Goal: Task Accomplishment & Management: Use online tool/utility

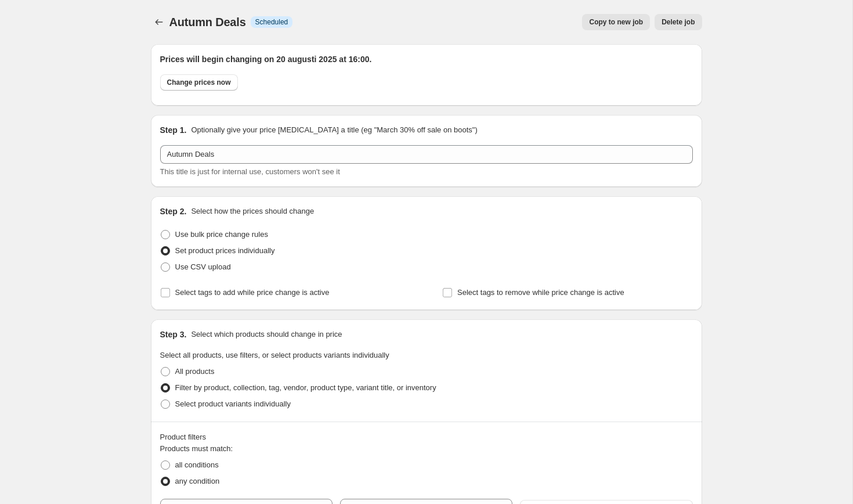
select select "collection"
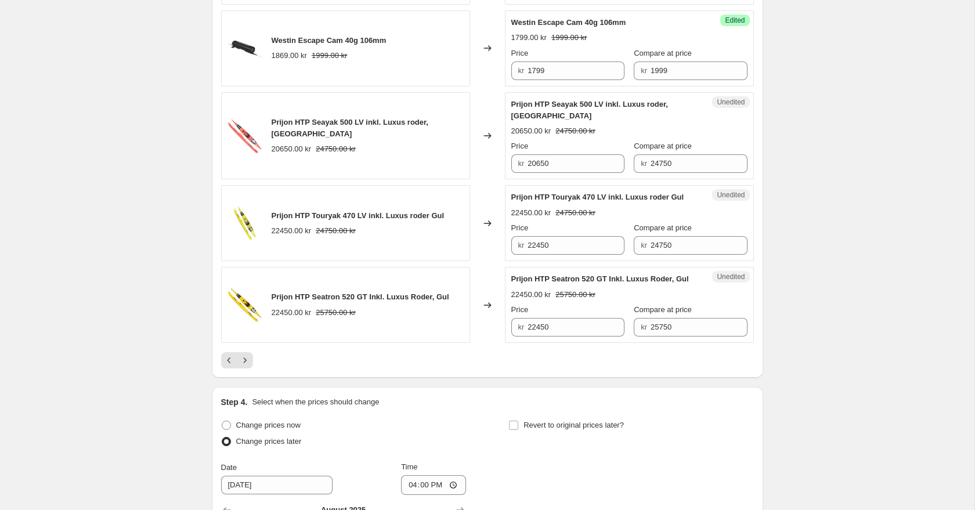
scroll to position [1968, 0]
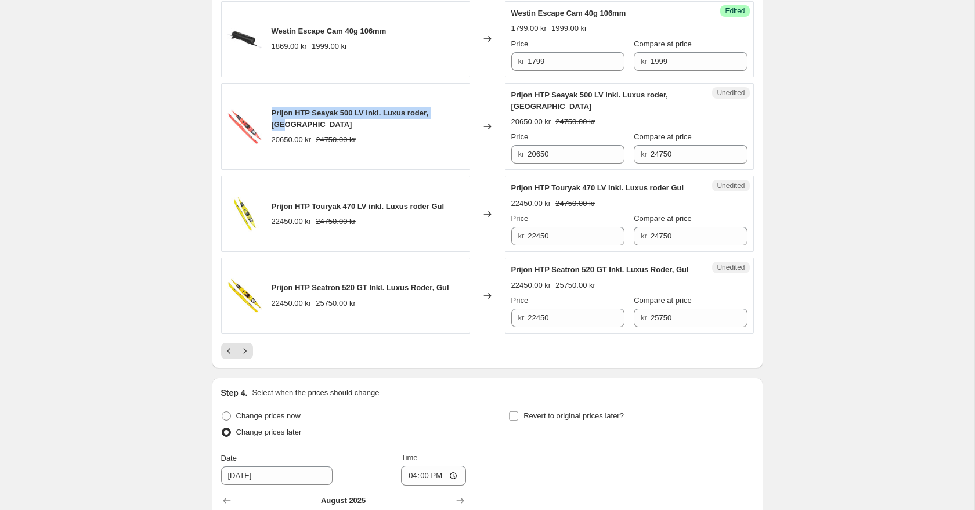
drag, startPoint x: 271, startPoint y: 107, endPoint x: 451, endPoint y: 109, distance: 180.5
click at [451, 109] on div "Prijon HTP Seayak 500 LV inkl. Luxus roder, Röd 20650.00 kr 24750.00 kr" at bounding box center [345, 127] width 249 height 88
copy span "Prijon HTP Seayak 500 LV inkl. Luxus roder, [GEOGRAPHIC_DATA]"
click at [245, 353] on icon "Next" at bounding box center [244, 350] width 3 height 5
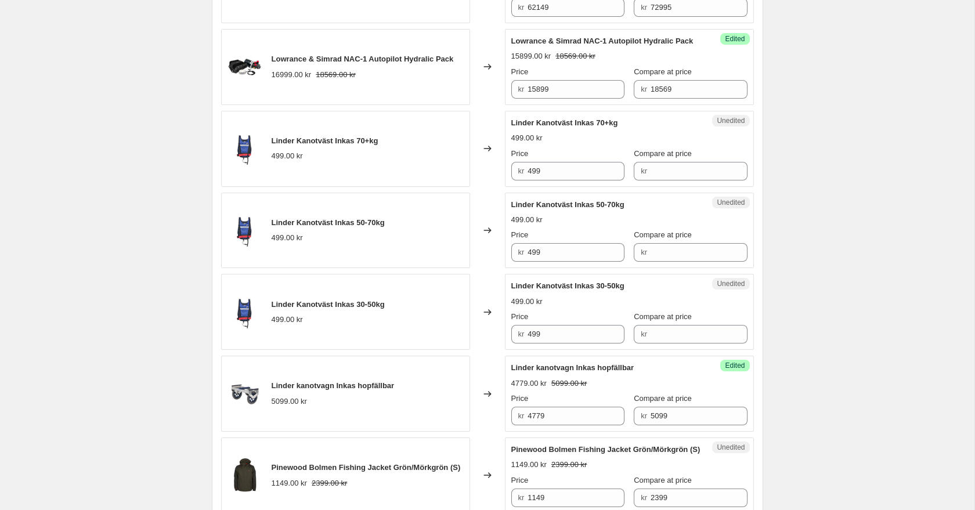
scroll to position [1108, 0]
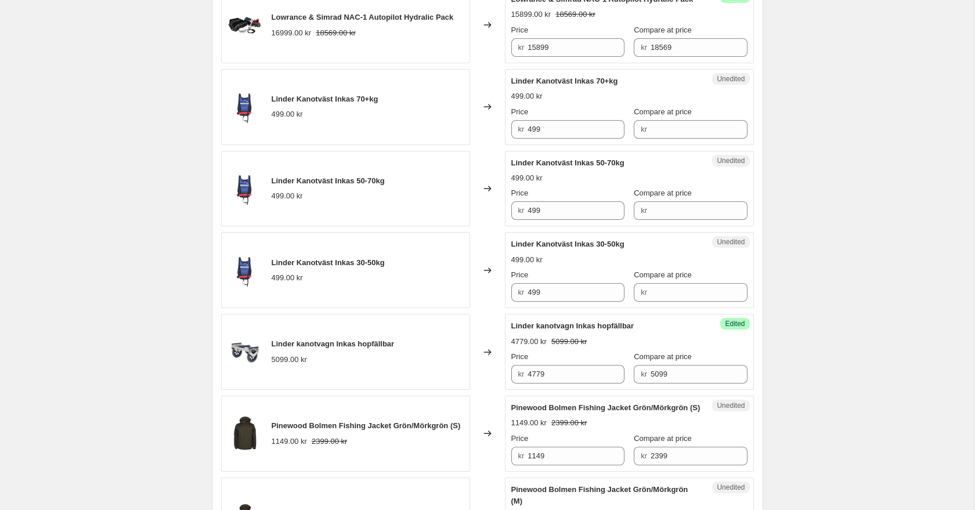
click at [359, 118] on div "Linder Kanotväst Inkas 70+kg 499.00 kr" at bounding box center [325, 106] width 107 height 27
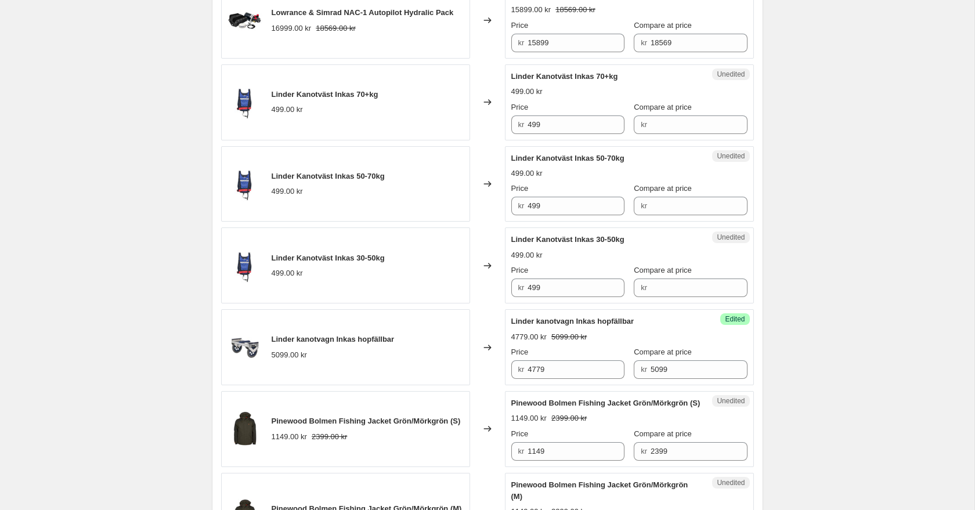
click at [359, 115] on div "499.00 kr" at bounding box center [325, 110] width 107 height 12
click at [356, 98] on span "Linder Kanotväst Inkas 70+kg" at bounding box center [325, 93] width 107 height 9
click at [356, 99] on span "Linder Kanotväst Inkas 70+kg" at bounding box center [325, 94] width 107 height 9
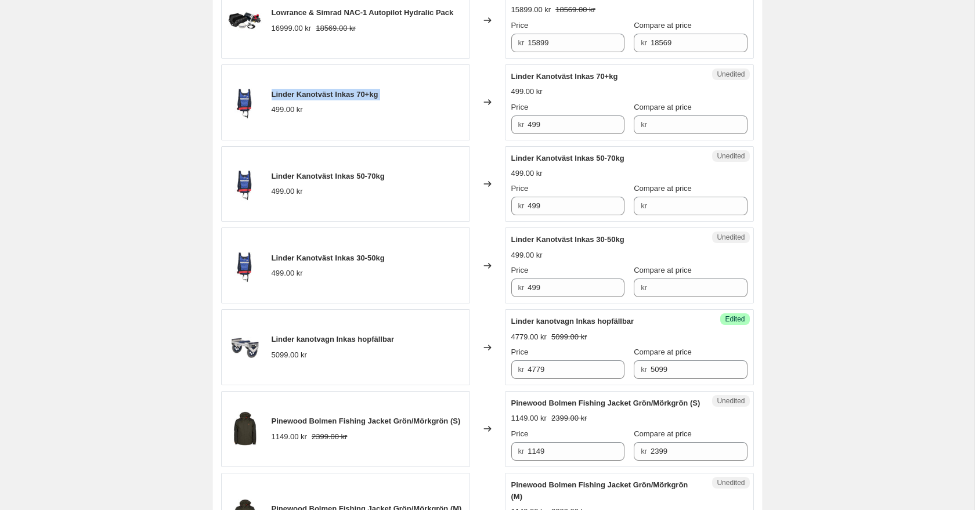
copy span "Linder Kanotväst Inkas 70+kg"
click at [650, 134] on input "Compare at price" at bounding box center [698, 124] width 97 height 19
type input "5"
type input "499"
click at [578, 134] on input "499" at bounding box center [575, 124] width 97 height 19
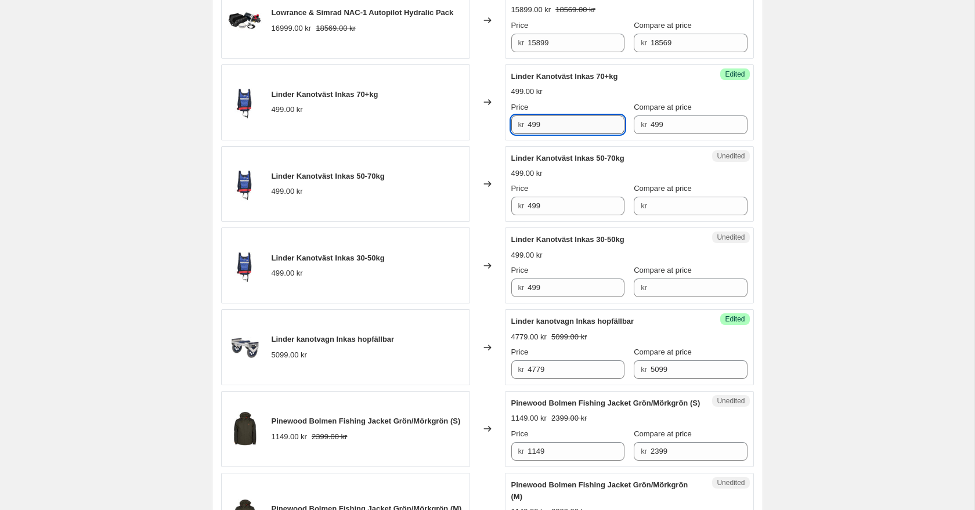
click at [578, 134] on input "499" at bounding box center [575, 124] width 97 height 19
type input "489"
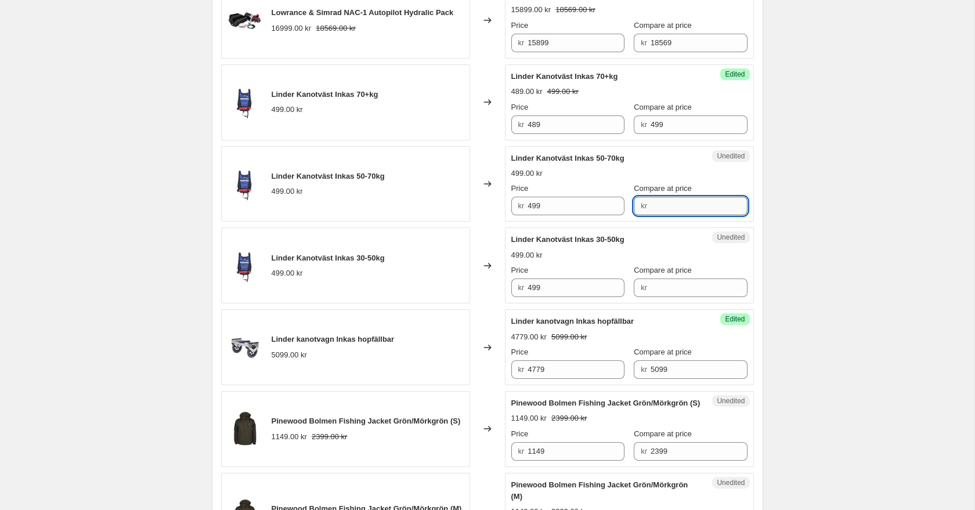
click at [664, 215] on input "Compare at price" at bounding box center [698, 206] width 97 height 19
type input "499"
click at [550, 214] on input "499" at bounding box center [575, 206] width 97 height 19
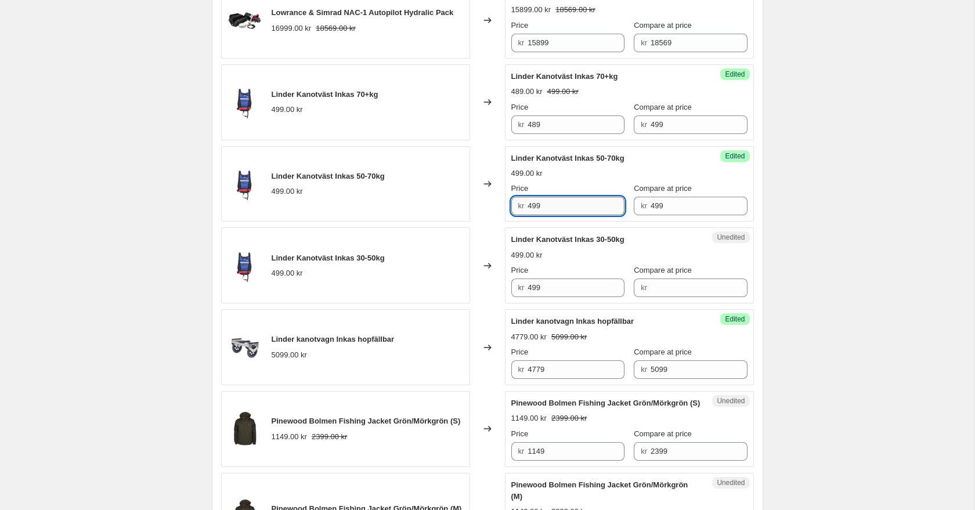
click at [549, 214] on input "499" at bounding box center [575, 206] width 97 height 19
type input "489"
click at [602, 179] on div "499.00 kr" at bounding box center [629, 174] width 236 height 12
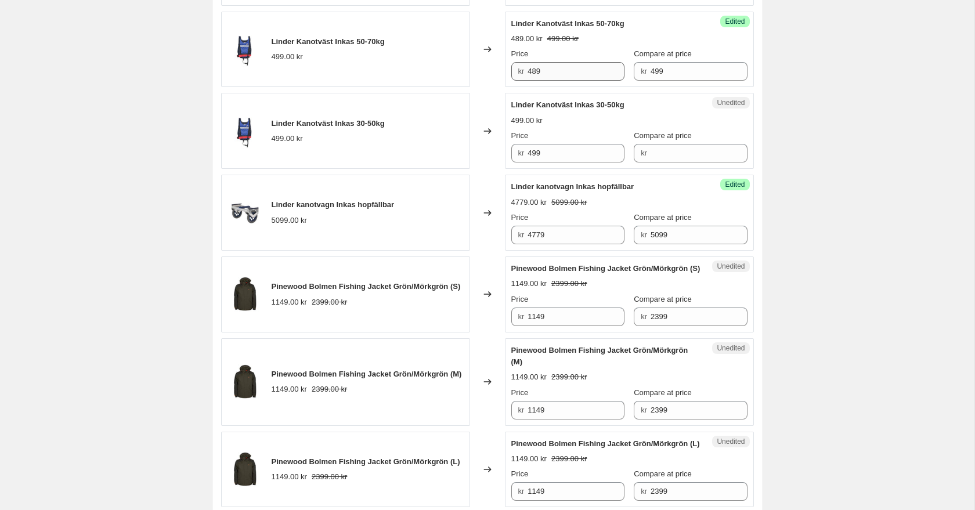
scroll to position [1258, 0]
click at [697, 162] on input "Compare at price" at bounding box center [698, 152] width 97 height 19
type input "499"
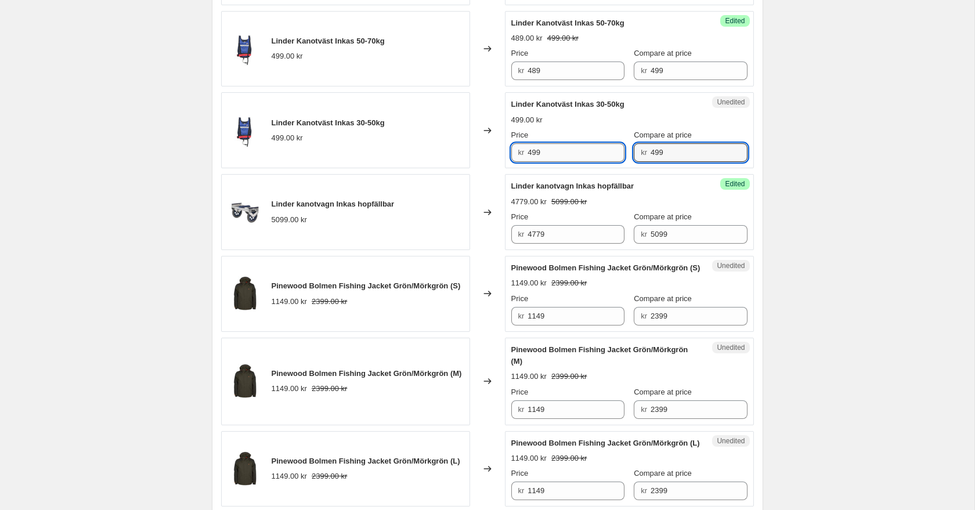
click at [572, 162] on input "499" at bounding box center [575, 152] width 97 height 19
click at [569, 162] on input "499" at bounding box center [575, 152] width 97 height 19
click at [560, 162] on input "499" at bounding box center [575, 152] width 97 height 19
type input "489"
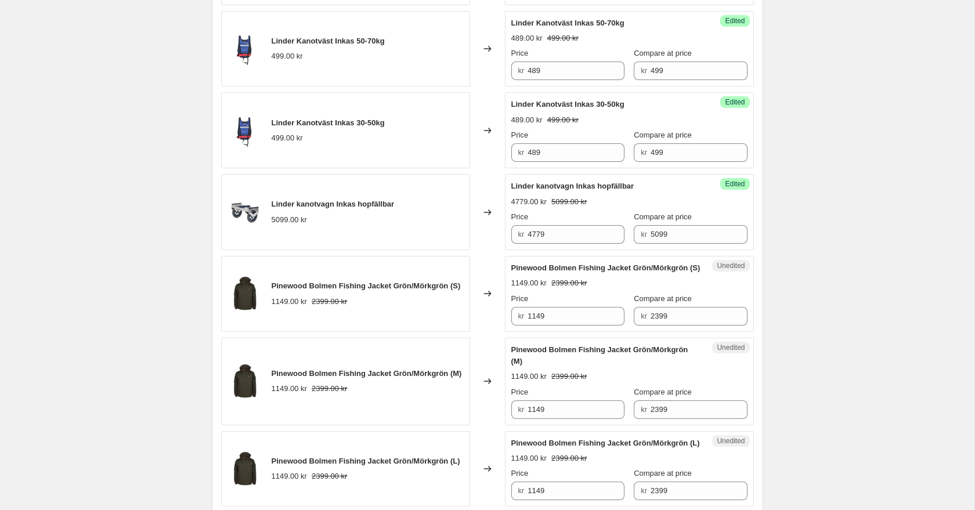
click at [482, 102] on div "Minn Kota Terrova 55 WR 54" Frontmonterad Elmotor 22189.00 kr 25995.00 kr Chang…" at bounding box center [487, 177] width 533 height 1686
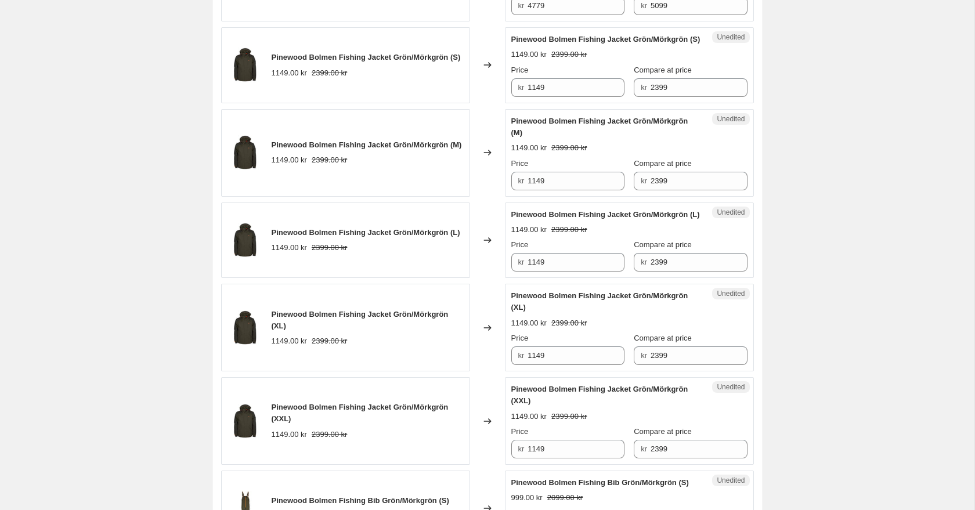
scroll to position [1489, 0]
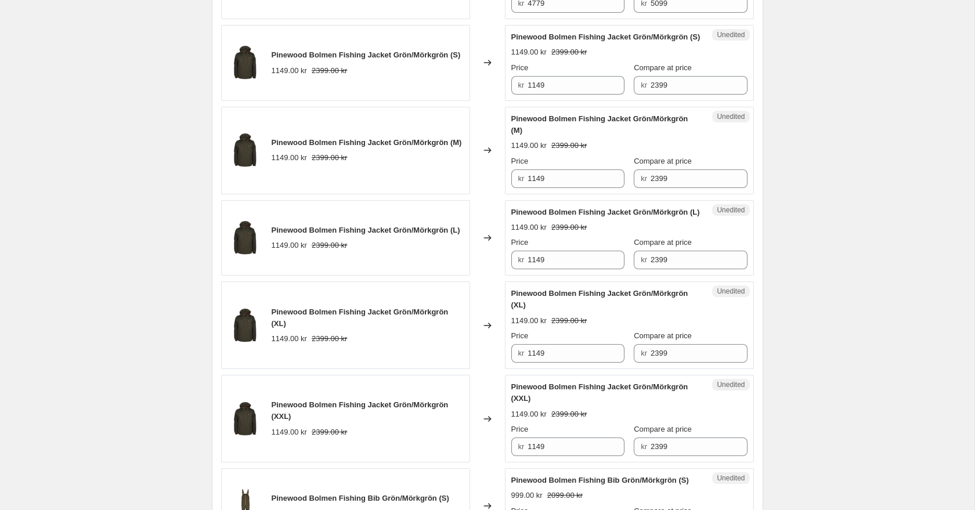
click at [342, 59] on span "Pinewood Bolmen Fishing Jacket Grön/Mörkgrön (S)" at bounding box center [366, 54] width 189 height 9
drag, startPoint x: 273, startPoint y: 64, endPoint x: 393, endPoint y: 67, distance: 120.1
click at [393, 59] on span "Pinewood Bolmen Fishing Jacket Grön/Mörkgrön (S)" at bounding box center [366, 54] width 189 height 9
copy span "Pinewood Bolmen Fishing Jacket"
click at [576, 95] on input "1149" at bounding box center [575, 85] width 97 height 19
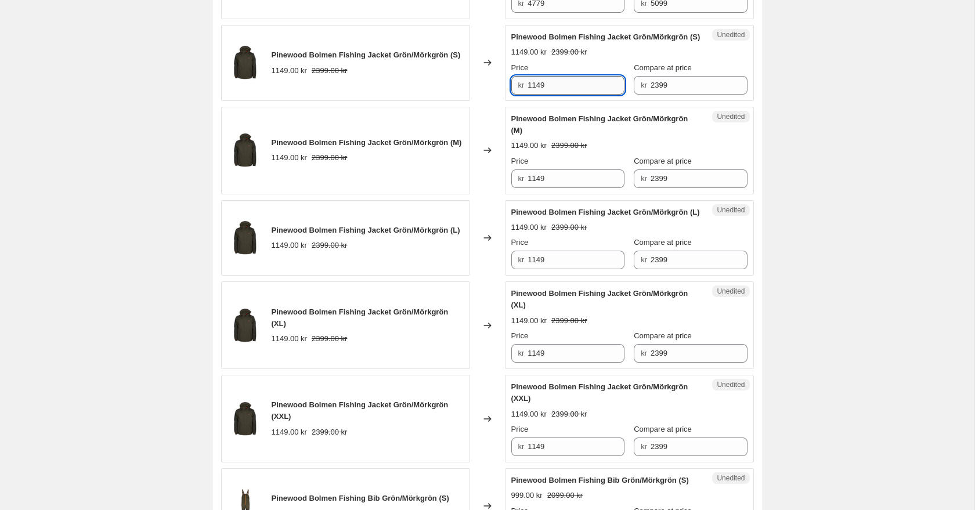
click at [576, 95] on input "1149" at bounding box center [575, 85] width 97 height 19
type input "2"
type input "1129"
click at [562, 188] on input "1149" at bounding box center [575, 178] width 97 height 19
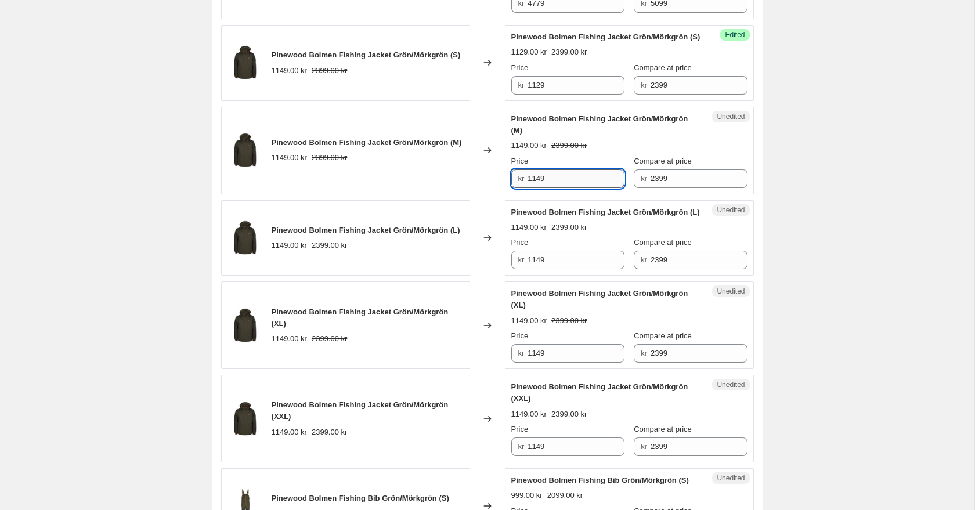
click at [562, 188] on input "1149" at bounding box center [575, 178] width 97 height 19
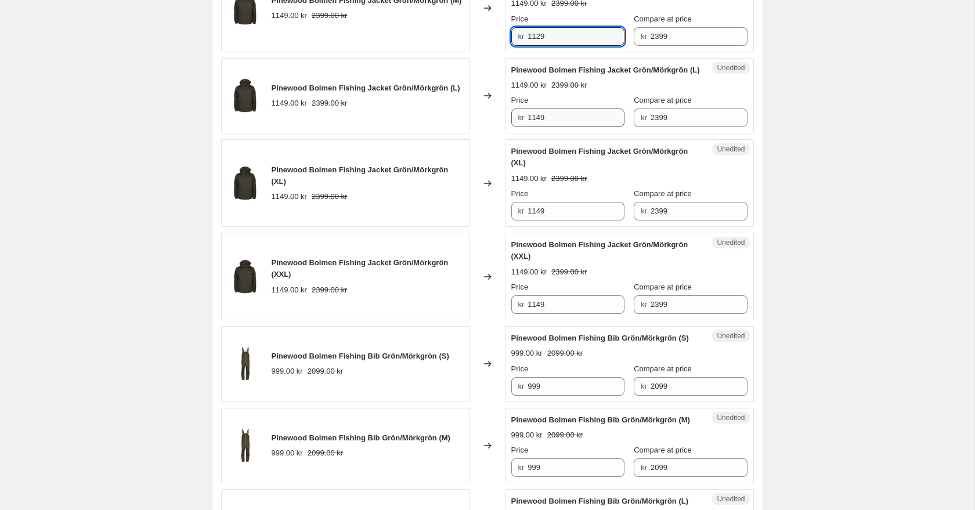
scroll to position [1633, 0]
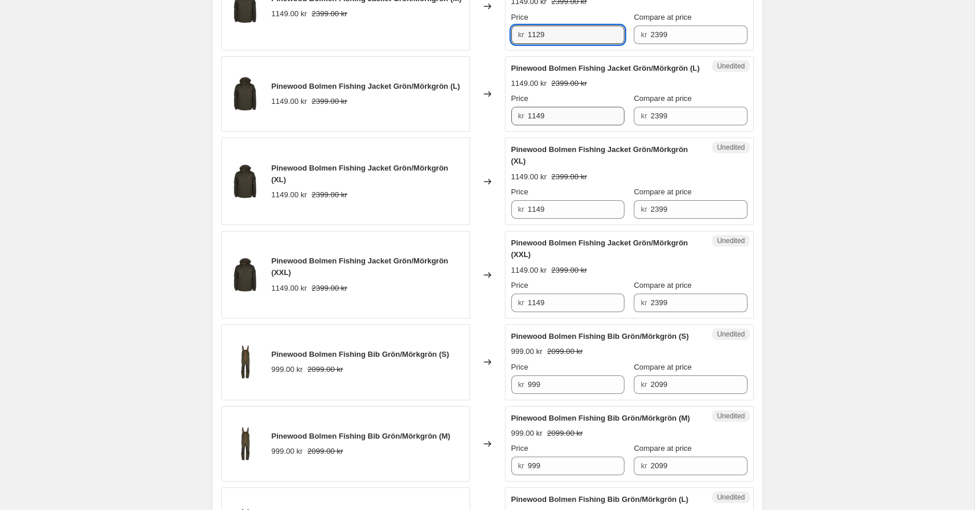
type input "1129"
click at [572, 125] on input "1149" at bounding box center [575, 116] width 97 height 19
type input "1129"
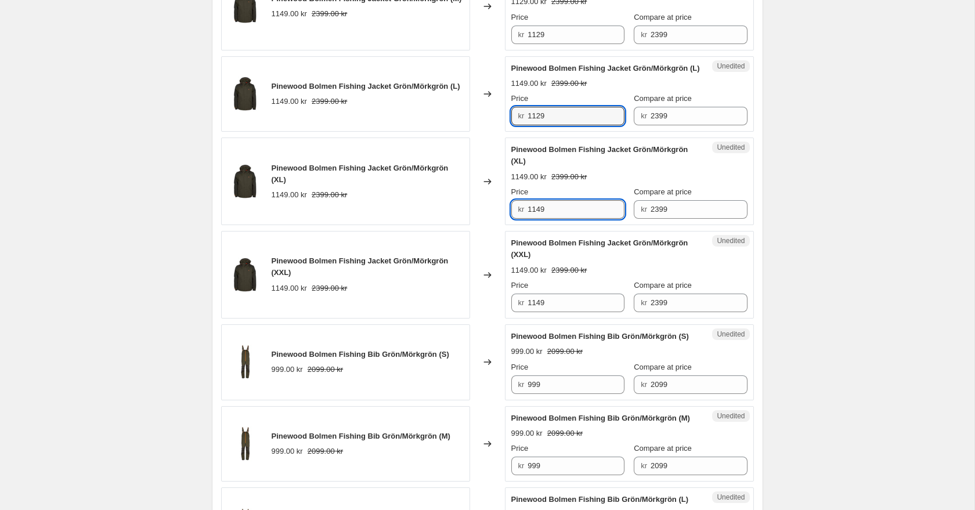
click at [572, 219] on input "1149" at bounding box center [575, 209] width 97 height 19
type input "1129"
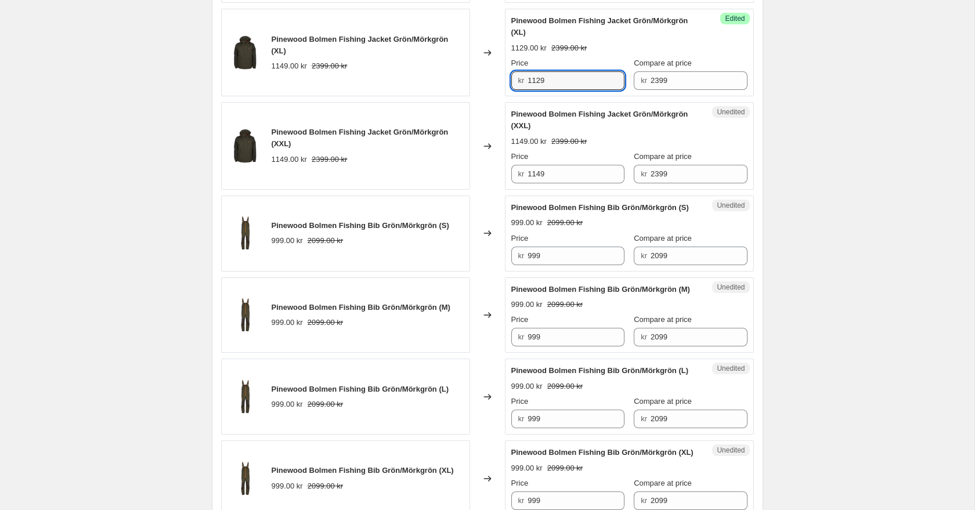
scroll to position [1763, 0]
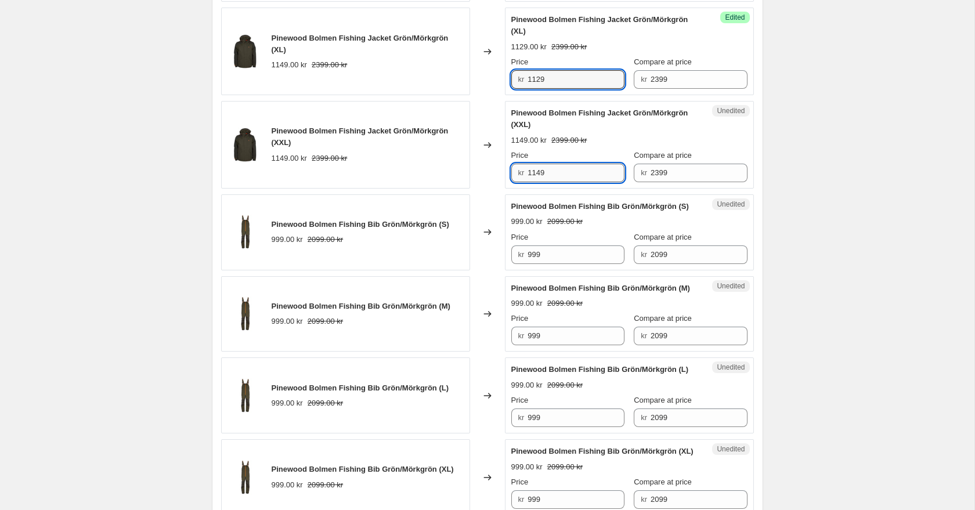
click at [571, 182] on input "1149" at bounding box center [575, 173] width 97 height 19
type input "1129"
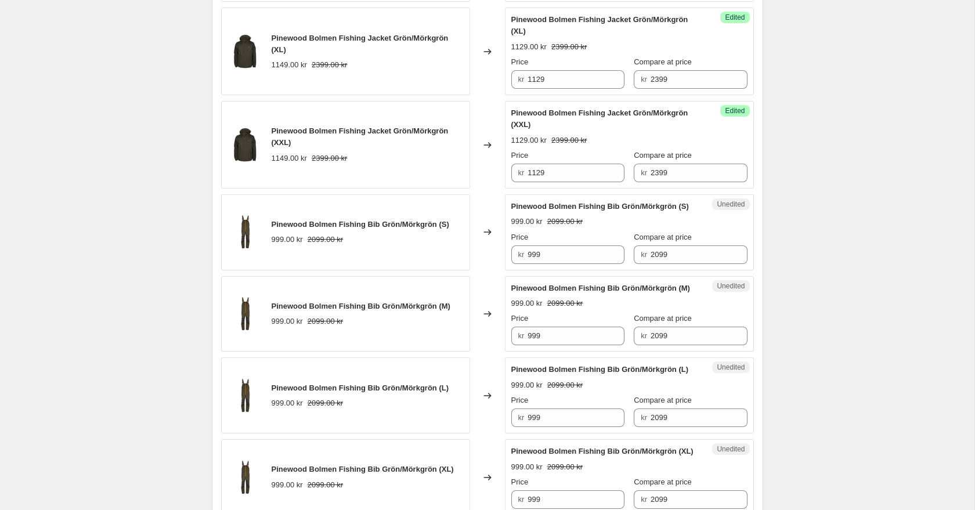
click at [492, 146] on div "Changed to" at bounding box center [487, 145] width 35 height 88
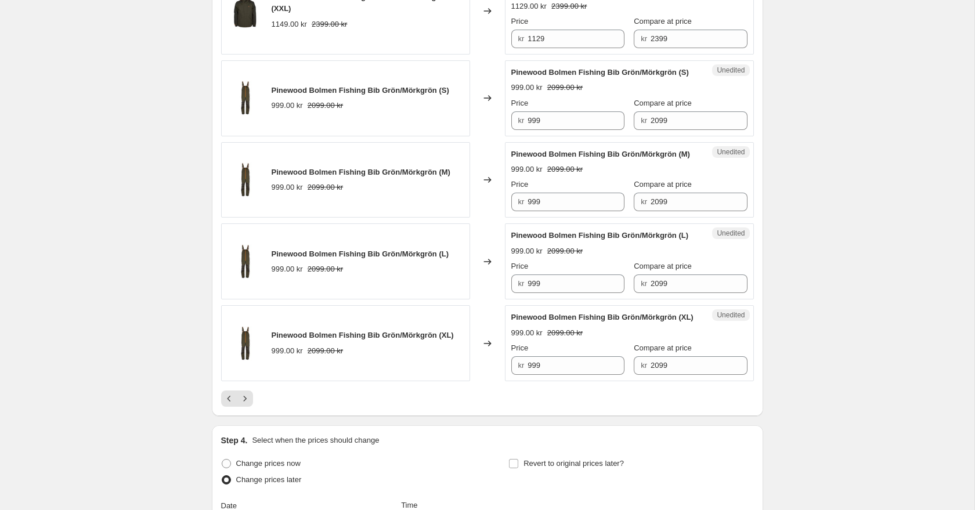
scroll to position [1904, 0]
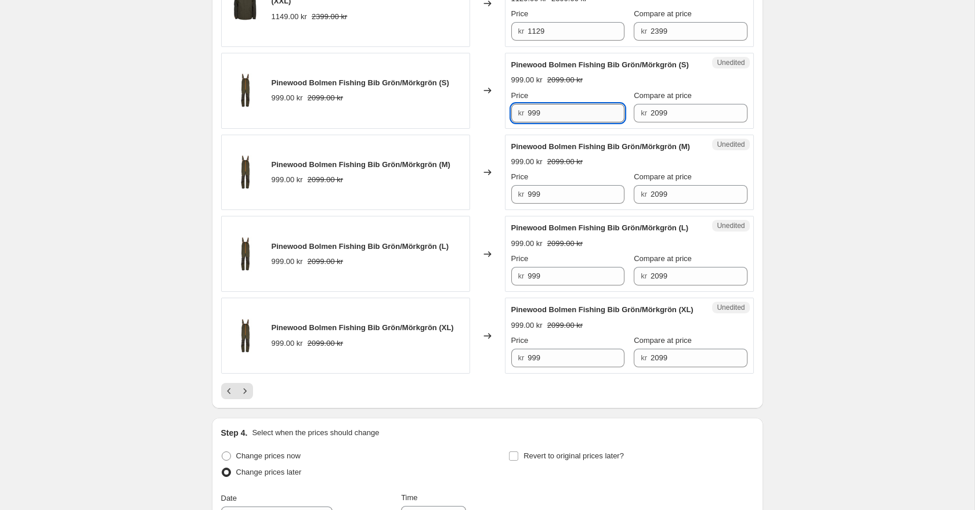
click at [581, 122] on input "999" at bounding box center [575, 113] width 97 height 19
type input "979"
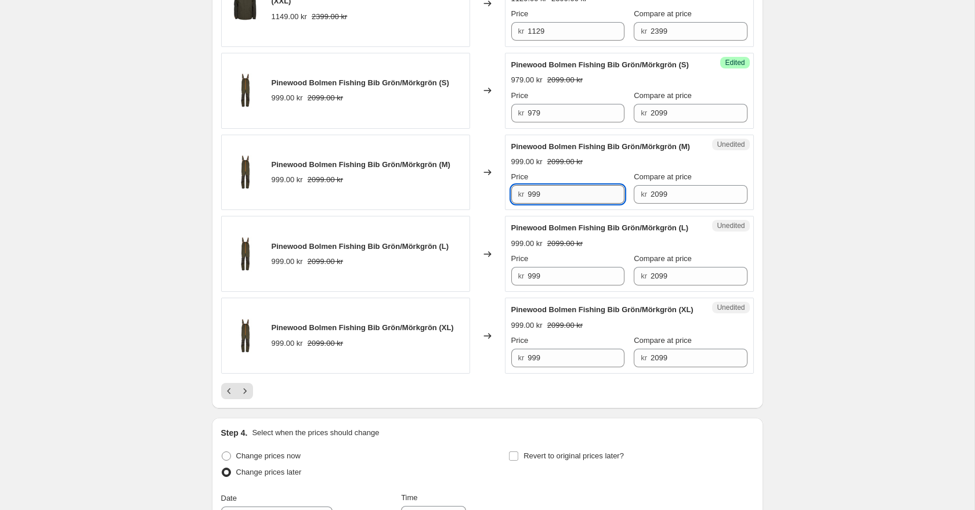
click at [585, 204] on input "999" at bounding box center [575, 194] width 97 height 19
type input "979"
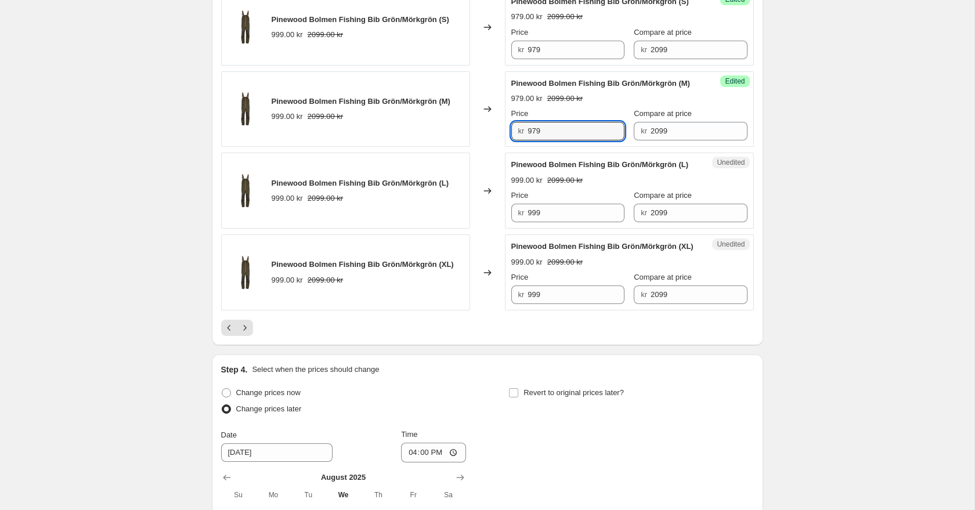
scroll to position [2042, 0]
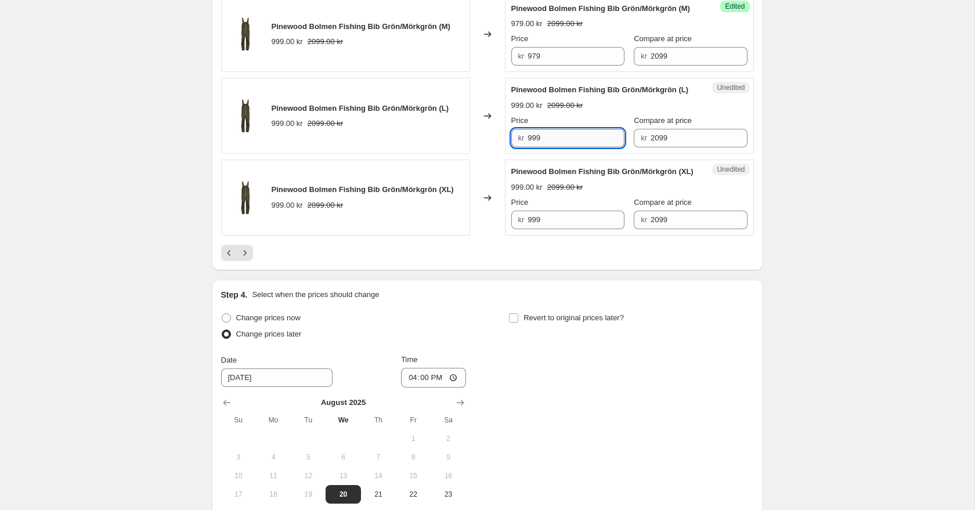
click at [560, 147] on input "999" at bounding box center [575, 138] width 97 height 19
type input "979"
click at [555, 229] on input "999" at bounding box center [575, 220] width 97 height 19
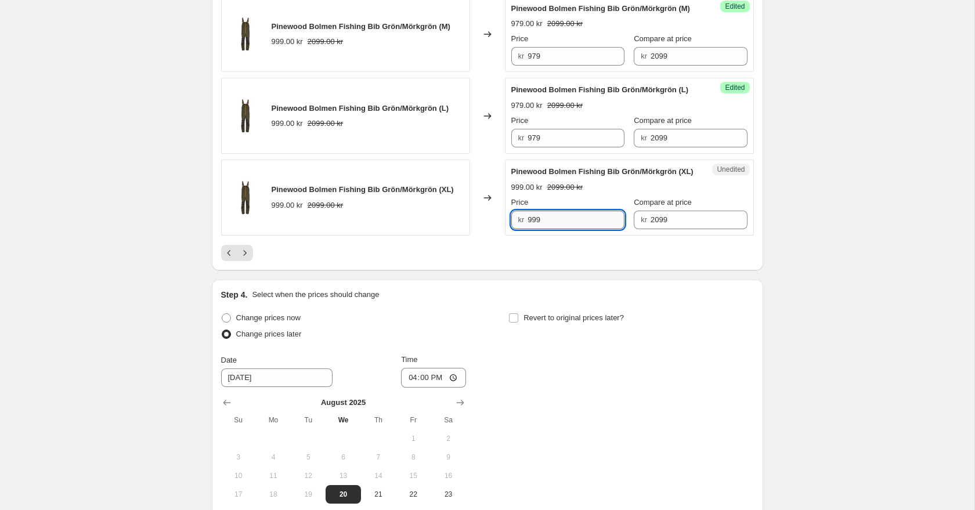
click at [555, 229] on input "999" at bounding box center [575, 220] width 97 height 19
type input "979"
click at [488, 154] on div "Changed to" at bounding box center [487, 116] width 35 height 76
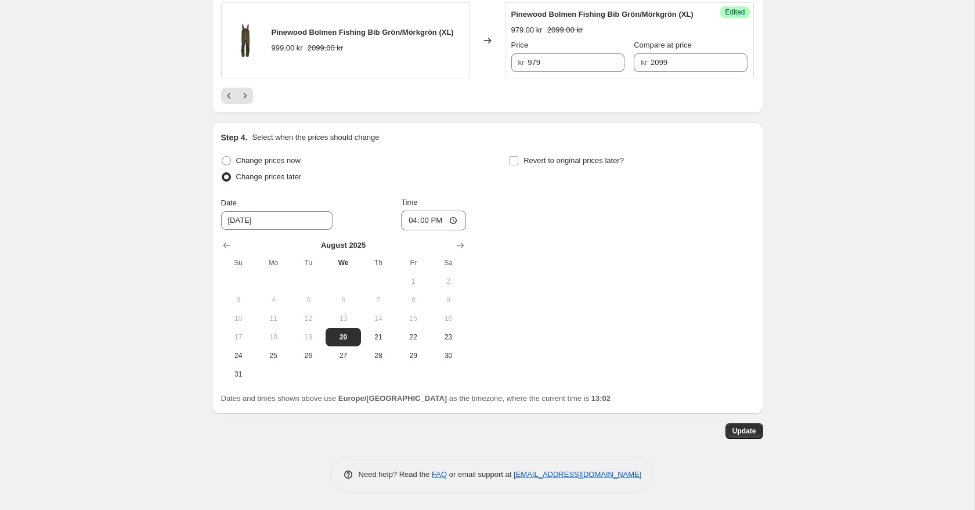
scroll to position [2281, 0]
click at [748, 432] on span "Update" at bounding box center [744, 430] width 24 height 9
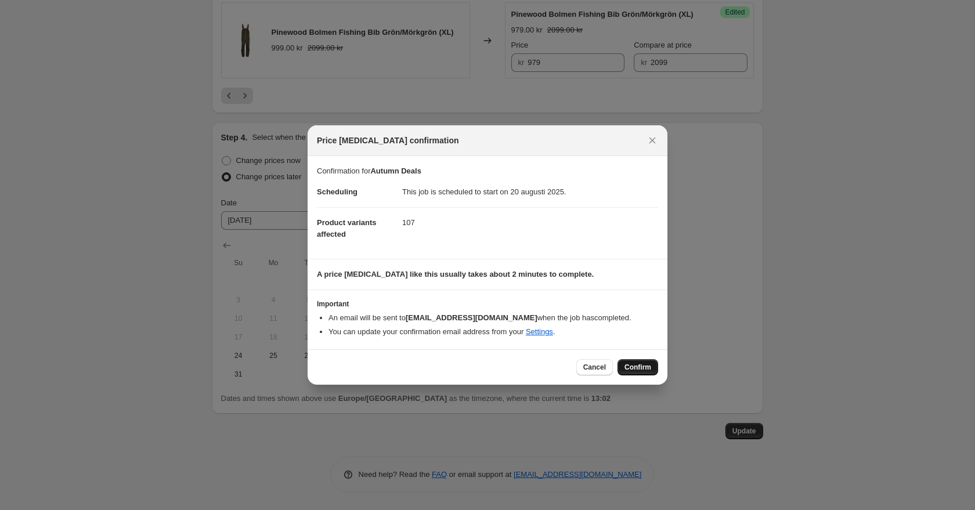
click at [631, 366] on span "Confirm" at bounding box center [637, 367] width 27 height 9
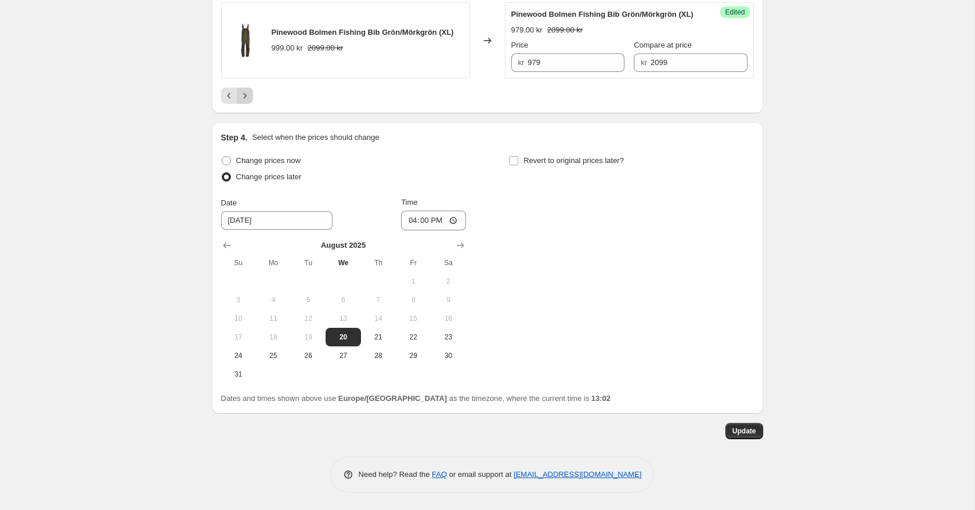
click at [243, 100] on icon "Next" at bounding box center [245, 96] width 12 height 12
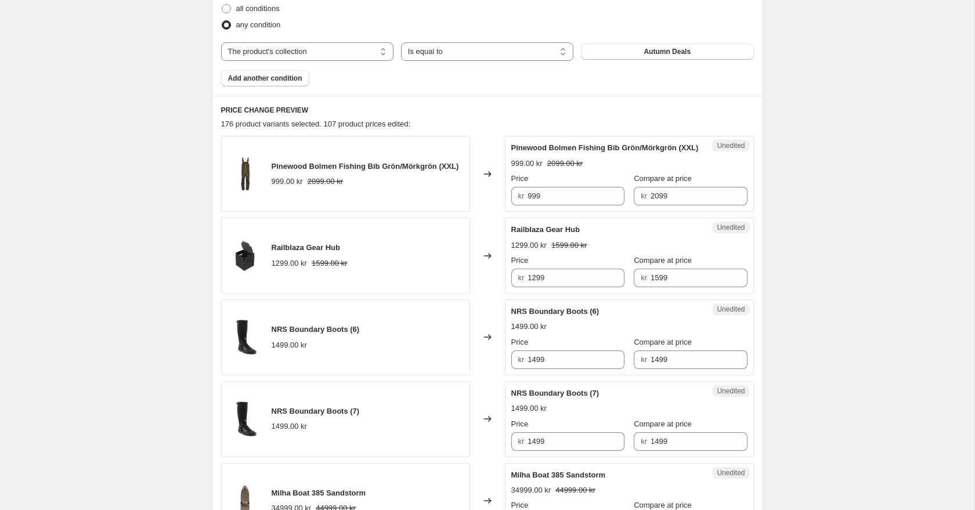
scroll to position [541, 0]
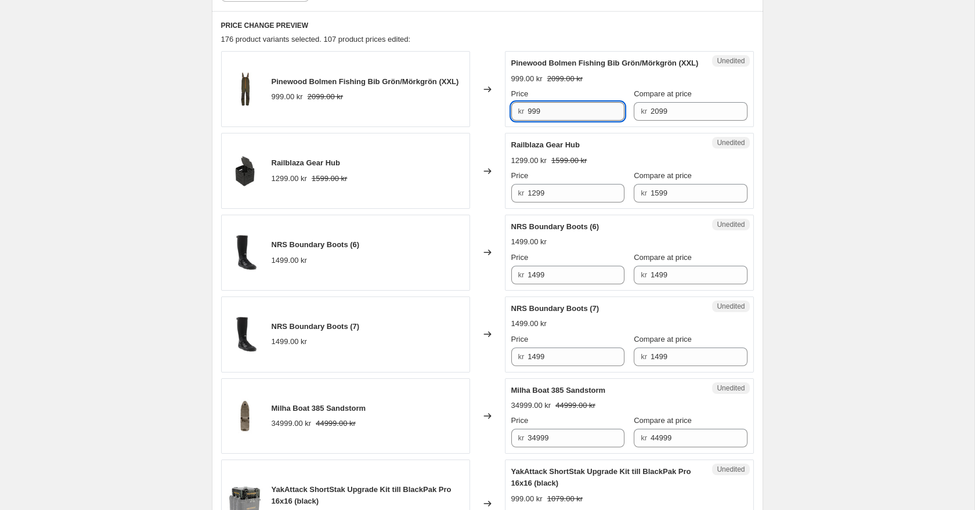
click at [570, 117] on input "999" at bounding box center [575, 111] width 97 height 19
type input "979"
click at [611, 167] on div "1299.00 kr 1599.00 kr" at bounding box center [629, 161] width 236 height 12
click at [555, 149] on span "Railblaza Gear Hub" at bounding box center [545, 144] width 68 height 9
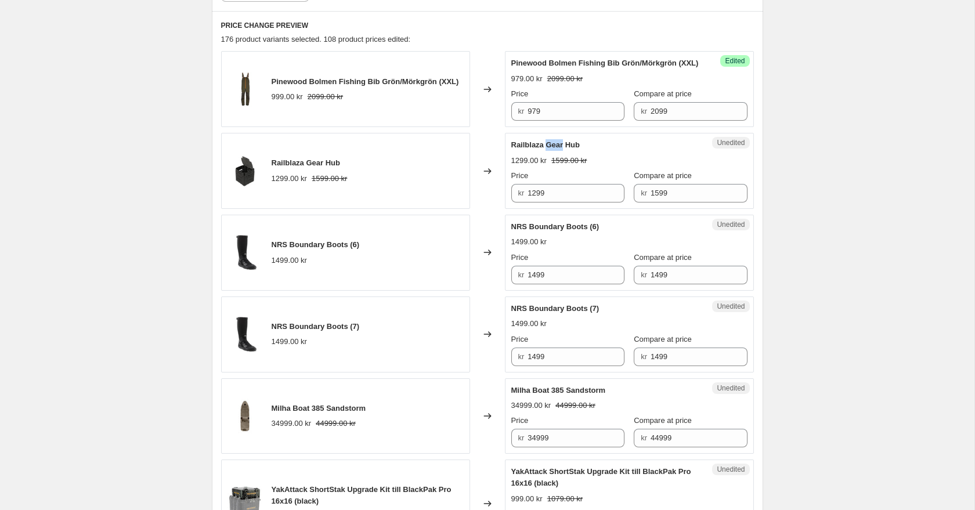
click at [555, 149] on span "Railblaza Gear Hub" at bounding box center [545, 144] width 68 height 9
copy span "Railblaza Gear Hub"
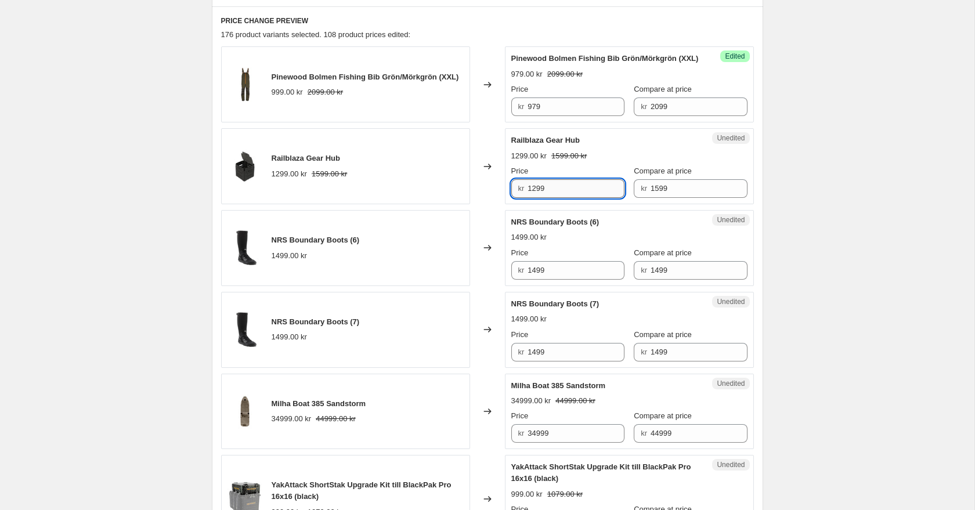
click at [559, 198] on input "1299" at bounding box center [575, 188] width 97 height 19
type input "1249"
click at [638, 162] on div "1299.00 kr 1599.00 kr" at bounding box center [629, 156] width 236 height 12
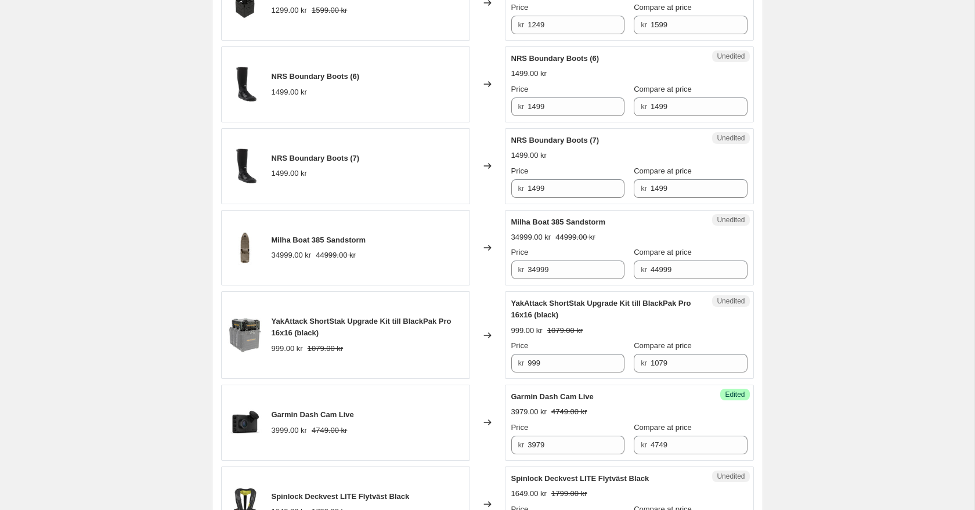
scroll to position [710, 0]
click at [319, 79] on span "NRS Boundary Boots (6)" at bounding box center [316, 75] width 88 height 9
copy span "NRS Boundary Boots (6)"
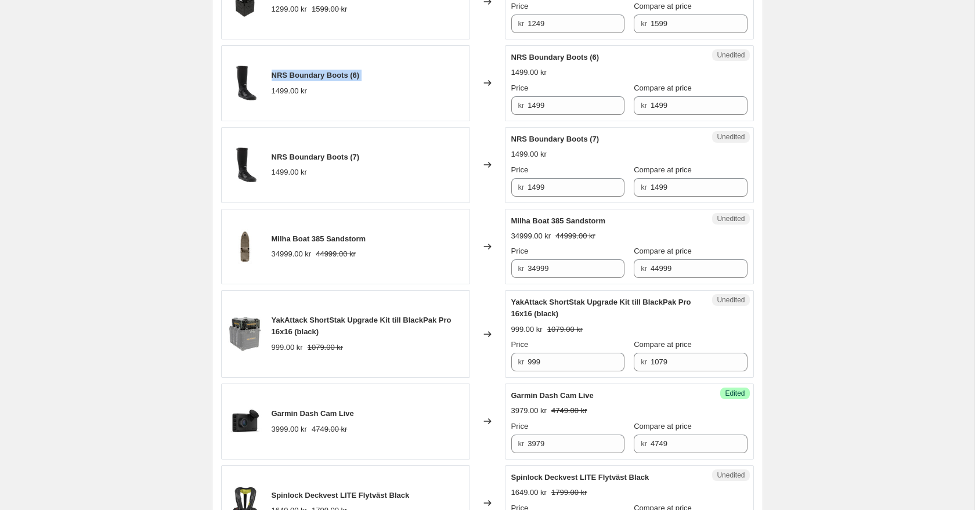
copy span "NRS Boundary Boots (6)"
click at [559, 115] on input "1499" at bounding box center [575, 105] width 97 height 19
type input "1299"
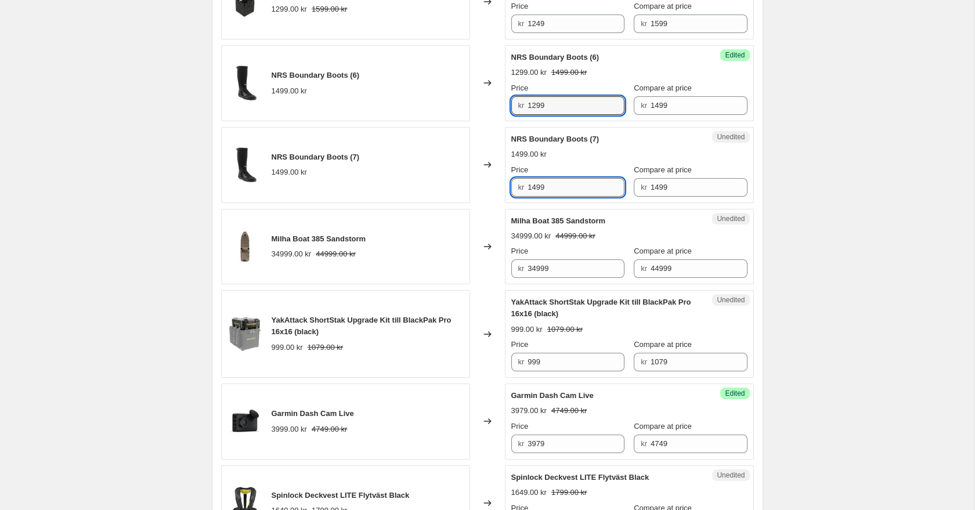
click at [589, 193] on input "1499" at bounding box center [575, 187] width 97 height 19
type input "1299"
click at [613, 145] on div "NRS Boundary Boots (7)" at bounding box center [606, 139] width 190 height 12
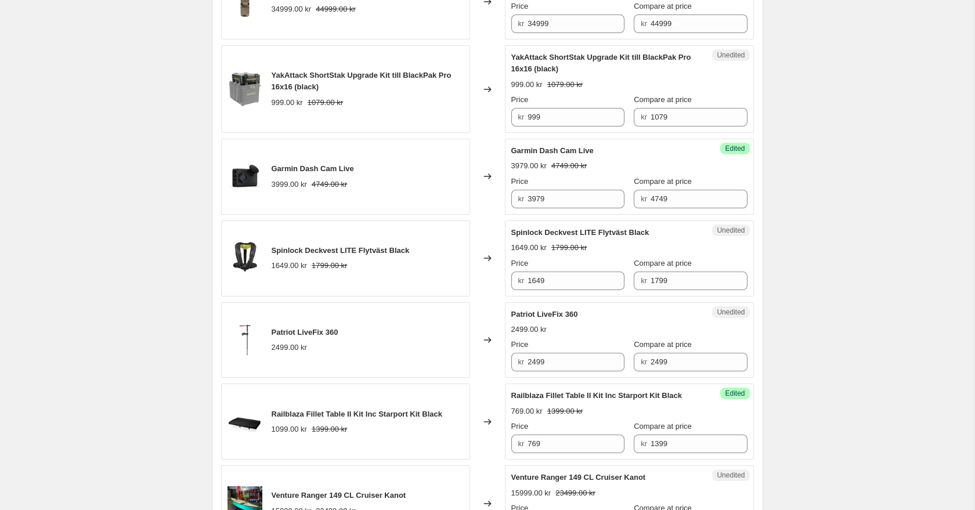
scroll to position [971, 0]
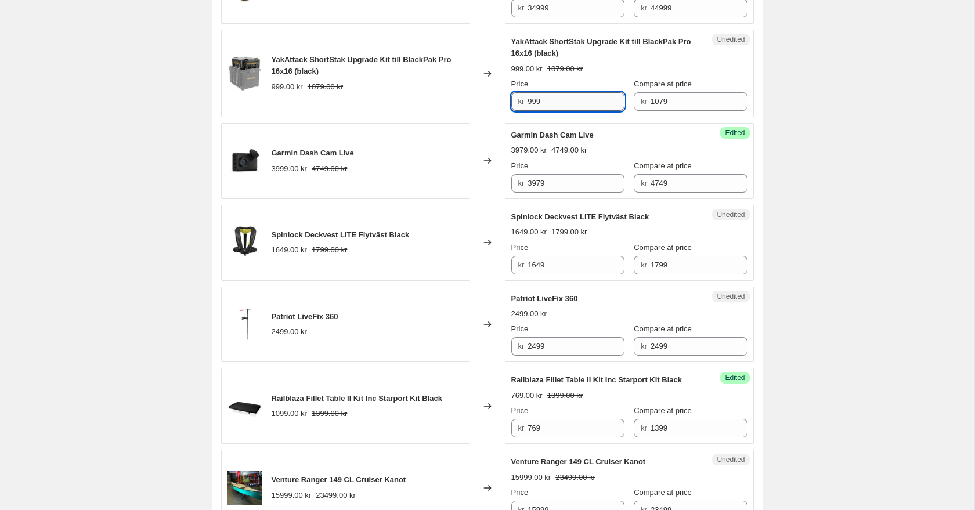
click at [538, 111] on input "999" at bounding box center [575, 101] width 97 height 19
type input "979"
click at [463, 116] on div "YakAttack ShortStak Upgrade Kit till BlackPak Pro 16x16 (black) 999.00 kr 1079.…" at bounding box center [345, 74] width 249 height 88
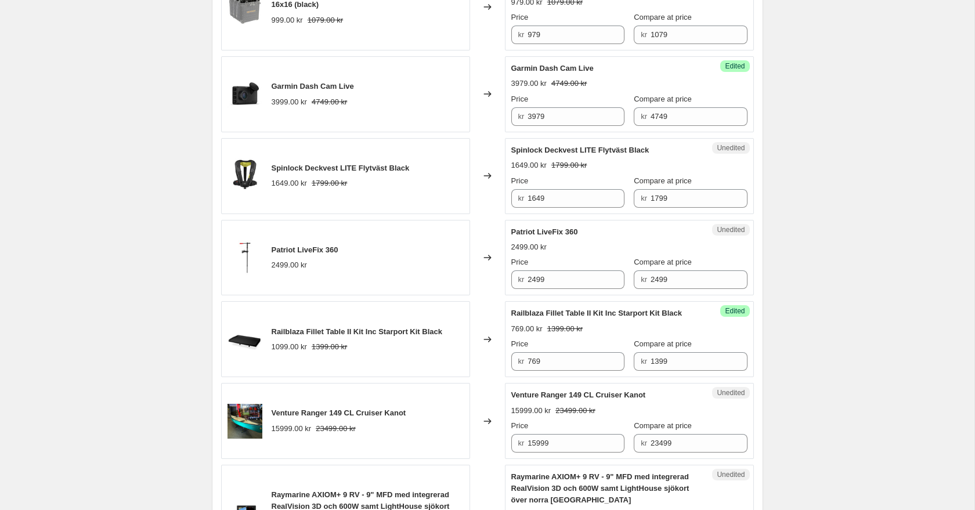
scroll to position [1039, 0]
click at [319, 89] on span "Garmin Dash Cam Live" at bounding box center [313, 84] width 82 height 9
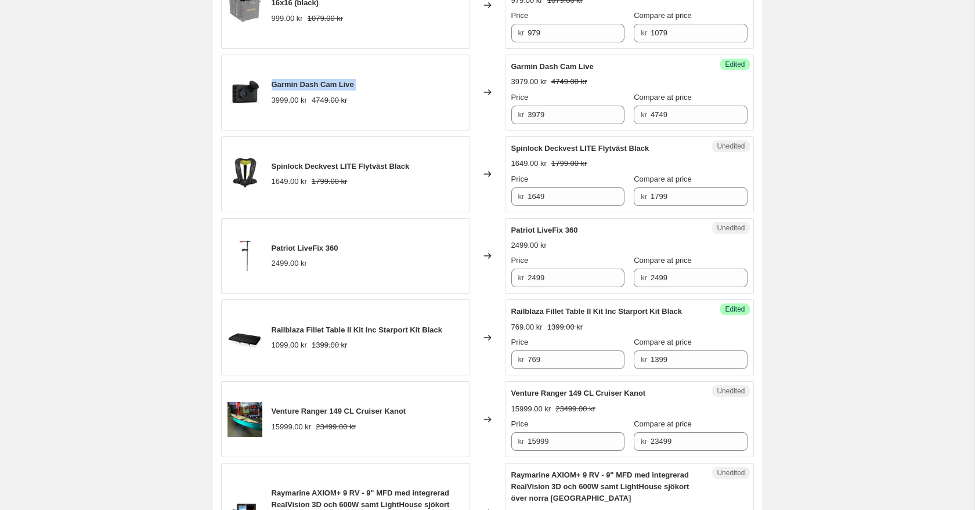
click at [319, 89] on span "Garmin Dash Cam Live" at bounding box center [313, 84] width 82 height 9
copy span "Garmin Dash Cam Live"
click at [561, 124] on input "3979" at bounding box center [575, 115] width 97 height 19
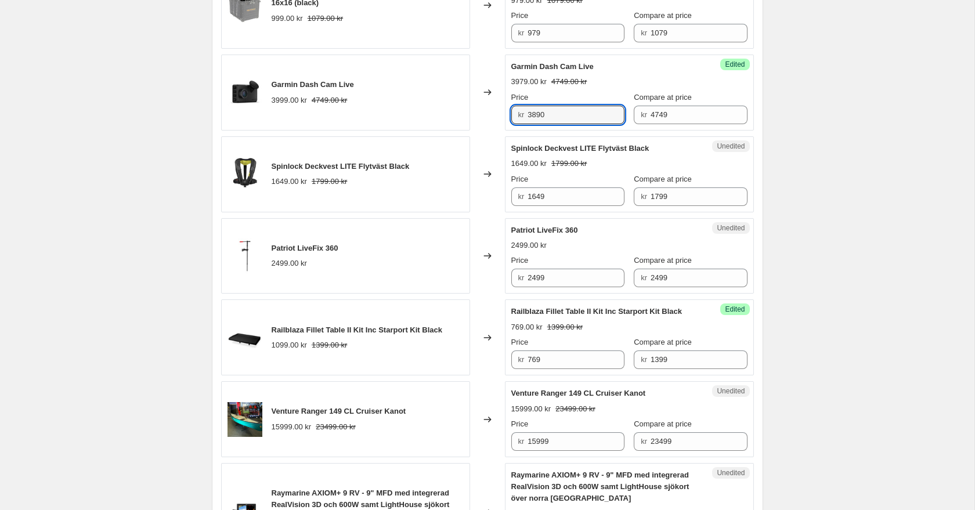
type input "3890"
click at [626, 68] on div "Success Edited Garmin Dash Cam Live 3979.00 kr 4749.00 kr Price kr 3890 Compare…" at bounding box center [629, 93] width 249 height 76
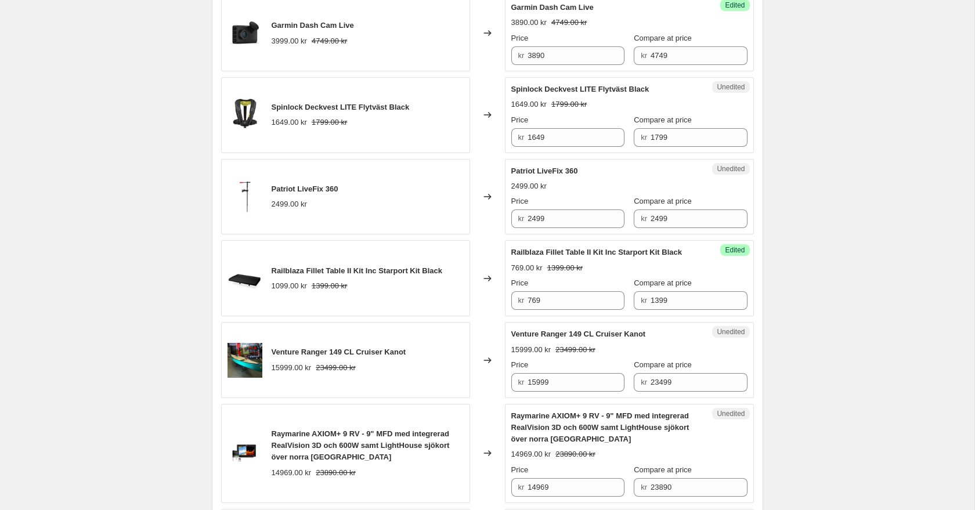
scroll to position [1098, 0]
click at [355, 112] on span "Spinlock Deckvest LITE Flytväst Black" at bounding box center [341, 107] width 138 height 9
click at [354, 112] on span "Spinlock Deckvest LITE Flytväst Black" at bounding box center [341, 107] width 138 height 9
copy span "Spinlock Deckvest LITE Flytväst Black"
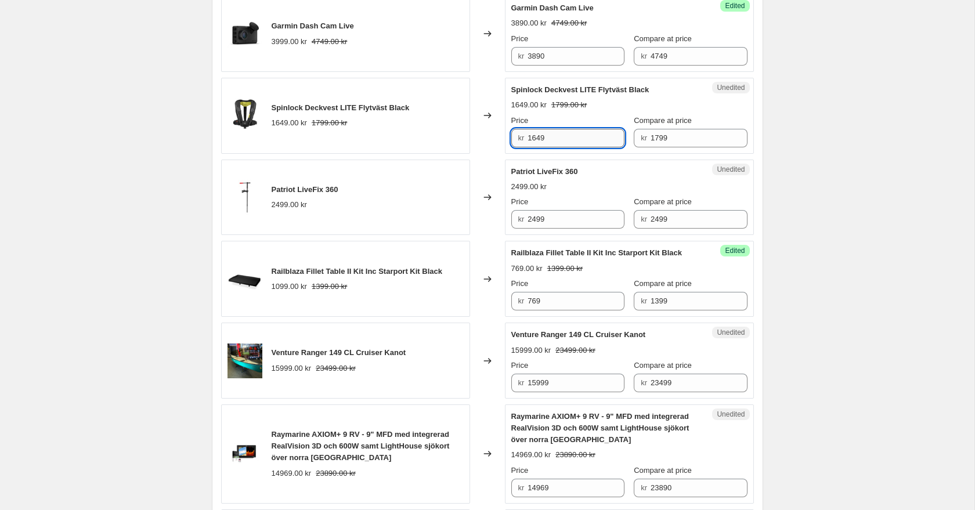
click at [558, 147] on input "1649" at bounding box center [575, 138] width 97 height 19
type input "1599"
click at [487, 182] on div "Changed to" at bounding box center [487, 198] width 35 height 76
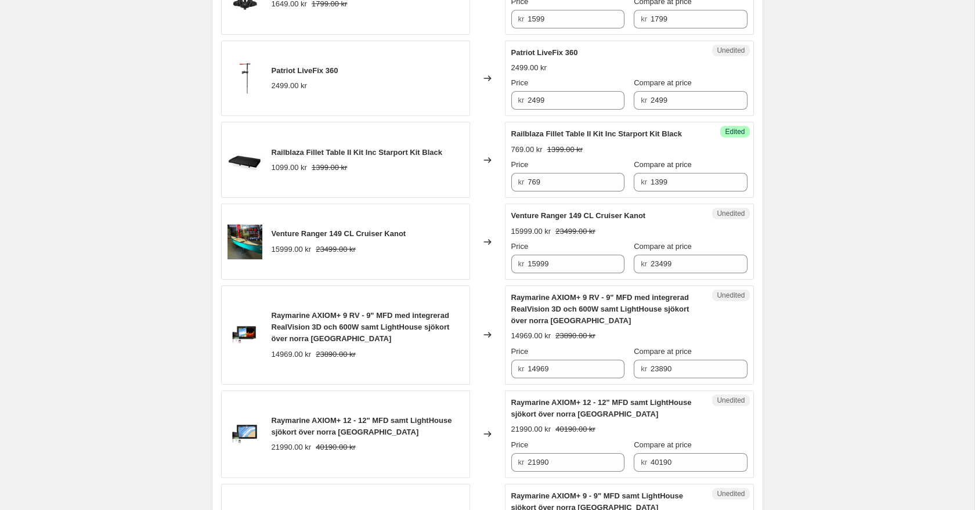
scroll to position [1218, 0]
click at [305, 74] on span "Patriot LiveFix 360" at bounding box center [305, 69] width 67 height 9
copy span "Patriot LiveFix 360"
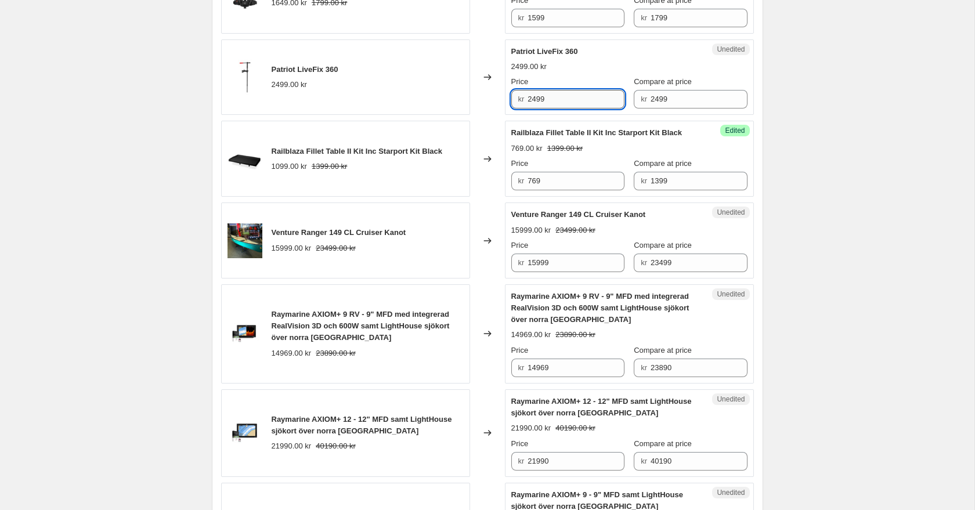
click at [554, 109] on input "2499" at bounding box center [575, 99] width 97 height 19
type input "2349"
click at [470, 64] on div "Changed to" at bounding box center [487, 77] width 35 height 76
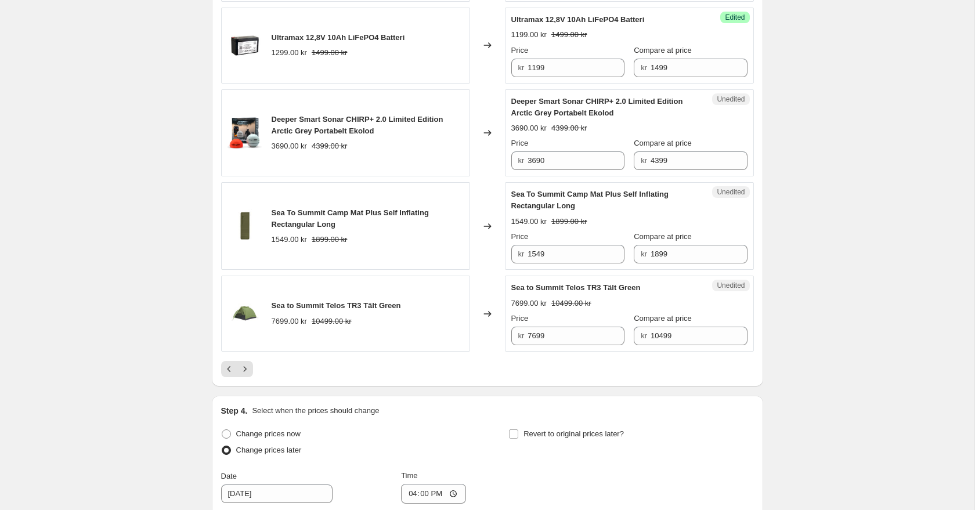
scroll to position [1962, 0]
click at [343, 135] on span "Deeper Smart Sonar CHIRP+ 2.0 Limited Edition Arctic Grey Portabelt Ekolod" at bounding box center [358, 124] width 172 height 20
click at [330, 135] on span "Deeper Smart Sonar CHIRP+ 2.0 Limited Edition Arctic Grey Portabelt Ekolod" at bounding box center [358, 124] width 172 height 20
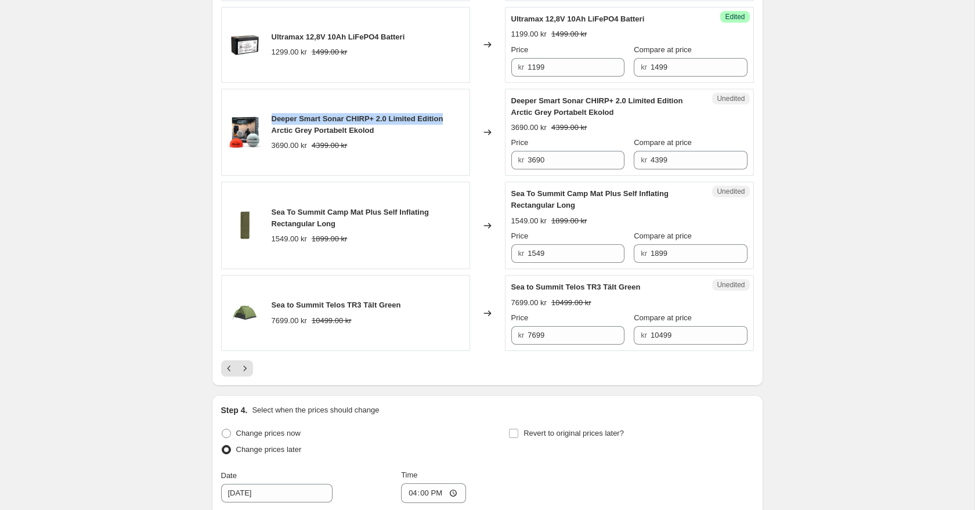
drag, startPoint x: 272, startPoint y: 143, endPoint x: 451, endPoint y: 140, distance: 179.3
click at [451, 136] on div "Deeper Smart Sonar CHIRP+ 2.0 Limited Edition Arctic Grey Portabelt Ekolod" at bounding box center [368, 124] width 192 height 23
click at [485, 128] on div "Changed to" at bounding box center [487, 133] width 35 height 88
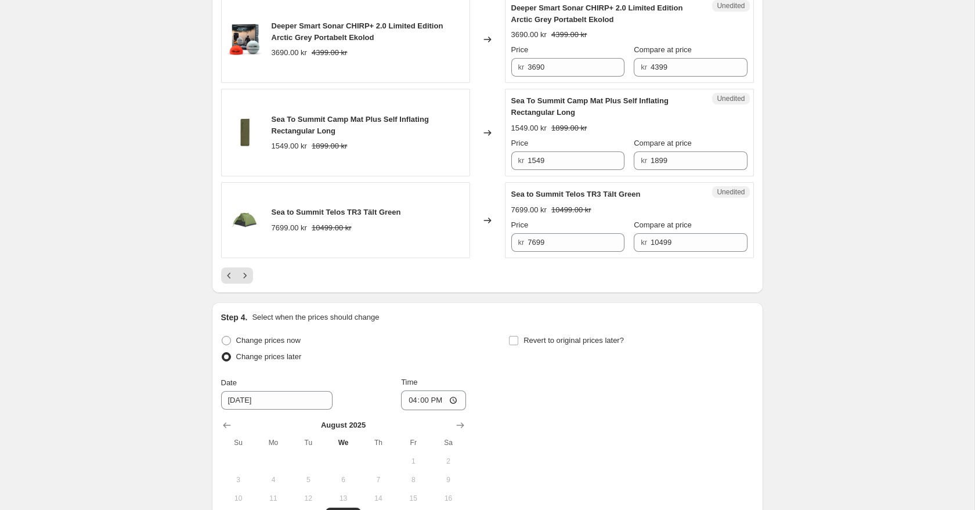
scroll to position [2056, 0]
click at [544, 75] on input "3690" at bounding box center [575, 66] width 97 height 19
click at [552, 75] on input "3690" at bounding box center [575, 66] width 97 height 19
type input "3679"
click at [487, 34] on div "Changed to" at bounding box center [487, 39] width 35 height 88
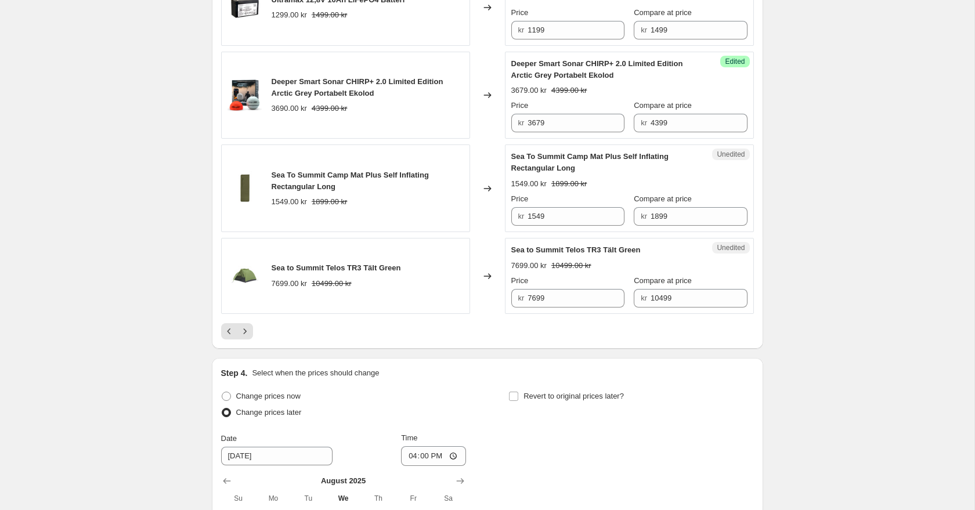
scroll to position [1999, 0]
click at [326, 190] on span "Sea To Summit Camp Mat Plus Self Inflating Rectangular Long" at bounding box center [350, 180] width 157 height 20
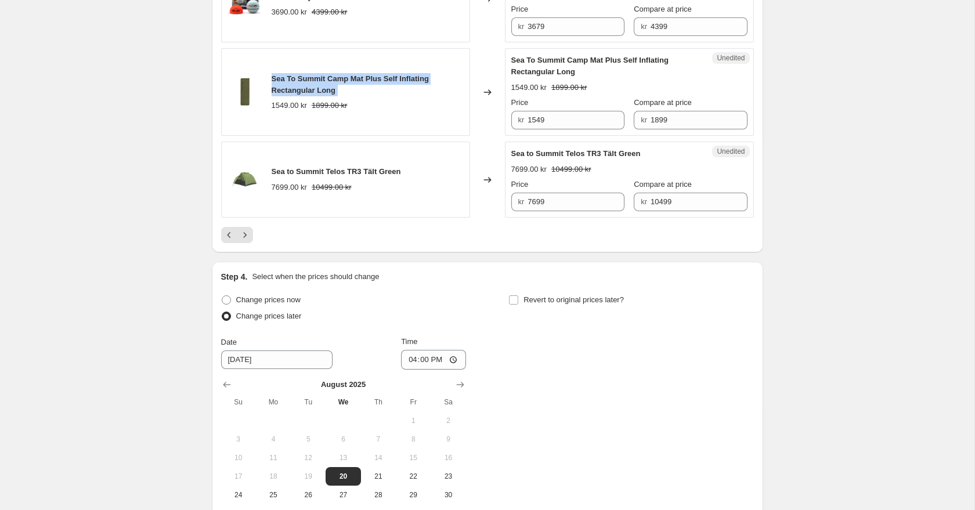
scroll to position [1932, 0]
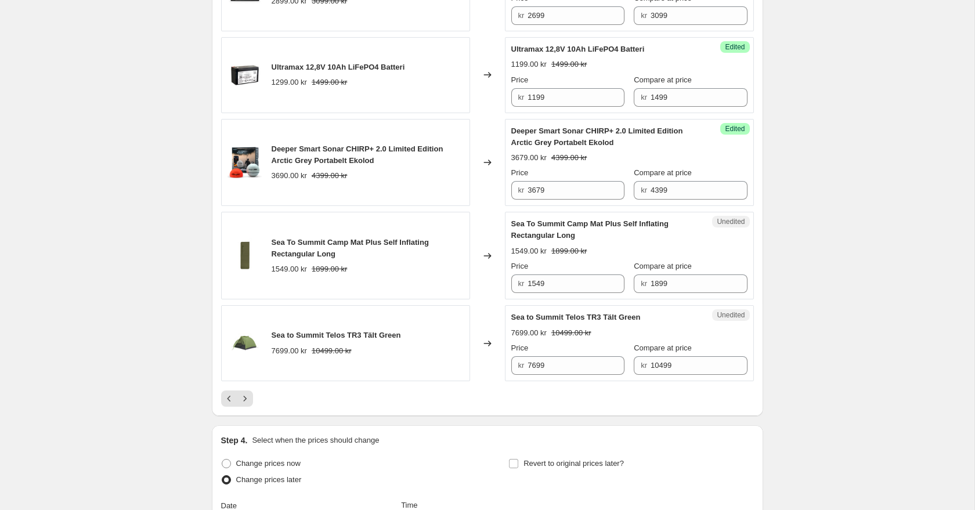
click at [492, 237] on div "Changed to" at bounding box center [487, 256] width 35 height 88
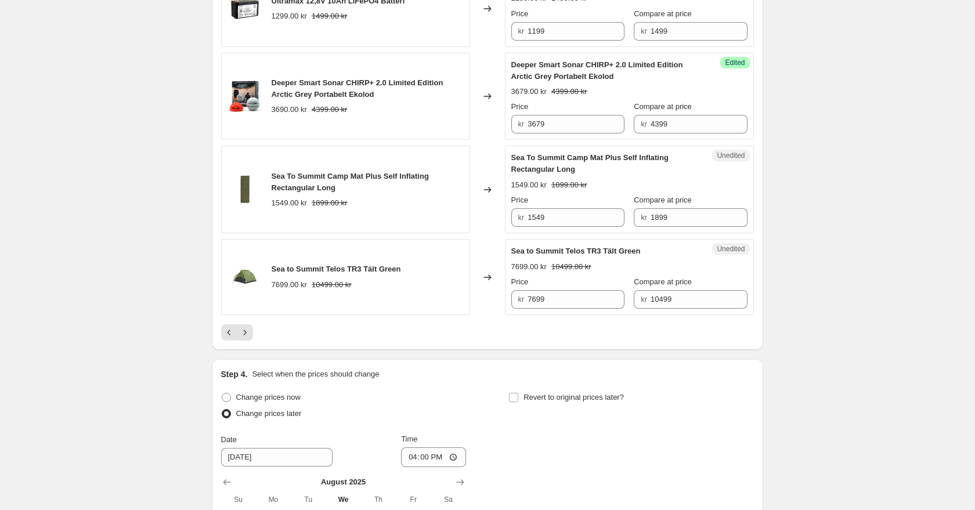
scroll to position [2012, 0]
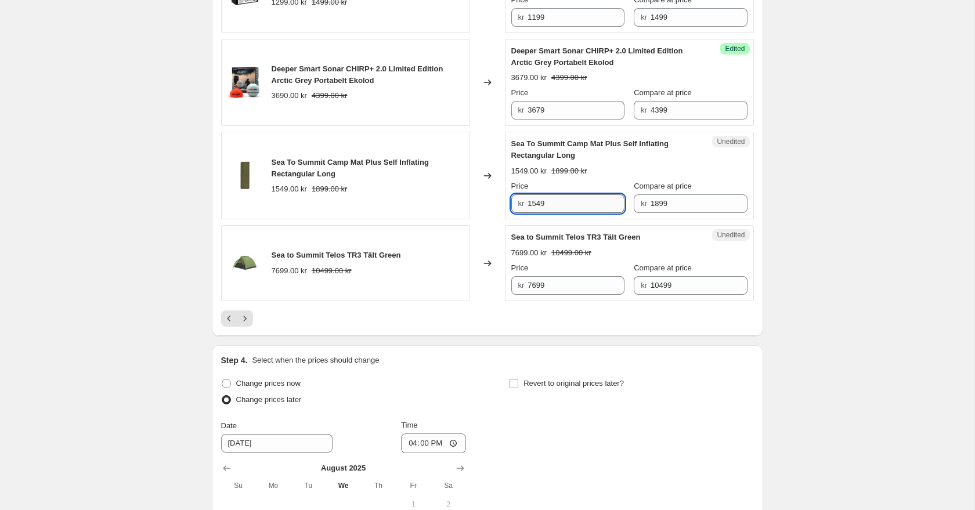
click at [561, 213] on input "1549" at bounding box center [575, 203] width 97 height 19
type input "1499"
click at [367, 259] on span "Sea to Summit Telos TR3 Tält Green" at bounding box center [336, 255] width 129 height 9
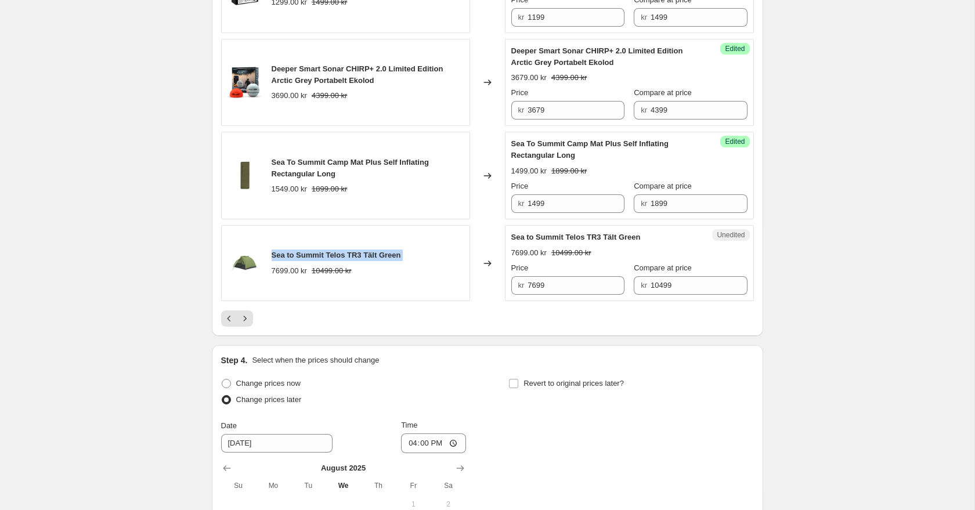
click at [367, 259] on span "Sea to Summit Telos TR3 Tält Green" at bounding box center [336, 255] width 129 height 9
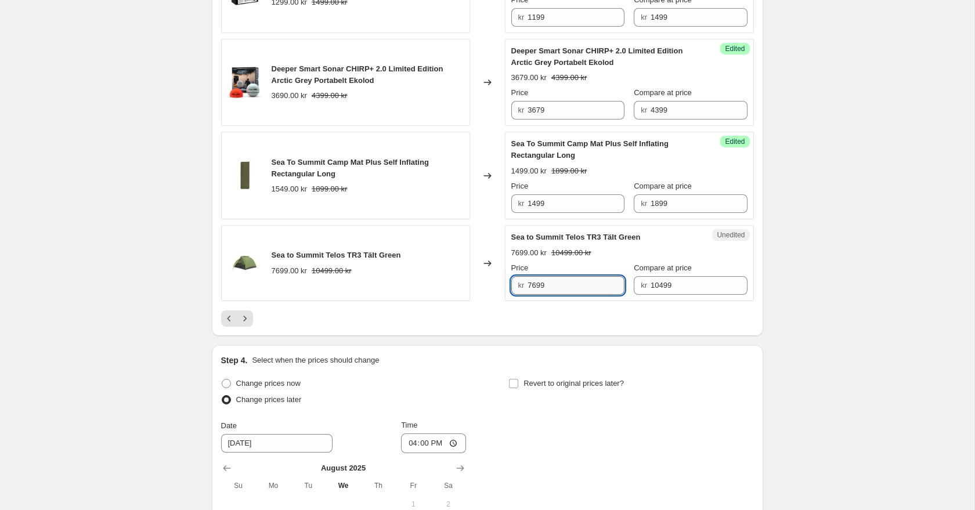
click at [581, 295] on input "7699" at bounding box center [575, 285] width 97 height 19
type input "6999"
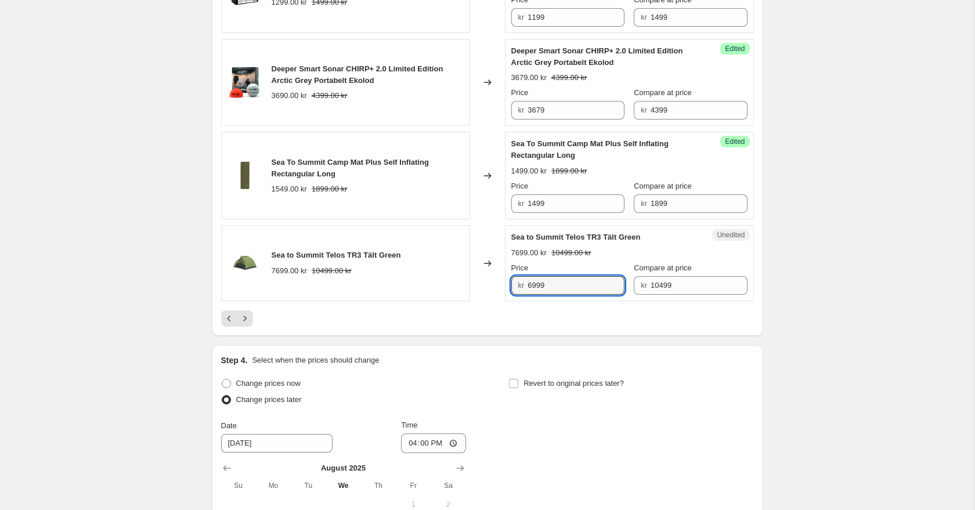
click at [494, 282] on div "Changed to" at bounding box center [487, 263] width 35 height 76
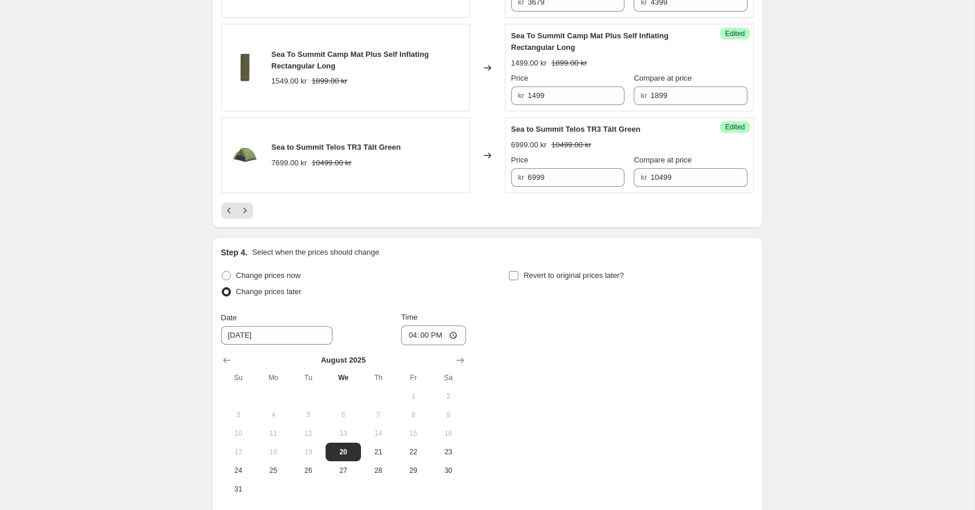
scroll to position [2258, 0]
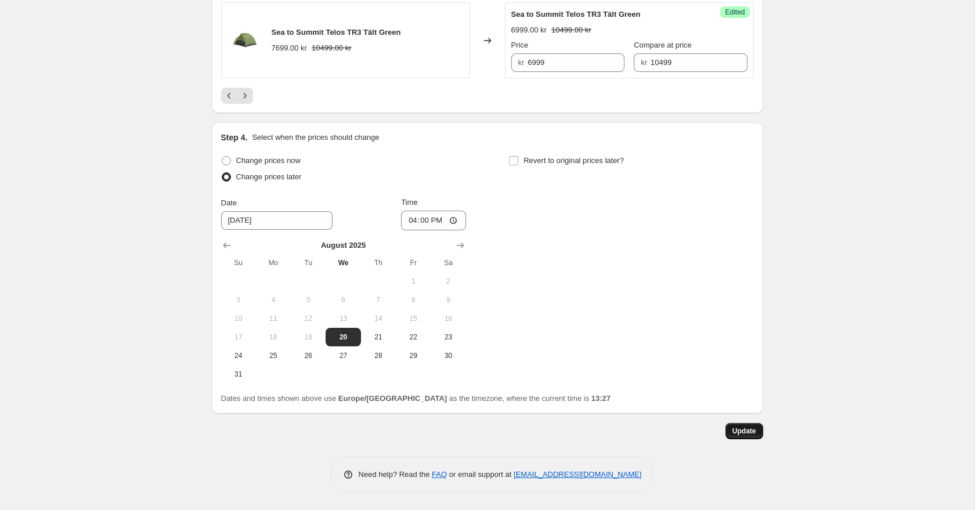
click at [743, 437] on button "Update" at bounding box center [744, 431] width 38 height 16
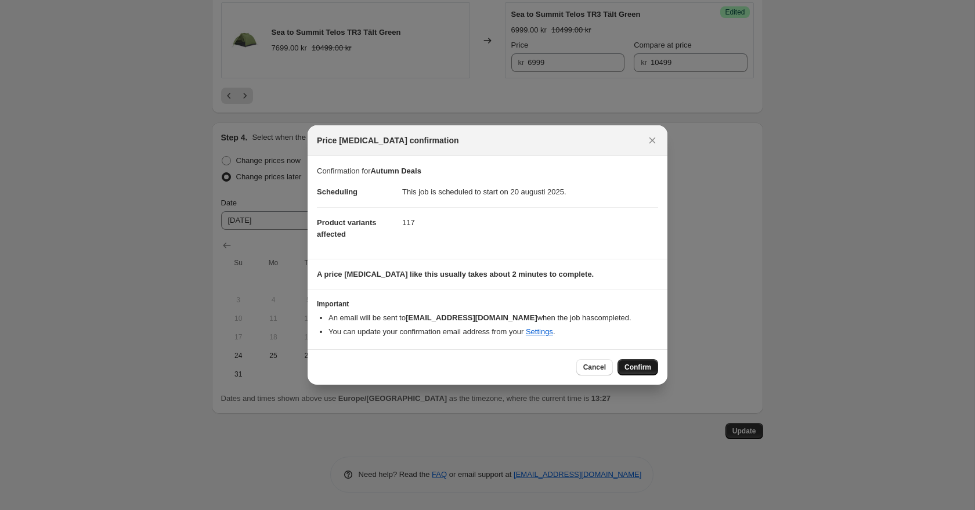
click at [646, 368] on span "Confirm" at bounding box center [637, 367] width 27 height 9
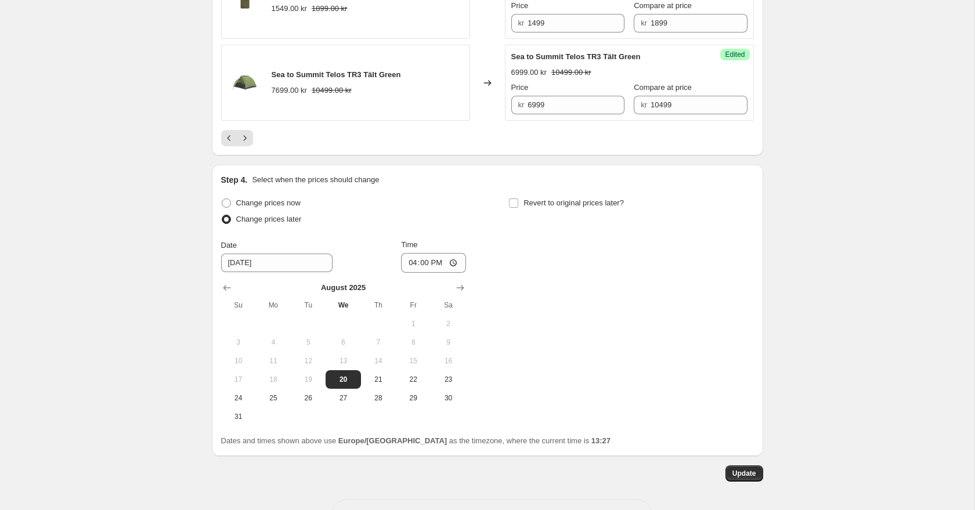
scroll to position [2138, 0]
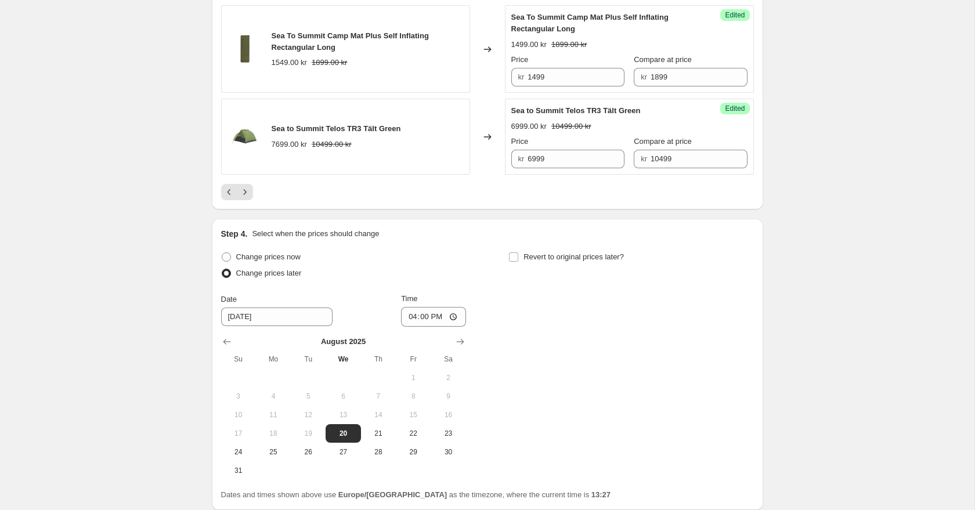
click at [254, 200] on div at bounding box center [487, 192] width 533 height 16
click at [247, 198] on icon "Next" at bounding box center [245, 192] width 12 height 12
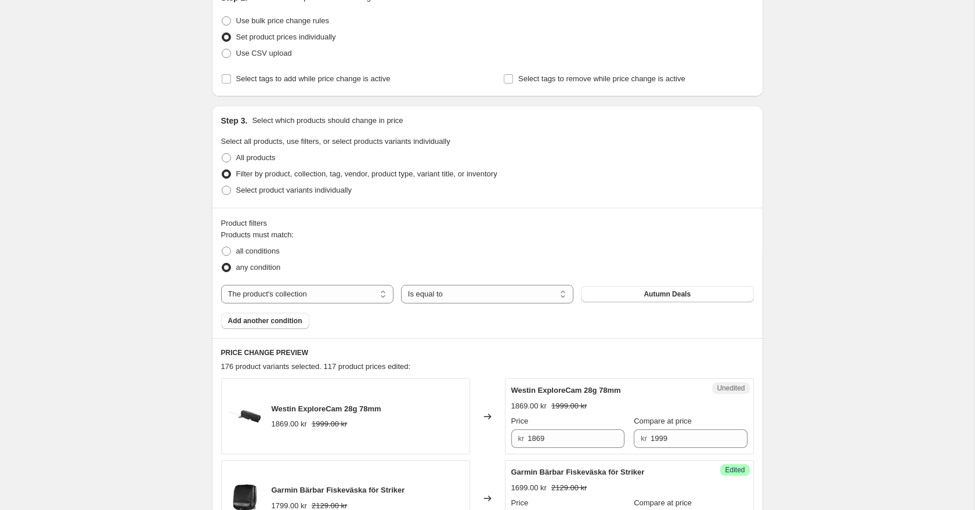
scroll to position [394, 0]
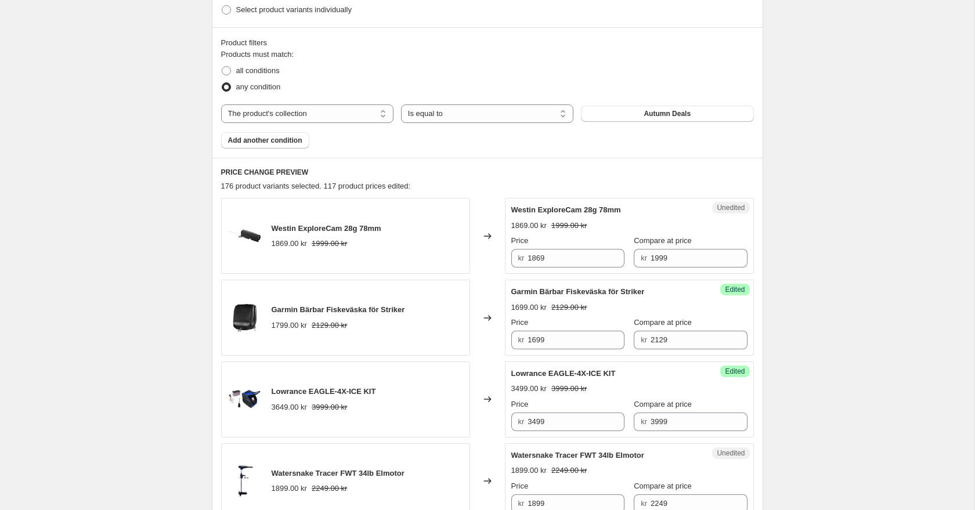
click at [348, 225] on span "Westin ExploreCam 28g 78mm" at bounding box center [327, 228] width 110 height 9
click at [588, 258] on input "1869" at bounding box center [575, 258] width 97 height 19
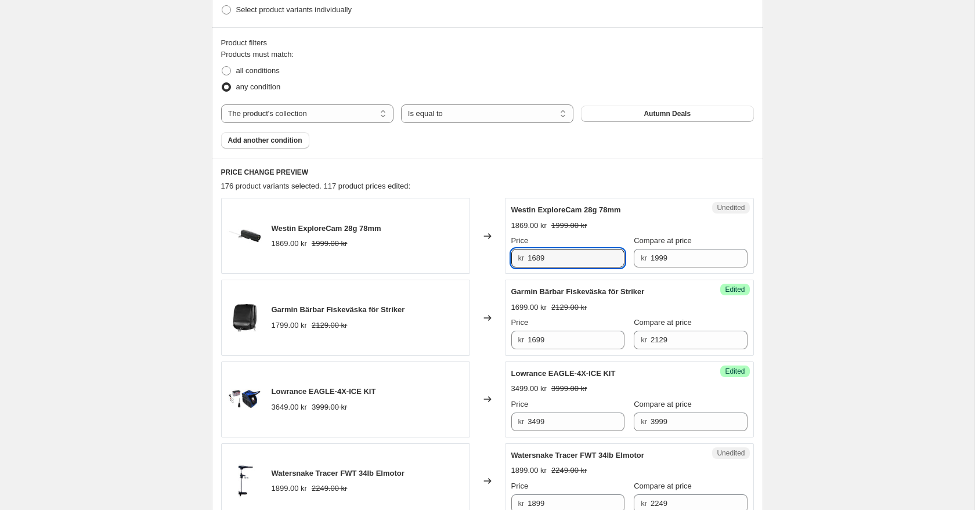
type input "1689"
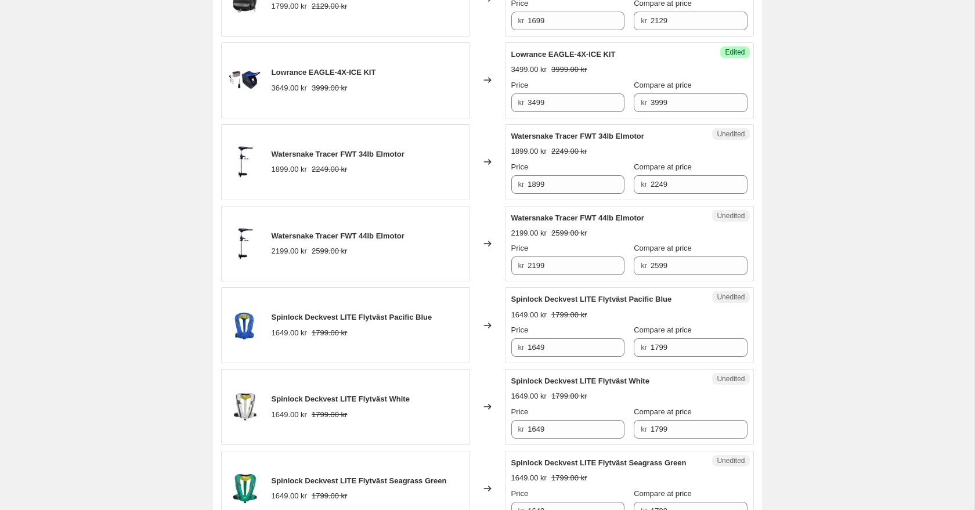
scroll to position [714, 0]
click at [340, 152] on span "Watersnake Tracer FWT 34lb Elmotor" at bounding box center [338, 153] width 133 height 9
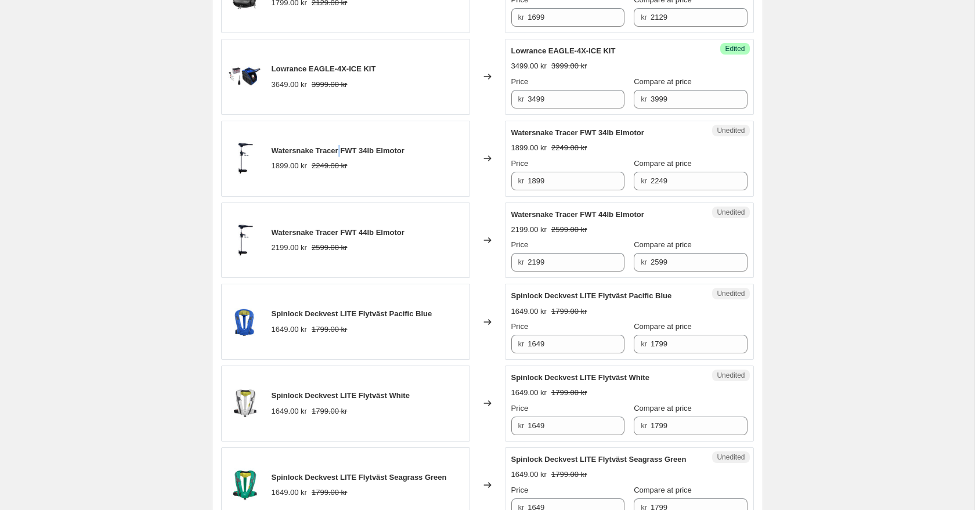
click at [340, 152] on span "Watersnake Tracer FWT 34lb Elmotor" at bounding box center [338, 150] width 133 height 9
click at [541, 182] on input "1899" at bounding box center [575, 181] width 97 height 19
type input "1849"
click at [486, 128] on div "Changed to" at bounding box center [487, 159] width 35 height 76
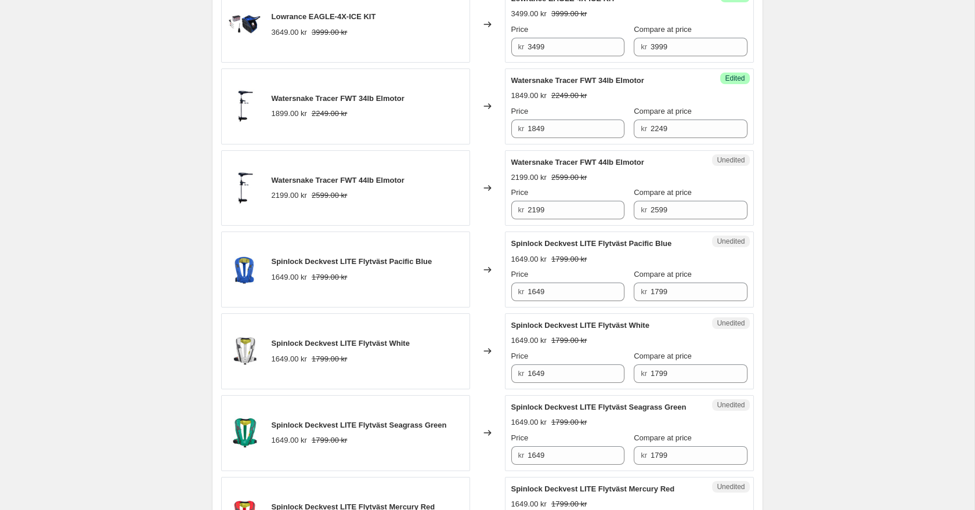
scroll to position [769, 0]
click at [345, 182] on span "Watersnake Tracer FWT 44lb Elmotor" at bounding box center [338, 179] width 133 height 9
click at [540, 205] on input "2199" at bounding box center [575, 209] width 97 height 19
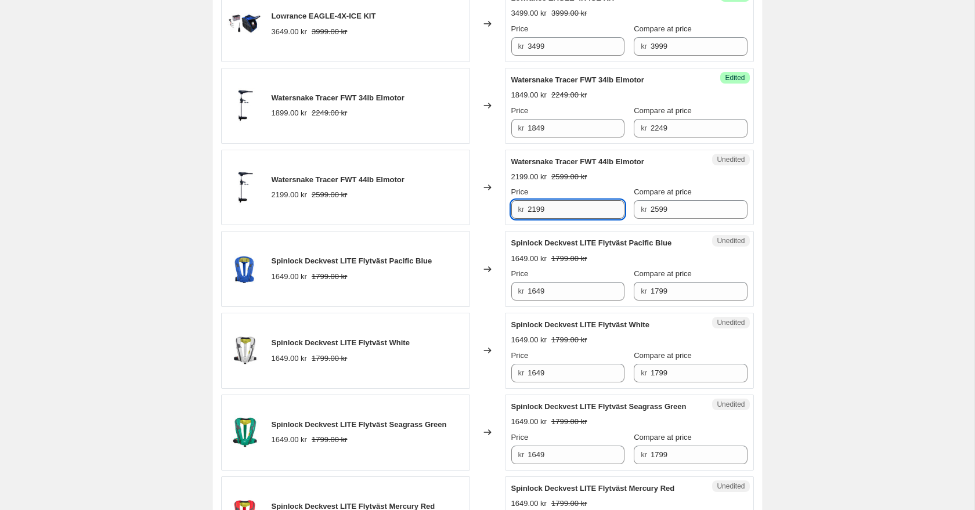
click at [536, 207] on input "2199" at bounding box center [575, 209] width 97 height 19
type input "2099"
drag, startPoint x: 482, startPoint y: 160, endPoint x: 490, endPoint y: 169, distance: 12.3
click at [482, 160] on div "Changed to" at bounding box center [487, 188] width 35 height 76
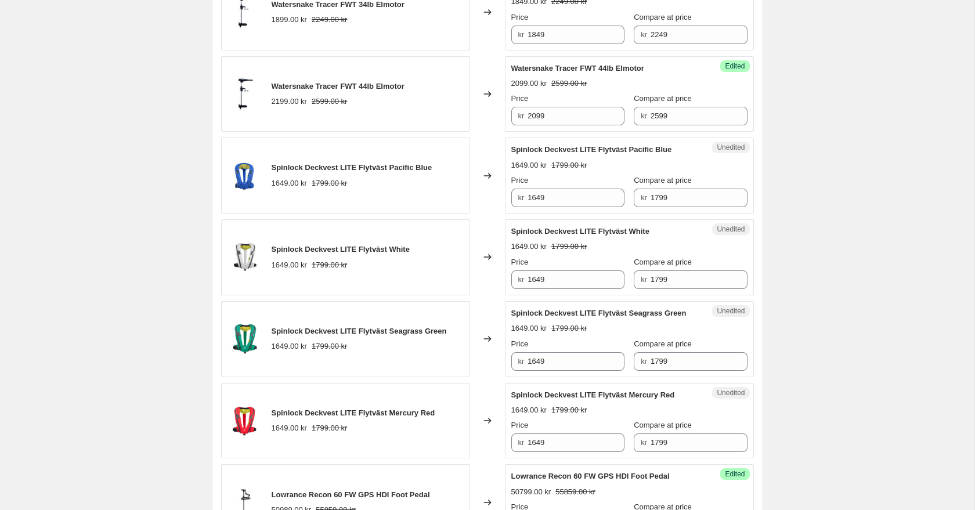
scroll to position [864, 0]
click at [364, 164] on span "Spinlock Deckvest LITE Flytväst Pacific Blue" at bounding box center [352, 166] width 161 height 9
click at [572, 202] on input "1649" at bounding box center [575, 196] width 97 height 19
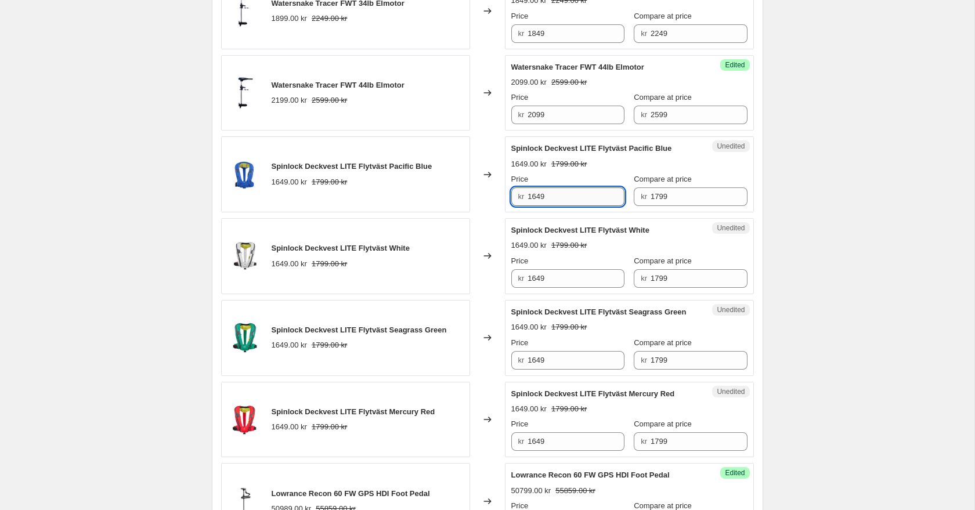
click at [572, 202] on input "1649" at bounding box center [575, 196] width 97 height 19
type input "1599"
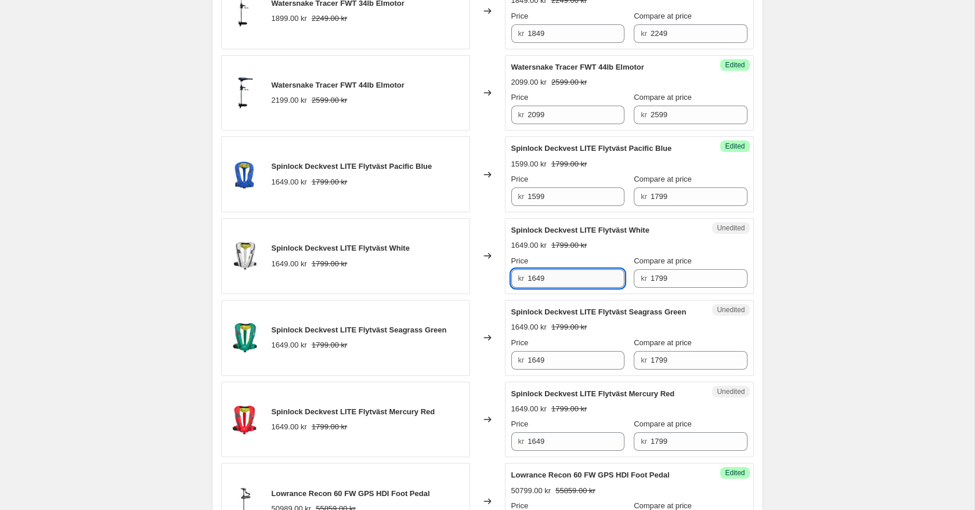
click at [577, 276] on input "1649" at bounding box center [575, 278] width 97 height 19
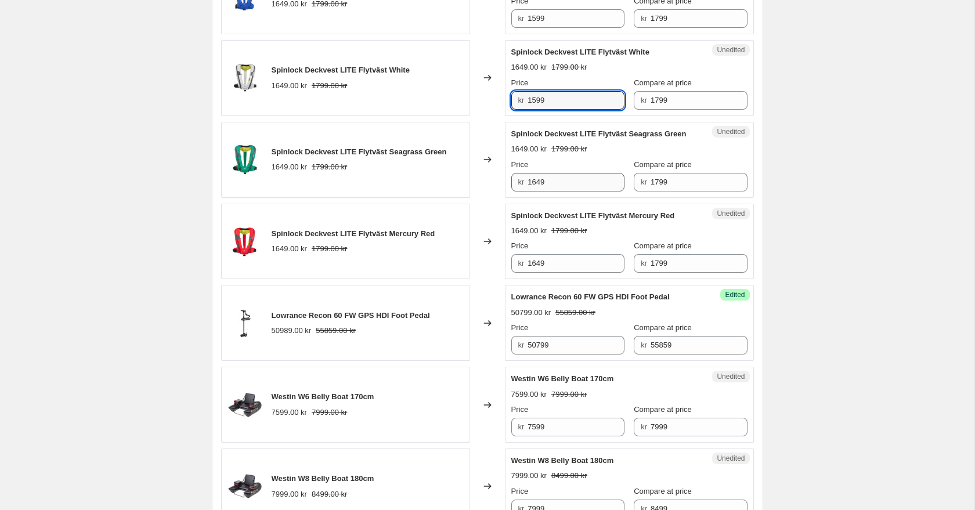
type input "1599"
click at [549, 190] on input "1649" at bounding box center [575, 182] width 97 height 19
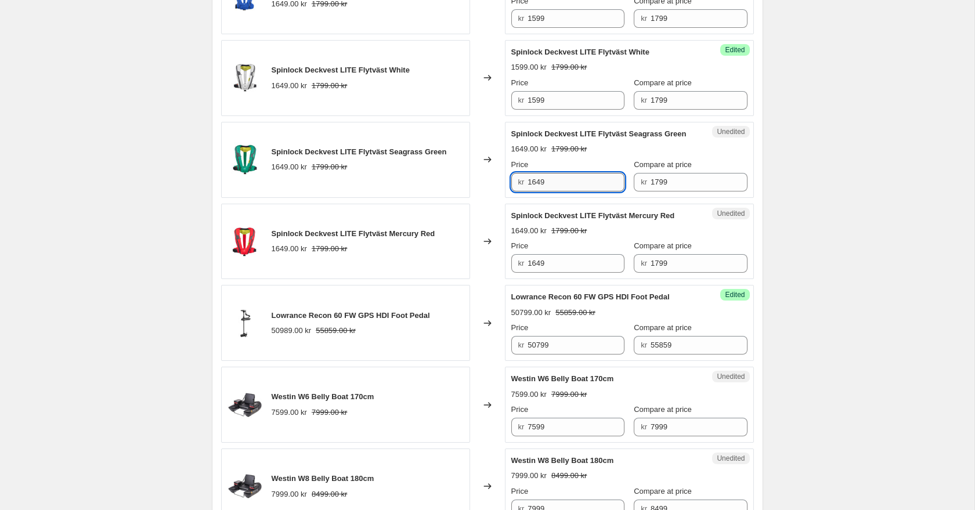
click at [549, 190] on input "1649" at bounding box center [575, 182] width 97 height 19
type input "1599"
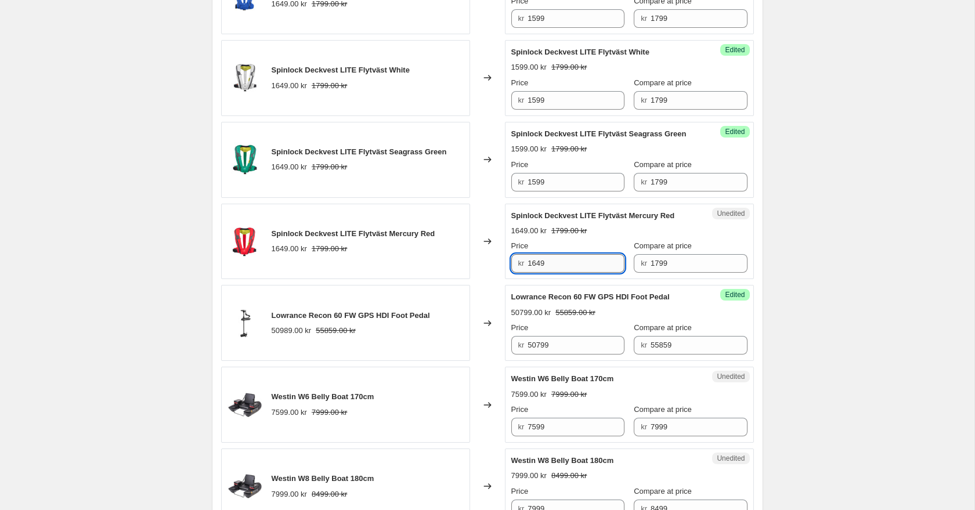
click at [546, 270] on input "1649" at bounding box center [575, 263] width 97 height 19
type input "1599"
click at [488, 198] on div "Changed to" at bounding box center [487, 160] width 35 height 76
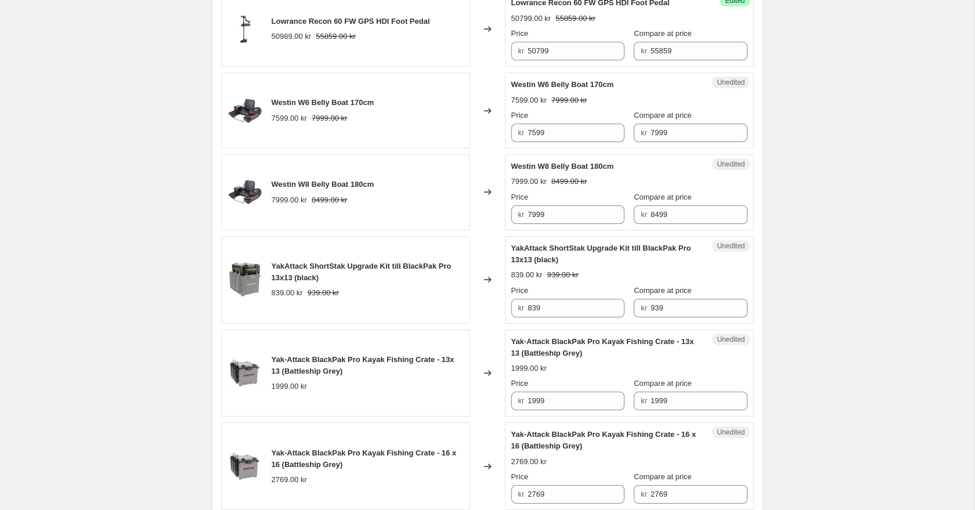
scroll to position [1337, 0]
click at [300, 106] on span "Westin W6 Belly Boat 170cm" at bounding box center [323, 101] width 103 height 9
click at [545, 142] on input "7599" at bounding box center [575, 132] width 97 height 19
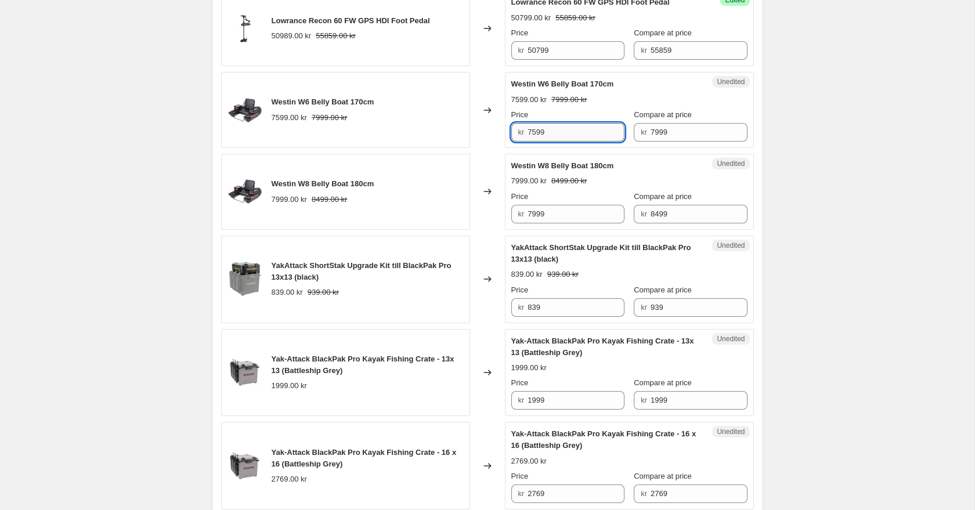
click at [545, 142] on input "7599" at bounding box center [575, 132] width 97 height 19
type input "7199"
click at [326, 188] on span "Westin W8 Belly Boat 180cm" at bounding box center [323, 183] width 103 height 9
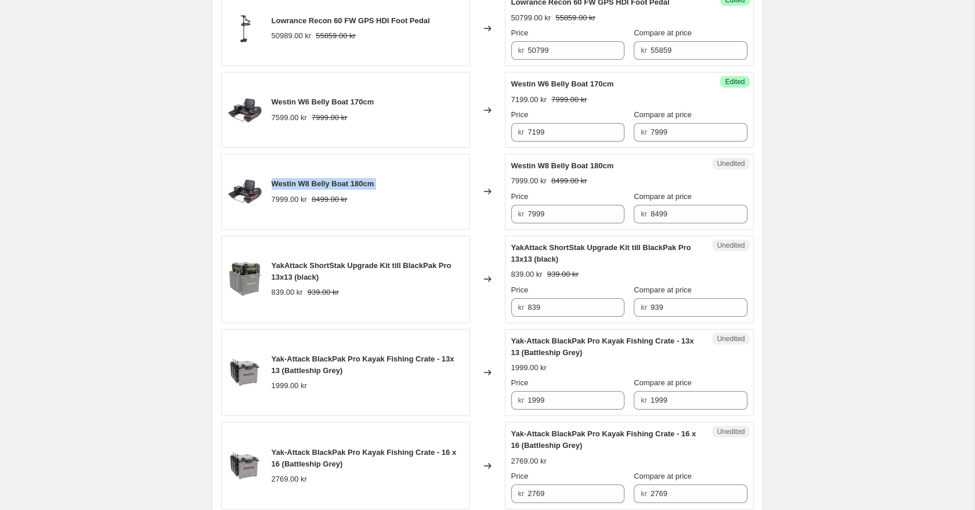
click at [326, 188] on span "Westin W8 Belly Boat 180cm" at bounding box center [323, 183] width 103 height 9
click at [569, 223] on input "7999" at bounding box center [575, 214] width 97 height 19
type input "7489"
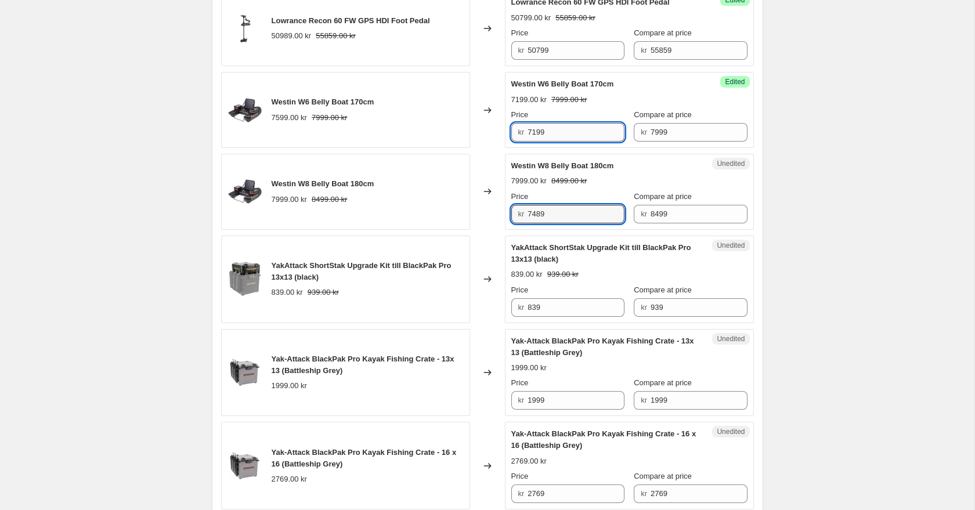
click at [543, 142] on input "7199" at bounding box center [575, 132] width 97 height 19
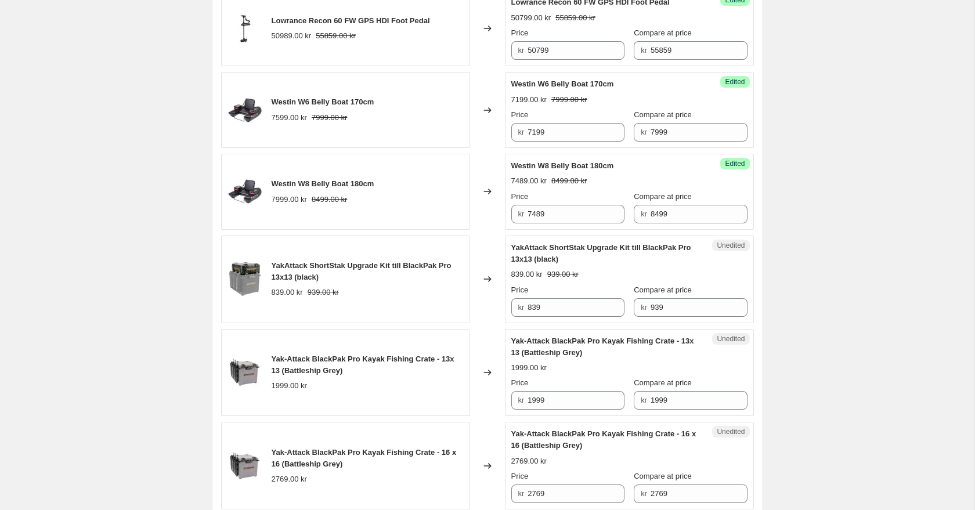
click at [478, 172] on div "Changed to" at bounding box center [487, 192] width 35 height 76
click at [541, 142] on input "7199" at bounding box center [575, 132] width 97 height 19
type input "7189"
click at [491, 129] on div "Changed to" at bounding box center [487, 110] width 35 height 76
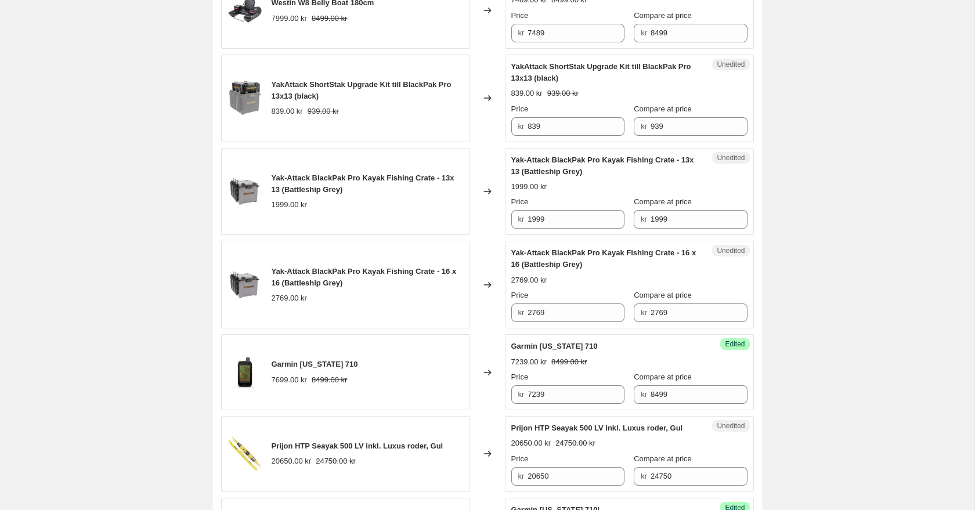
scroll to position [1520, 0]
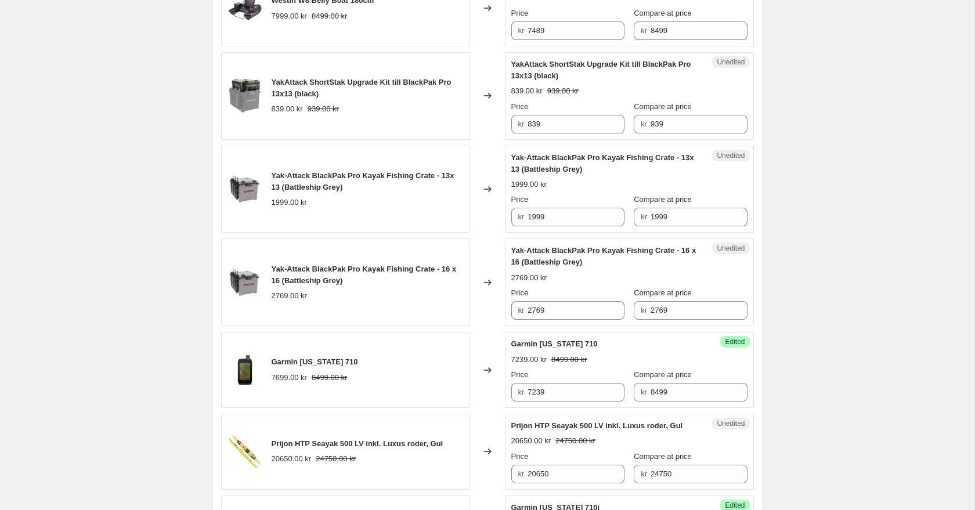
click at [342, 93] on span "YakAttack ShortStak Upgrade Kit till BlackPak Pro 13x13 (black)" at bounding box center [362, 88] width 180 height 20
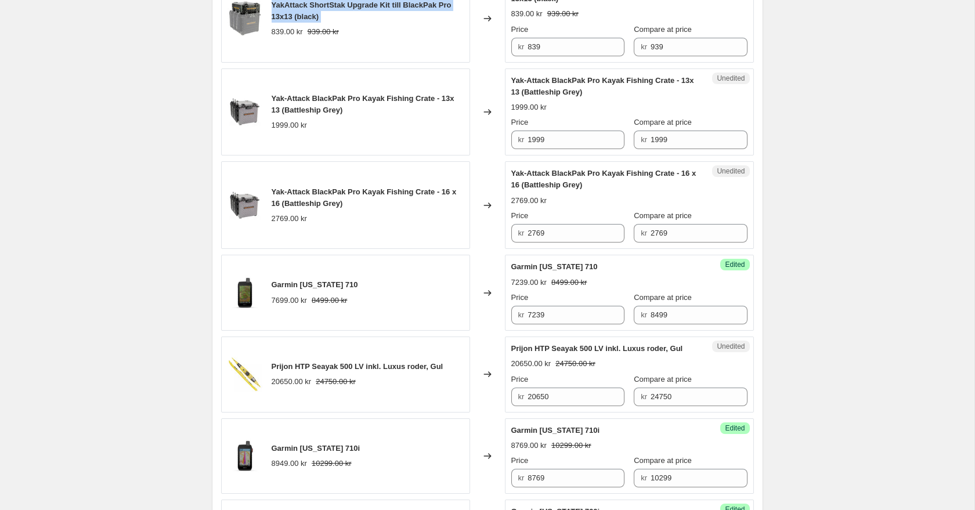
scroll to position [1599, 0]
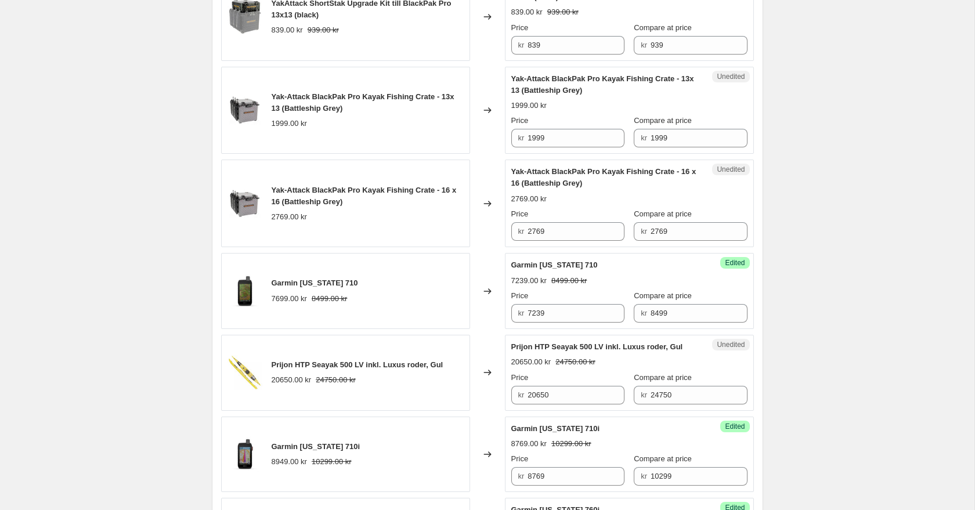
click at [356, 114] on div "Yak-Attack BlackPak Pro Kayak Fishing Crate - 13x 13 (Battleship Grey)" at bounding box center [368, 102] width 192 height 23
click at [558, 147] on input "1999" at bounding box center [575, 138] width 97 height 19
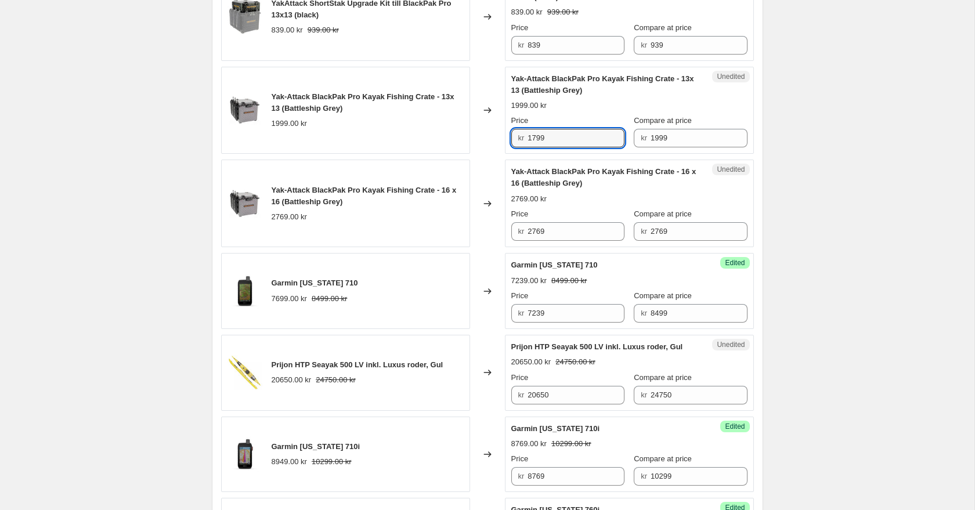
type input "1799"
click at [484, 97] on div "Changed to" at bounding box center [487, 111] width 35 height 88
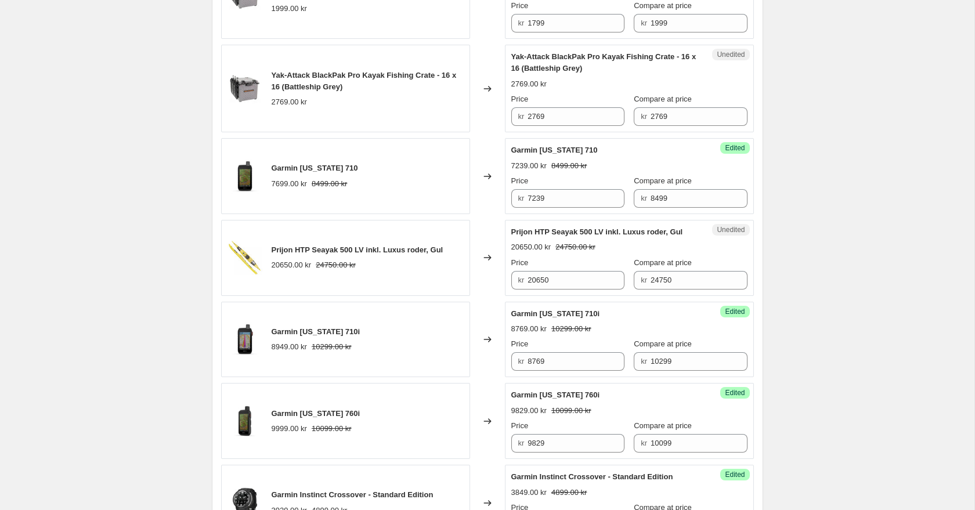
scroll to position [1716, 0]
click at [324, 89] on span "Yak-Attack BlackPak Pro Kayak Fishing Crate - 16 x 16 (Battleship Grey)" at bounding box center [364, 79] width 185 height 20
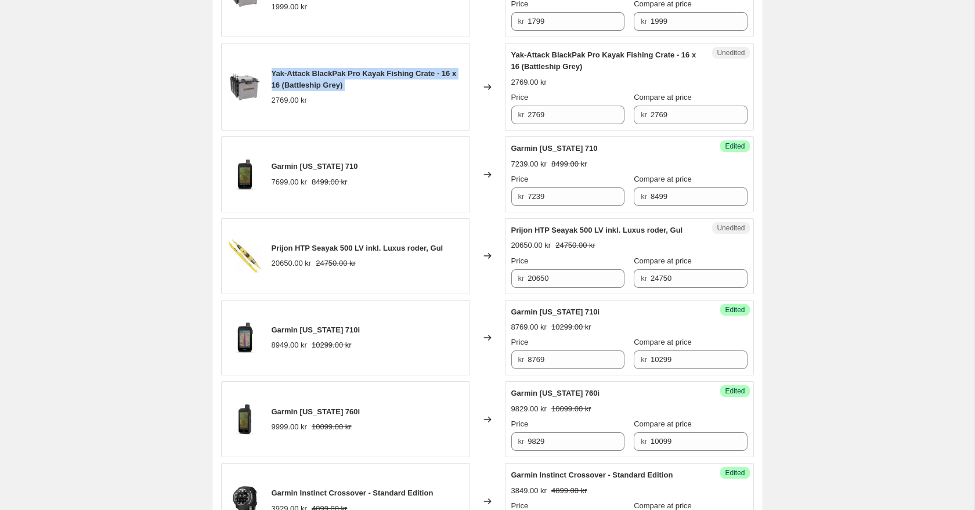
click at [324, 89] on span "Yak-Attack BlackPak Pro Kayak Fishing Crate - 16 x 16 (Battleship Grey)" at bounding box center [364, 79] width 185 height 20
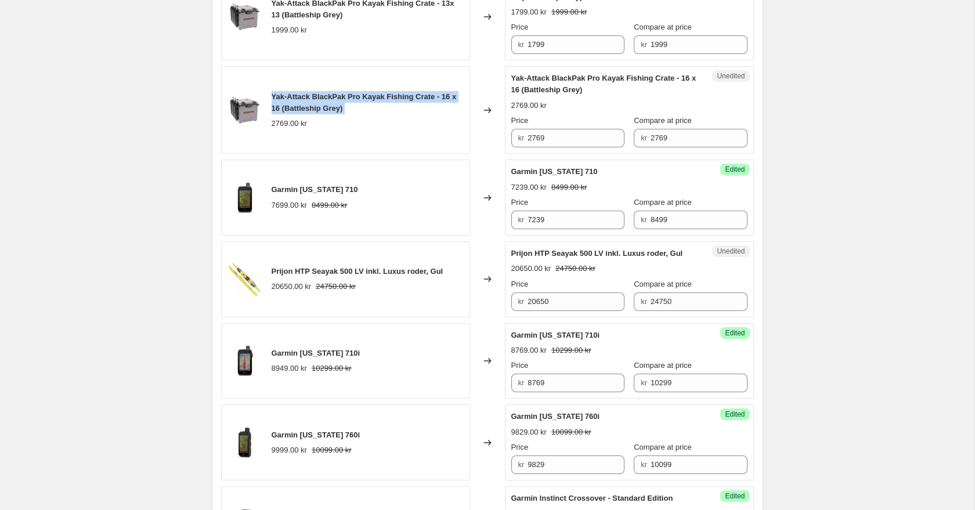
scroll to position [1686, 0]
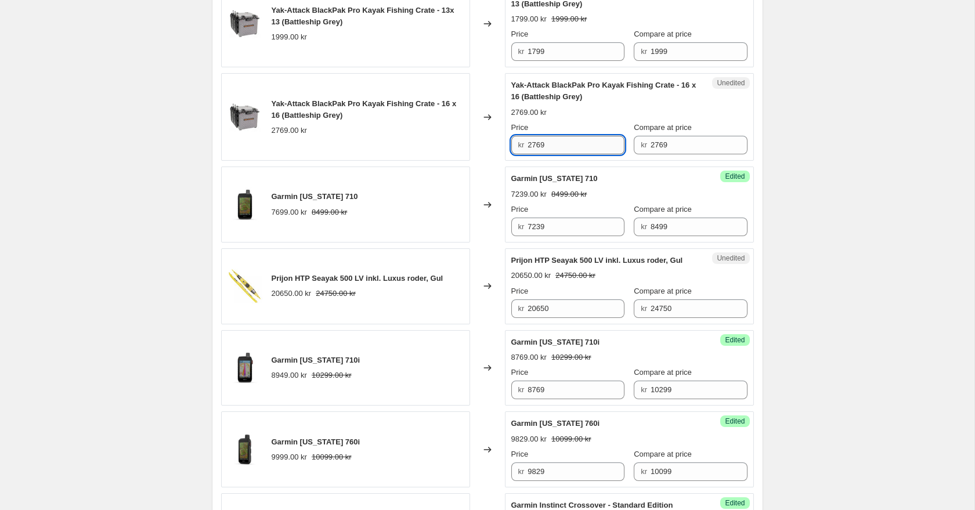
click at [595, 154] on input "2769" at bounding box center [575, 145] width 97 height 19
type input "2499"
click at [498, 113] on div "Changed to" at bounding box center [487, 117] width 35 height 88
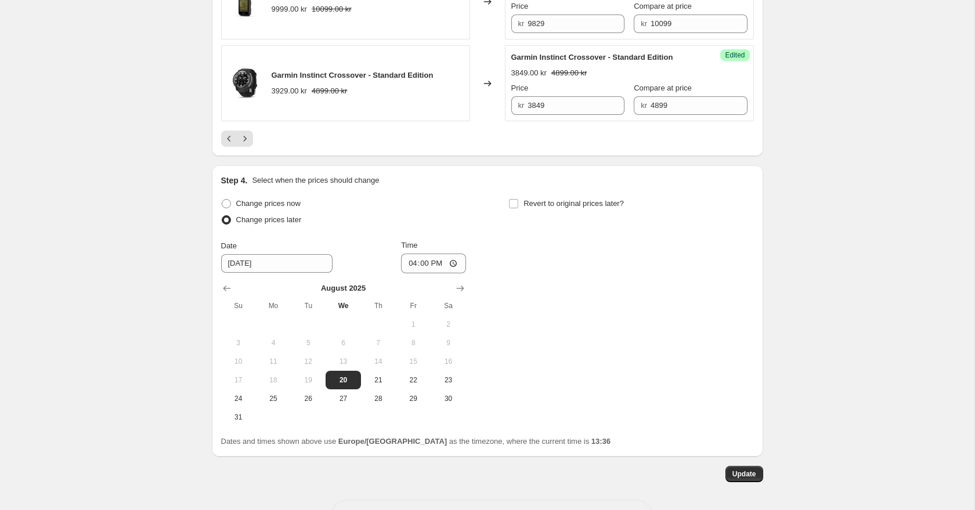
scroll to position [2200, 0]
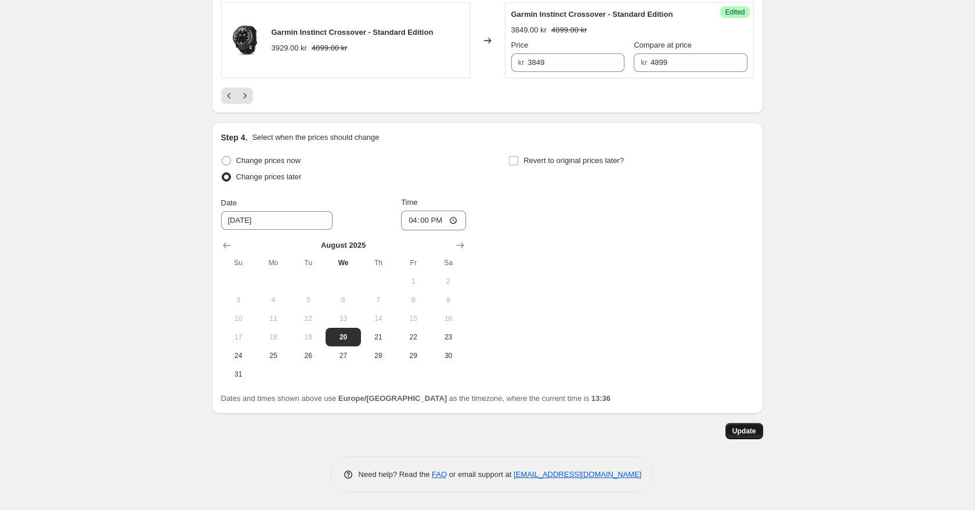
click at [743, 431] on span "Update" at bounding box center [744, 430] width 24 height 9
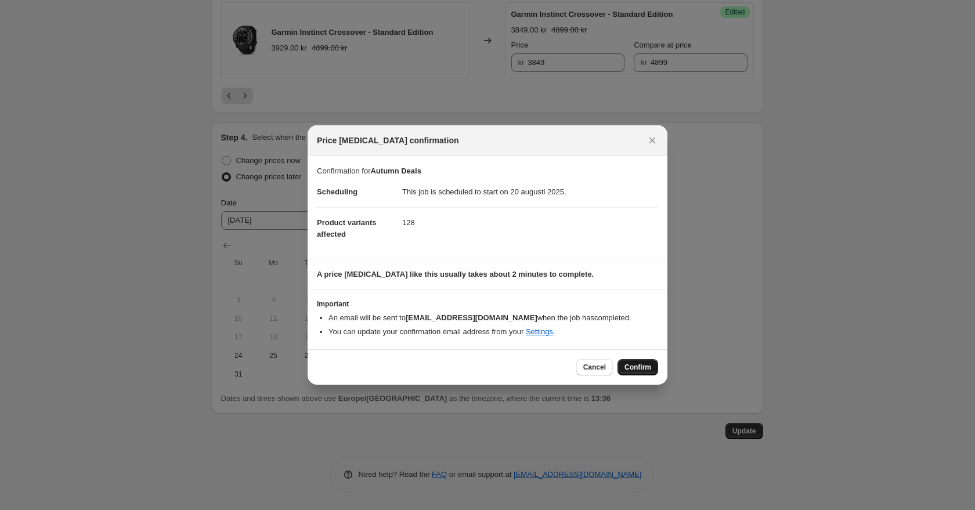
click at [635, 371] on span "Confirm" at bounding box center [637, 367] width 27 height 9
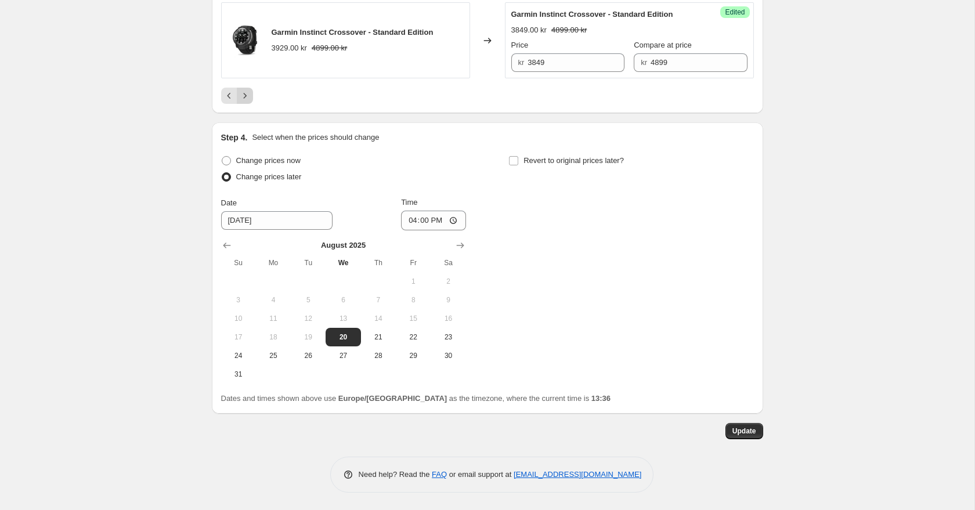
click at [251, 95] on button "Next" at bounding box center [245, 96] width 16 height 16
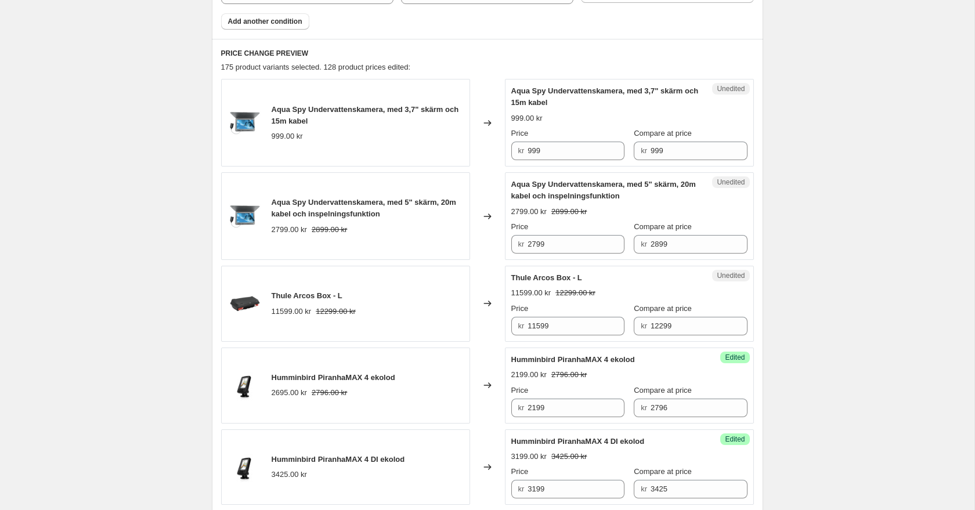
scroll to position [514, 0]
drag, startPoint x: 272, startPoint y: 110, endPoint x: 324, endPoint y: 125, distance: 54.5
click at [324, 125] on div "Aqua Spy Undervattenskamera, med 3,7" skärm och 15m kabel" at bounding box center [368, 114] width 192 height 23
click at [674, 149] on input "999" at bounding box center [698, 149] width 97 height 19
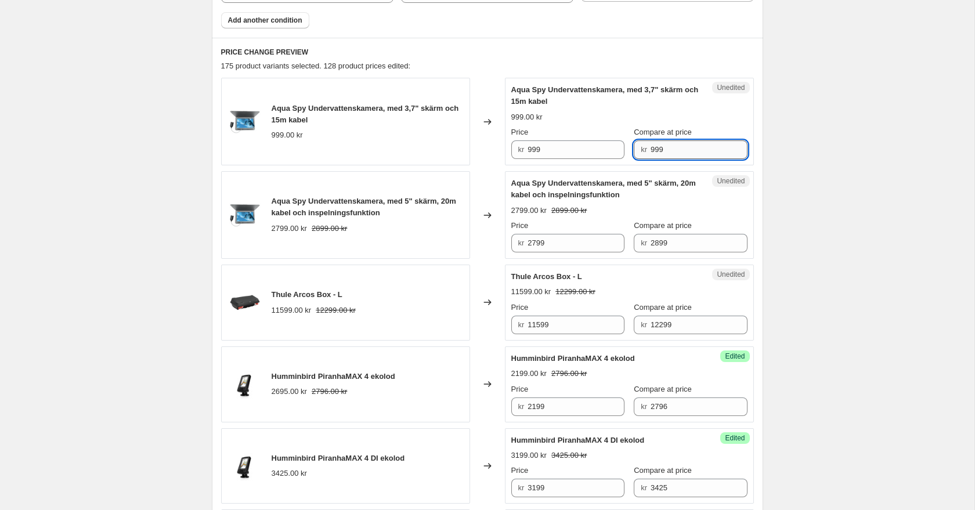
click at [674, 149] on input "999" at bounding box center [698, 149] width 97 height 19
type input "1209"
click at [594, 146] on input "999" at bounding box center [575, 149] width 97 height 19
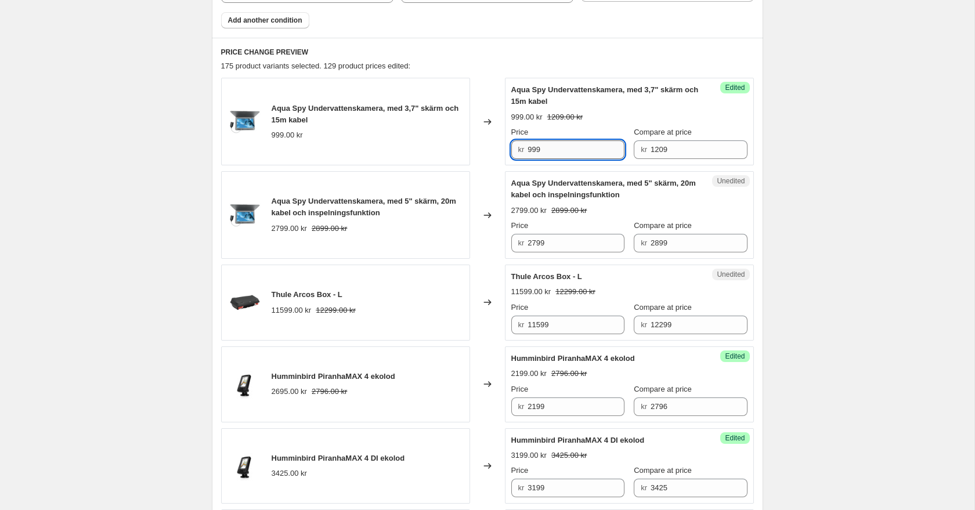
click at [594, 146] on input "999" at bounding box center [575, 149] width 97 height 19
click at [543, 153] on input "999" at bounding box center [575, 149] width 97 height 19
click at [537, 149] on input "999" at bounding box center [575, 149] width 97 height 19
type input "979"
click at [493, 99] on div "Changed to" at bounding box center [487, 122] width 35 height 88
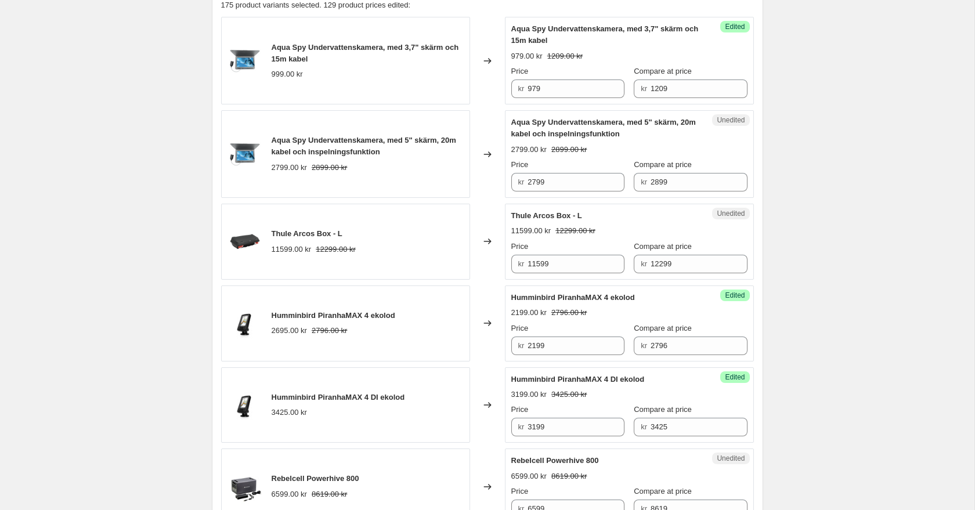
scroll to position [576, 0]
drag, startPoint x: 276, startPoint y: 141, endPoint x: 440, endPoint y: 137, distance: 164.8
click at [440, 137] on span "Aqua Spy Undervattenskamera, med 5" skärm, 20m kabel och inspelningsfunktion" at bounding box center [364, 145] width 185 height 20
click at [666, 179] on input "2899" at bounding box center [698, 181] width 97 height 19
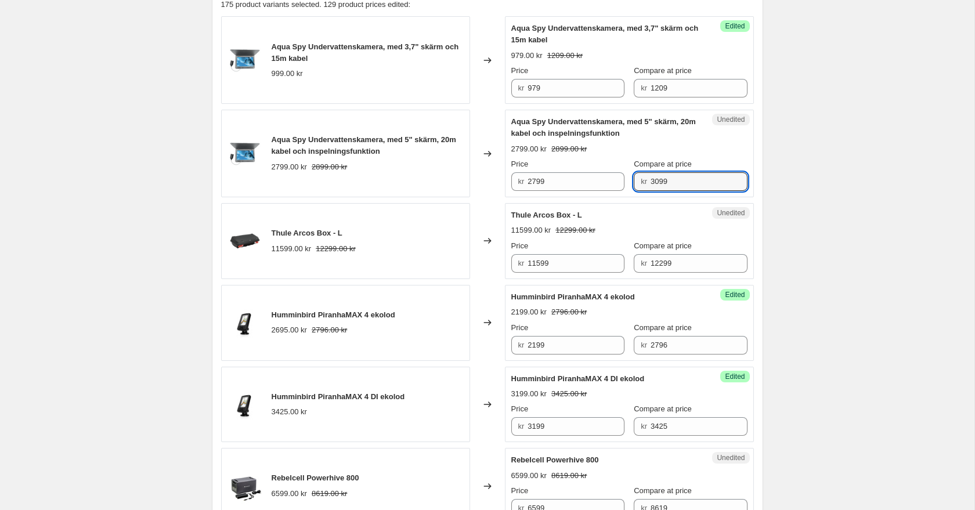
type input "3099"
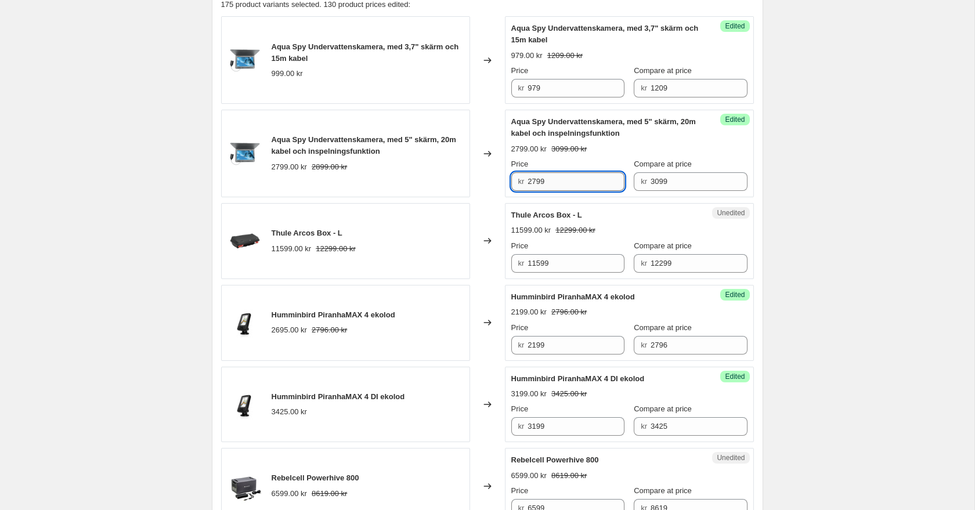
click at [560, 183] on input "2799" at bounding box center [575, 181] width 97 height 19
type input "2599"
click at [536, 85] on input "979" at bounding box center [575, 88] width 97 height 19
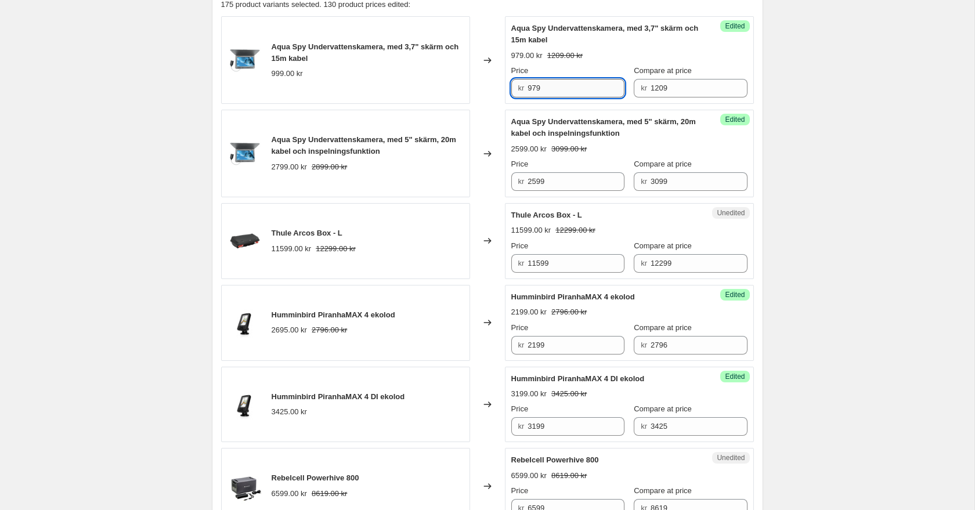
click at [545, 84] on input "979" at bounding box center [575, 88] width 97 height 19
type input "939"
click at [494, 36] on div "Changed to" at bounding box center [487, 60] width 35 height 88
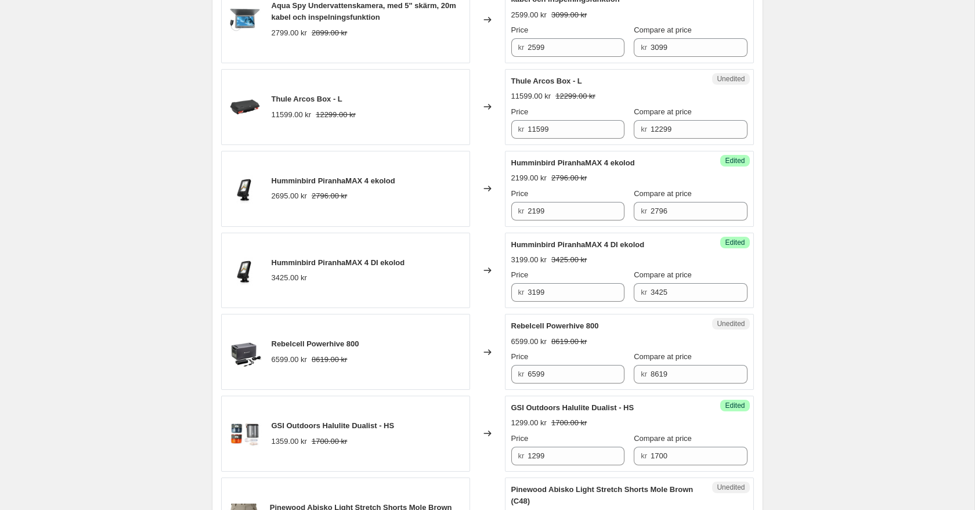
scroll to position [731, 0]
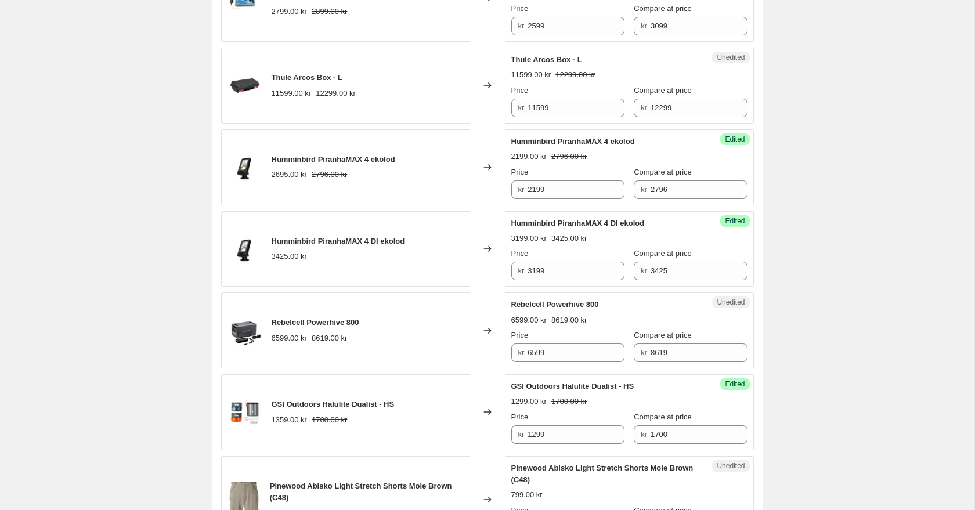
click at [313, 76] on span "Thule Arcos Box - L" at bounding box center [307, 77] width 71 height 9
click at [660, 112] on input "12299" at bounding box center [698, 108] width 97 height 19
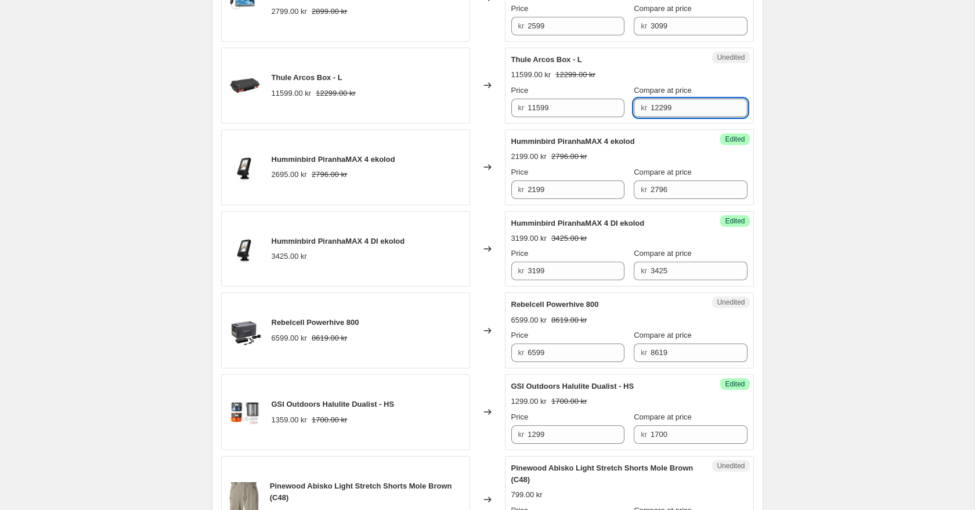
click at [660, 112] on input "12299" at bounding box center [698, 108] width 97 height 19
type input "12399"
click at [632, 62] on div "Thule Arcos Box - L" at bounding box center [606, 60] width 190 height 12
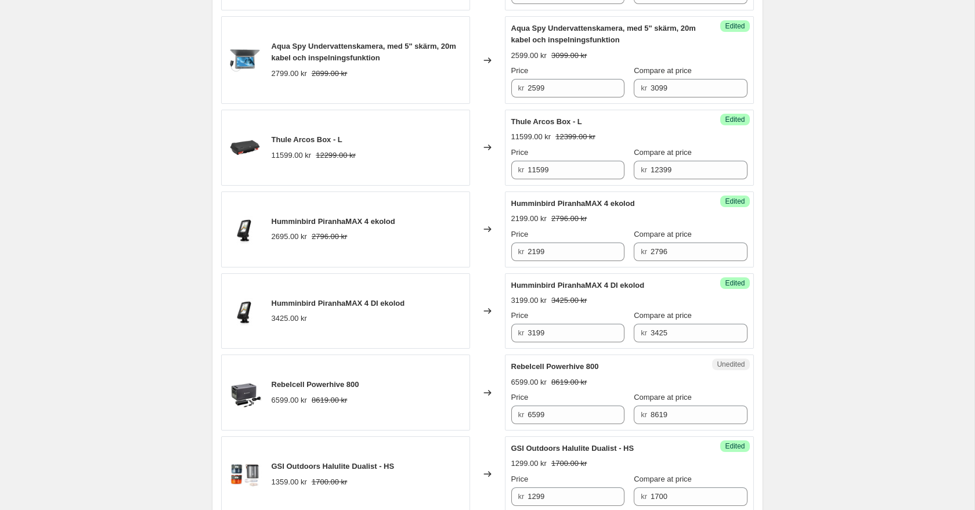
scroll to position [670, 0]
click at [574, 170] on input "11599" at bounding box center [575, 169] width 97 height 19
type input "10899"
click at [484, 132] on div "Changed to" at bounding box center [487, 147] width 35 height 76
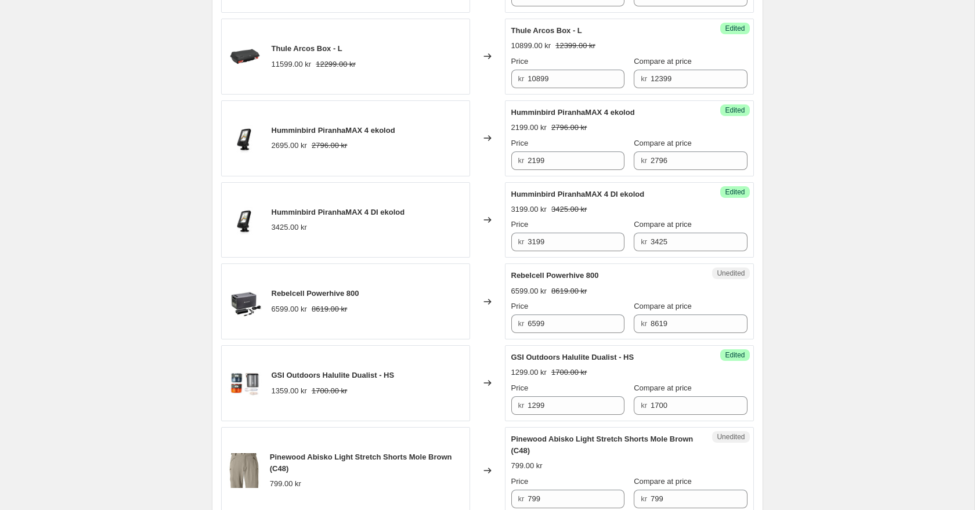
scroll to position [768, 0]
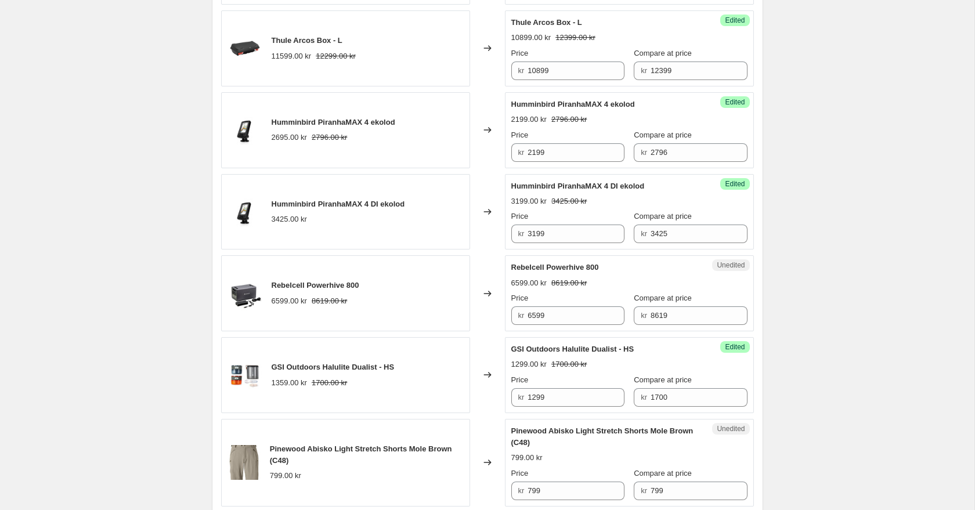
click at [346, 124] on span "Humminbird PiranhaMAX 4 ekolod" at bounding box center [334, 122] width 124 height 9
click at [487, 107] on div "Changed to" at bounding box center [487, 130] width 35 height 76
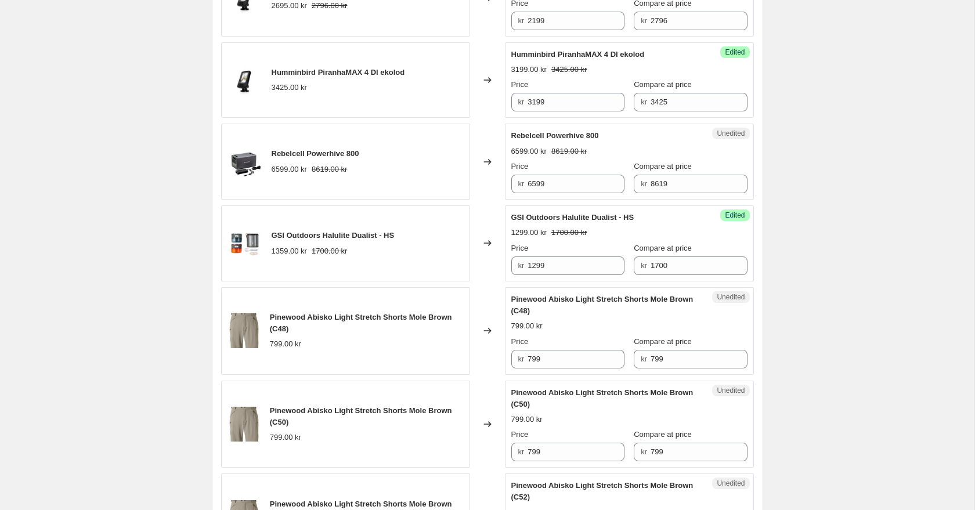
scroll to position [901, 0]
click at [340, 154] on span "Rebelcell Powerhive 800" at bounding box center [316, 153] width 88 height 9
click at [540, 186] on input "6599" at bounding box center [575, 183] width 97 height 19
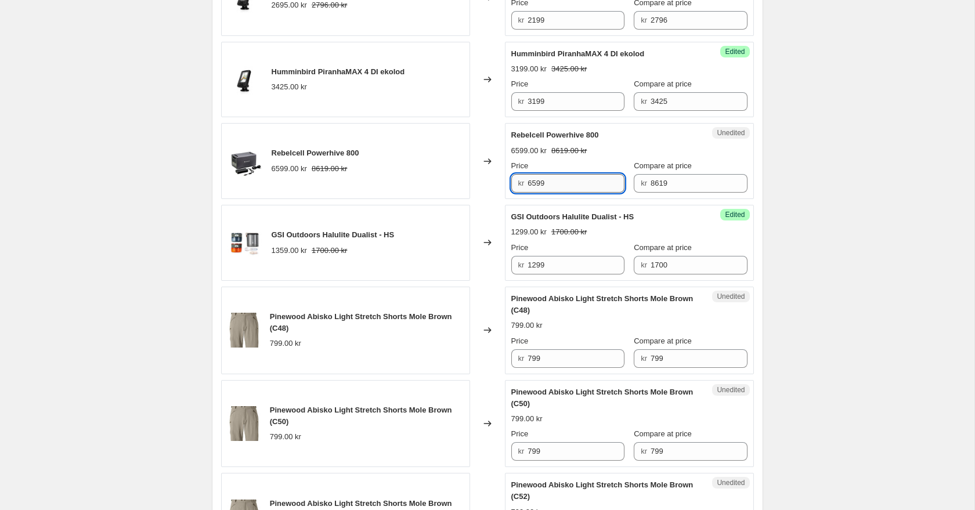
click at [543, 183] on input "6599" at bounding box center [575, 183] width 97 height 19
type input "6549"
click at [495, 115] on div "Changed to" at bounding box center [487, 80] width 35 height 76
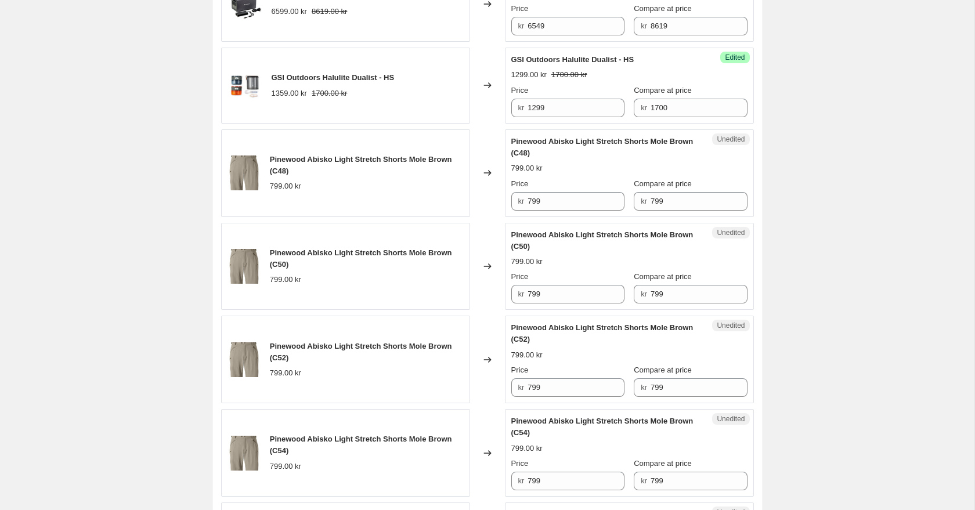
scroll to position [1077, 0]
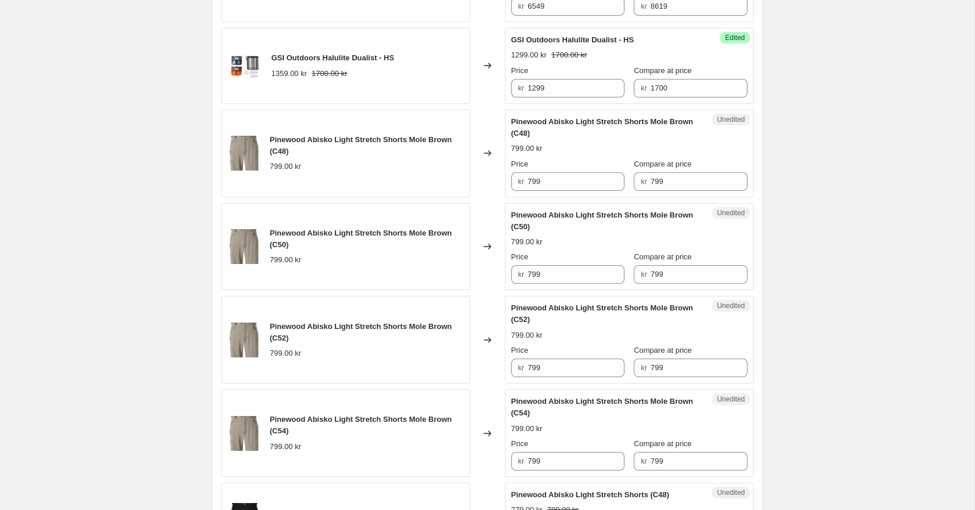
click at [318, 143] on span "Pinewood Abisko Light Stretch Shorts Mole Brown (C48)" at bounding box center [361, 145] width 182 height 20
drag, startPoint x: 316, startPoint y: 146, endPoint x: 307, endPoint y: 144, distance: 8.9
click at [316, 146] on div "Pinewood Abisko Light Stretch Shorts Mole Brown (C48)" at bounding box center [367, 145] width 194 height 23
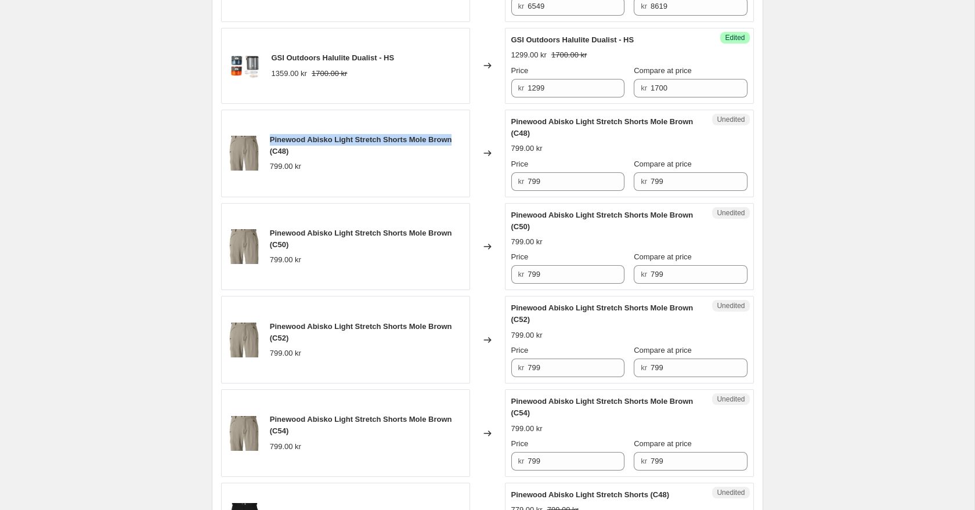
drag, startPoint x: 270, startPoint y: 140, endPoint x: 454, endPoint y: 137, distance: 183.4
click at [452, 137] on span "Pinewood Abisko Light Stretch Shorts Mole Brown (C48)" at bounding box center [361, 145] width 182 height 20
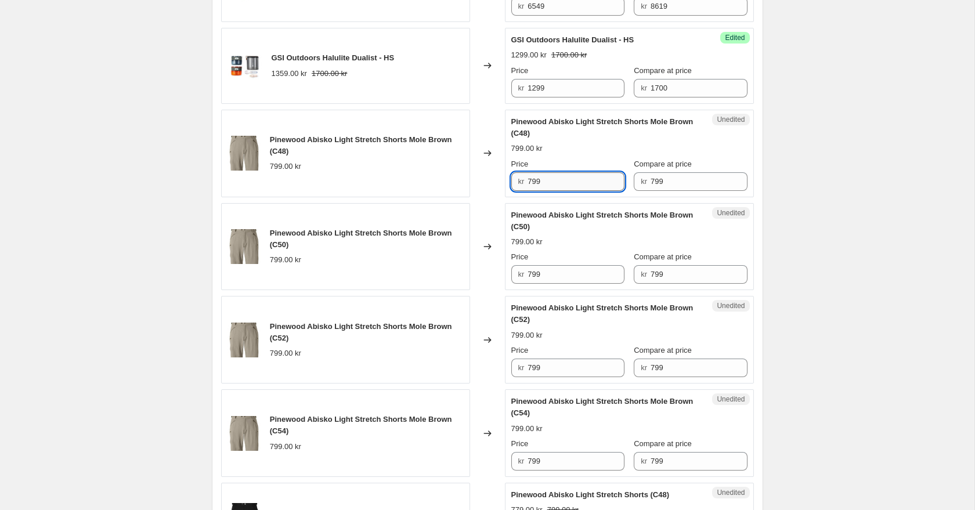
click at [567, 179] on input "799" at bounding box center [575, 181] width 97 height 19
click at [536, 180] on input "799" at bounding box center [575, 181] width 97 height 19
click at [592, 140] on div "Pinewood Abisko Light Stretch Shorts Mole Brown (C48) 799.00 kr Price kr 779 Co…" at bounding box center [629, 153] width 236 height 75
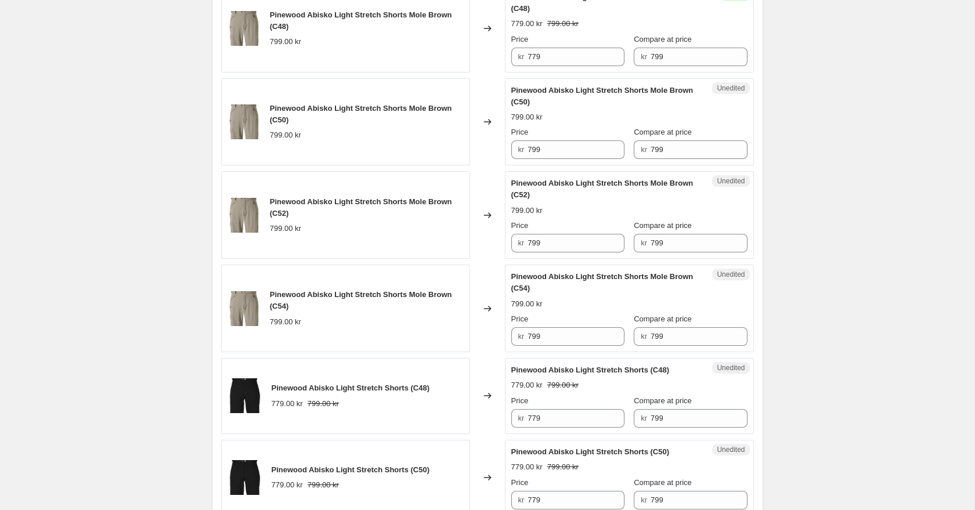
scroll to position [1195, 0]
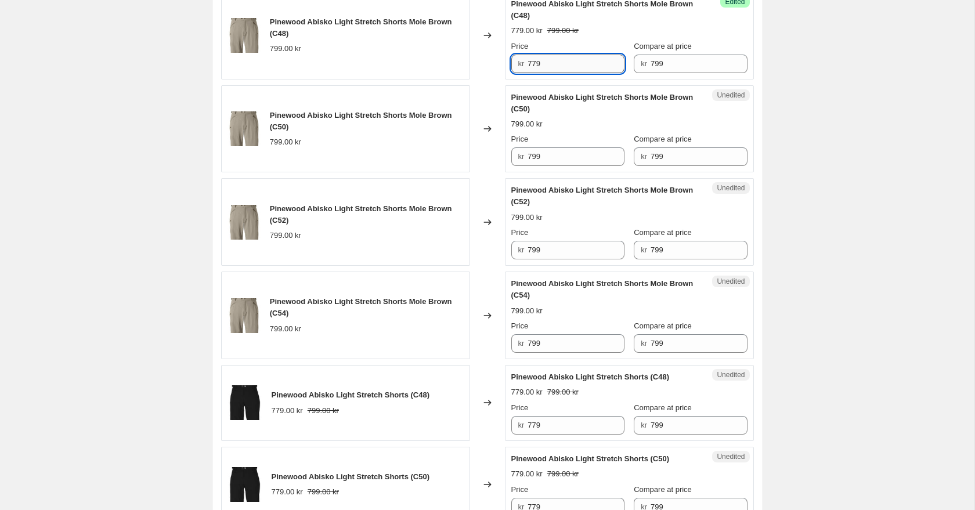
click at [567, 64] on input "779" at bounding box center [575, 64] width 97 height 19
type input "479"
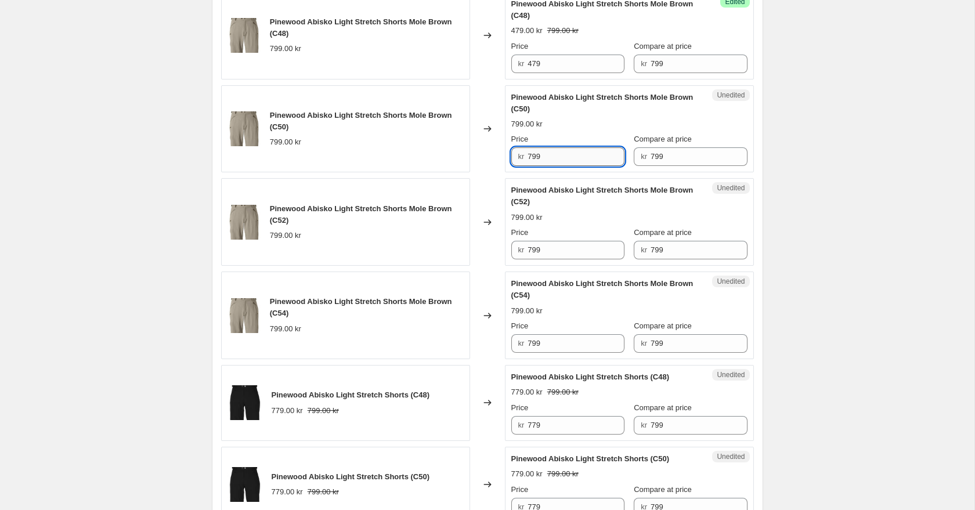
click at [561, 149] on input "799" at bounding box center [575, 156] width 97 height 19
type input "479"
click at [570, 255] on input "799" at bounding box center [575, 250] width 97 height 19
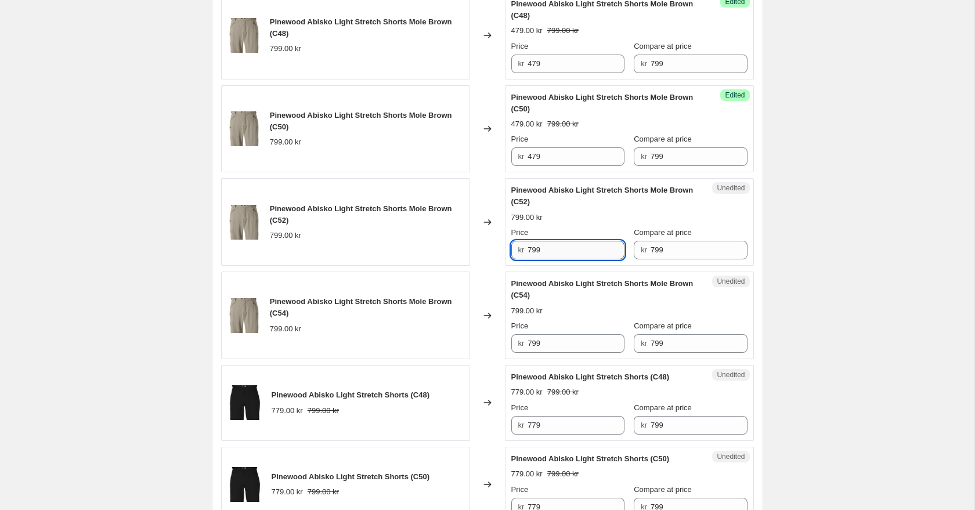
click at [570, 255] on input "799" at bounding box center [575, 250] width 97 height 19
type input "479"
click at [572, 345] on input "799" at bounding box center [575, 343] width 97 height 19
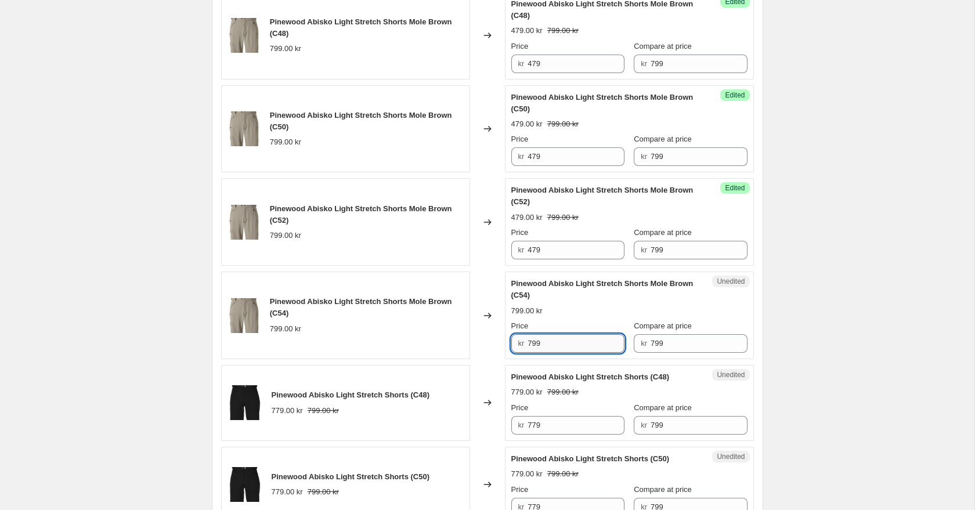
click at [572, 345] on input "799" at bounding box center [575, 343] width 97 height 19
type input "479"
click at [795, 255] on div "Autumn Deals. This page is ready Autumn Deals Info Scheduled Copy to new job De…" at bounding box center [487, 171] width 974 height 2733
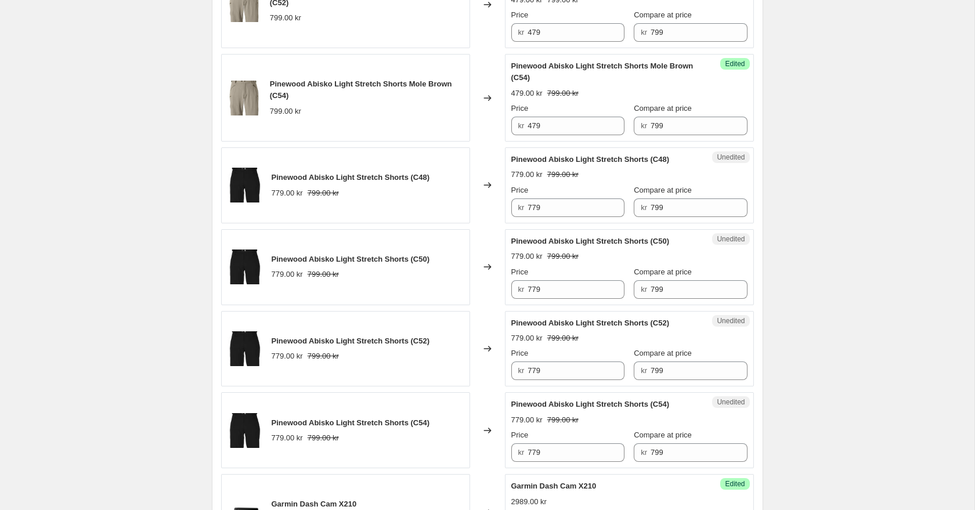
scroll to position [1504, 0]
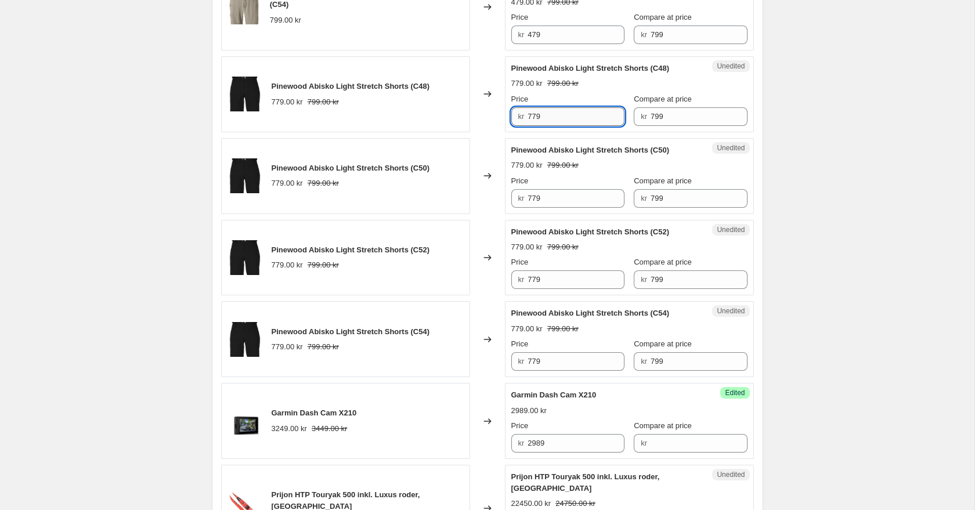
click at [585, 117] on input "779" at bounding box center [575, 116] width 97 height 19
type input "479"
click at [569, 196] on input "779" at bounding box center [575, 198] width 97 height 19
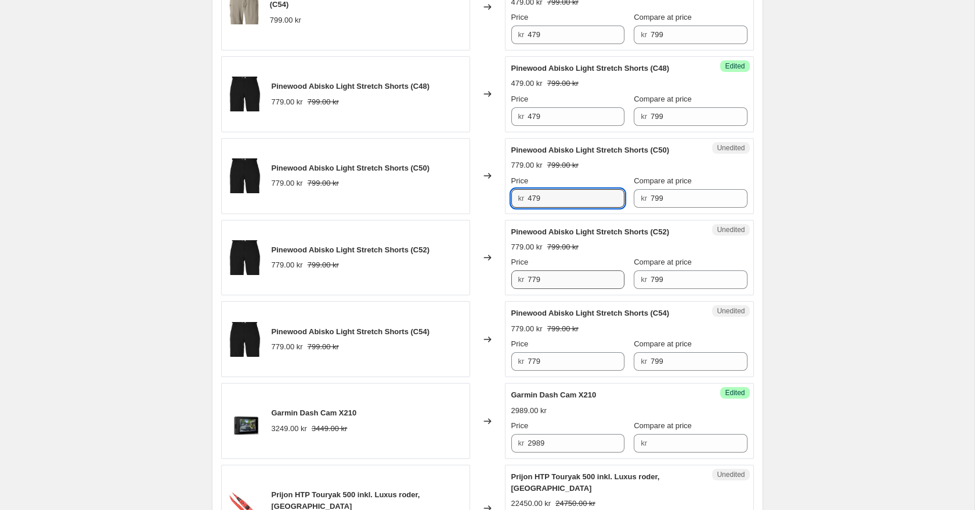
type input "479"
click at [563, 284] on input "779" at bounding box center [575, 279] width 97 height 19
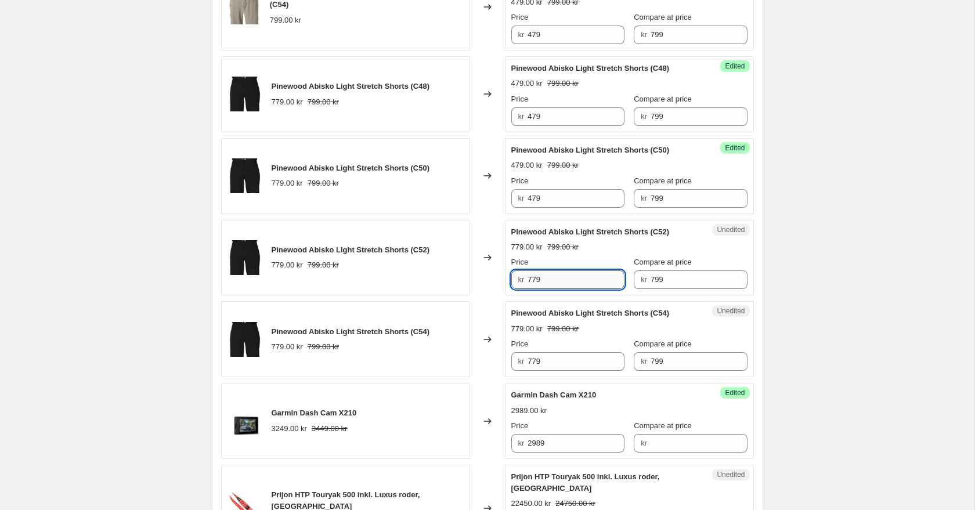
click at [563, 284] on input "779" at bounding box center [575, 279] width 97 height 19
type input "479"
click at [574, 355] on input "779" at bounding box center [575, 361] width 97 height 19
type input "479"
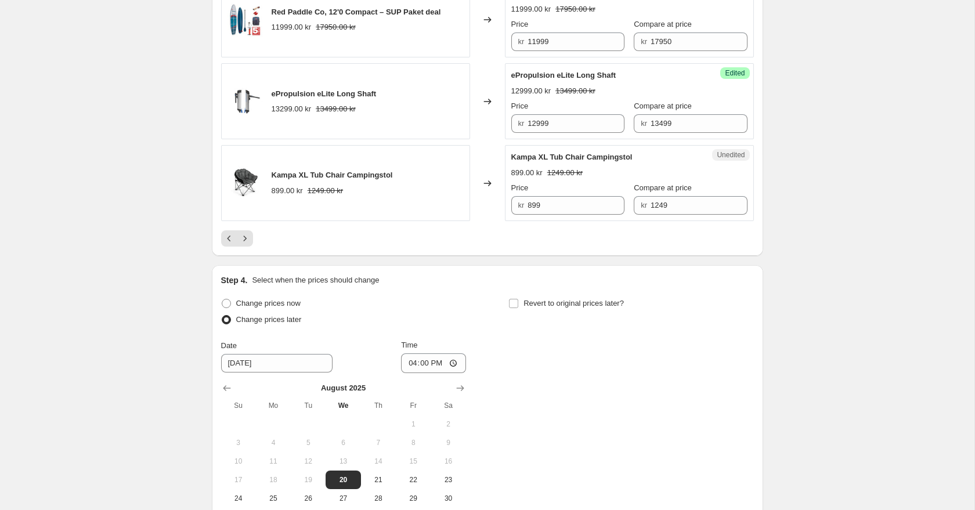
scroll to position [2223, 0]
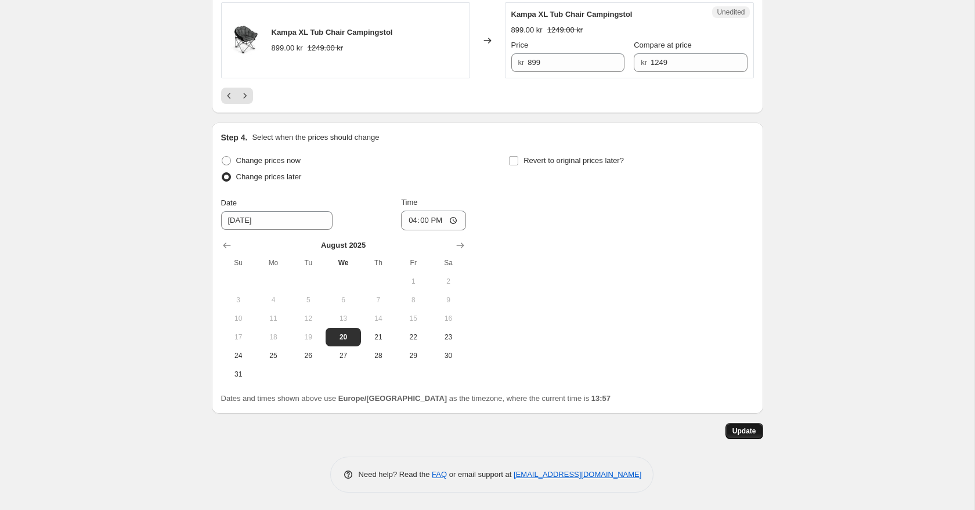
click at [745, 436] on button "Update" at bounding box center [744, 431] width 38 height 16
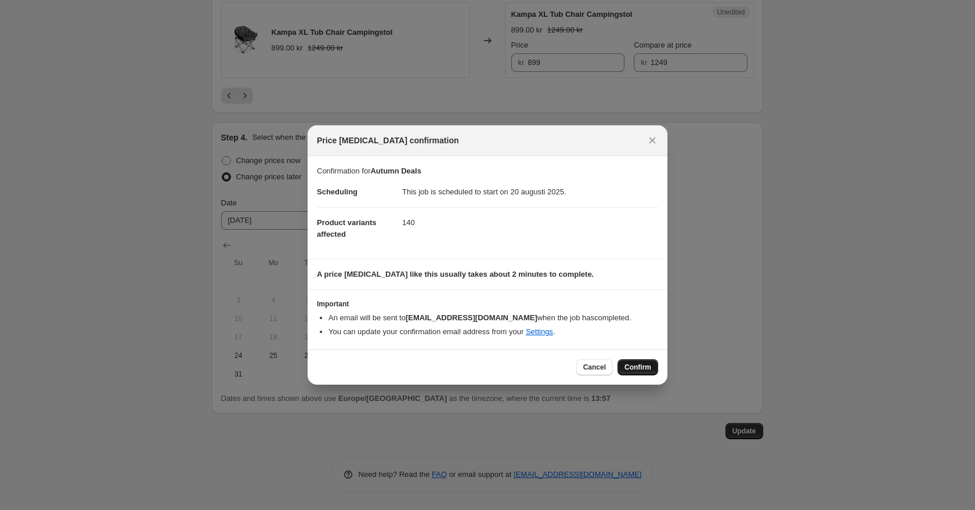
click at [638, 367] on span "Confirm" at bounding box center [637, 367] width 27 height 9
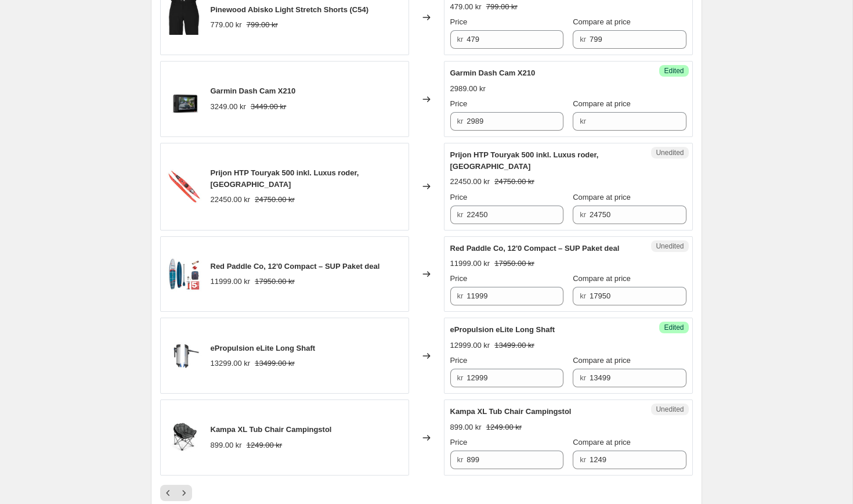
scroll to position [1820, 0]
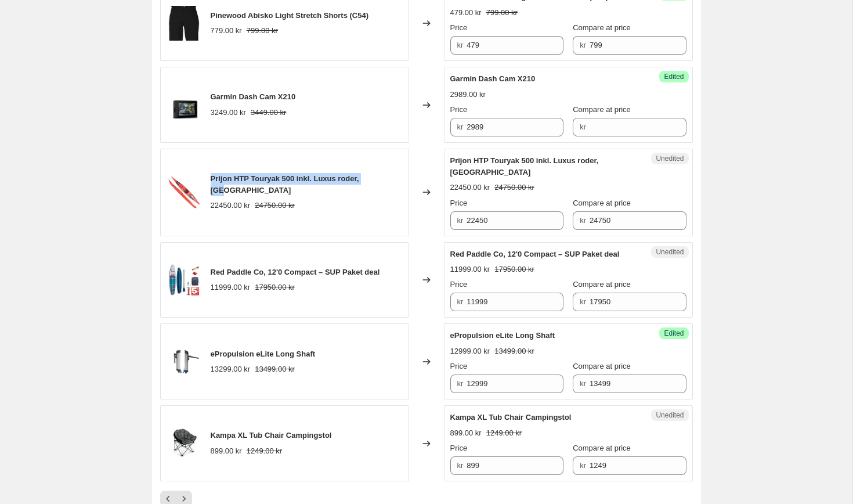
drag, startPoint x: 206, startPoint y: 181, endPoint x: 378, endPoint y: 176, distance: 171.8
click at [378, 176] on div "Prijon HTP Touryak 500 inkl. Luxus roder, Röd 22450.00 kr 24750.00 kr" at bounding box center [284, 193] width 249 height 88
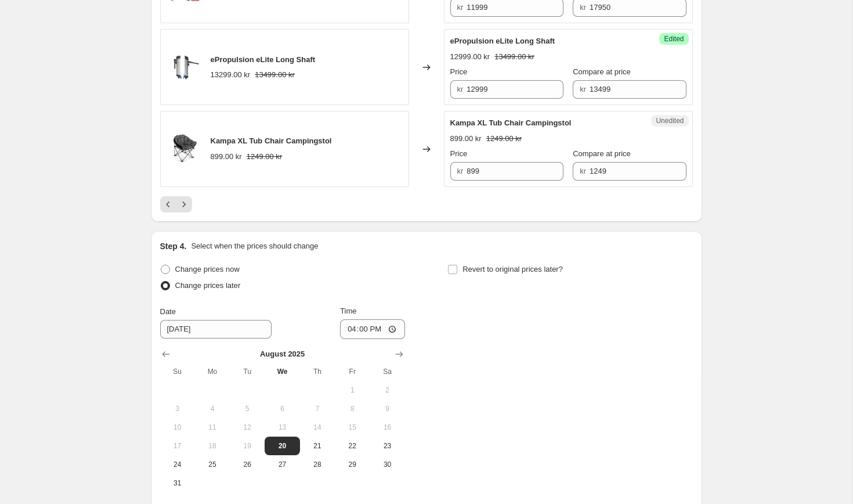
scroll to position [2115, 0]
click at [170, 207] on icon "Previous" at bounding box center [168, 204] width 12 height 12
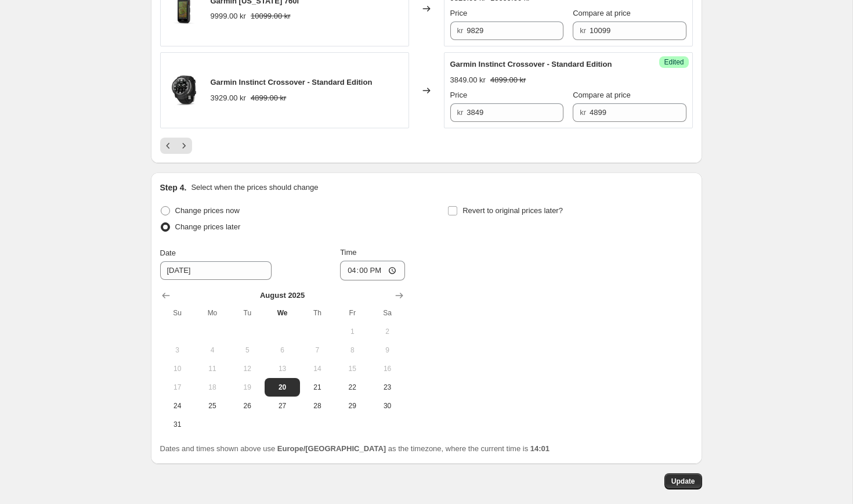
scroll to position [2088, 0]
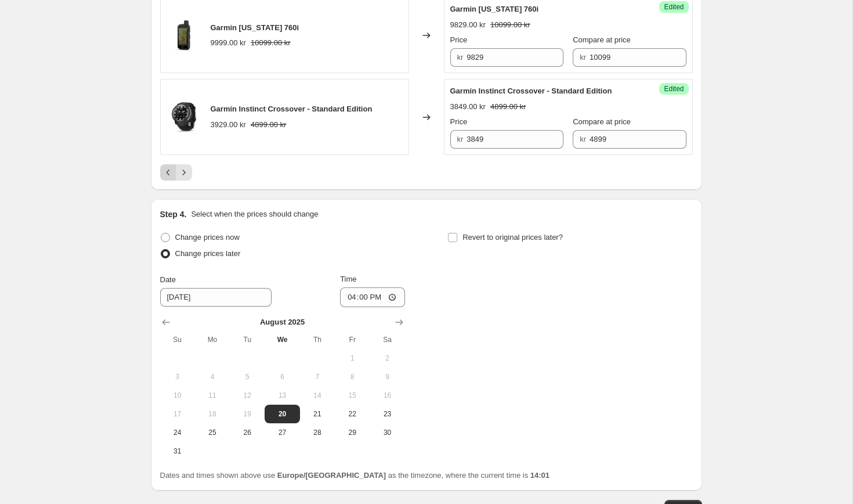
click at [163, 178] on icon "Previous" at bounding box center [168, 173] width 12 height 12
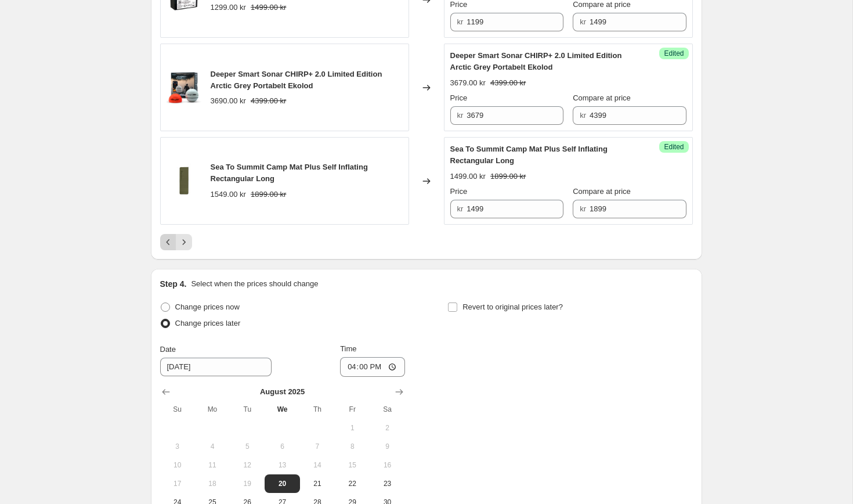
click at [167, 248] on icon "Previous" at bounding box center [168, 242] width 12 height 12
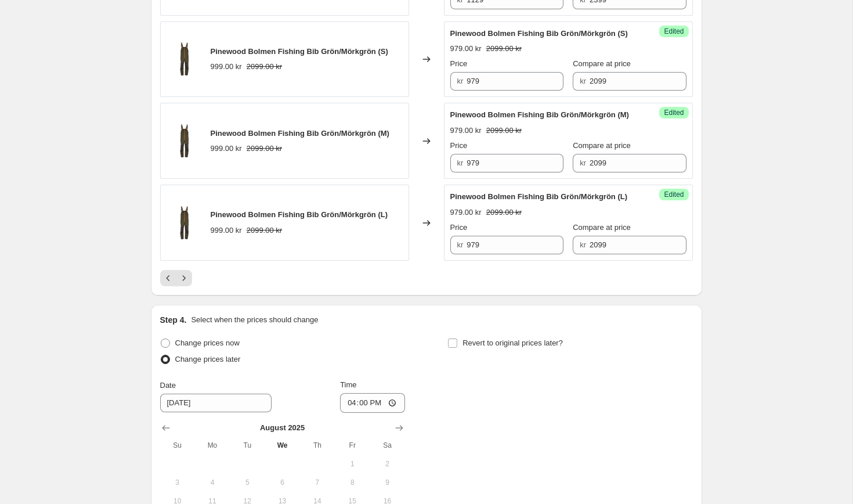
scroll to position [2034, 0]
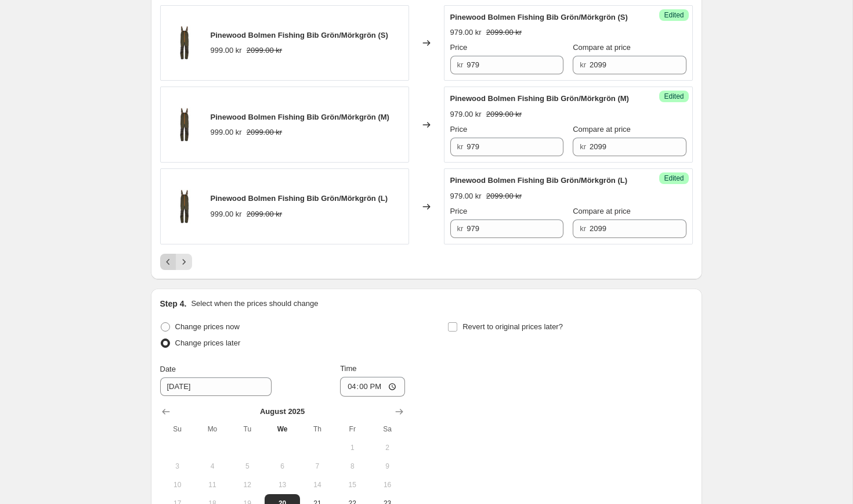
click at [173, 267] on icon "Previous" at bounding box center [168, 262] width 12 height 12
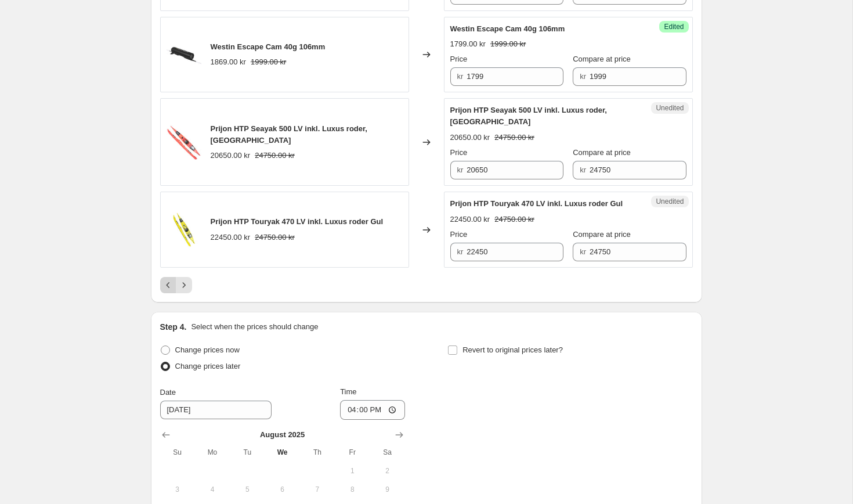
click at [168, 284] on icon "Previous" at bounding box center [168, 285] width 12 height 12
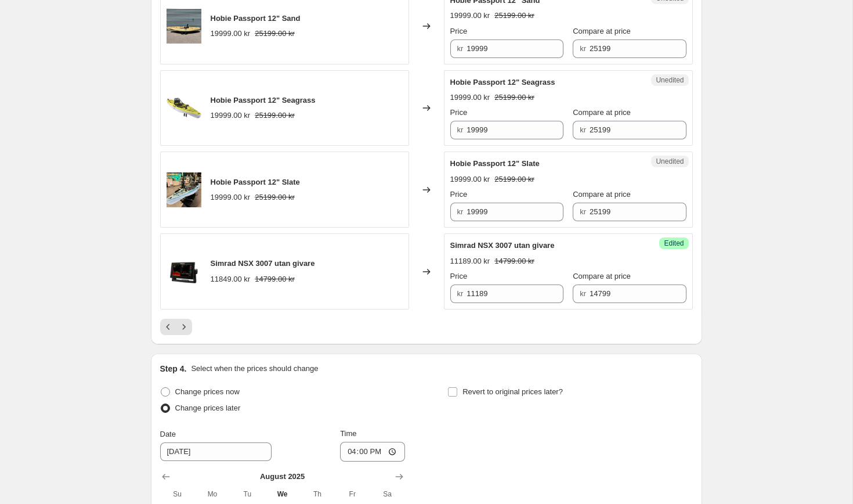
scroll to position [1913, 0]
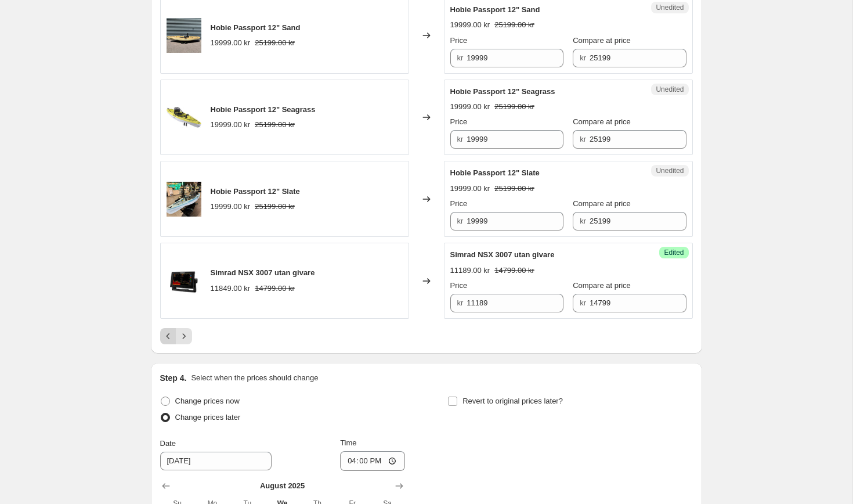
click at [169, 340] on icon "Previous" at bounding box center [168, 336] width 12 height 12
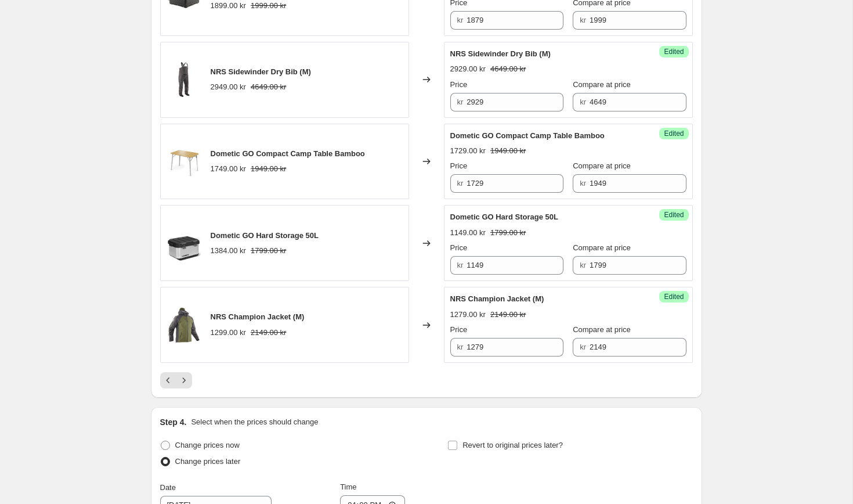
scroll to position [1864, 0]
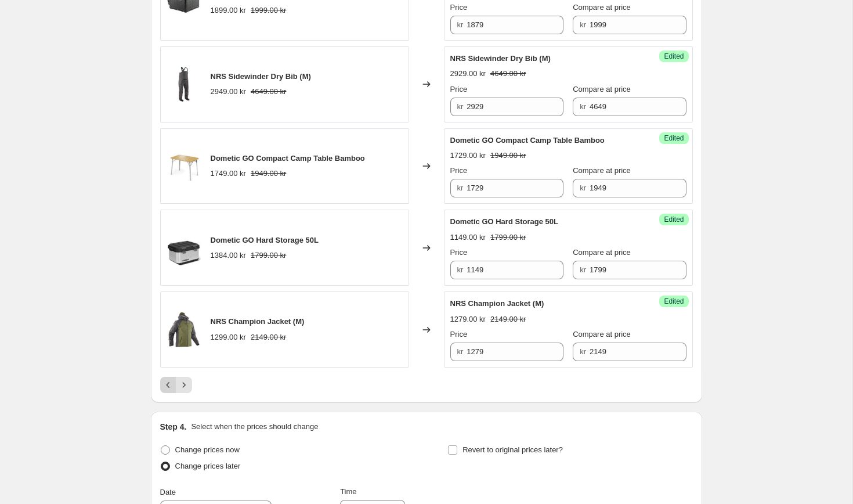
click at [171, 393] on button "Previous" at bounding box center [168, 385] width 16 height 16
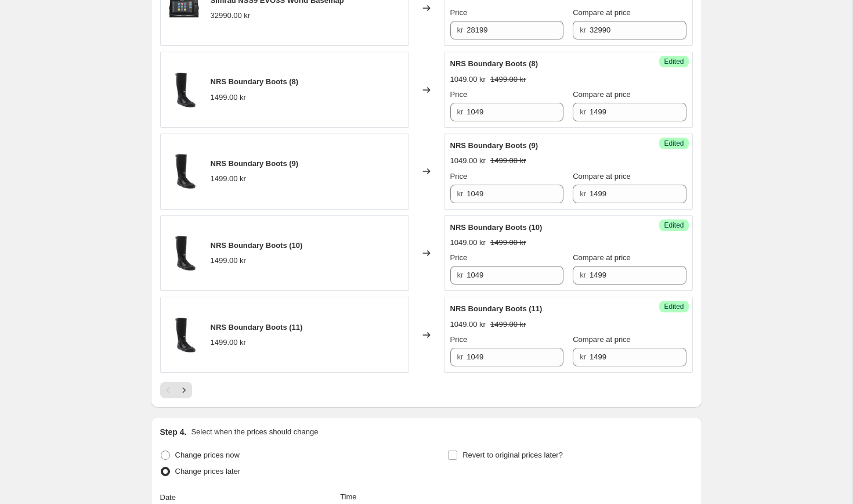
scroll to position [1816, 0]
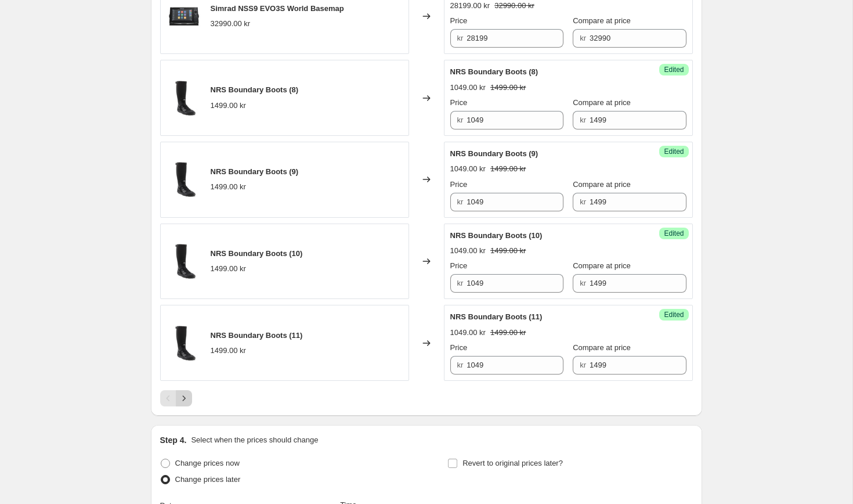
click at [185, 404] on icon "Next" at bounding box center [184, 398] width 12 height 12
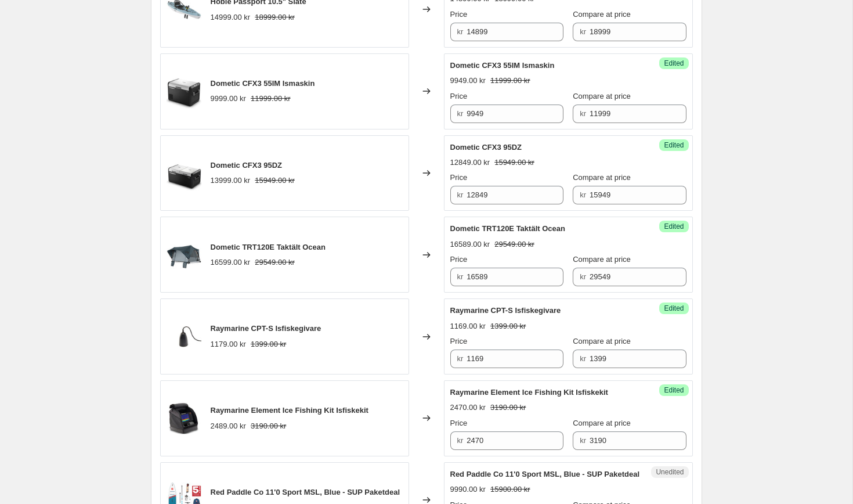
scroll to position [1110, 0]
click at [260, 88] on span "Dometic CFX3 55IM Ismaskin" at bounding box center [263, 83] width 104 height 9
click at [501, 70] on span "Dometic CFX3 55IM Ismaskin" at bounding box center [502, 66] width 104 height 9
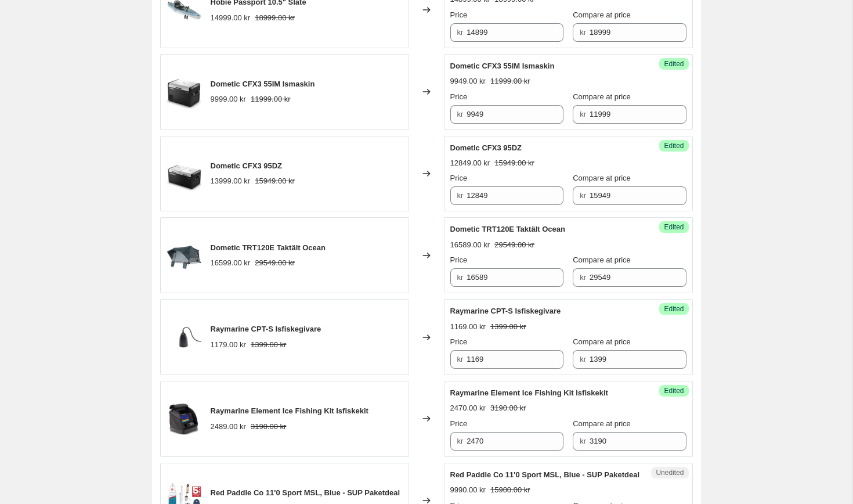
click at [501, 70] on span "Dometic CFX3 55IM Ismaskin" at bounding box center [502, 66] width 104 height 9
click at [427, 110] on div "Changed to" at bounding box center [426, 92] width 35 height 76
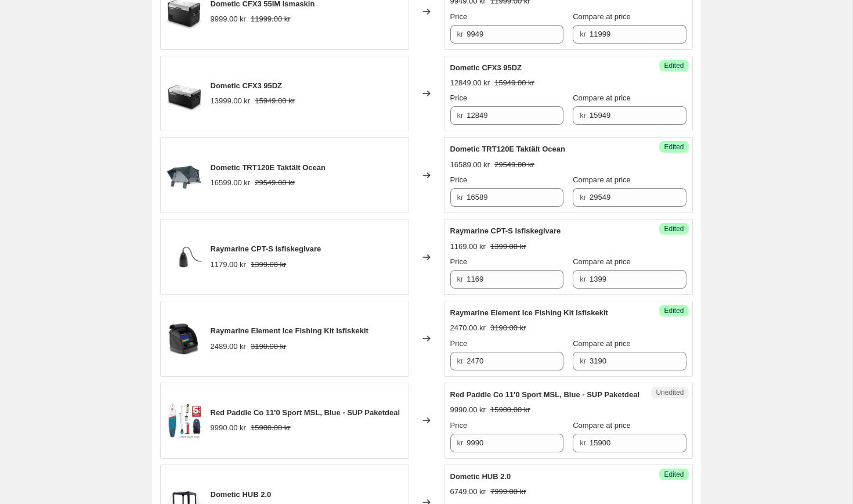
scroll to position [1188, 0]
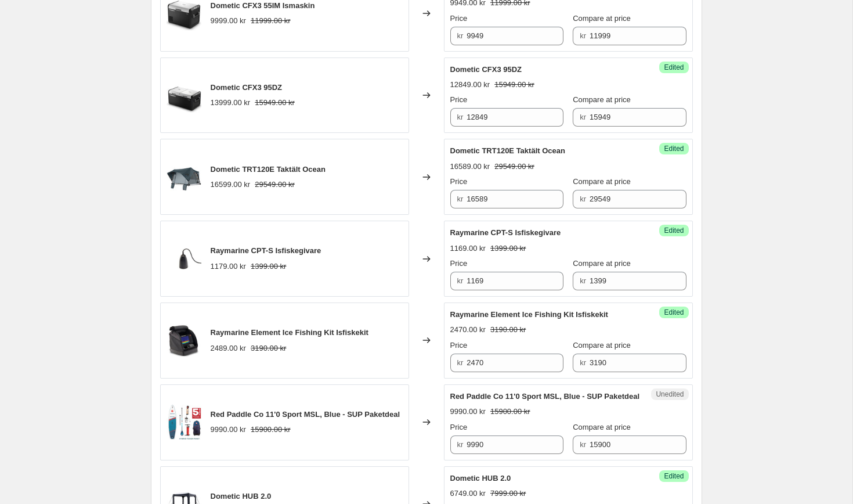
click at [490, 74] on span "Dometic CFX3 95DZ" at bounding box center [486, 69] width 72 height 9
click at [494, 126] on input "12849" at bounding box center [514, 117] width 97 height 19
click at [491, 126] on input "12849" at bounding box center [514, 117] width 97 height 19
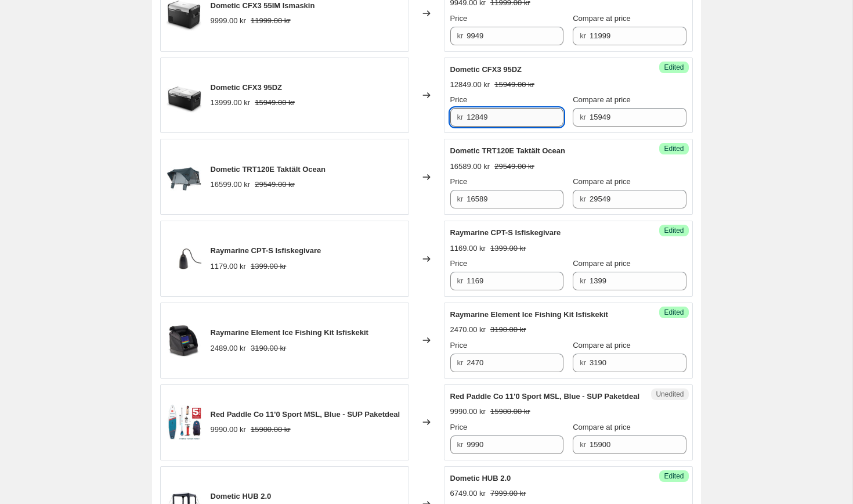
click at [491, 126] on input "12849" at bounding box center [514, 117] width 97 height 19
type input "11949"
click at [427, 69] on div "Changed to" at bounding box center [426, 95] width 35 height 76
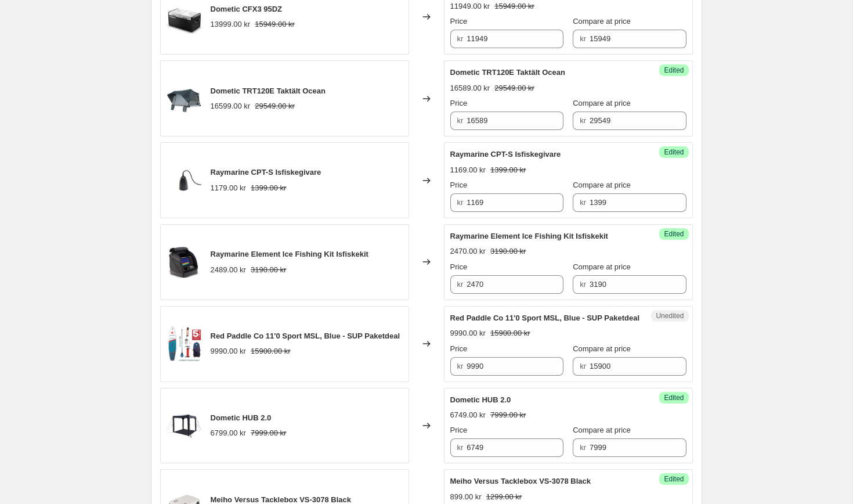
scroll to position [1262, 0]
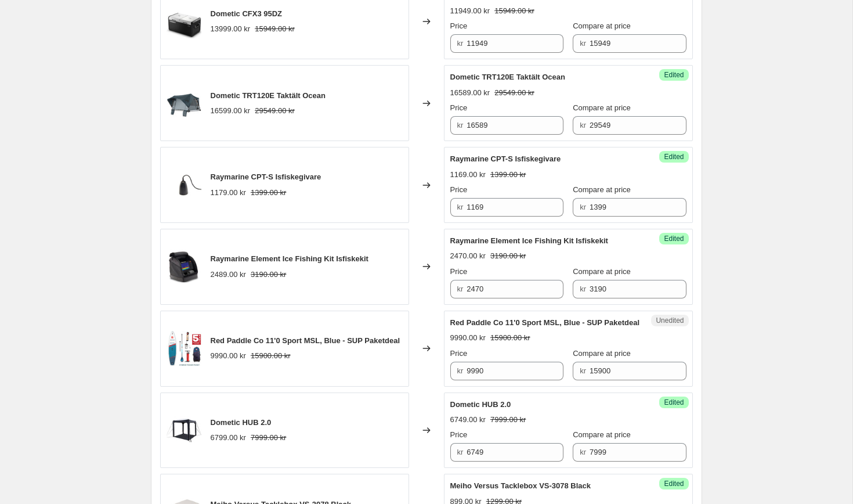
click at [476, 81] on span "Dometic TRT120E Taktält Ocean" at bounding box center [507, 77] width 115 height 9
click at [509, 114] on div "Price" at bounding box center [506, 108] width 113 height 12
click at [488, 135] on input "16589" at bounding box center [514, 125] width 97 height 19
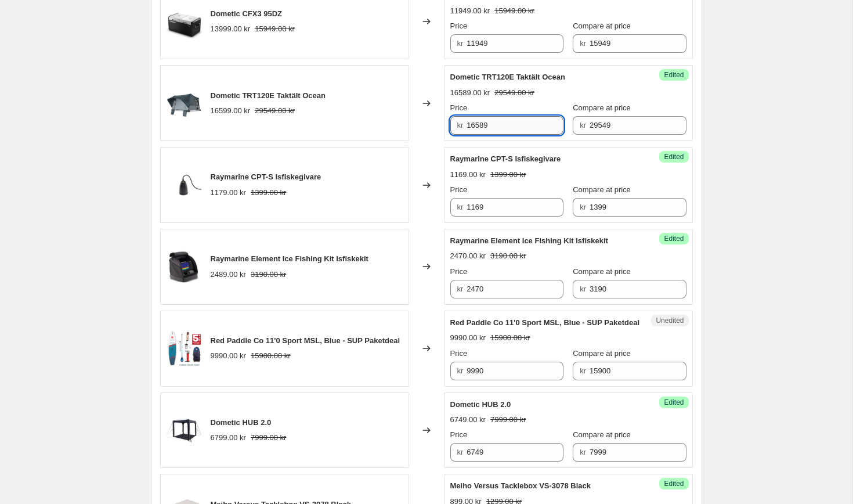
click at [494, 135] on input "16589" at bounding box center [514, 125] width 97 height 19
type input "16549"
click at [384, 91] on div "Dometic TRT120E Taktält Ocean 16599.00 kr 29549.00 kr" at bounding box center [284, 103] width 249 height 76
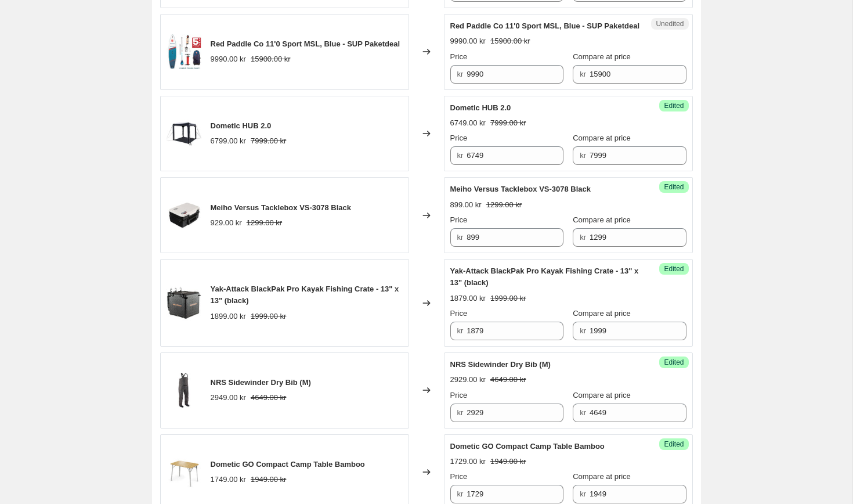
scroll to position [1571, 0]
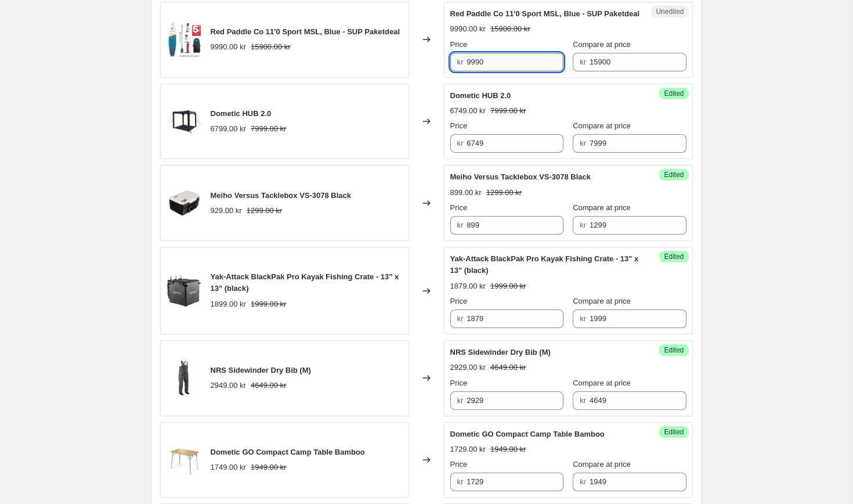
click at [513, 71] on input "9990" at bounding box center [514, 62] width 97 height 19
type input "6999"
click at [428, 34] on div "Changed to" at bounding box center [426, 40] width 35 height 76
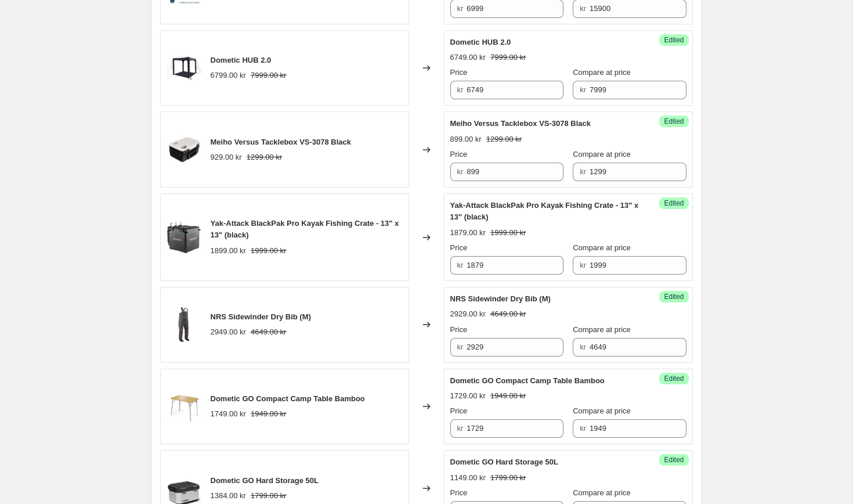
scroll to position [1621, 0]
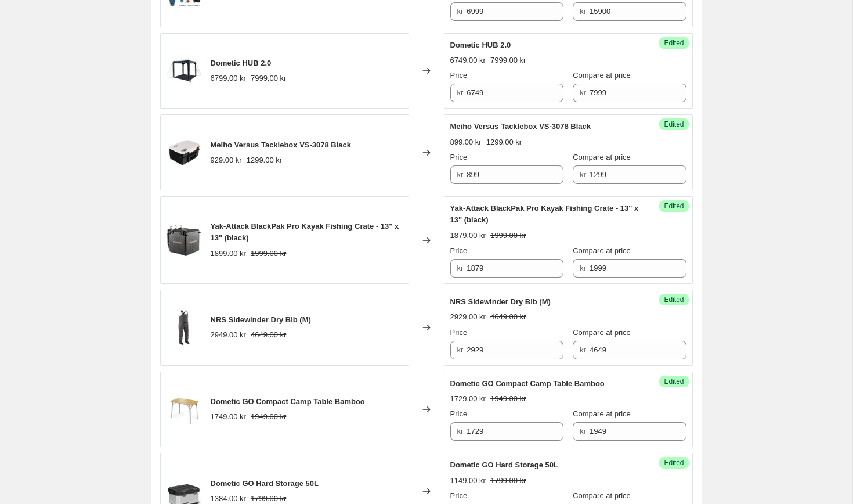
click at [483, 49] on span "Dometic HUB 2.0" at bounding box center [480, 45] width 61 height 9
click at [509, 102] on input "6749" at bounding box center [514, 93] width 97 height 19
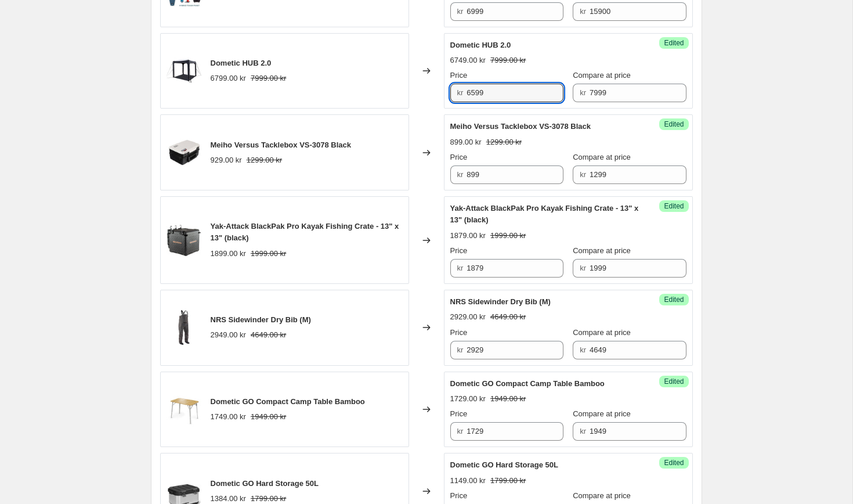
type input "6599"
click at [431, 74] on div "Changed to" at bounding box center [426, 71] width 35 height 76
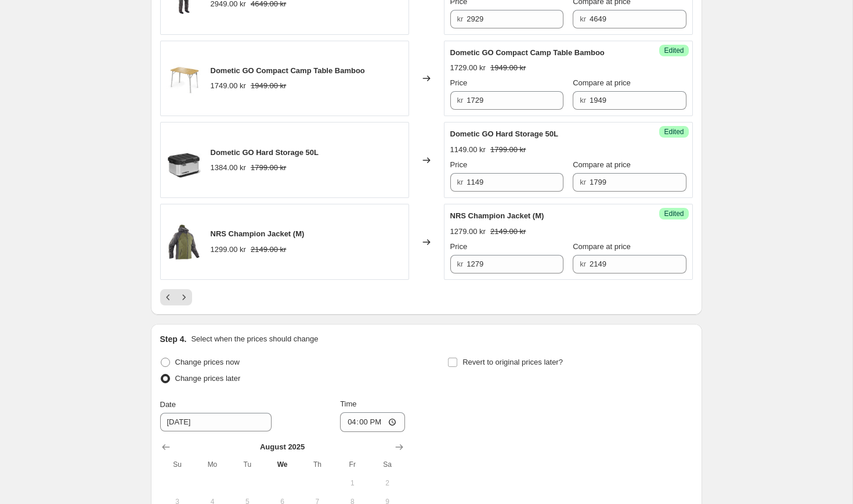
scroll to position [1954, 0]
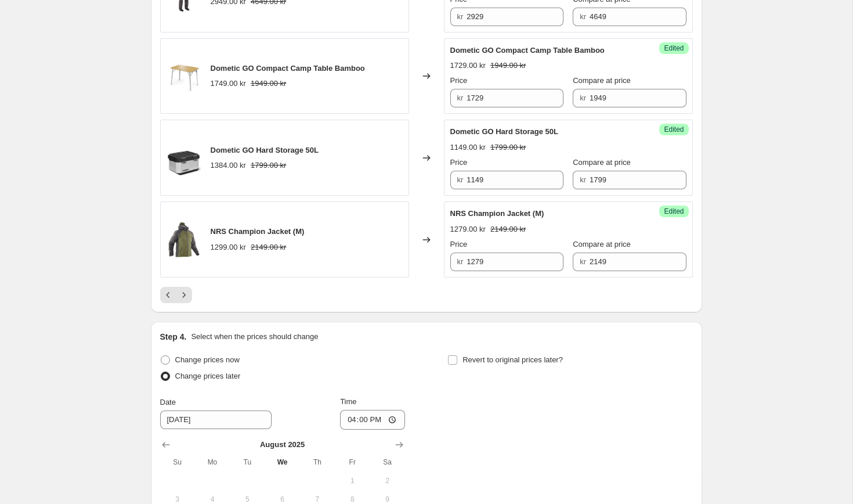
click at [508, 136] on span "Dometic GO Hard Storage 50L" at bounding box center [504, 131] width 108 height 9
click at [500, 189] on input "1149" at bounding box center [514, 180] width 97 height 19
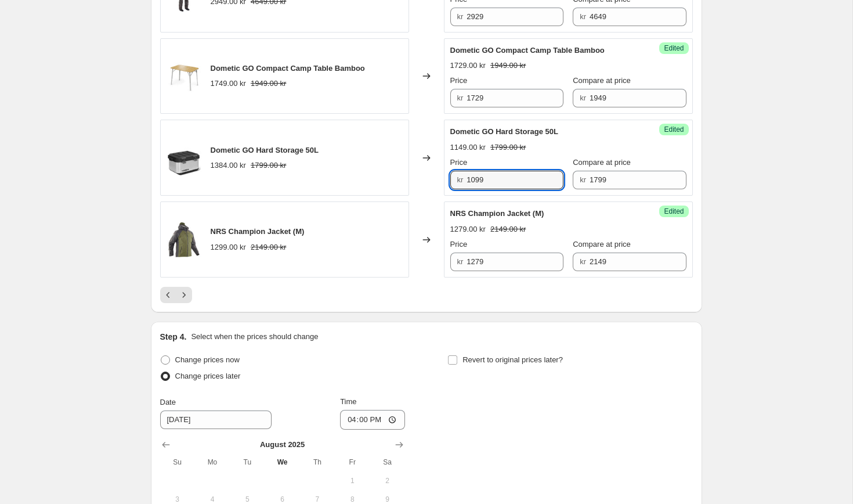
type input "1099"
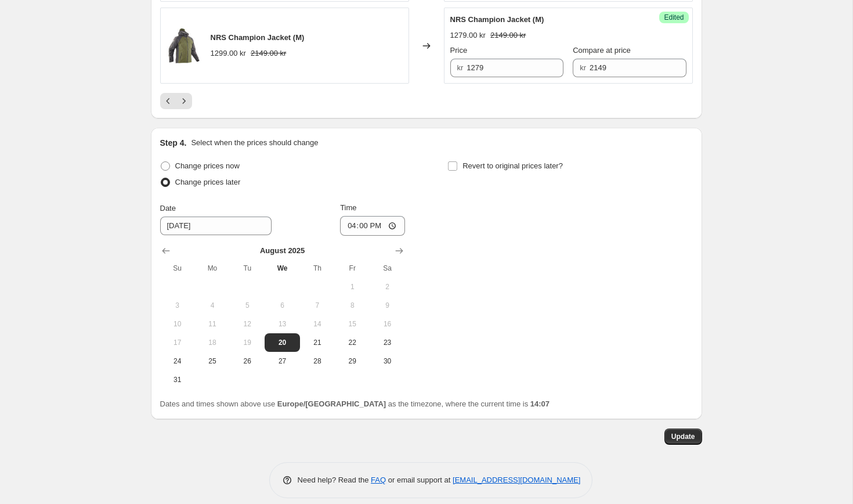
scroll to position [2183, 0]
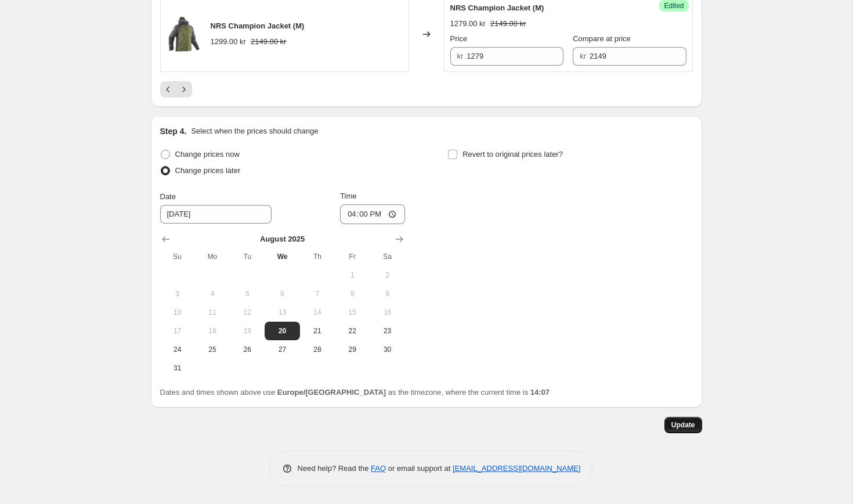
click at [680, 428] on span "Update" at bounding box center [683, 424] width 24 height 9
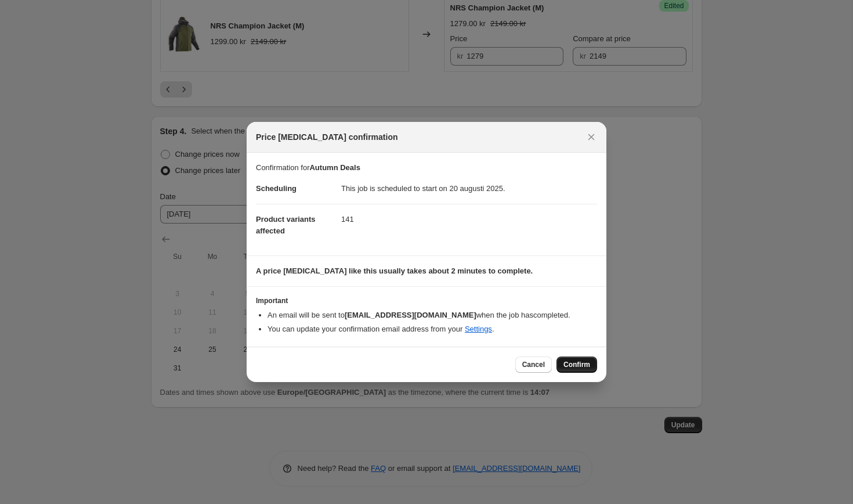
click at [571, 359] on button "Confirm" at bounding box center [576, 364] width 41 height 16
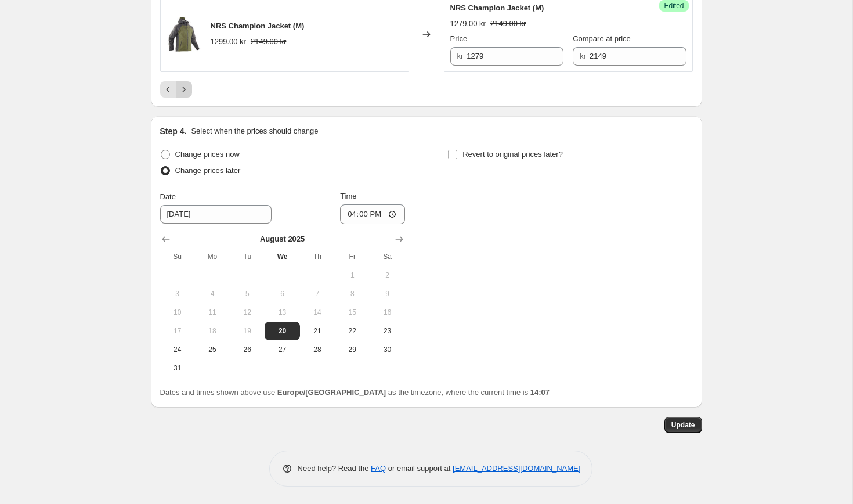
click at [184, 90] on icon "Next" at bounding box center [183, 88] width 3 height 5
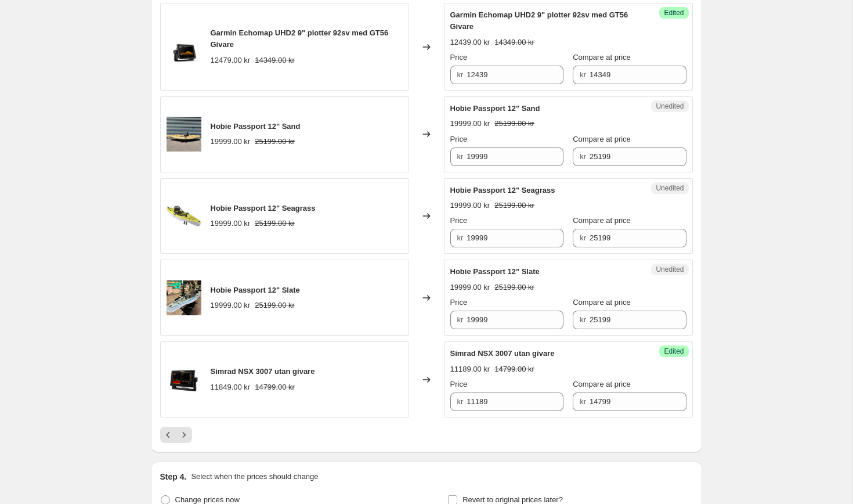
scroll to position [1815, 0]
click at [509, 161] on input "19999" at bounding box center [514, 156] width 97 height 19
type input "17999"
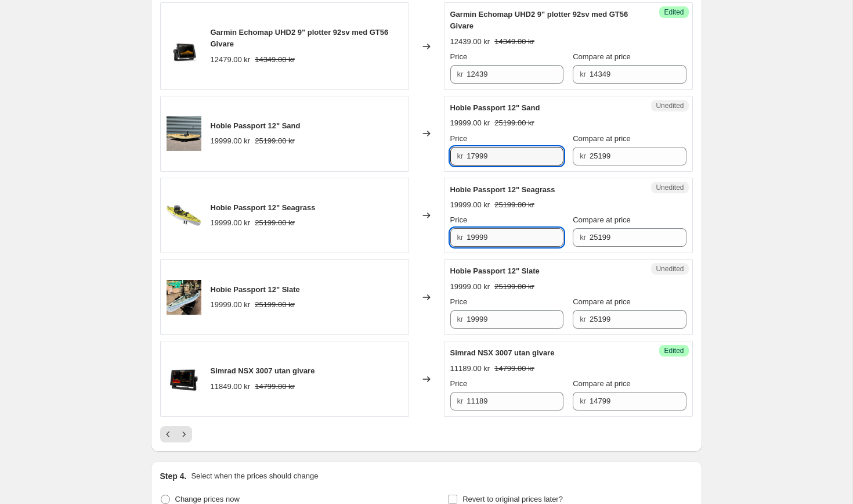
click at [496, 239] on input "19999" at bounding box center [514, 237] width 97 height 19
type input "17999"
click at [424, 162] on div "Changed to" at bounding box center [426, 134] width 35 height 76
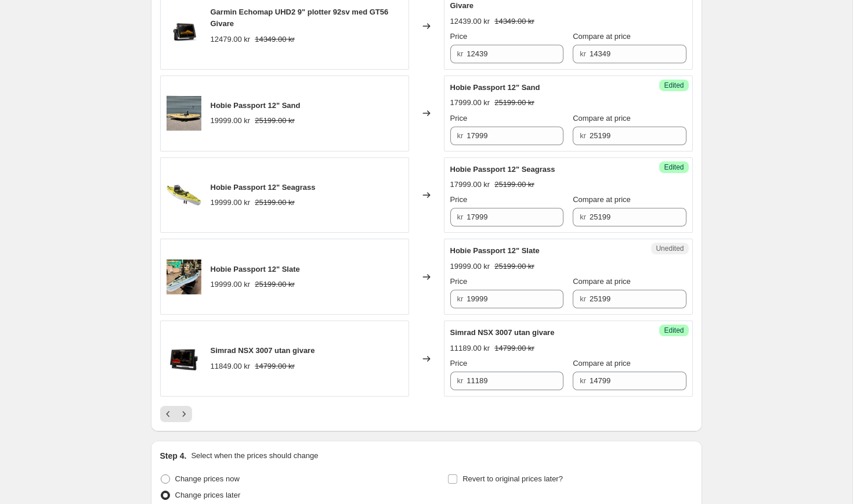
scroll to position [1838, 0]
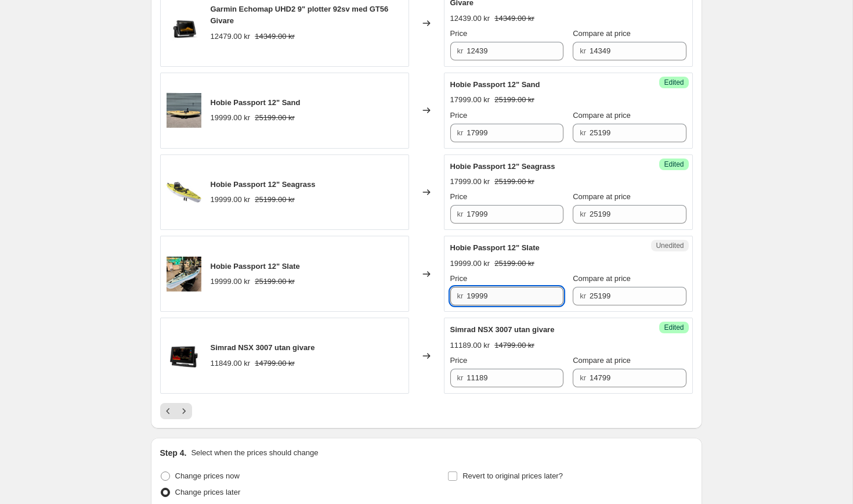
click at [497, 295] on input "19999" at bounding box center [514, 296] width 97 height 19
type input "17999"
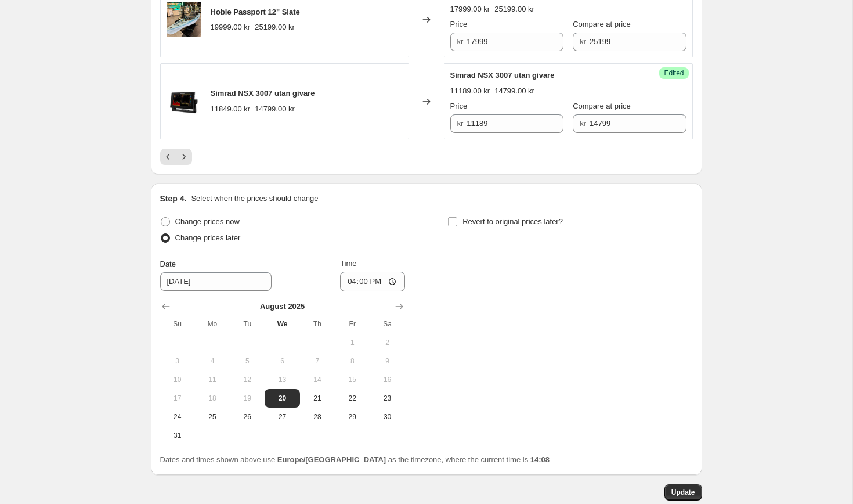
scroll to position [2160, 0]
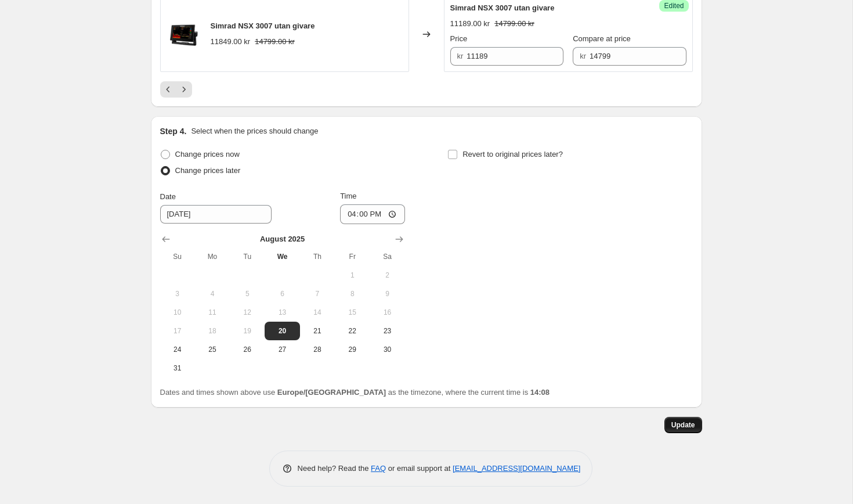
click at [672, 421] on span "Update" at bounding box center [683, 424] width 24 height 9
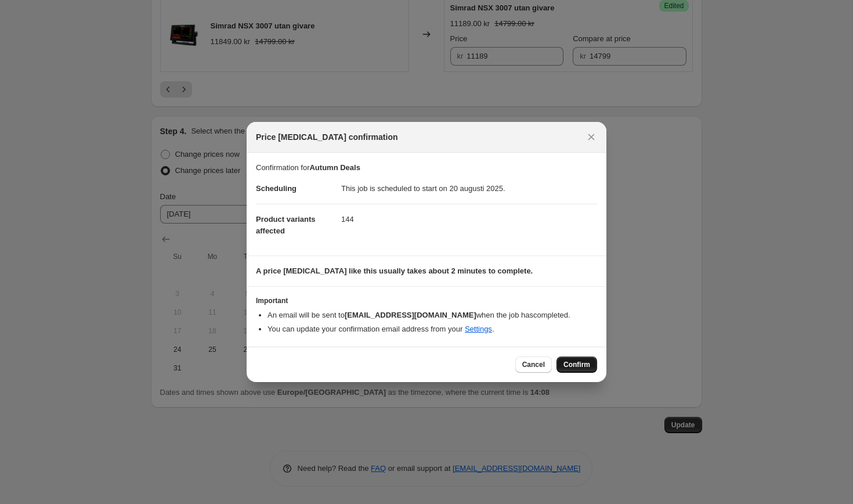
click at [569, 364] on span "Confirm" at bounding box center [576, 364] width 27 height 9
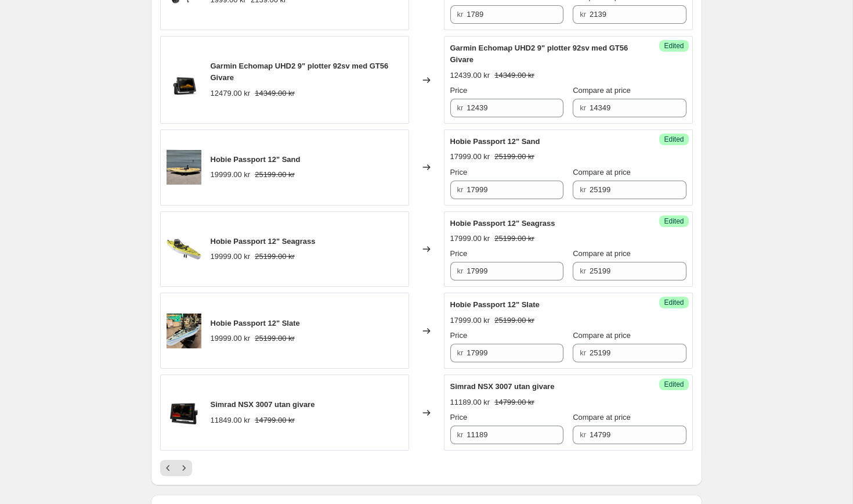
scroll to position [1950, 0]
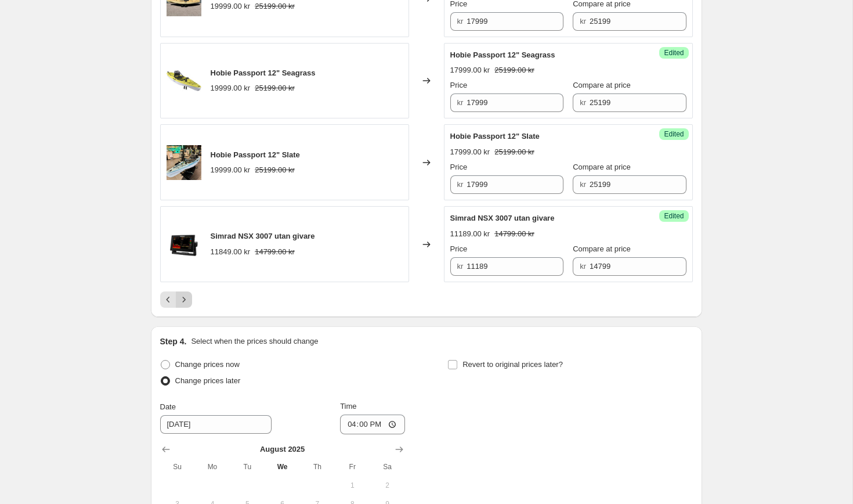
click at [188, 302] on icon "Next" at bounding box center [184, 300] width 12 height 12
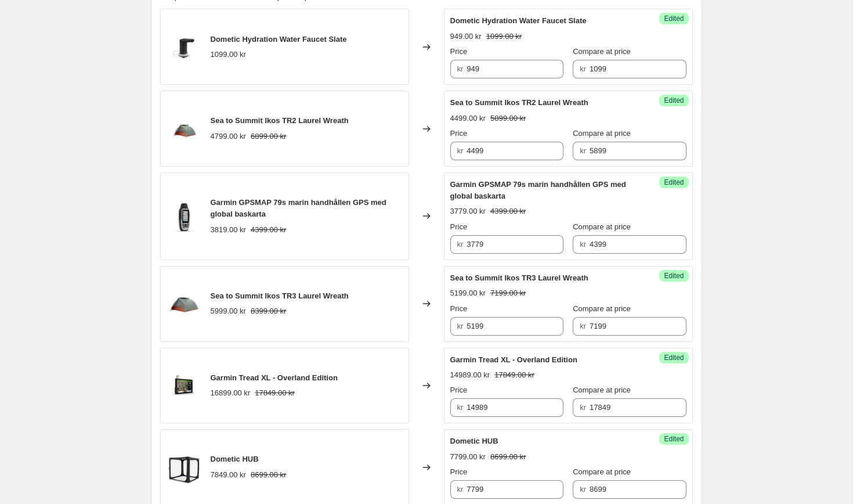
scroll to position [591, 0]
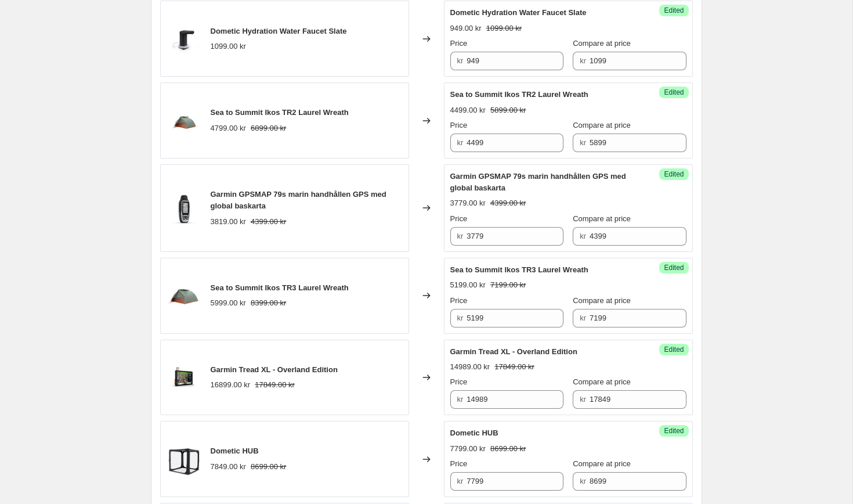
click at [258, 117] on span "Sea to Summit Ikos TR2 Laurel Wreath" at bounding box center [280, 112] width 138 height 9
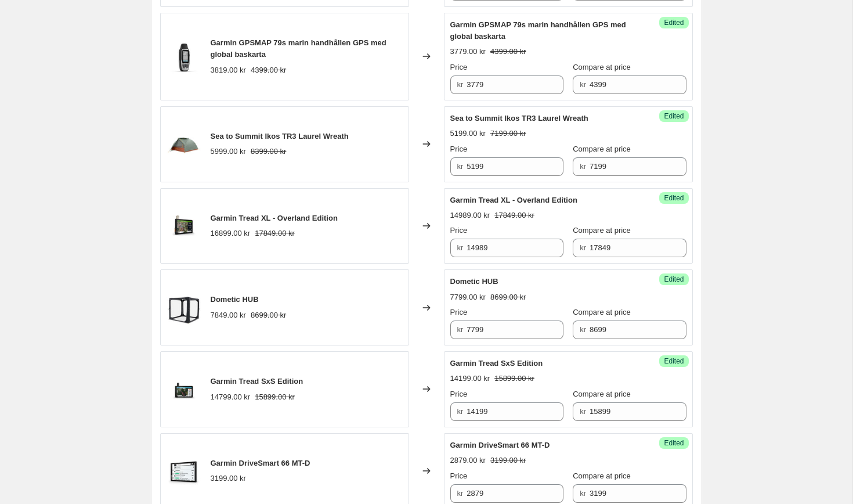
scroll to position [747, 0]
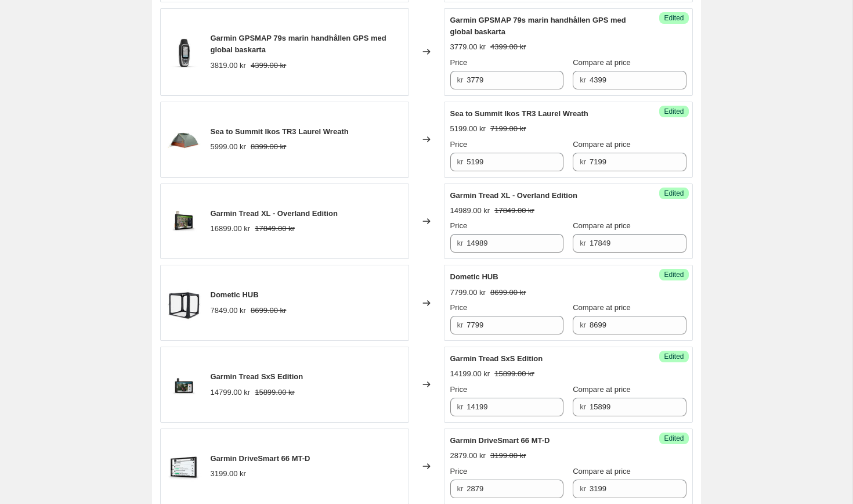
click at [321, 134] on span "Sea to Summit Ikos TR3 Laurel Wreath" at bounding box center [280, 131] width 138 height 9
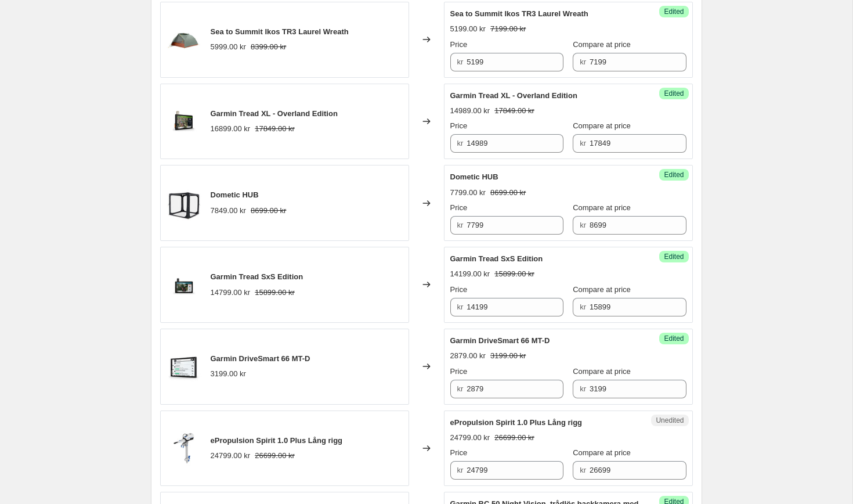
scroll to position [883, 0]
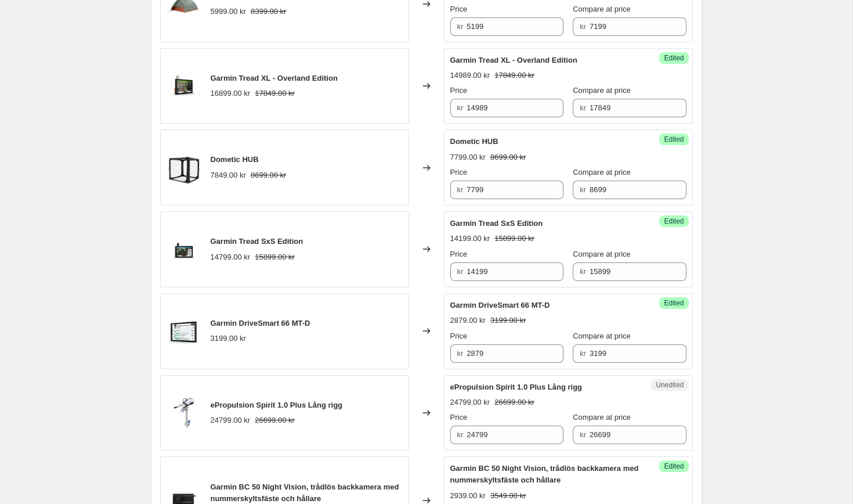
click at [240, 161] on span "Dometic HUB" at bounding box center [235, 159] width 48 height 9
click at [526, 196] on input "7799" at bounding box center [514, 189] width 97 height 19
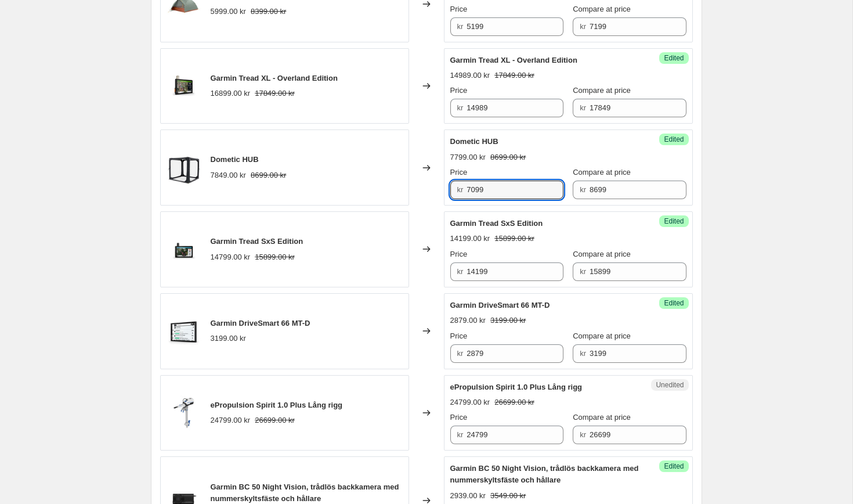
type input "7099"
click at [754, 202] on div "Autumn Deals. This page is ready Autumn Deals Info Scheduled Copy to new job De…" at bounding box center [426, 483] width 852 height 2733
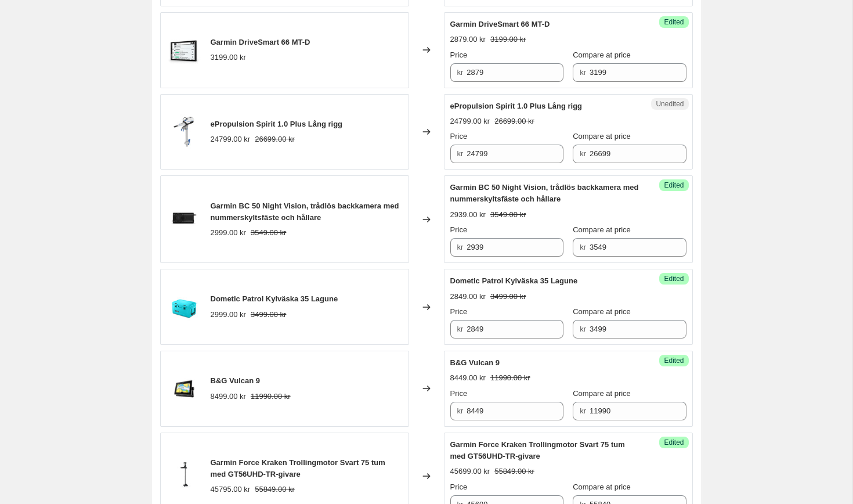
scroll to position [1165, 0]
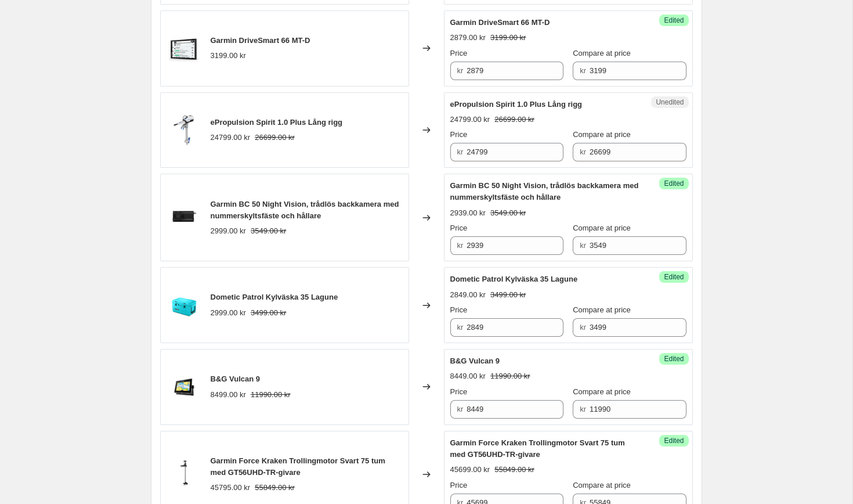
click at [263, 121] on span "ePropulsion Spirit 1.0 Plus Lång rigg" at bounding box center [277, 122] width 132 height 9
click at [385, 100] on div "ePropulsion Spirit 1.0 Plus Lång rigg 24799.00 kr 26699.00 kr" at bounding box center [284, 130] width 249 height 76
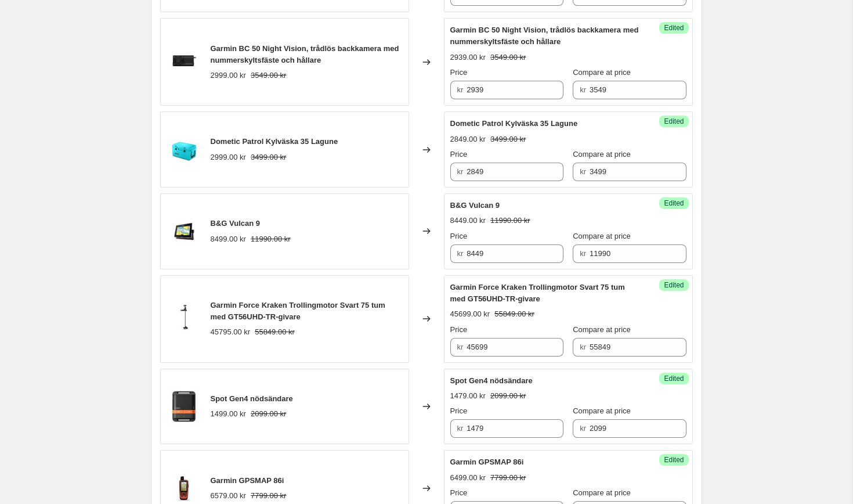
scroll to position [1311, 0]
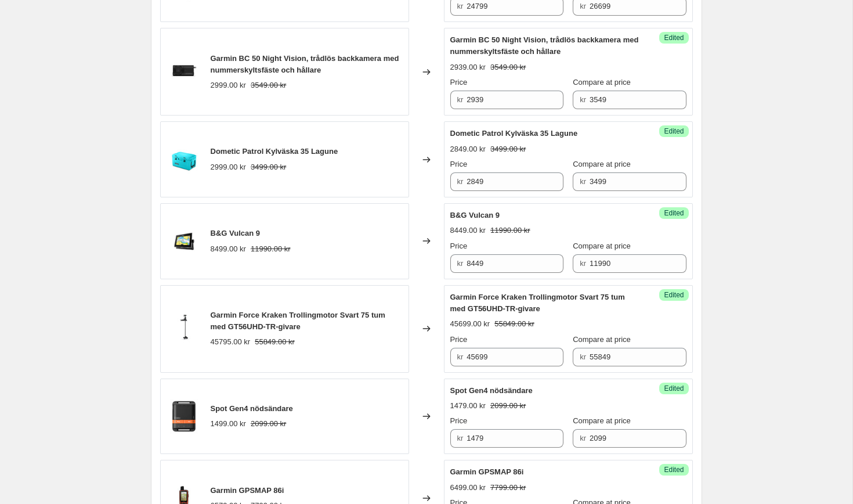
click at [244, 150] on span "Dometic Patrol Kylväska 35 Lagune" at bounding box center [275, 151] width 128 height 9
click at [499, 176] on input "2849" at bounding box center [514, 181] width 97 height 19
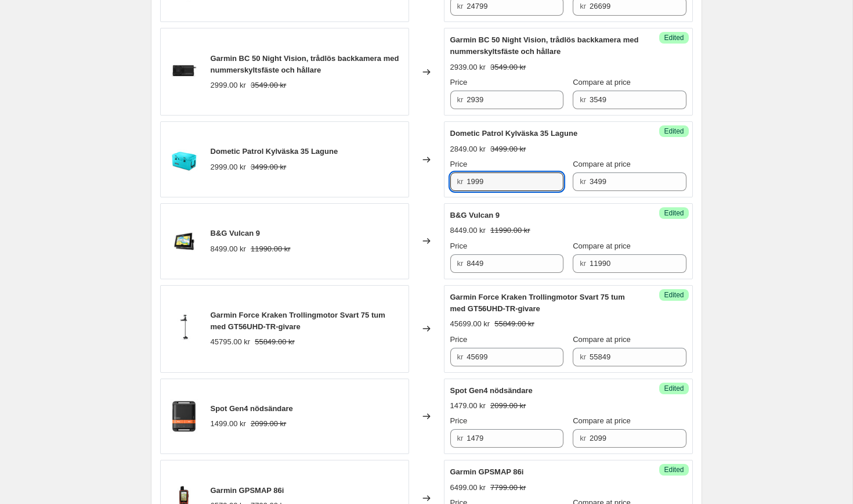
click at [436, 138] on div "Changed to" at bounding box center [426, 159] width 35 height 76
click at [496, 177] on input "1999" at bounding box center [514, 181] width 97 height 19
type input "2499"
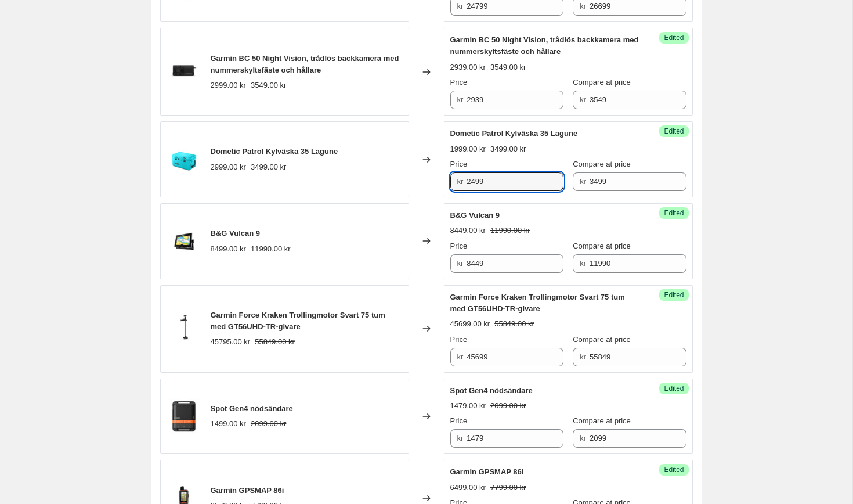
click at [421, 119] on div "Dometic Hydration Water Faucet Slate 1099.00 kr Changed to Success Edited Domet…" at bounding box center [426, 135] width 533 height 1709
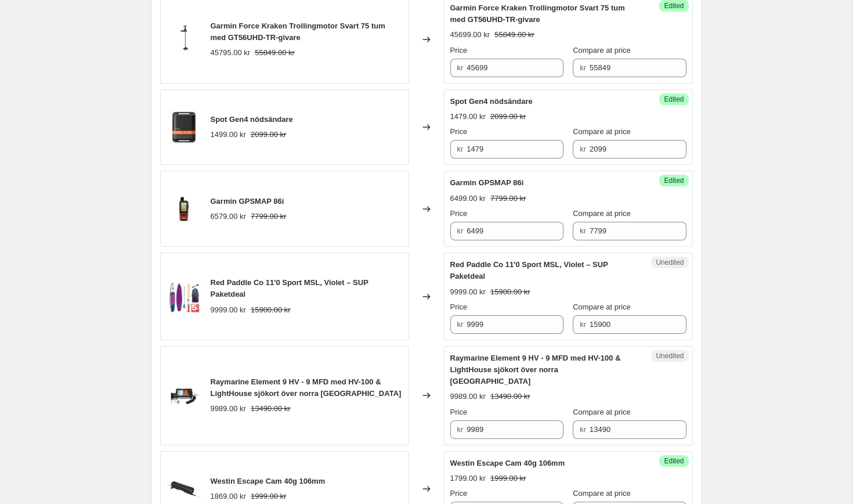
scroll to position [1540, 0]
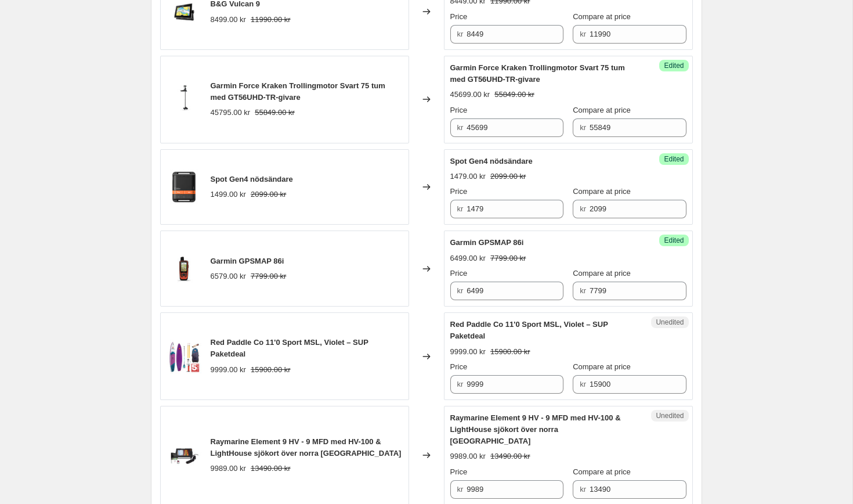
click at [255, 91] on div "Garmin Force Kraken Trollingmotor Svart 75 tum med GT56UHD-TR-givare" at bounding box center [307, 91] width 192 height 23
click at [247, 77] on div at bounding box center [247, 77] width 0 height 0
click at [245, 89] on span "Garmin Force Kraken Trollingmotor Svart 75 tum med GT56UHD-TR-givare" at bounding box center [298, 91] width 175 height 20
drag, startPoint x: 211, startPoint y: 86, endPoint x: 316, endPoint y: 91, distance: 105.2
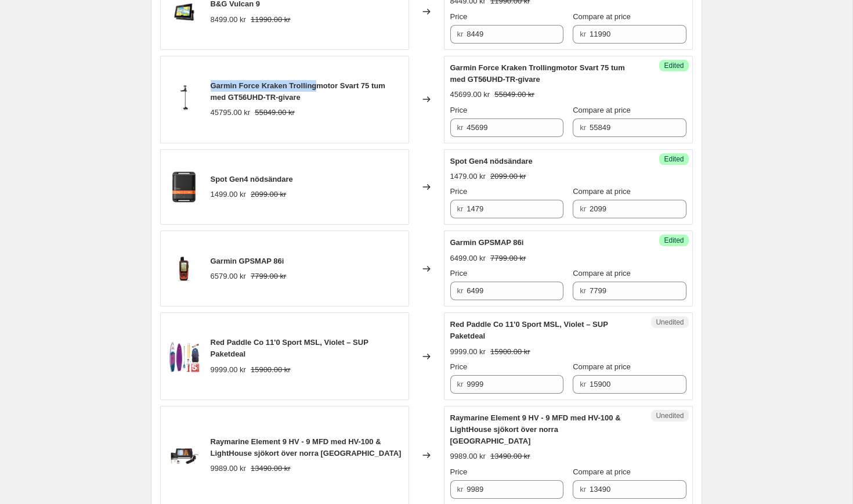
click at [316, 91] on div "Garmin Force Kraken Trollingmotor Svart 75 tum med GT56UHD-TR-givare" at bounding box center [307, 91] width 192 height 23
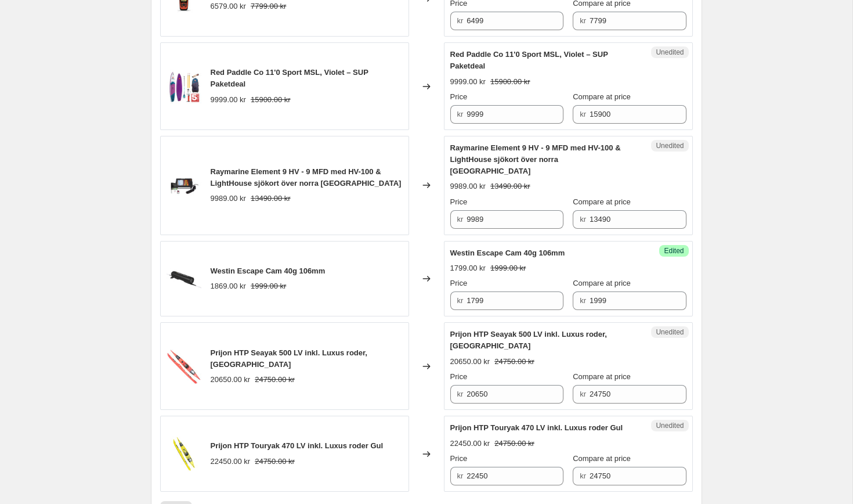
scroll to position [1817, 0]
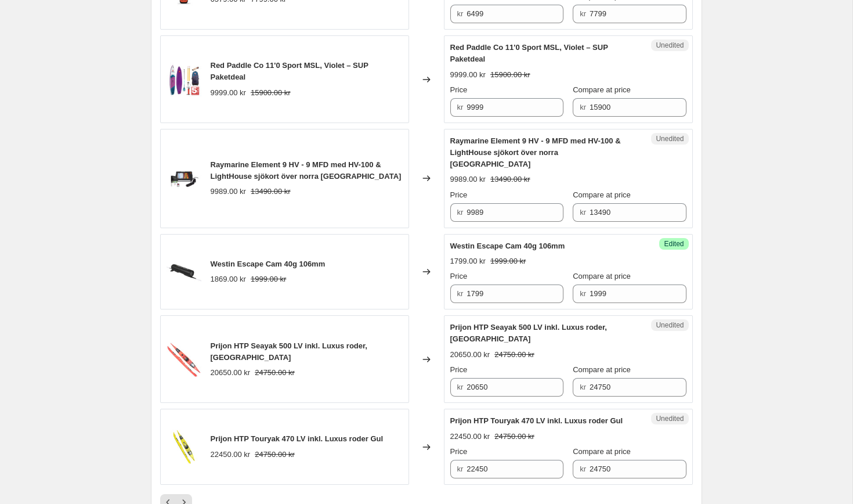
click at [409, 92] on div "Changed to" at bounding box center [426, 79] width 35 height 88
drag, startPoint x: 210, startPoint y: 66, endPoint x: 349, endPoint y: 64, distance: 139.3
click at [349, 64] on span "Red Paddle Co 11'0 Sport MSL, Violet – SUP Paketdeal" at bounding box center [290, 71] width 158 height 20
click at [497, 110] on input "9999" at bounding box center [514, 107] width 97 height 19
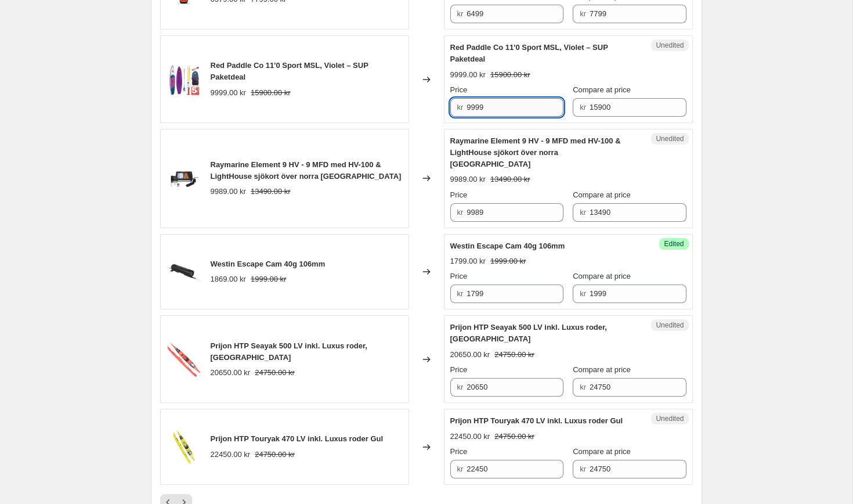
click at [497, 110] on input "9999" at bounding box center [514, 107] width 97 height 19
type input "6999"
click at [432, 66] on div "Changed to" at bounding box center [426, 79] width 35 height 88
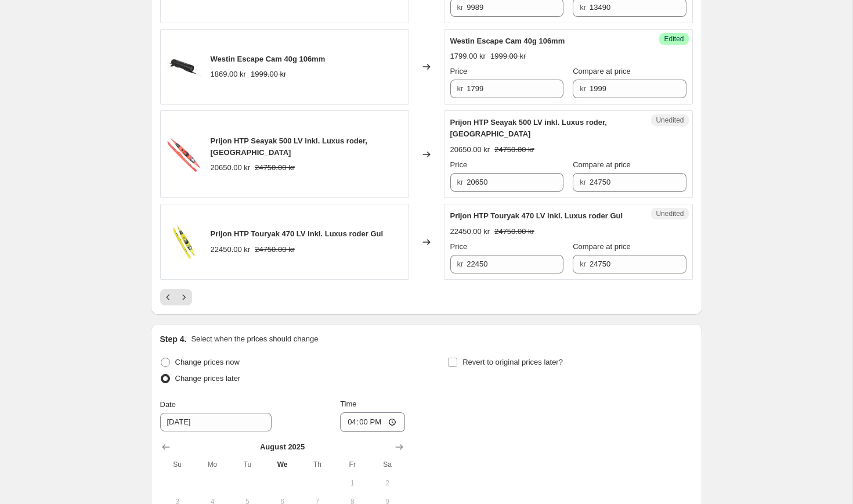
scroll to position [2023, 0]
click at [317, 135] on span "Prijon HTP Seayak 500 LV inkl. Luxus roder, [GEOGRAPHIC_DATA]" at bounding box center [289, 145] width 157 height 20
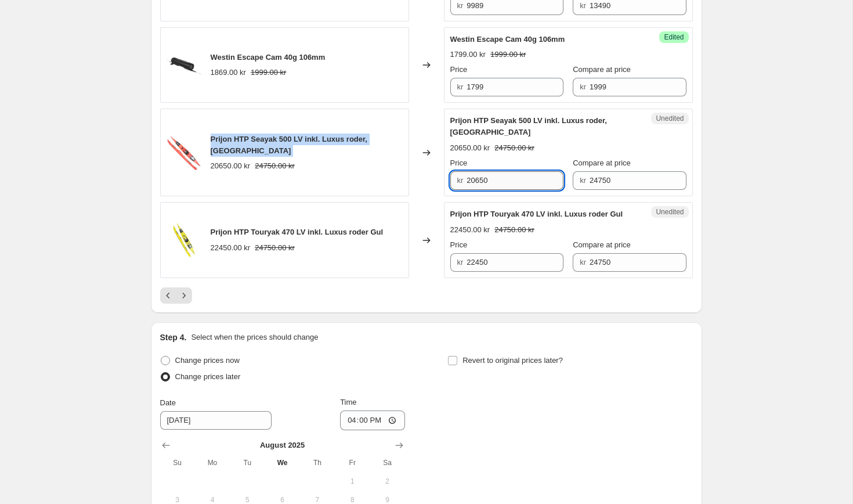
click at [519, 178] on input "20650" at bounding box center [514, 180] width 97 height 19
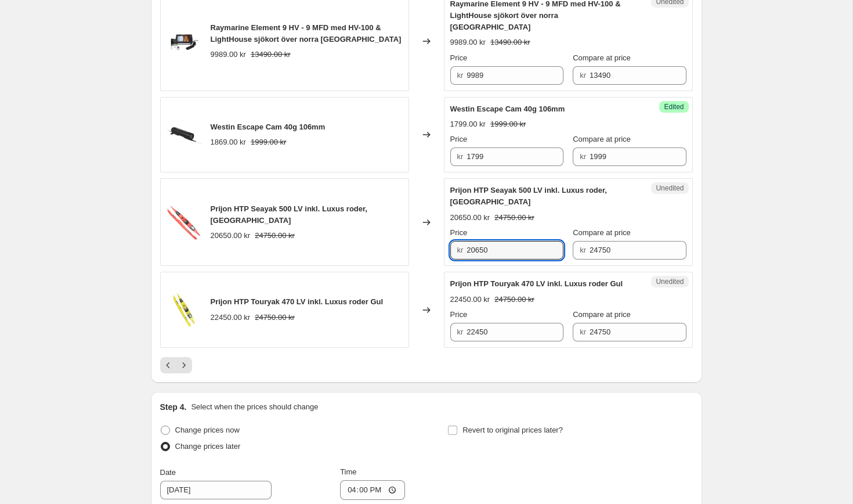
scroll to position [1952, 0]
type input "19999"
click at [495, 331] on input "22450" at bounding box center [514, 333] width 97 height 19
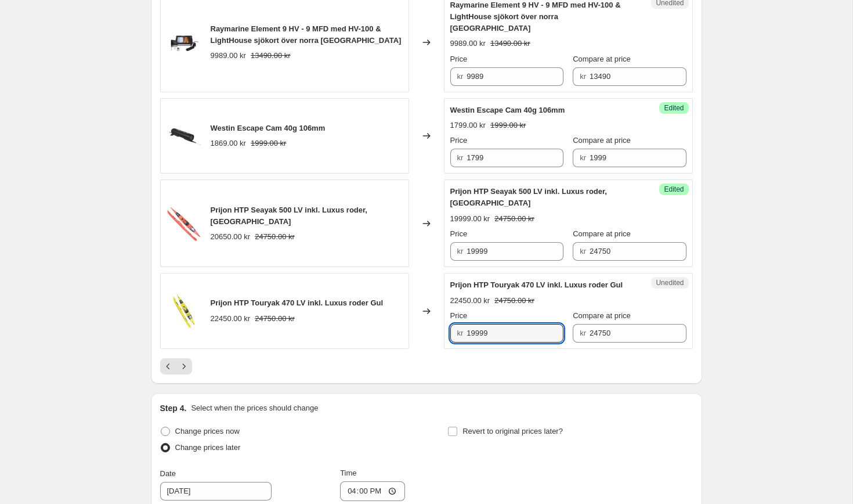
type input "19999"
click at [498, 294] on div "Prijon HTP Touryak 470 LV inkl. Luxus roder Gul 22450.00 kr 24750.00 kr Price k…" at bounding box center [568, 310] width 236 height 63
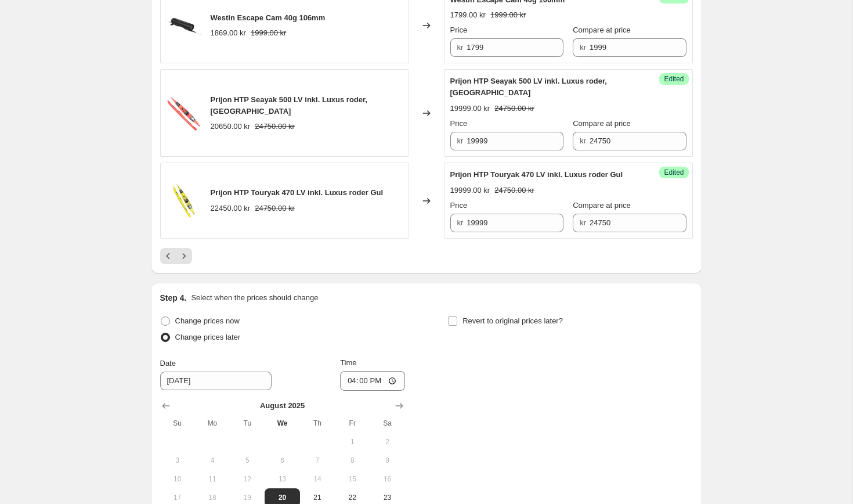
scroll to position [2229, 0]
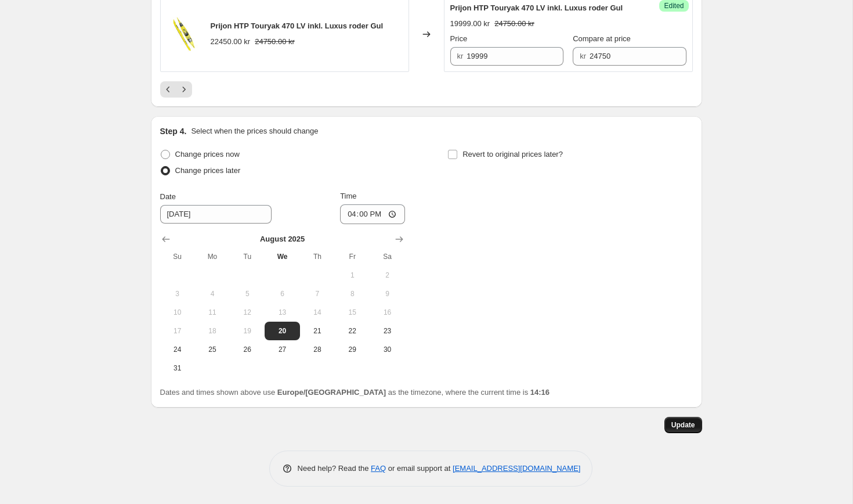
click at [682, 431] on button "Update" at bounding box center [683, 425] width 38 height 16
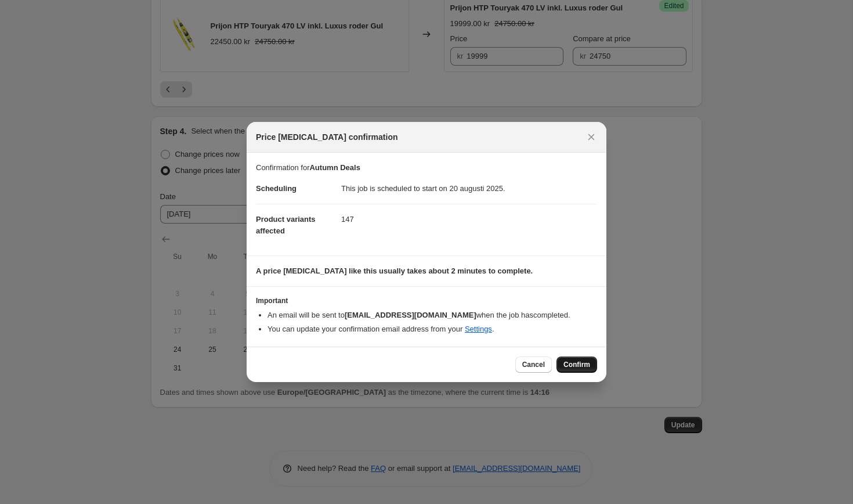
click at [564, 361] on span "Confirm" at bounding box center [576, 364] width 27 height 9
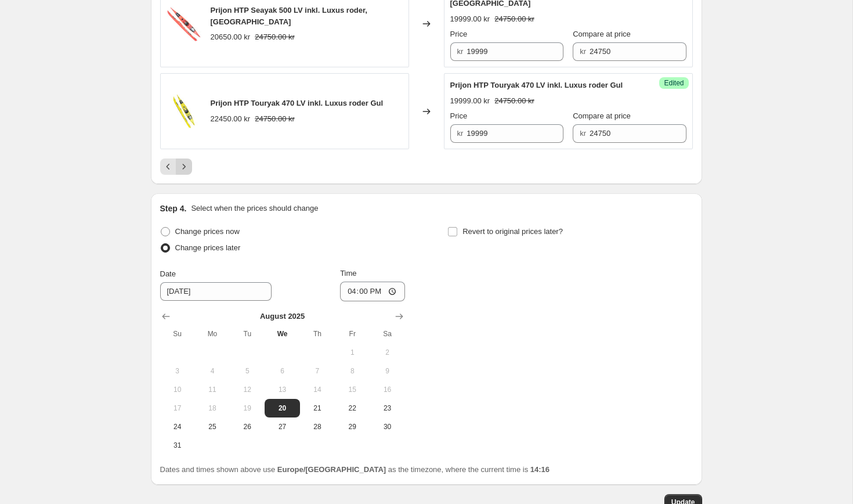
click at [185, 168] on icon "Next" at bounding box center [184, 167] width 12 height 12
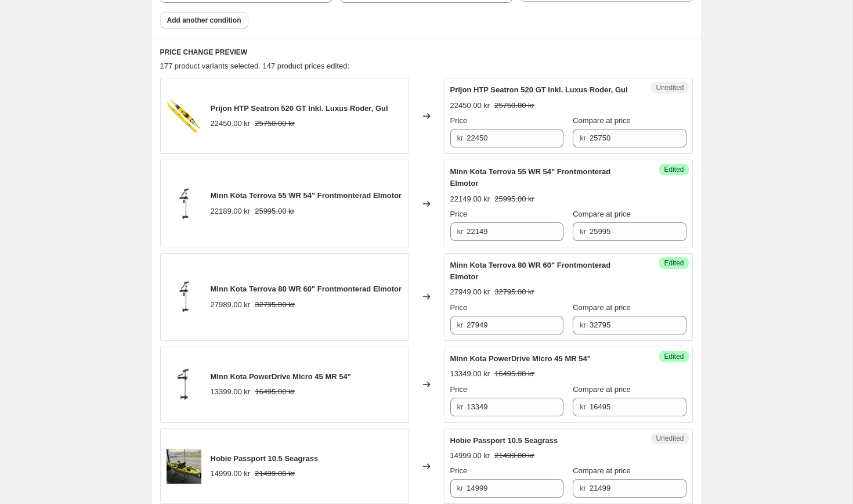
scroll to position [513, 0]
click at [501, 148] on input "22450" at bounding box center [514, 138] width 97 height 19
type input "1"
type input "20499"
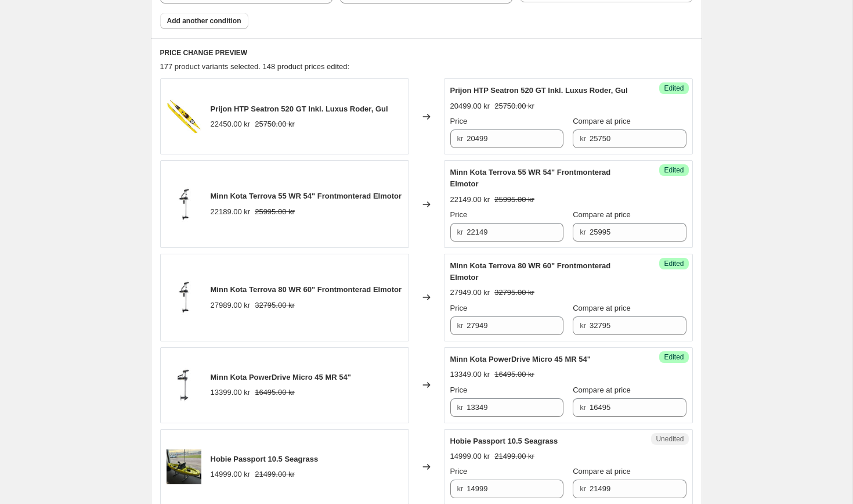
click at [426, 107] on div "Changed to" at bounding box center [426, 116] width 35 height 76
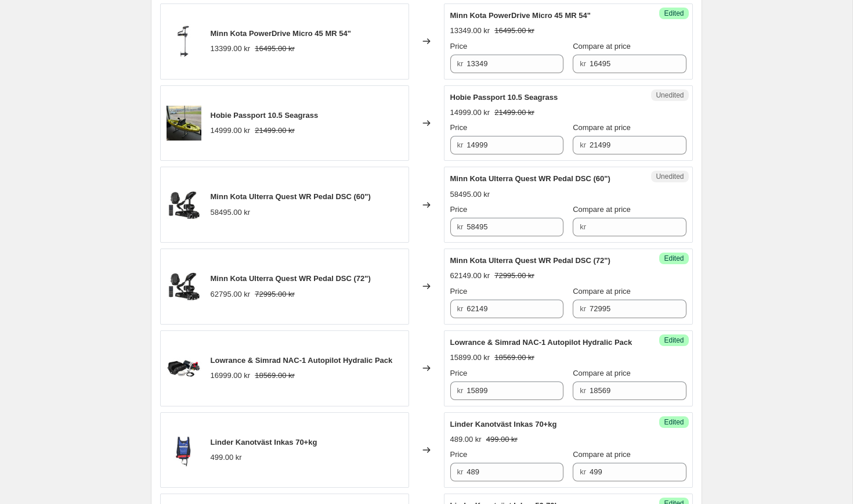
scroll to position [858, 0]
click at [531, 154] on input "14999" at bounding box center [514, 144] width 97 height 19
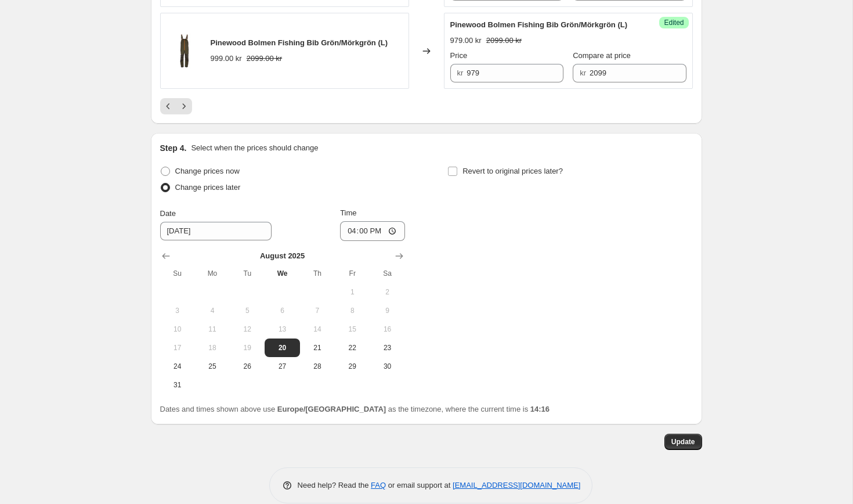
scroll to position [2214, 0]
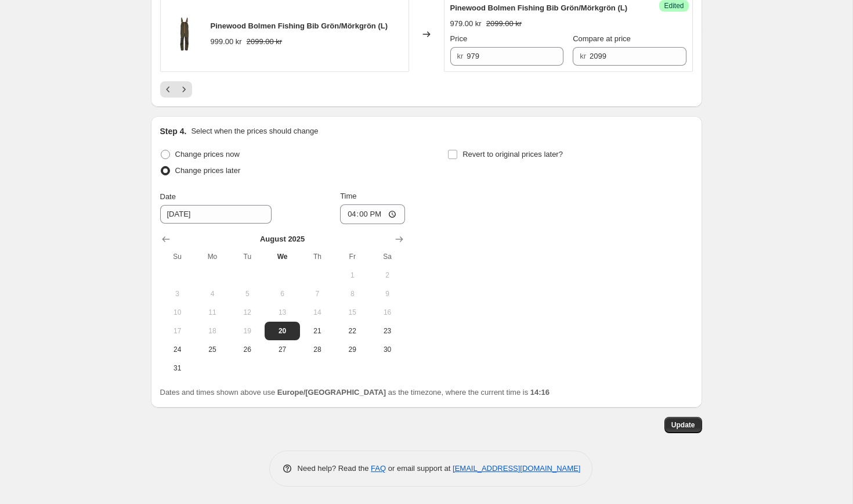
click at [196, 97] on div at bounding box center [426, 89] width 533 height 16
click at [183, 95] on icon "Next" at bounding box center [184, 90] width 12 height 12
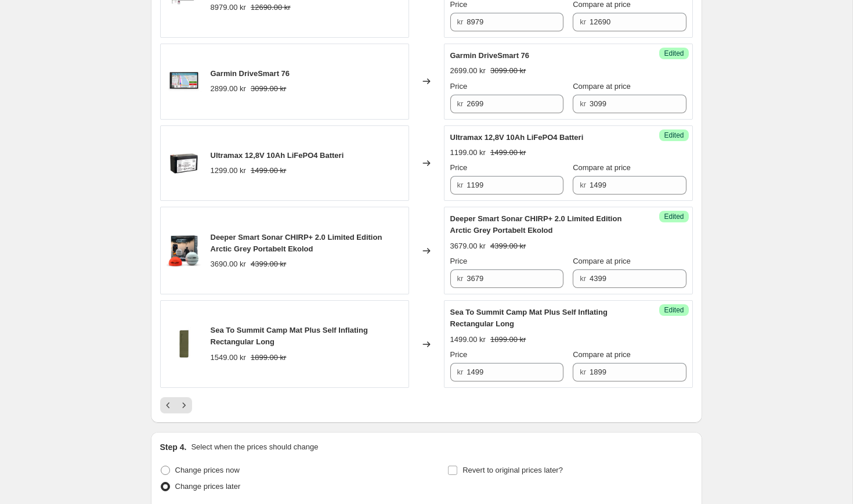
scroll to position [1916, 0]
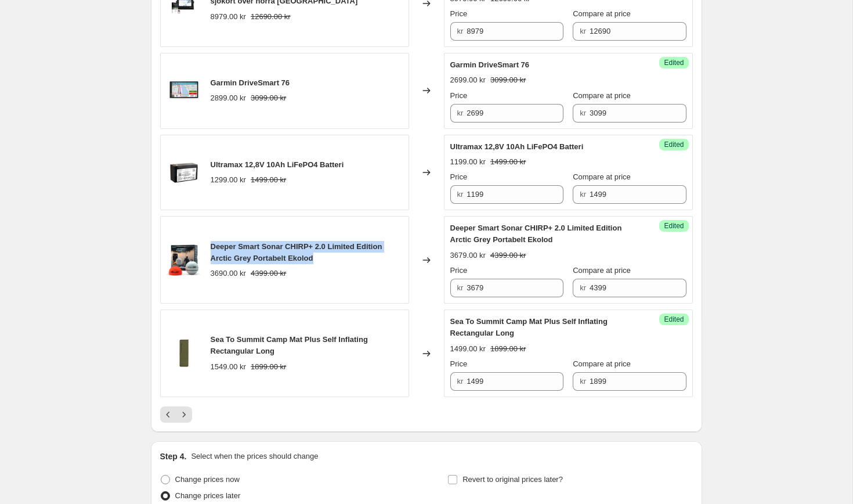
drag, startPoint x: 211, startPoint y: 281, endPoint x: 330, endPoint y: 288, distance: 119.8
click at [330, 264] on div "Deeper Smart Sonar CHIRP+ 2.0 Limited Edition Arctic Grey Portabelt Ekolod" at bounding box center [307, 252] width 192 height 23
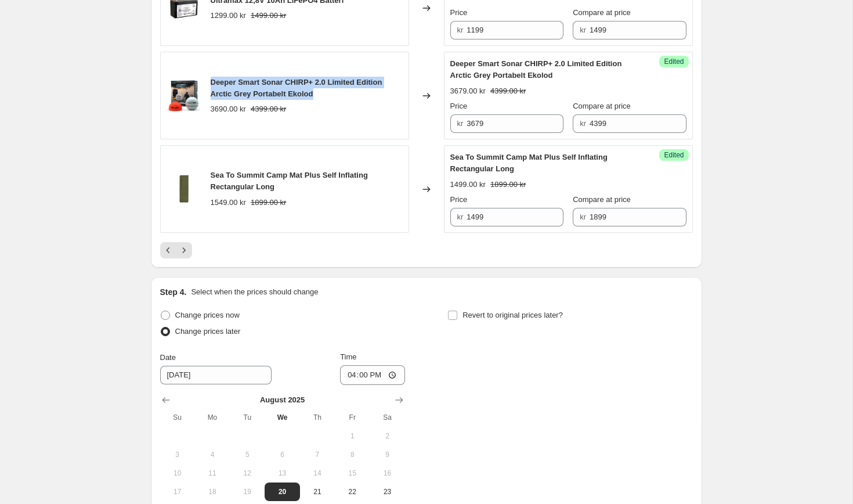
scroll to position [2060, 0]
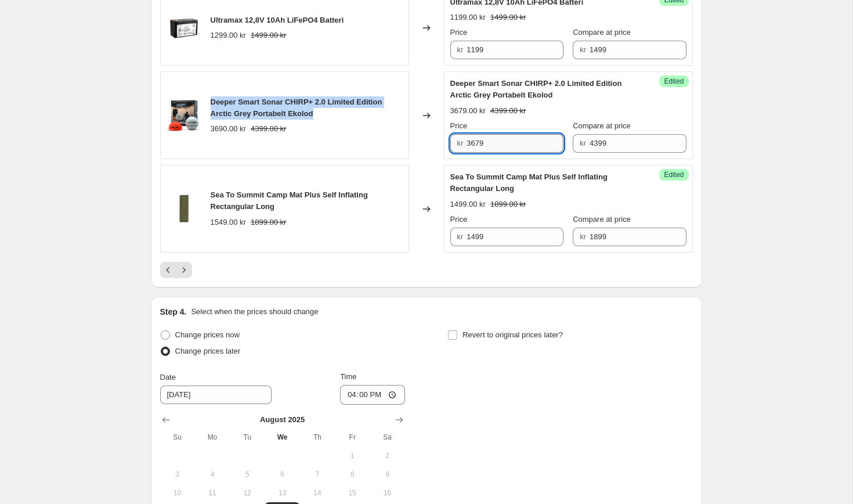
click at [500, 153] on input "3679" at bounding box center [514, 143] width 97 height 19
click at [499, 153] on input "3679" at bounding box center [514, 143] width 97 height 19
type input "3399"
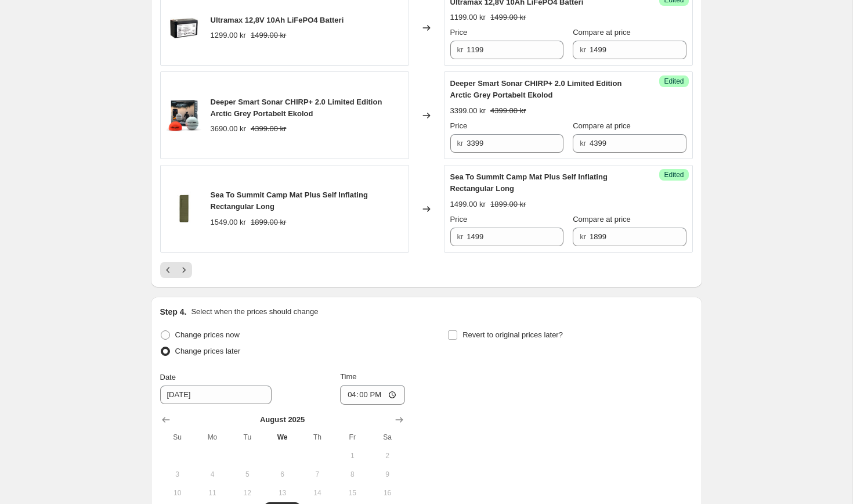
click at [436, 116] on div "Changed to" at bounding box center [426, 115] width 35 height 88
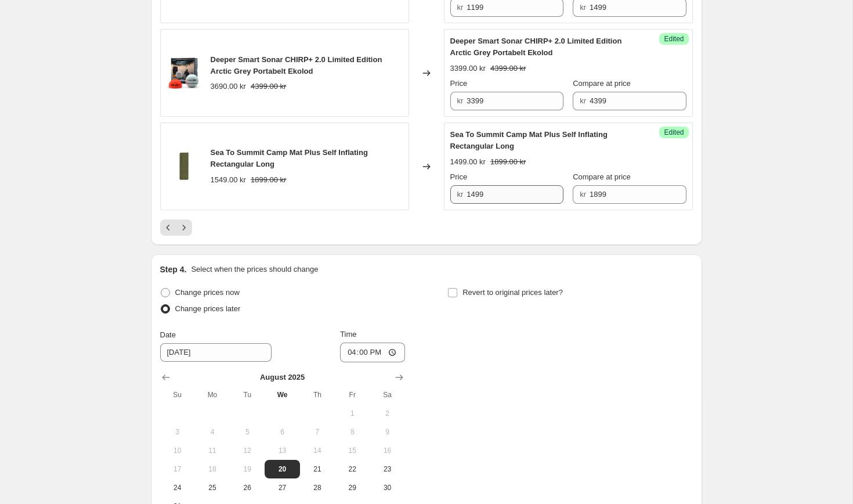
scroll to position [2103, 0]
drag, startPoint x: 282, startPoint y: 196, endPoint x: 204, endPoint y: 190, distance: 78.0
click at [204, 190] on div "Sea To Summit Camp Mat Plus Self Inflating Rectangular Long 1549.00 kr 1899.00 …" at bounding box center [284, 166] width 249 height 88
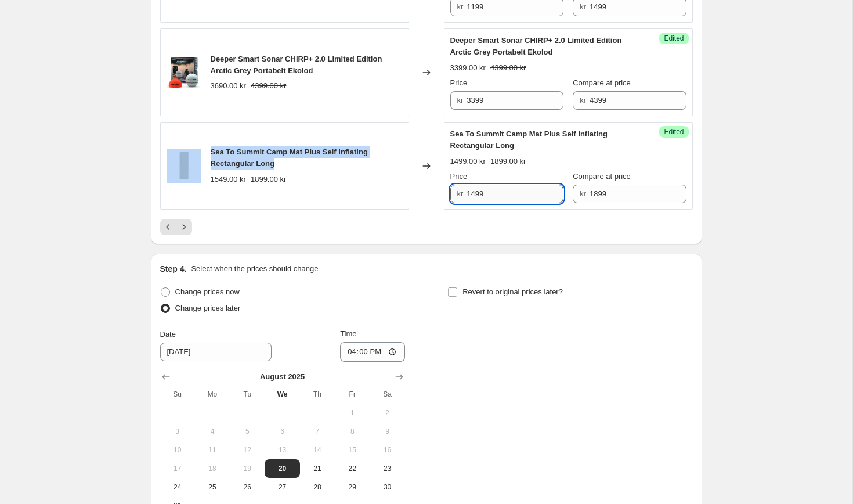
click at [502, 203] on input "1499" at bounding box center [514, 194] width 97 height 19
type input "1349"
click at [422, 161] on div "Changed to" at bounding box center [426, 166] width 35 height 88
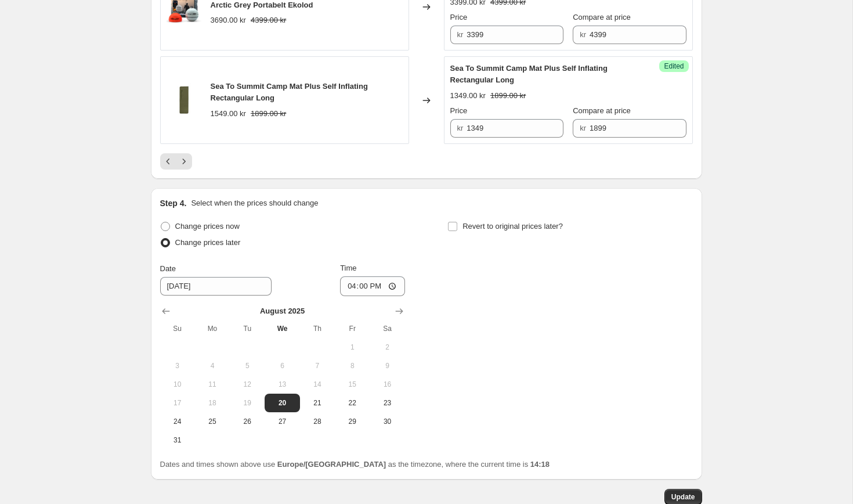
scroll to position [2266, 0]
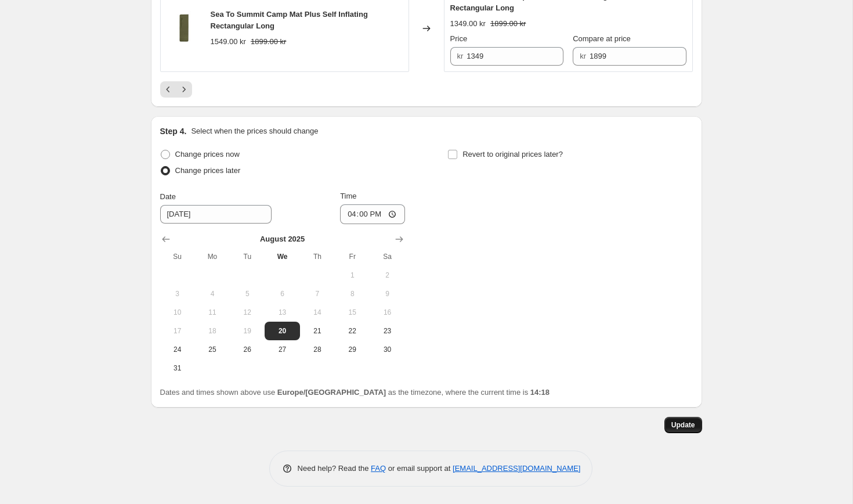
click at [682, 430] on button "Update" at bounding box center [683, 425] width 38 height 16
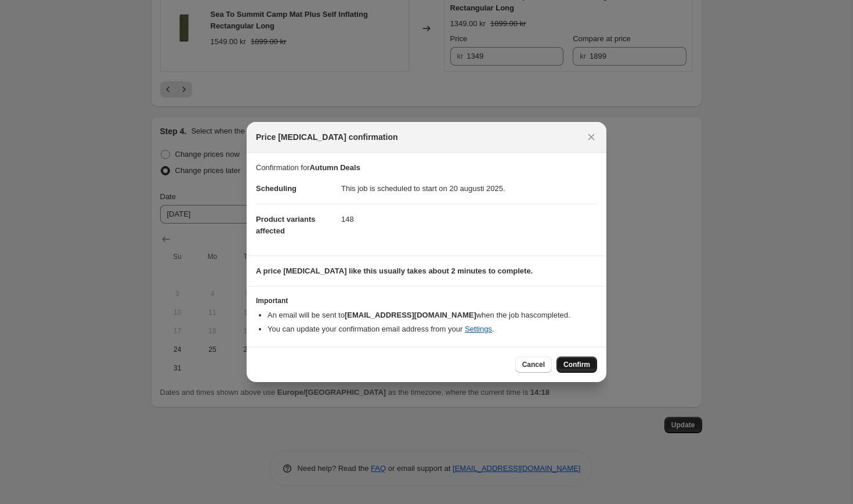
click at [562, 359] on button "Confirm" at bounding box center [576, 364] width 41 height 16
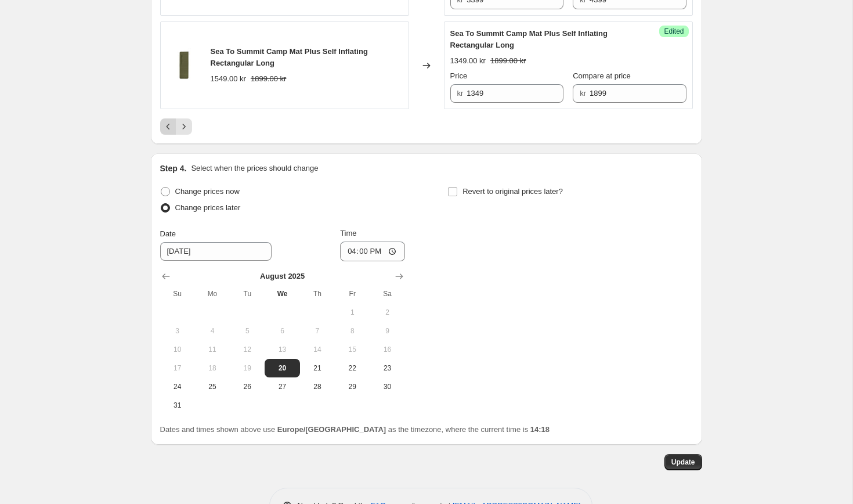
click at [167, 132] on icon "Previous" at bounding box center [168, 127] width 12 height 12
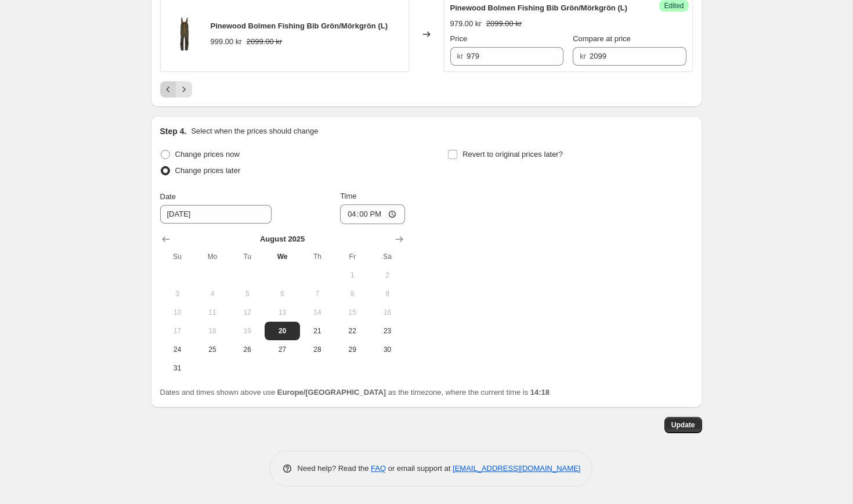
click at [168, 93] on icon "Previous" at bounding box center [168, 90] width 12 height 12
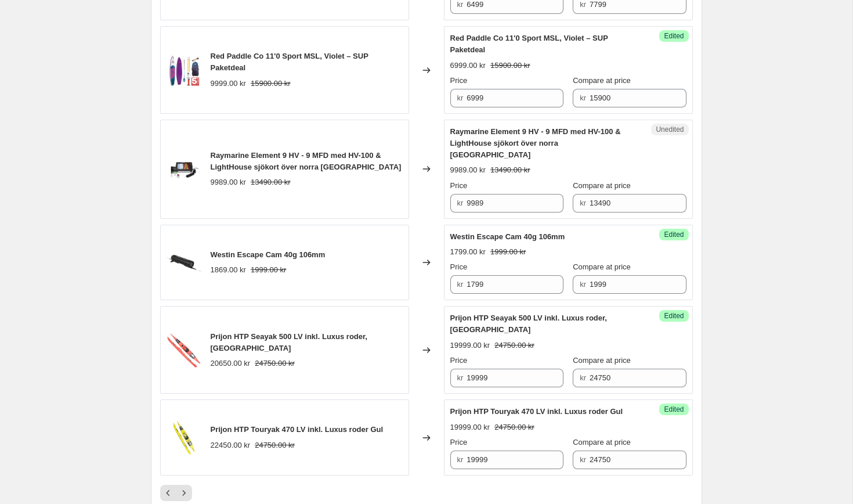
scroll to position [1827, 0]
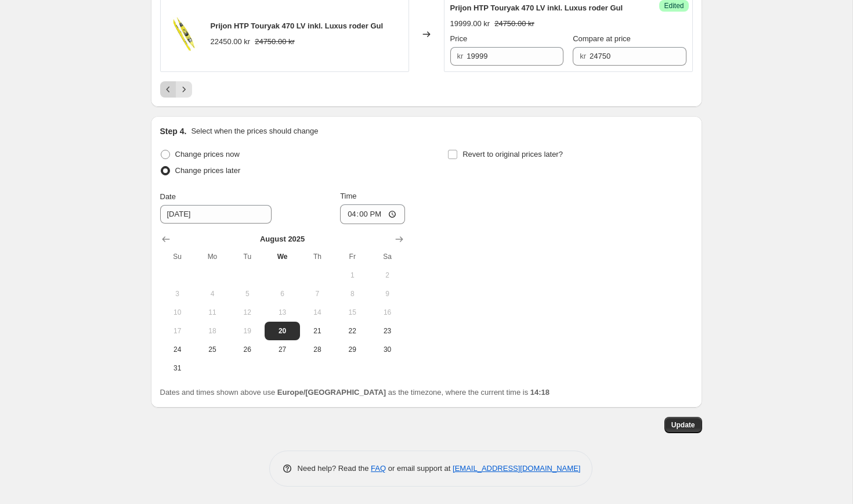
click at [165, 87] on icon "Previous" at bounding box center [168, 90] width 12 height 12
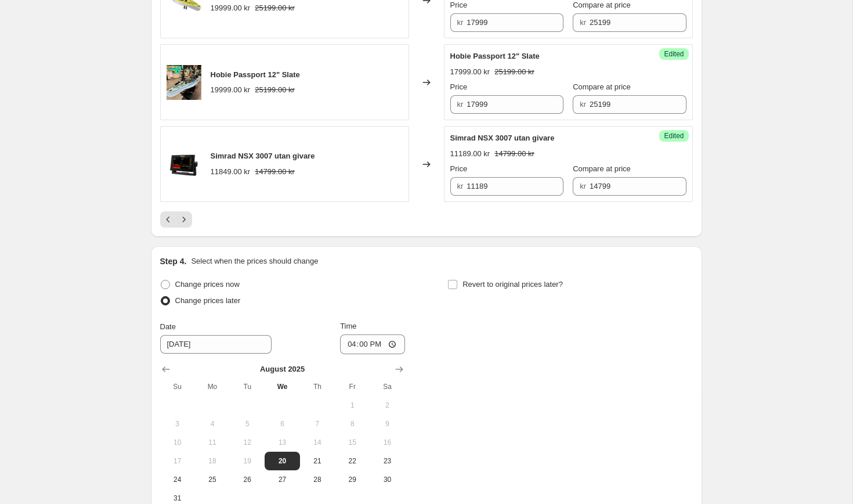
scroll to position [2065, 0]
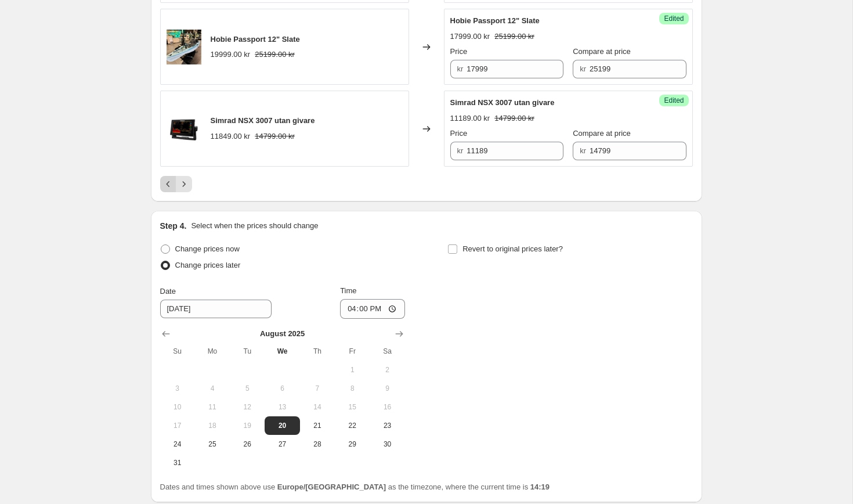
click at [170, 187] on icon "Previous" at bounding box center [168, 184] width 12 height 12
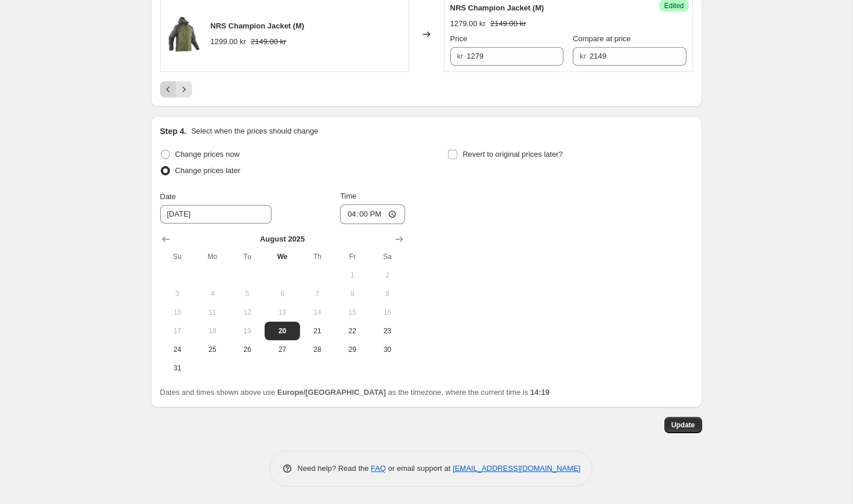
click at [166, 92] on icon "Previous" at bounding box center [168, 90] width 12 height 12
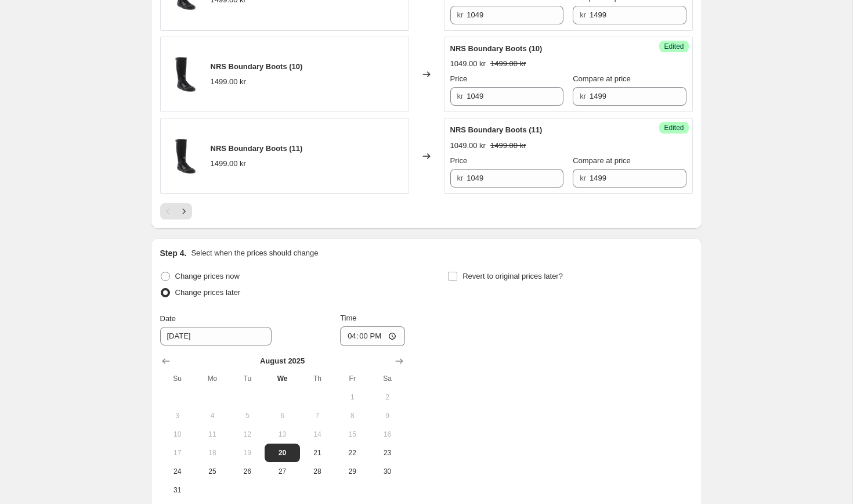
scroll to position [2136, 0]
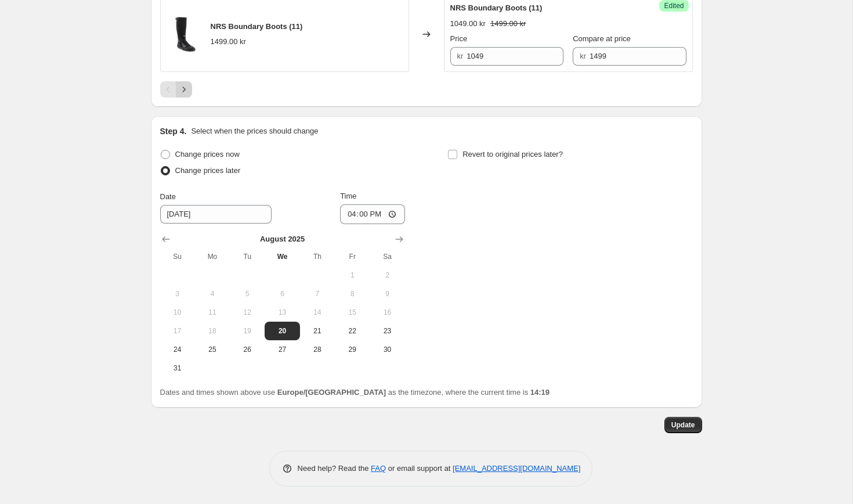
click at [181, 91] on icon "Next" at bounding box center [184, 90] width 12 height 12
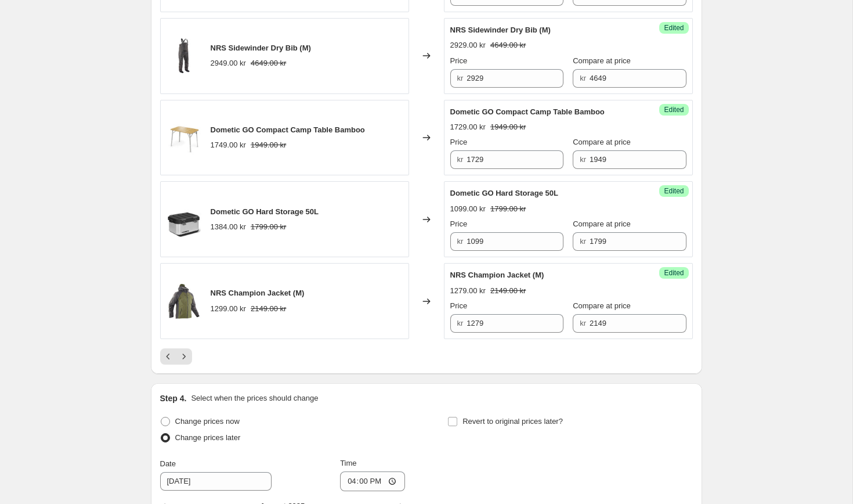
scroll to position [1890, 0]
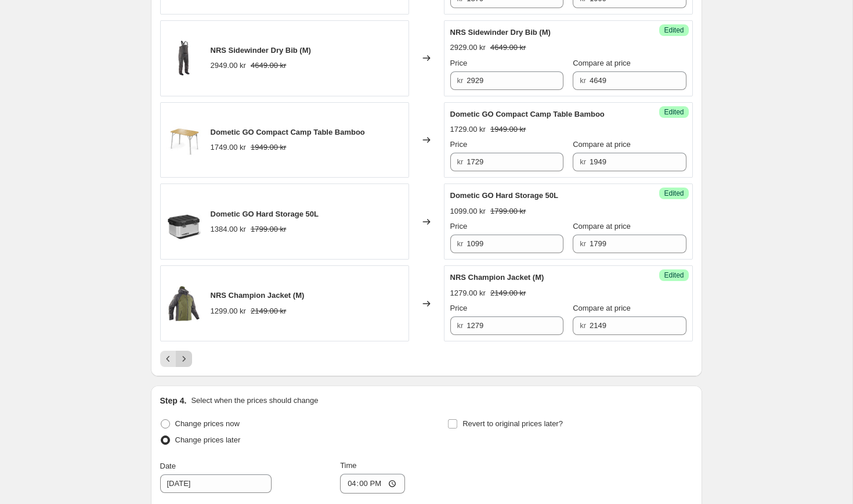
click at [186, 364] on icon "Next" at bounding box center [184, 359] width 12 height 12
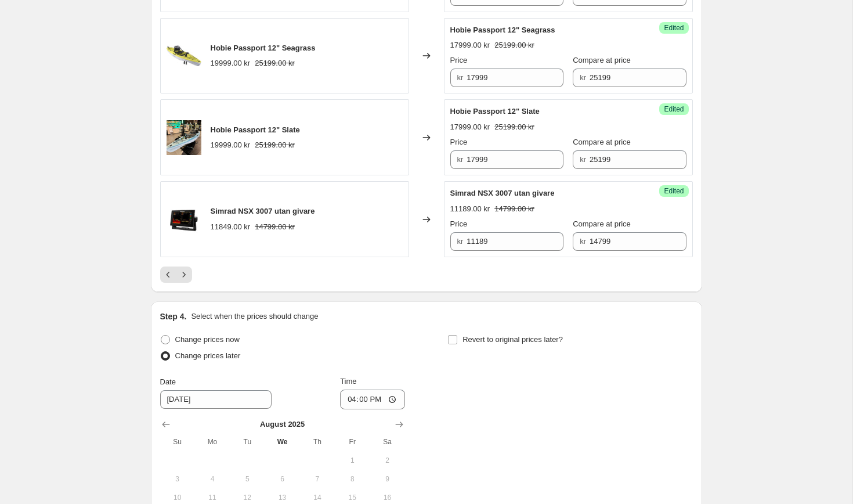
scroll to position [1980, 0]
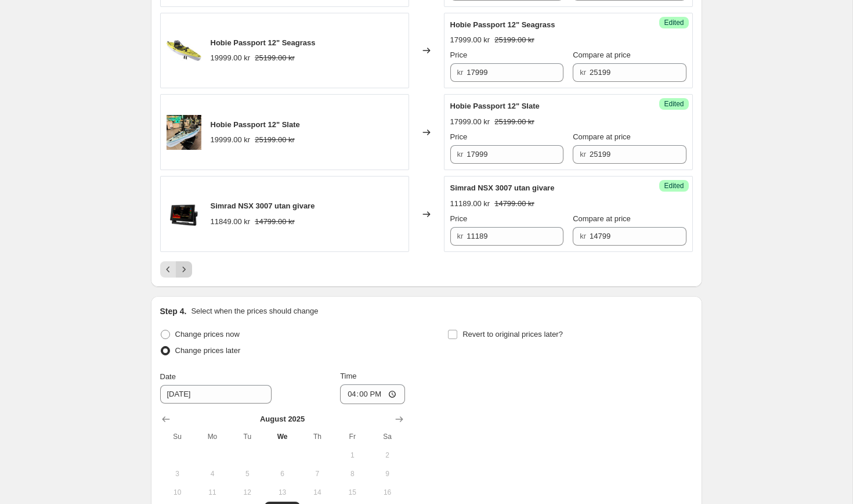
click at [184, 271] on icon "Next" at bounding box center [184, 269] width 12 height 12
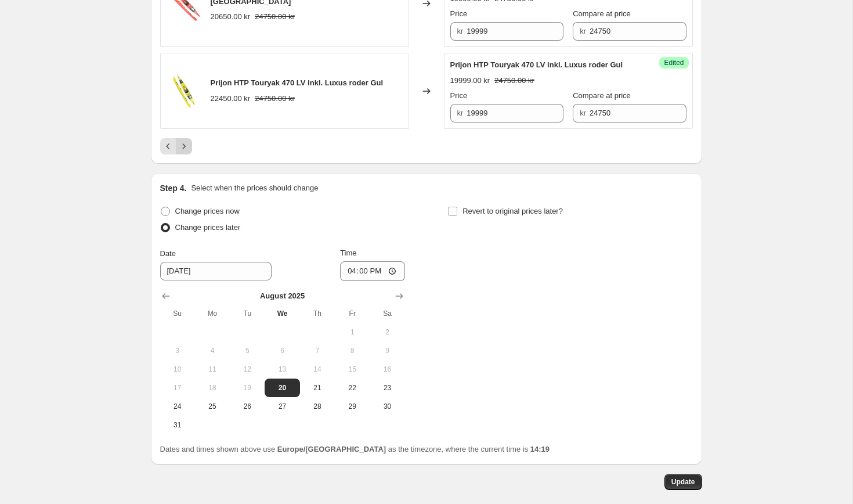
click at [179, 140] on icon "Next" at bounding box center [184, 146] width 12 height 12
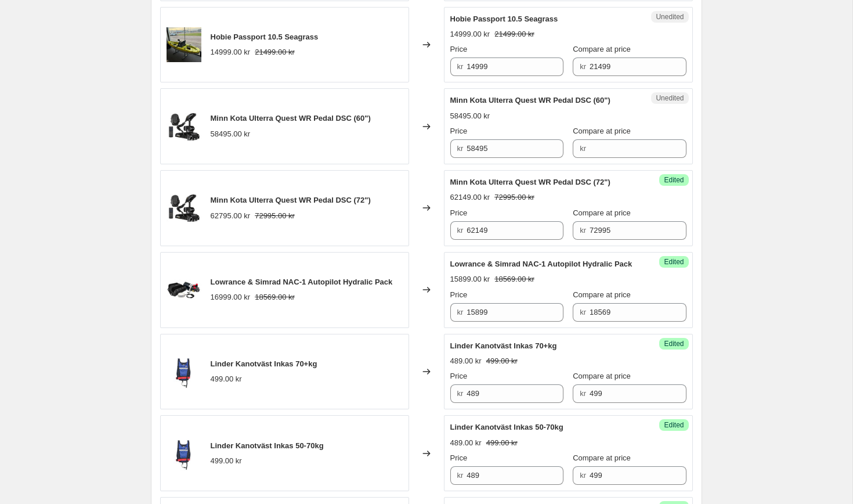
scroll to position [936, 0]
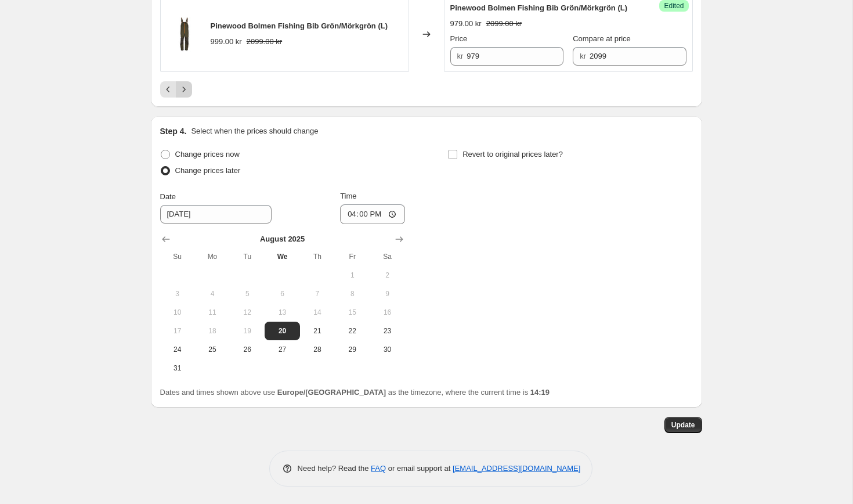
click at [177, 97] on button "Next" at bounding box center [184, 89] width 16 height 16
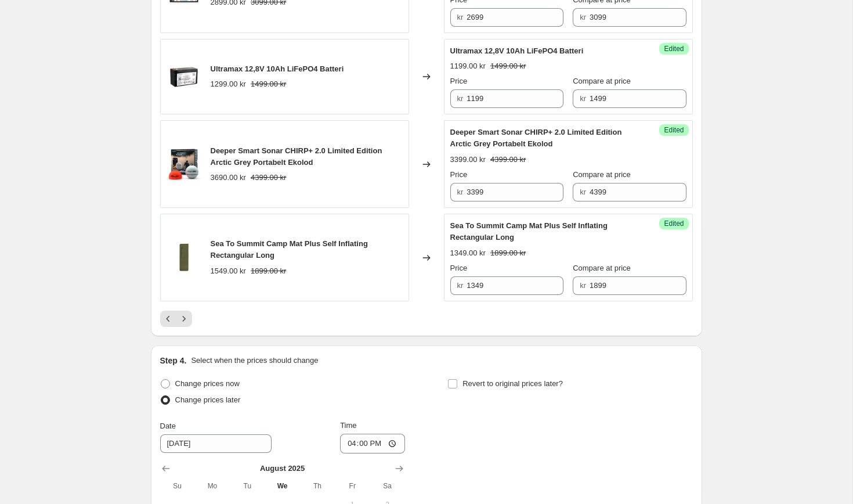
scroll to position [2031, 0]
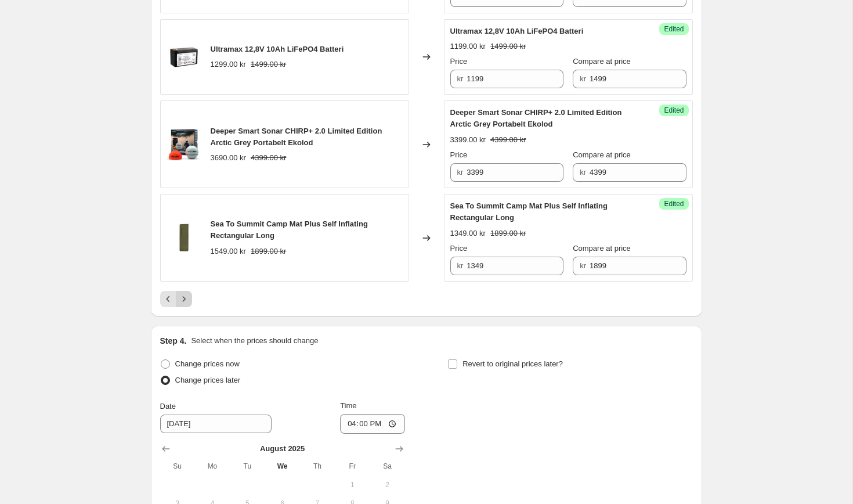
click at [183, 305] on icon "Next" at bounding box center [184, 299] width 12 height 12
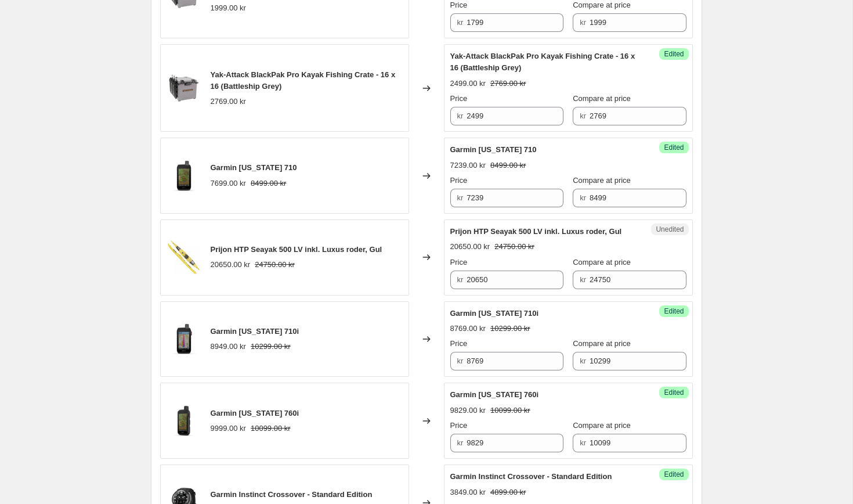
scroll to position [1701, 0]
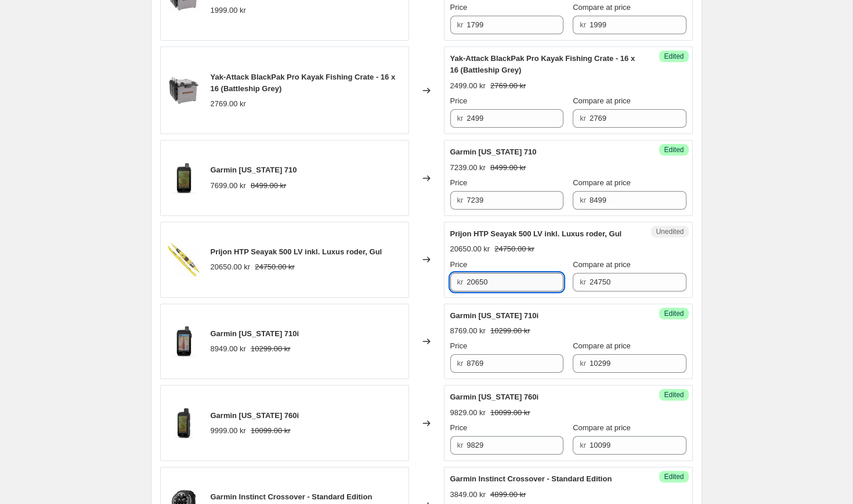
click at [500, 291] on input "20650" at bounding box center [514, 282] width 97 height 19
type input "19999"
click at [412, 205] on div "Changed to" at bounding box center [426, 178] width 35 height 76
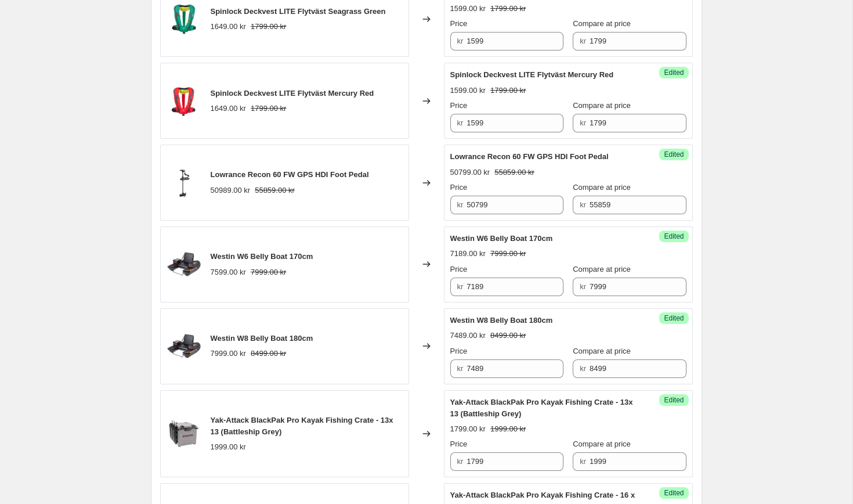
scroll to position [1260, 0]
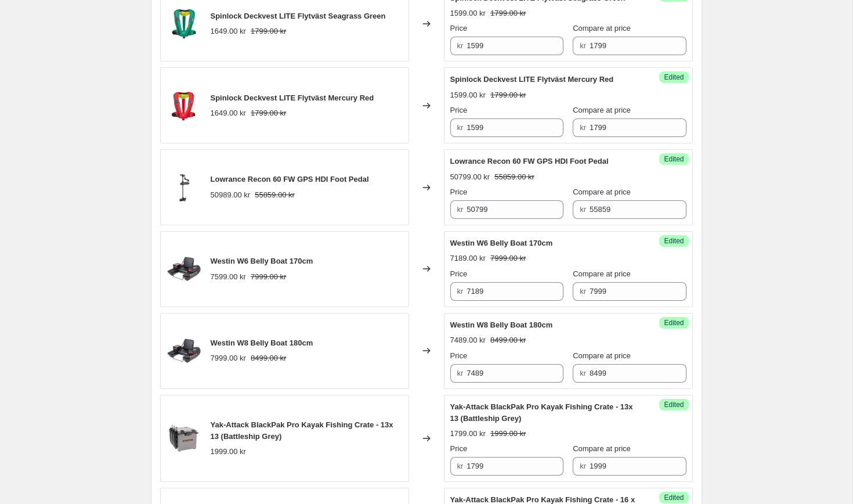
click at [258, 265] on span "Westin W6 Belly Boat 170cm" at bounding box center [262, 260] width 103 height 9
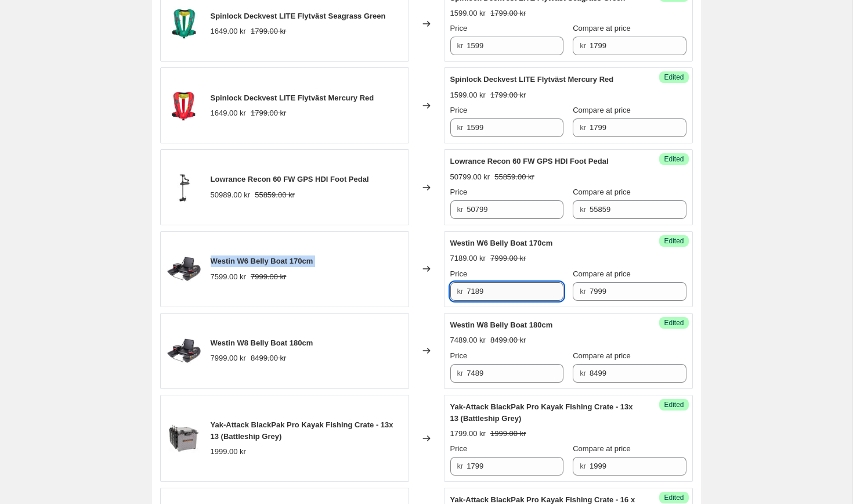
click at [498, 301] on input "7189" at bounding box center [514, 291] width 97 height 19
type input "5999"
click at [503, 382] on input "7489" at bounding box center [514, 373] width 97 height 19
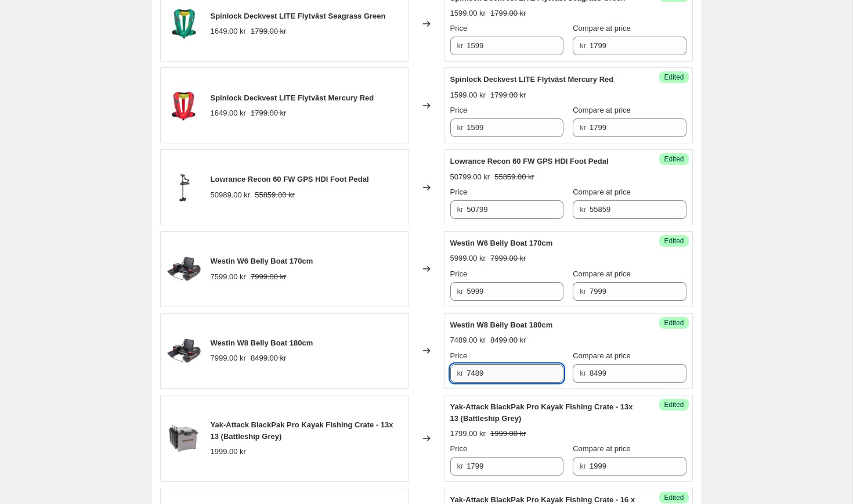
click at [503, 382] on input "7489" at bounding box center [514, 373] width 97 height 19
type input "6499"
click at [428, 244] on div "Changed to" at bounding box center [426, 269] width 35 height 76
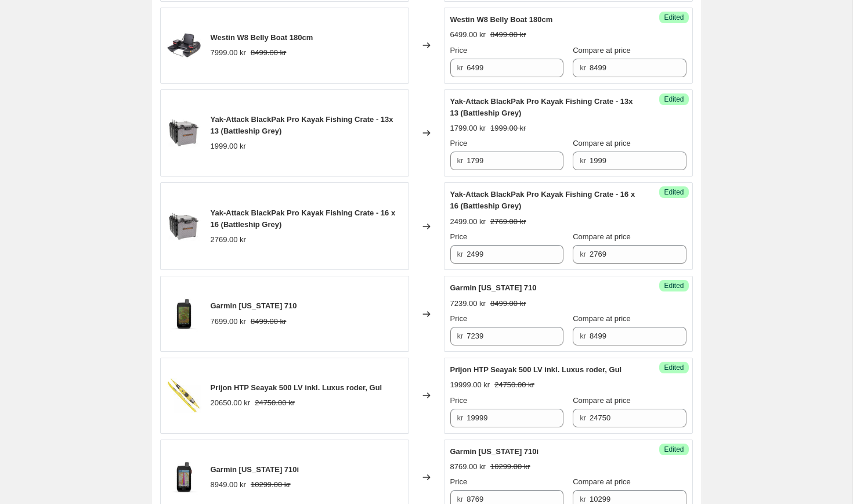
scroll to position [1566, 0]
click at [236, 133] on span "Yak-Attack BlackPak Pro Kayak Fishing Crate - 13x 13 (Battleship Grey)" at bounding box center [302, 124] width 183 height 20
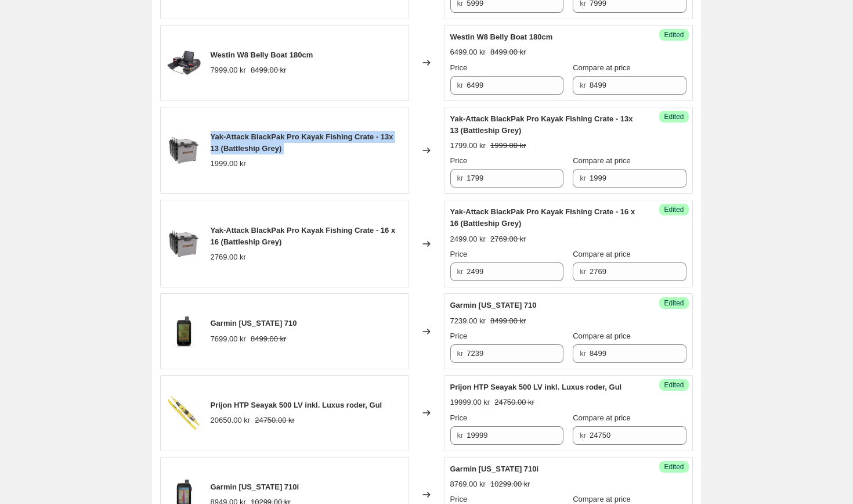
scroll to position [1553, 0]
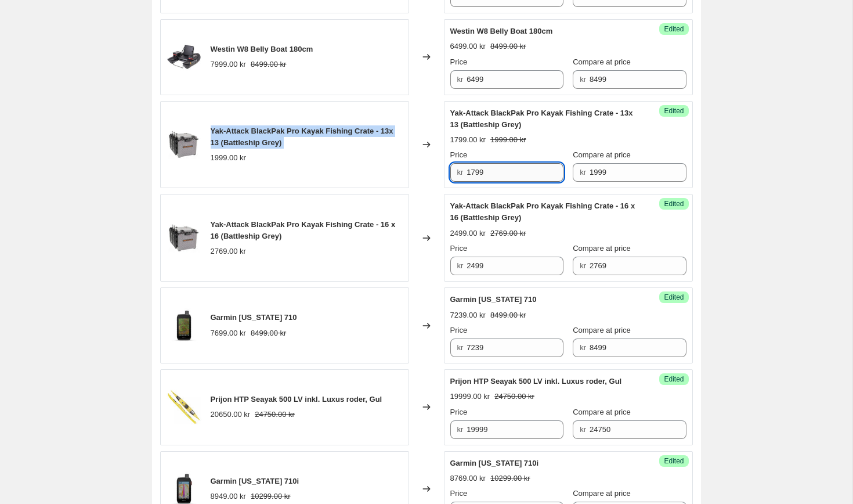
click at [490, 180] on input "1799" at bounding box center [514, 172] width 97 height 19
type input "2"
type input "1499"
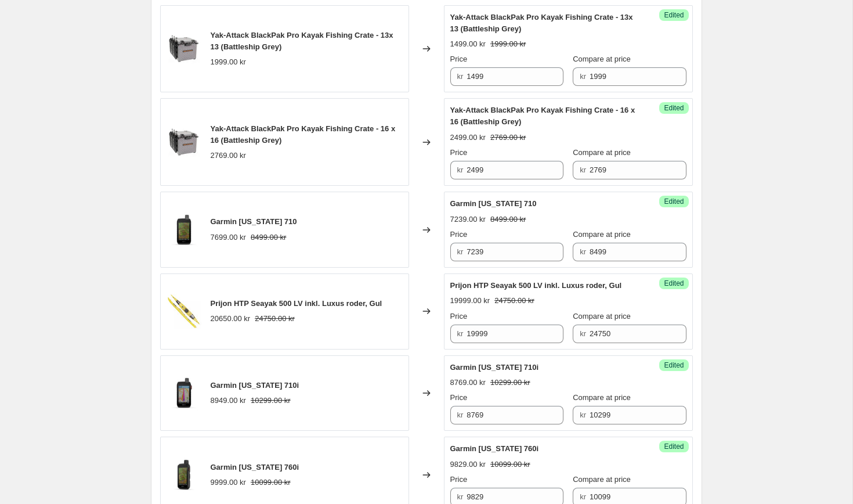
scroll to position [1650, 0]
click at [497, 179] on input "2499" at bounding box center [514, 169] width 97 height 19
type input "2199"
click at [421, 111] on div "Changed to" at bounding box center [426, 141] width 35 height 88
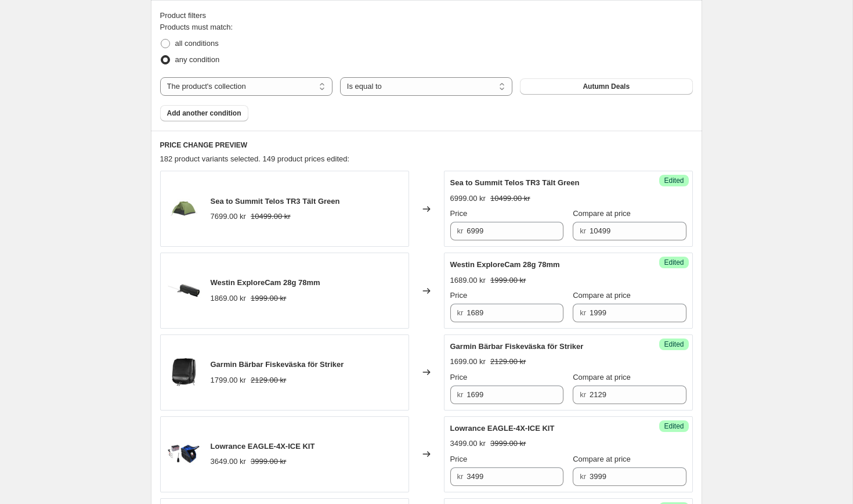
scroll to position [480, 0]
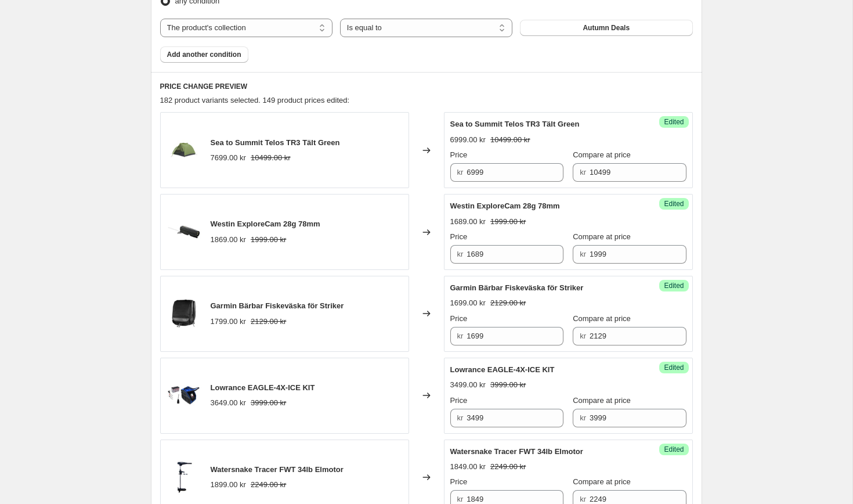
click at [251, 144] on span "Sea to Summit Telos TR3 Tält Green" at bounding box center [275, 142] width 129 height 9
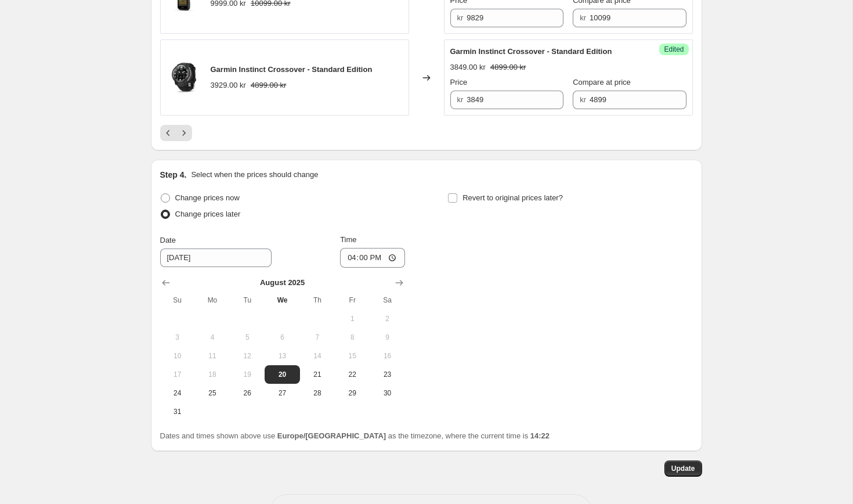
scroll to position [2194, 0]
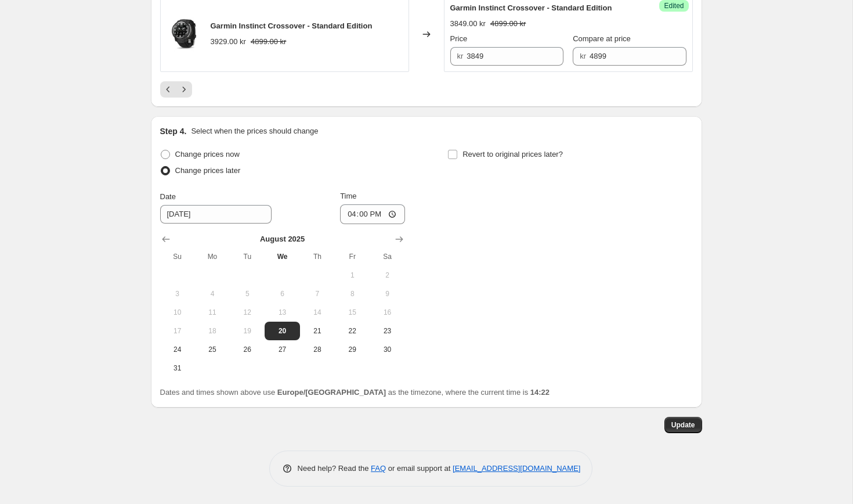
click at [676, 424] on span "Update" at bounding box center [683, 424] width 24 height 9
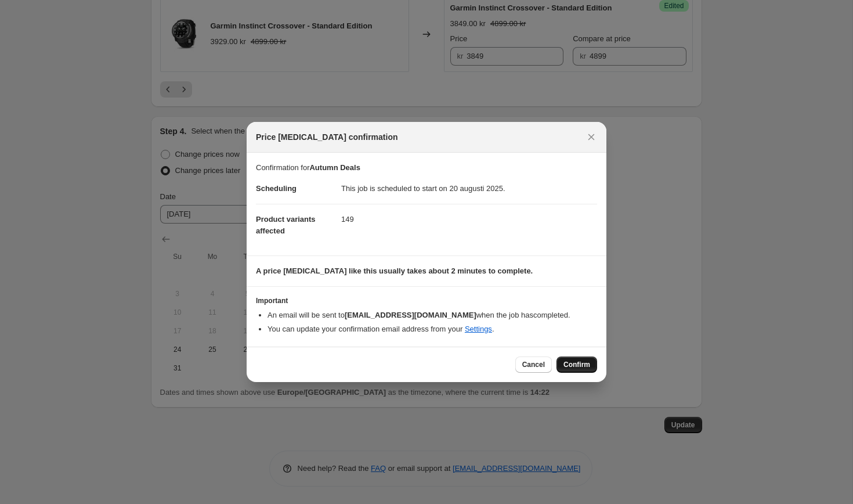
click at [575, 364] on span "Confirm" at bounding box center [576, 364] width 27 height 9
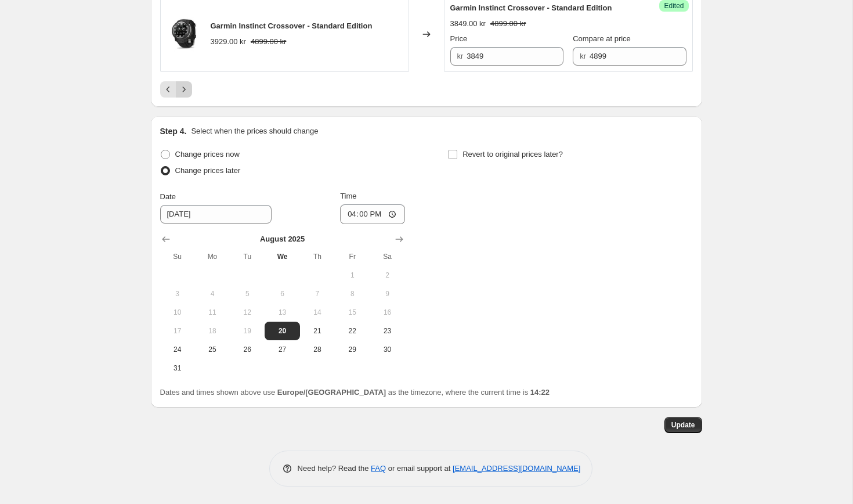
click at [186, 91] on icon "Next" at bounding box center [184, 90] width 12 height 12
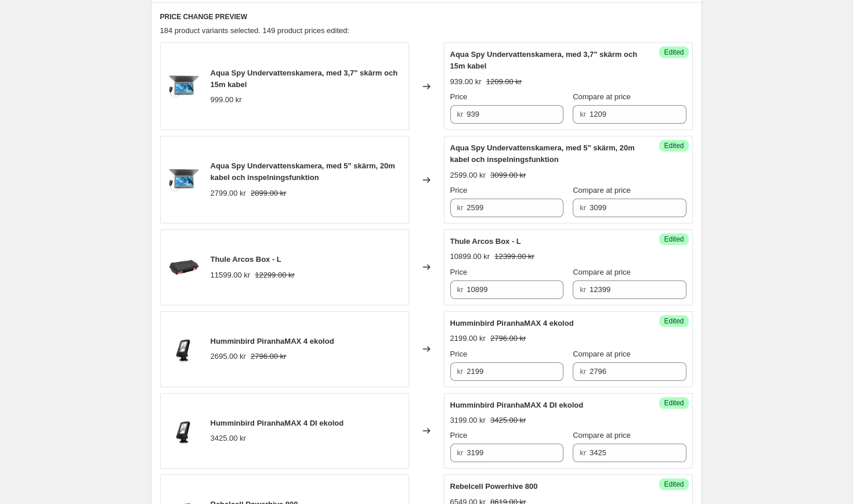
scroll to position [529, 0]
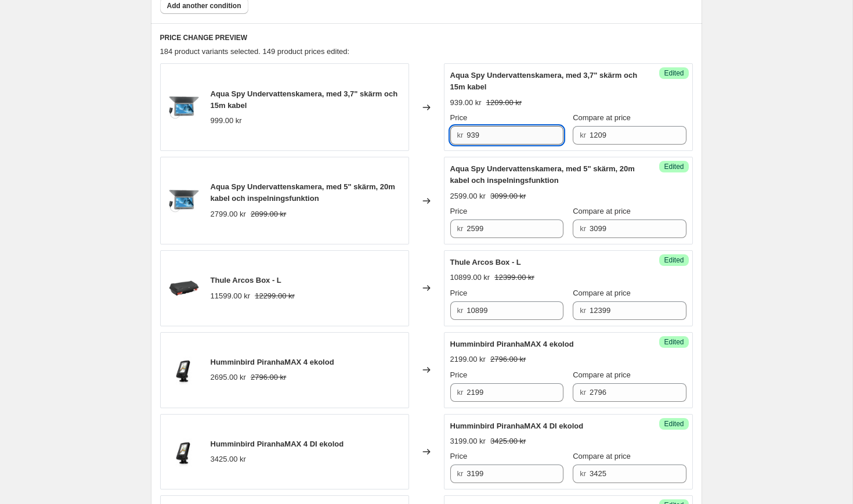
click at [497, 133] on input "939" at bounding box center [514, 135] width 97 height 19
type input "899"
click at [498, 233] on input "2599" at bounding box center [514, 228] width 97 height 19
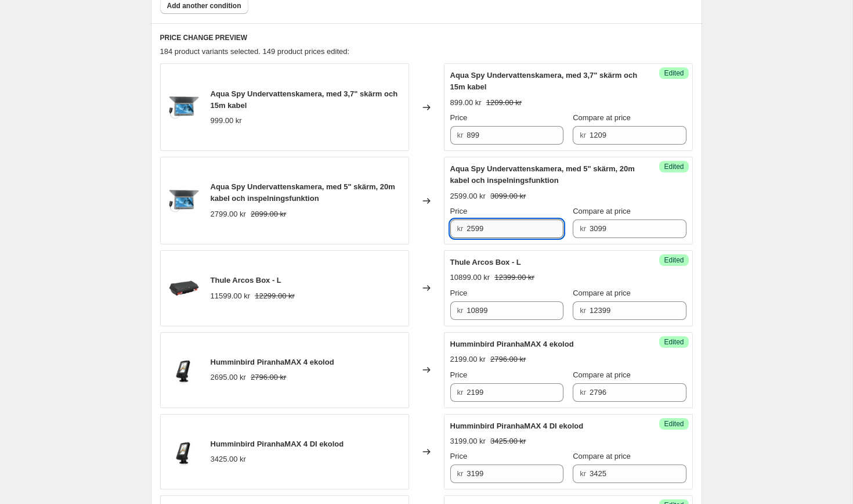
click at [498, 233] on input "2599" at bounding box center [514, 228] width 97 height 19
click at [444, 147] on div "Success Edited Aqua Spy Undervattenskamera, med 3,7" skärm och 15m kabel 899.00…" at bounding box center [568, 107] width 249 height 88
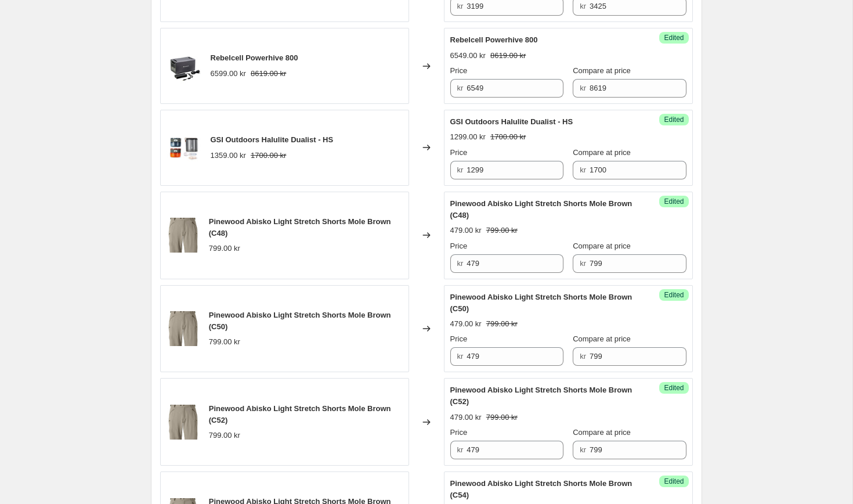
scroll to position [997, 0]
click at [269, 135] on span "GSI Outdoors Halulite Dualist - HS" at bounding box center [272, 138] width 123 height 9
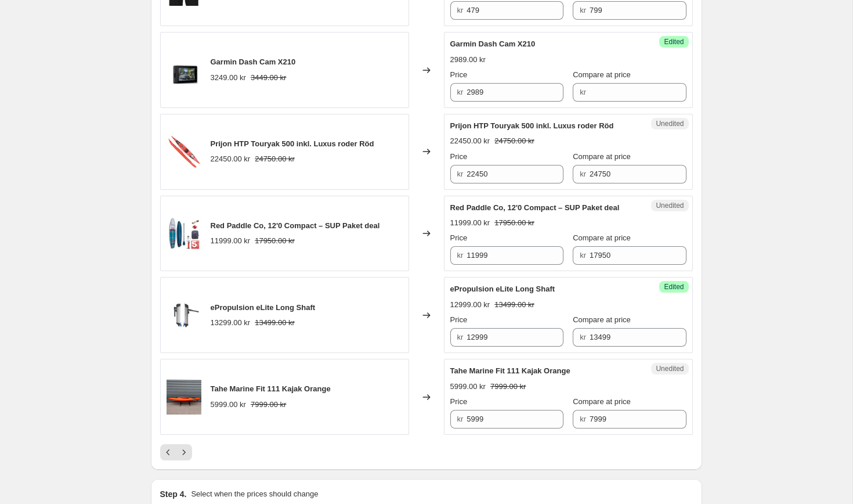
scroll to position [1854, 0]
click at [261, 64] on span "Garmin Dash Cam X210" at bounding box center [253, 62] width 85 height 9
click at [244, 63] on span "Garmin Dash Cam X210" at bounding box center [253, 62] width 85 height 9
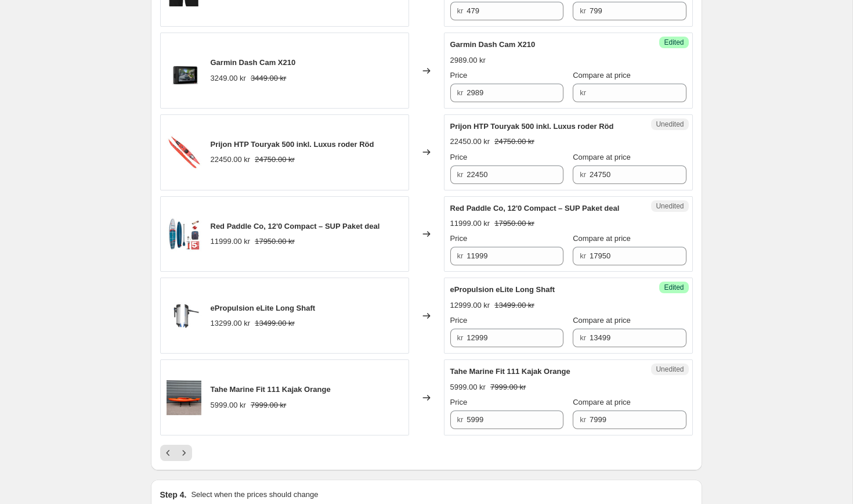
click at [244, 63] on span "Garmin Dash Cam X210" at bounding box center [253, 62] width 85 height 9
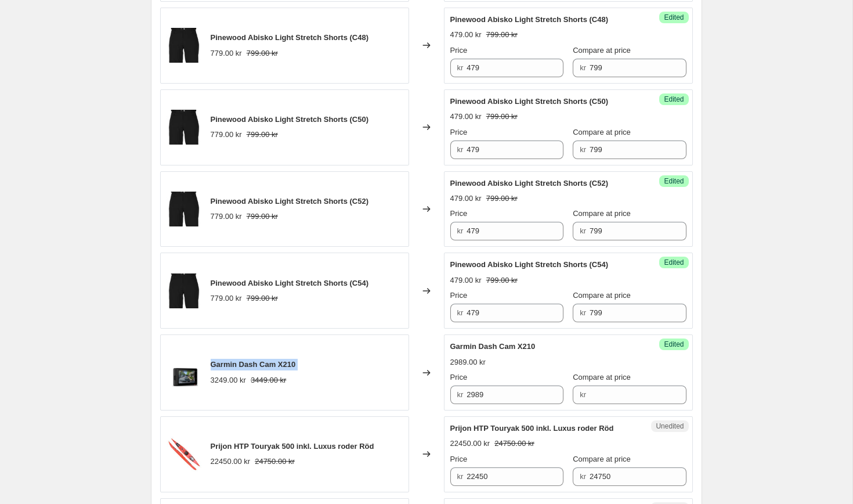
scroll to position [1513, 0]
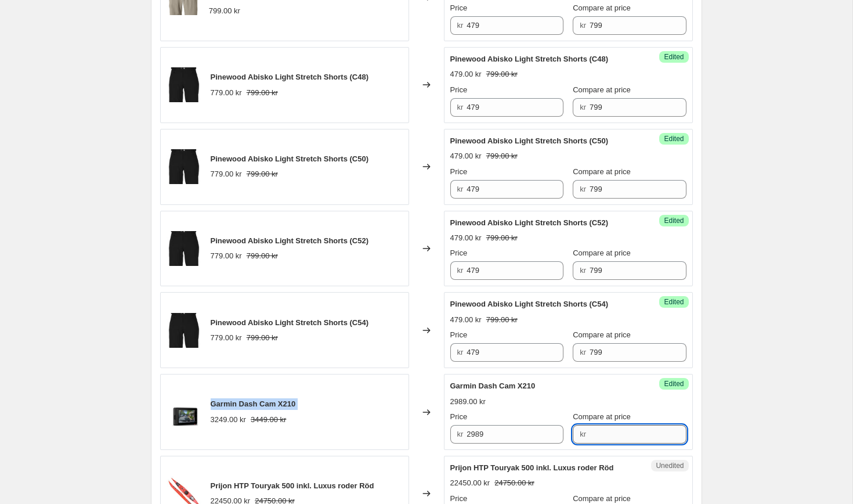
click at [597, 426] on input "Compare at price" at bounding box center [638, 434] width 97 height 19
type input "3449"
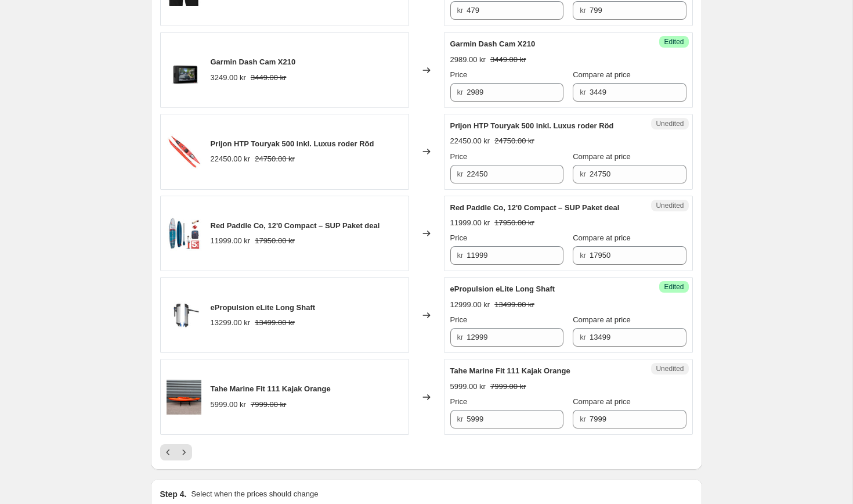
scroll to position [1854, 0]
click at [501, 96] on input "2989" at bounding box center [514, 93] width 97 height 19
click at [480, 89] on input "2989" at bounding box center [514, 93] width 97 height 19
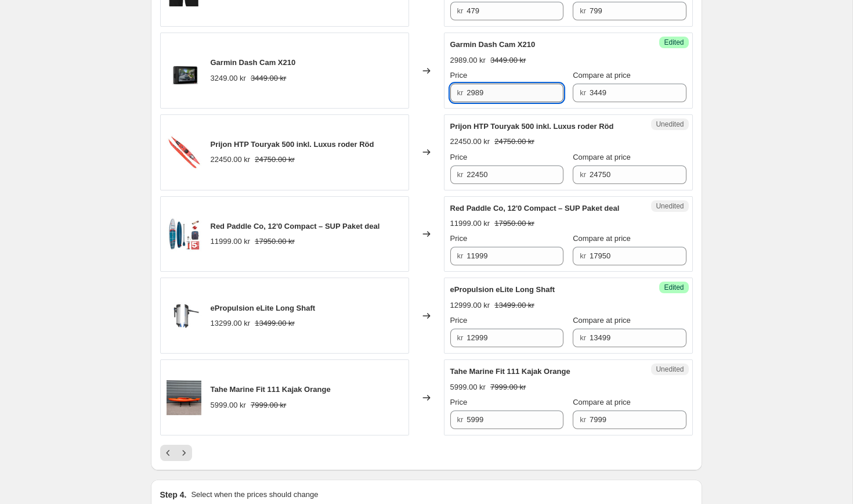
click at [477, 90] on input "2989" at bounding box center [514, 93] width 97 height 19
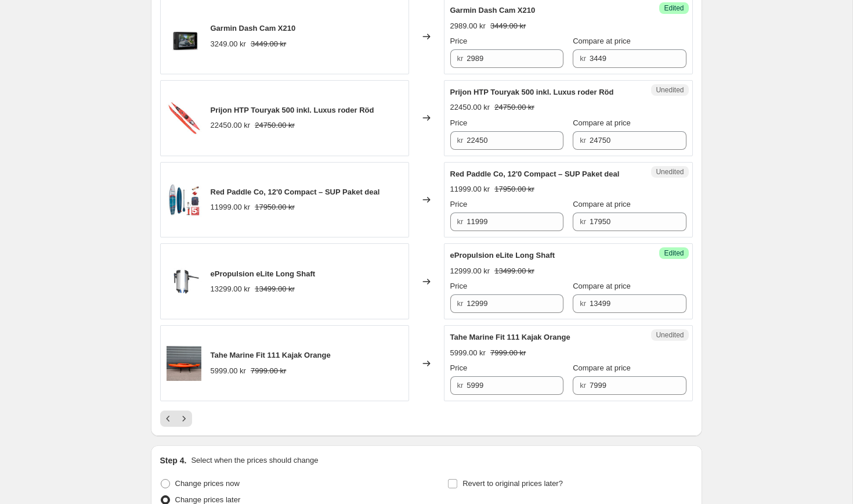
scroll to position [1886, 0]
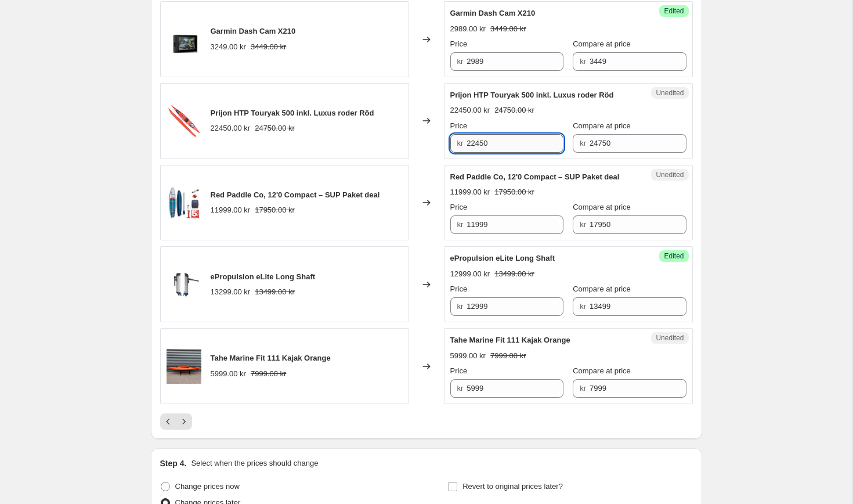
click at [514, 136] on input "22450" at bounding box center [514, 143] width 97 height 19
type input "19999"
click at [427, 99] on div "Changed to" at bounding box center [426, 121] width 35 height 76
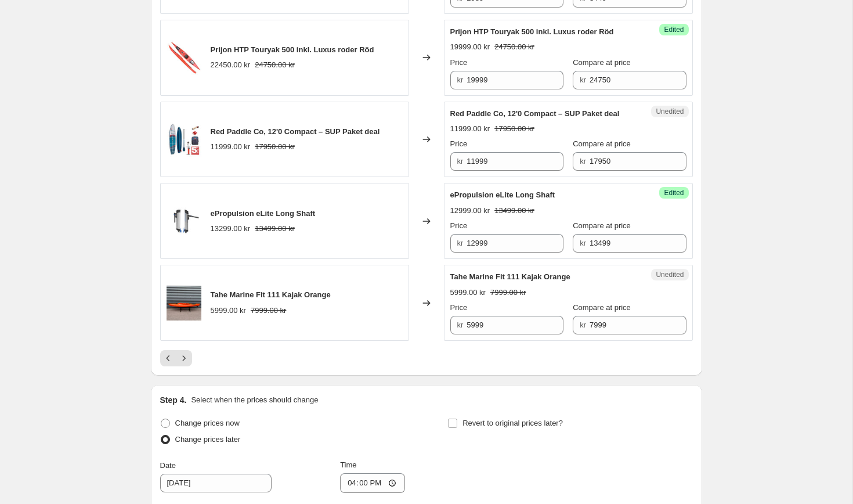
scroll to position [1950, 0]
drag, startPoint x: 210, startPoint y: 138, endPoint x: 322, endPoint y: 131, distance: 112.2
click at [322, 131] on div "Red Paddle Co, 12'0 Compact – SUP Paket deal" at bounding box center [295, 131] width 169 height 12
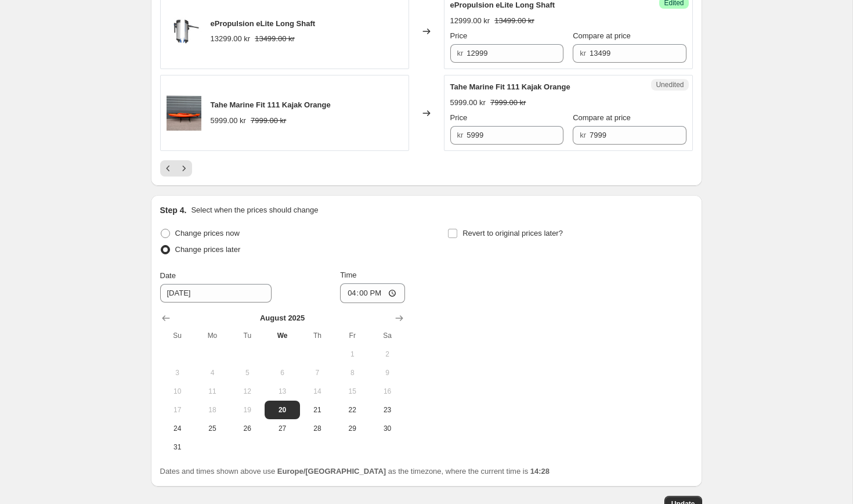
scroll to position [2229, 0]
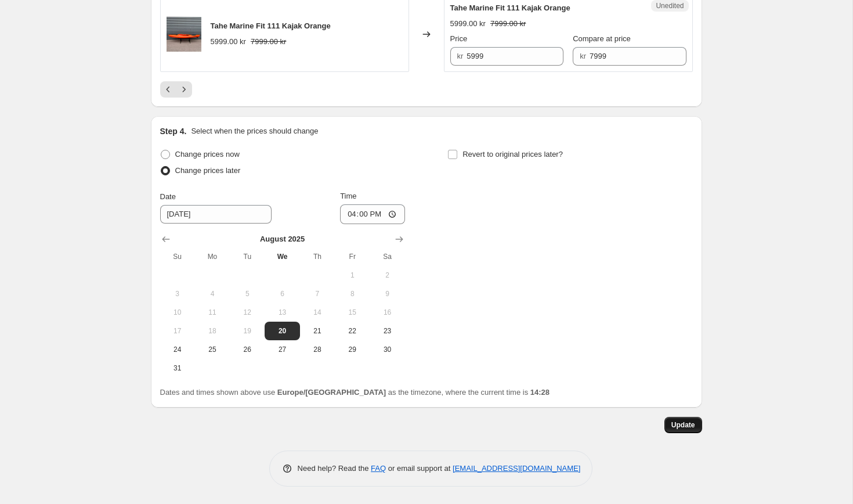
click at [668, 421] on button "Update" at bounding box center [683, 425] width 38 height 16
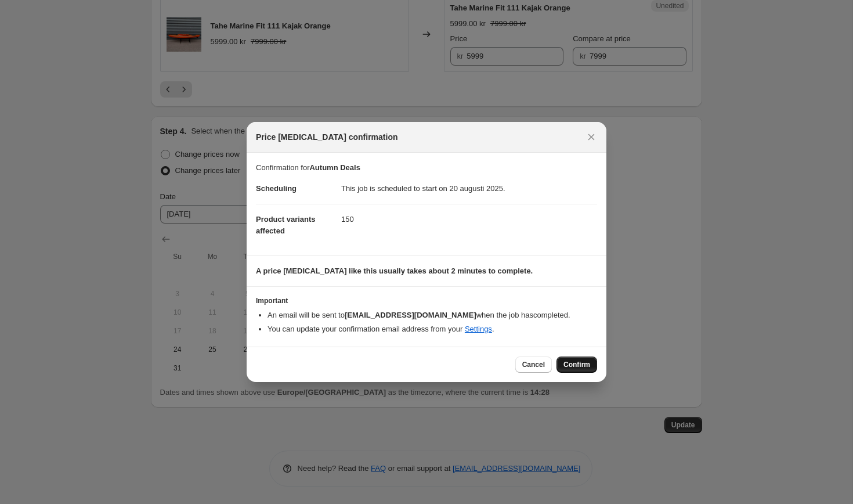
click at [574, 358] on button "Confirm" at bounding box center [576, 364] width 41 height 16
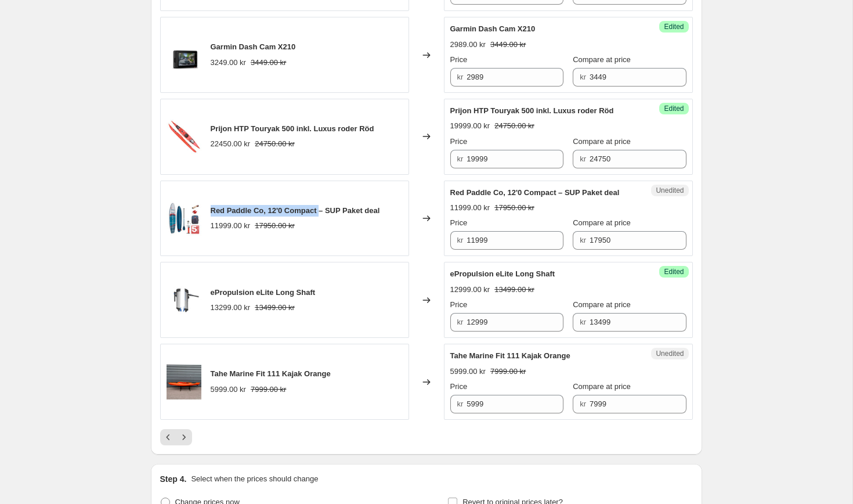
scroll to position [1814, 0]
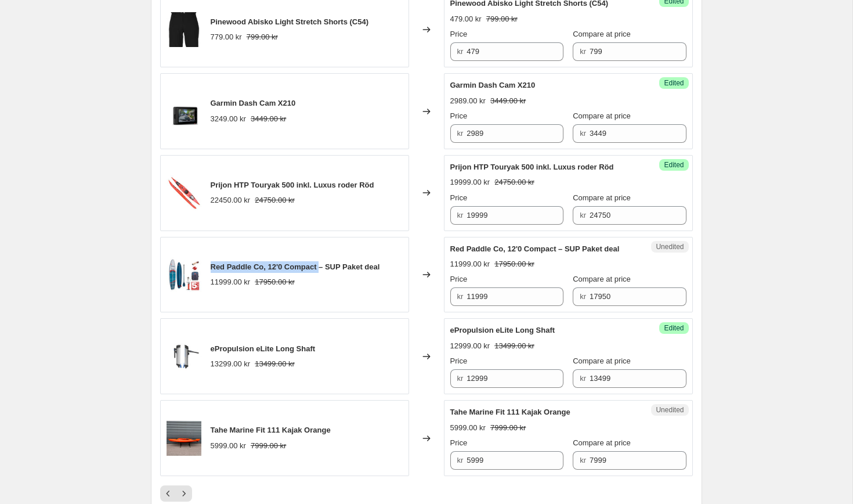
click at [424, 229] on div "Changed to" at bounding box center [426, 193] width 35 height 76
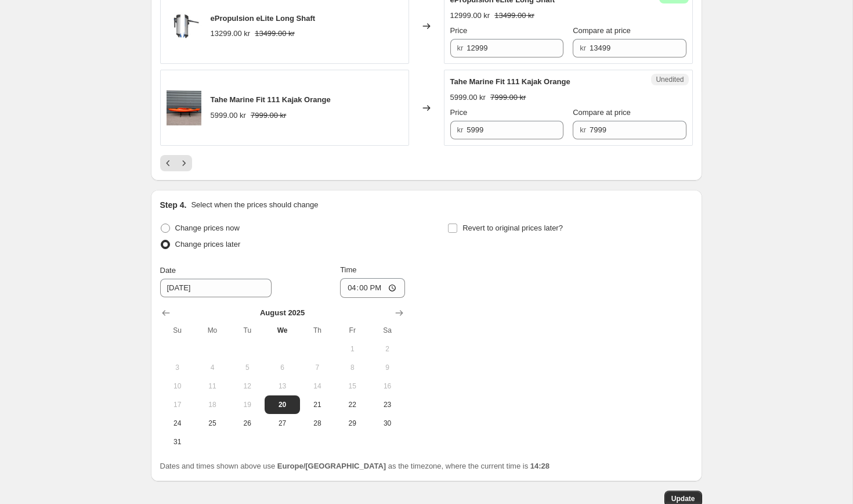
scroll to position [2229, 0]
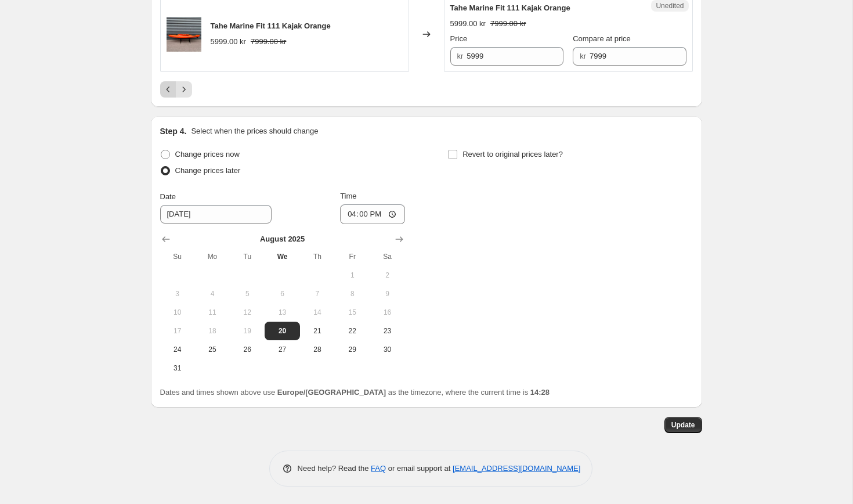
click at [168, 91] on icon "Previous" at bounding box center [168, 90] width 12 height 12
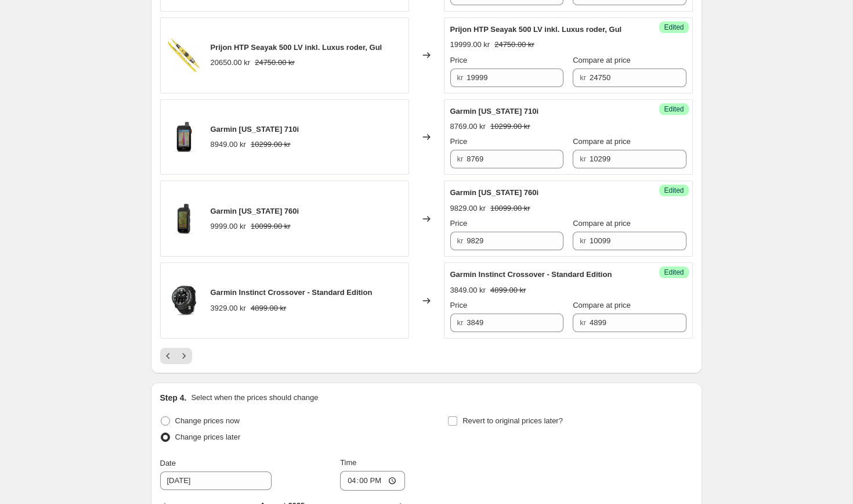
scroll to position [1923, 0]
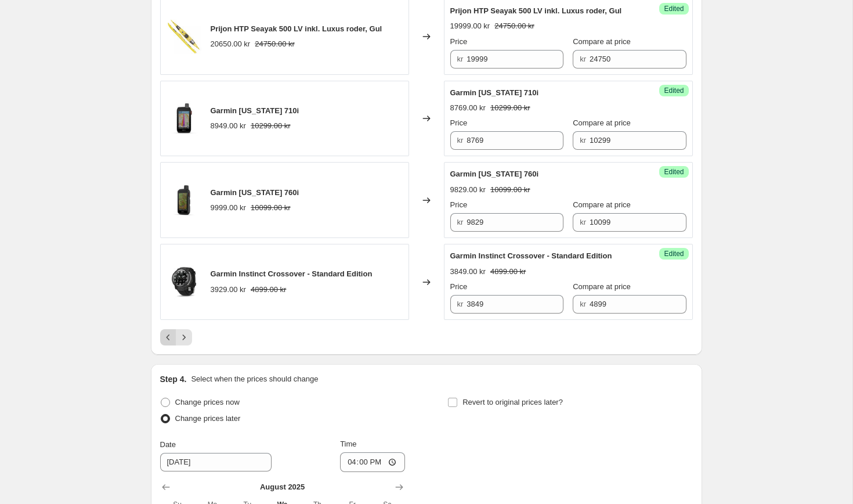
click at [167, 345] on button "Previous" at bounding box center [168, 337] width 16 height 16
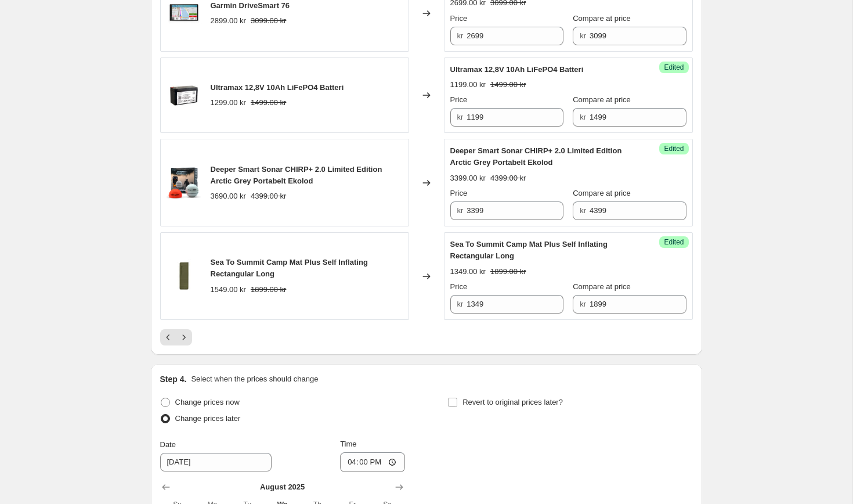
scroll to position [2003, 0]
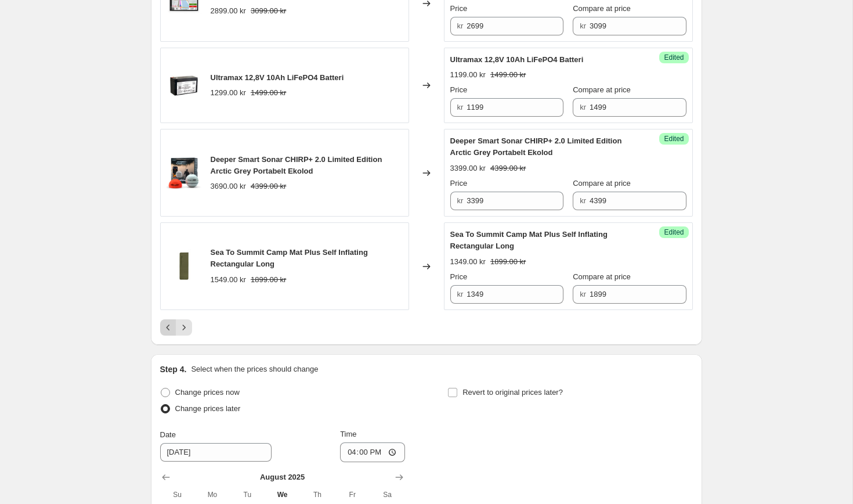
click at [168, 333] on icon "Previous" at bounding box center [168, 327] width 12 height 12
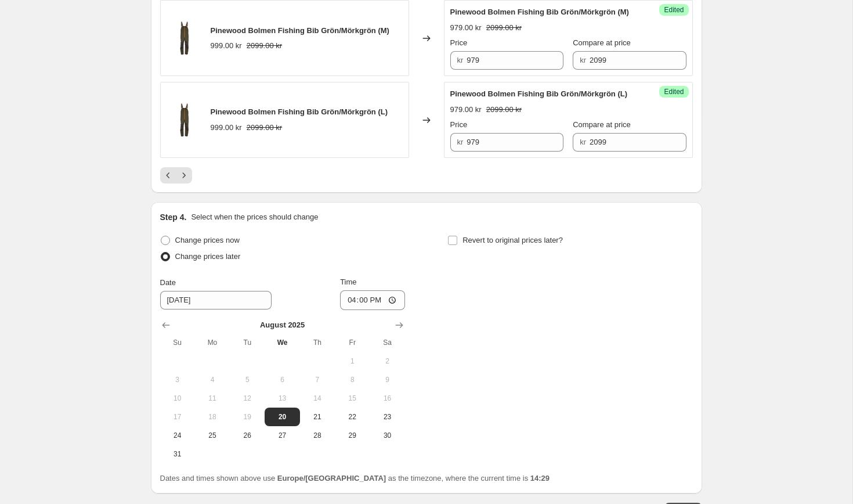
scroll to position [2131, 0]
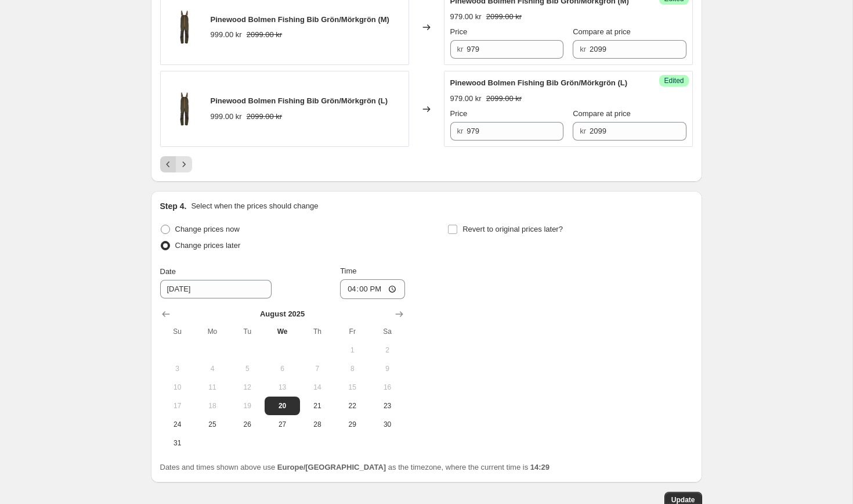
click at [165, 170] on icon "Previous" at bounding box center [168, 164] width 12 height 12
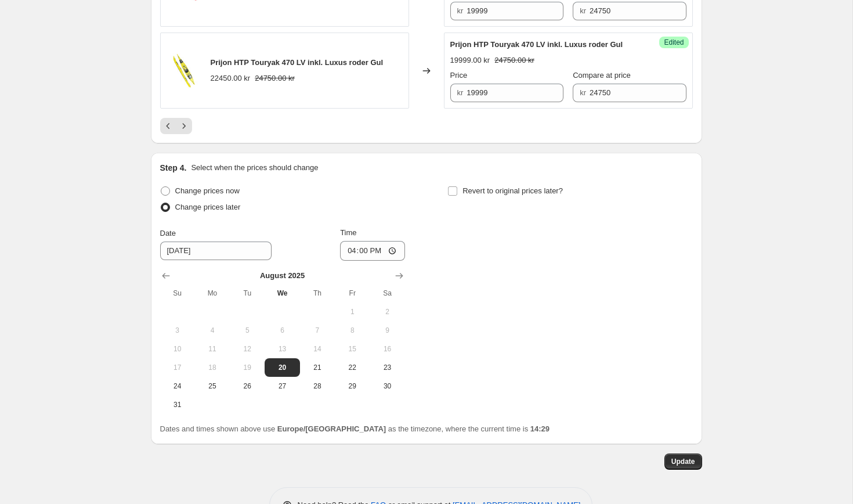
scroll to position [2229, 0]
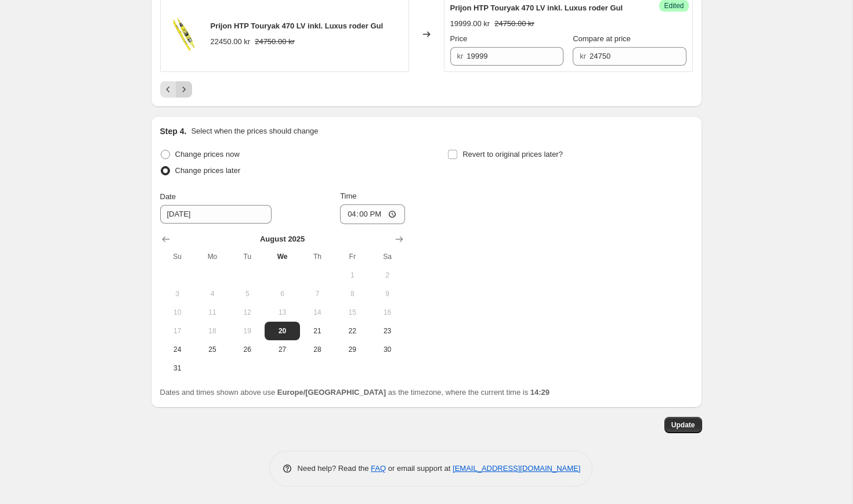
click at [182, 91] on icon "Next" at bounding box center [184, 90] width 12 height 12
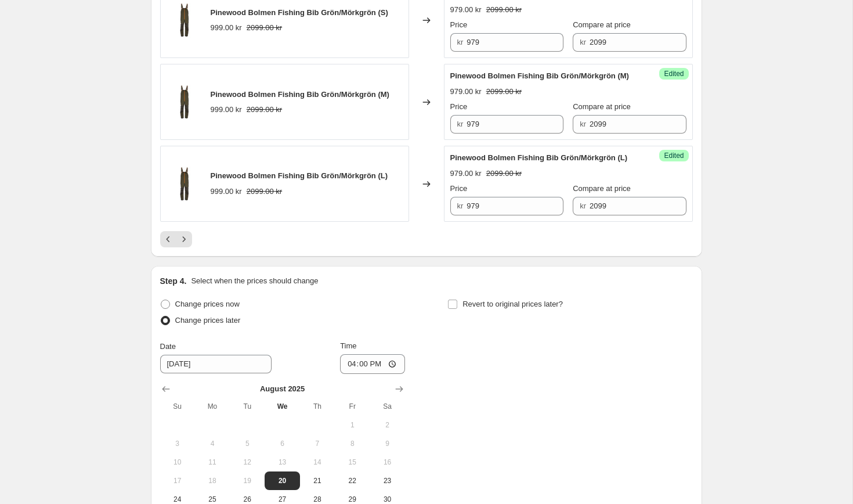
scroll to position [2040, 0]
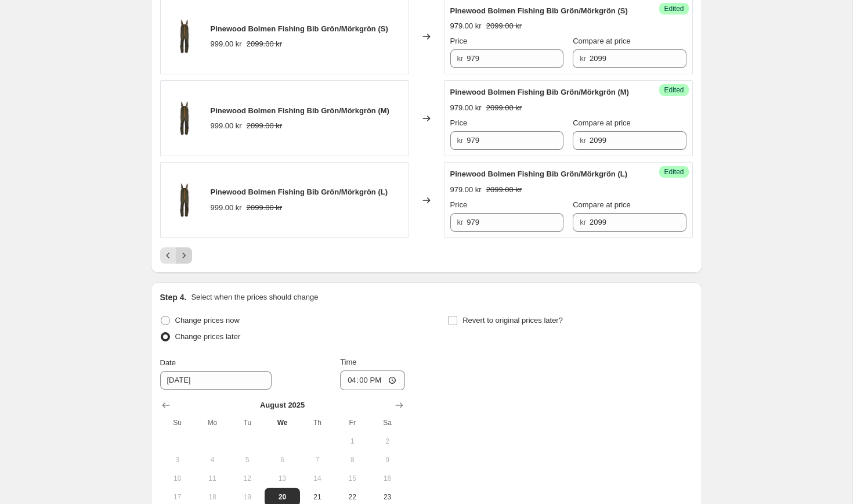
click at [185, 261] on icon "Next" at bounding box center [184, 255] width 12 height 12
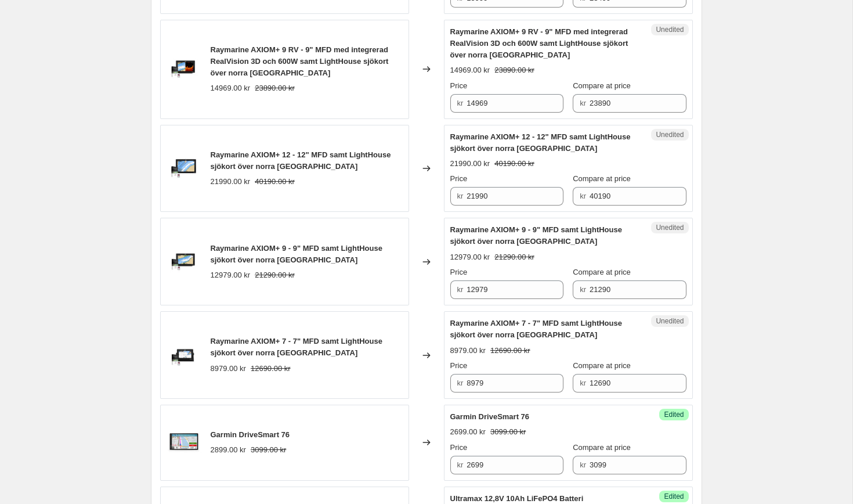
scroll to position [1564, 0]
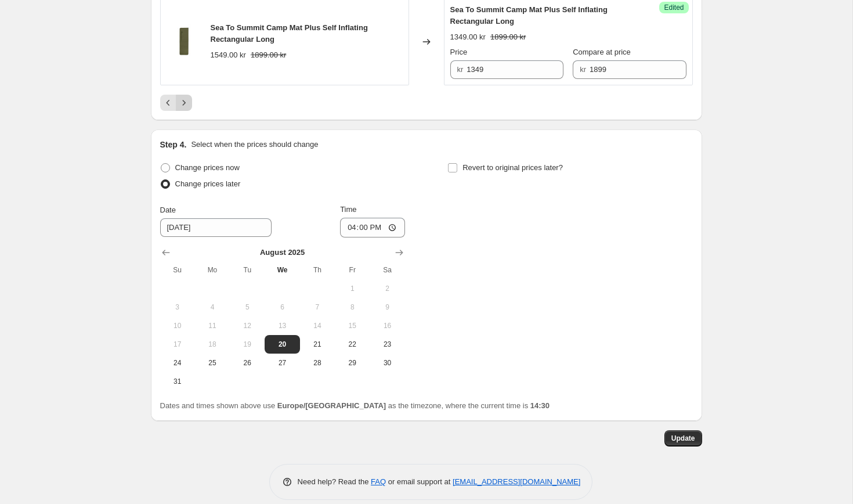
click at [183, 109] on icon "Next" at bounding box center [184, 103] width 12 height 12
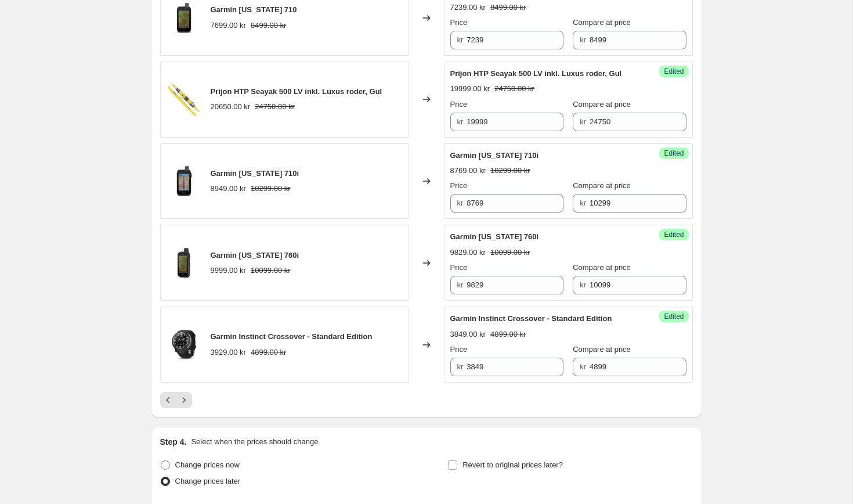
scroll to position [1860, 0]
click at [184, 403] on icon "Next" at bounding box center [183, 399] width 3 height 5
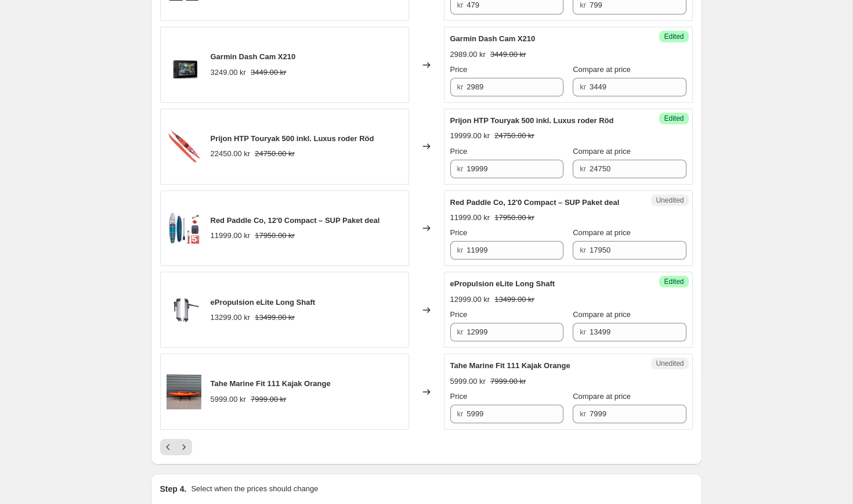
scroll to position [1897, 0]
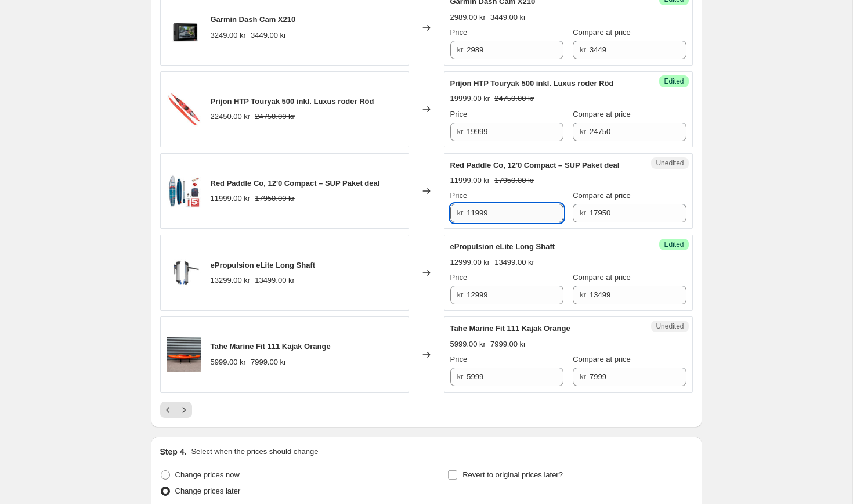
click at [516, 222] on input "11999" at bounding box center [514, 213] width 97 height 19
type input "10950"
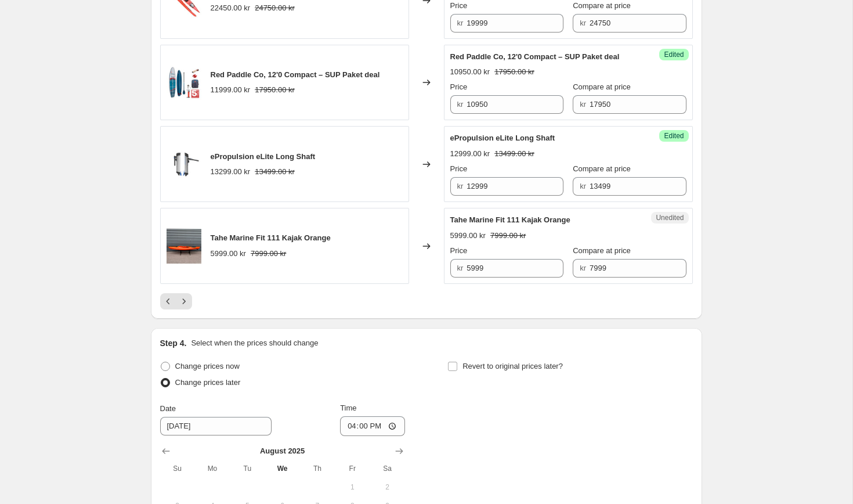
scroll to position [2229, 0]
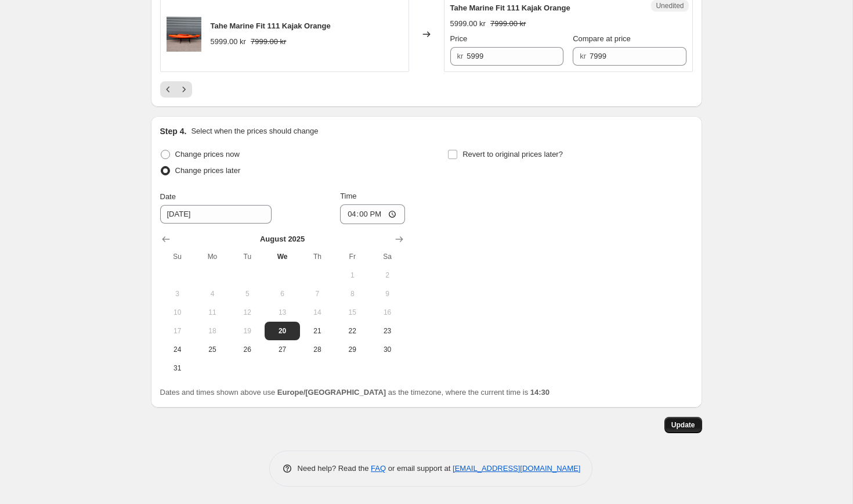
click at [673, 425] on span "Update" at bounding box center [683, 424] width 24 height 9
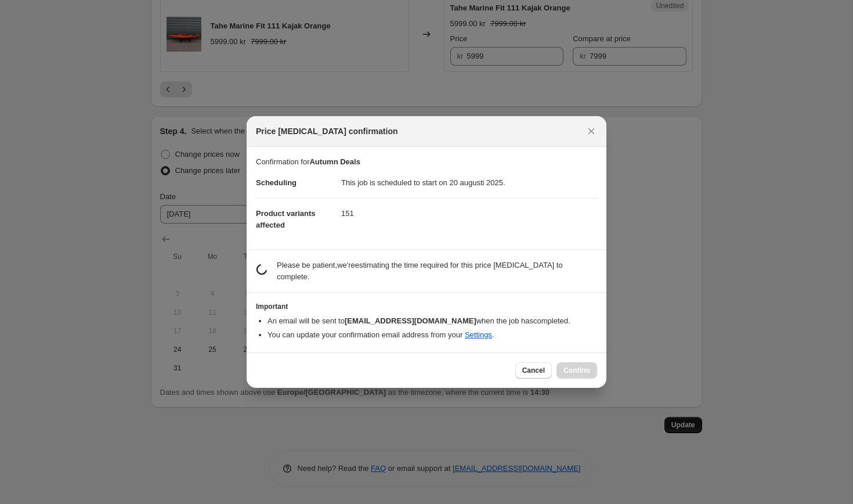
scroll to position [0, 0]
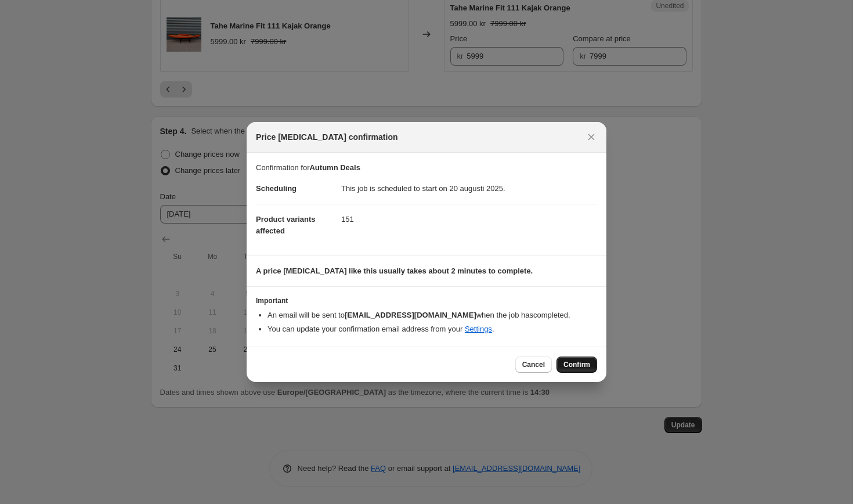
click at [580, 364] on span "Confirm" at bounding box center [576, 364] width 27 height 9
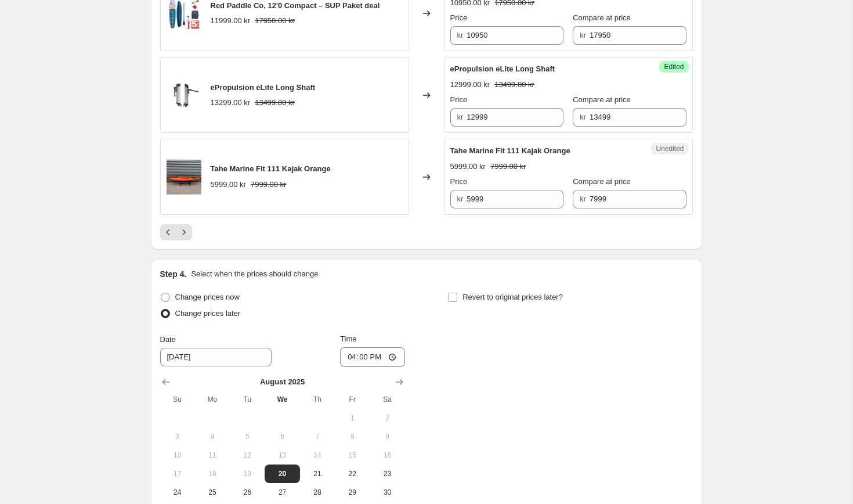
scroll to position [2074, 0]
click at [187, 239] on icon "Next" at bounding box center [184, 233] width 12 height 12
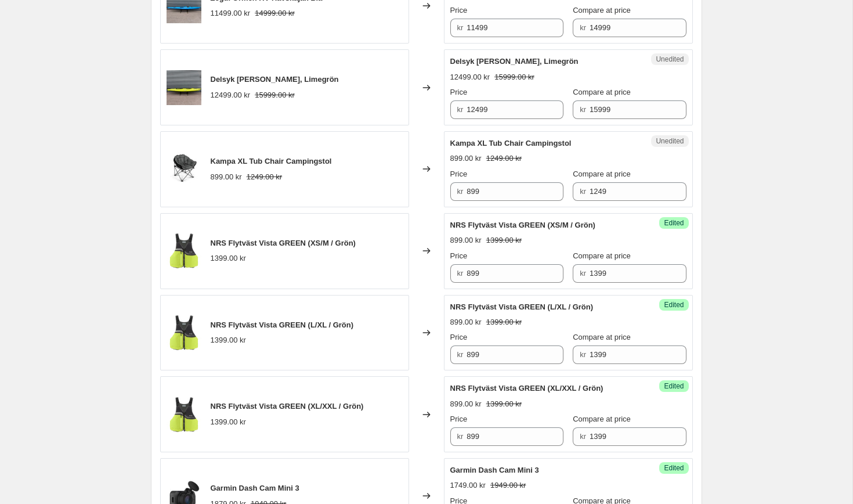
scroll to position [620, 0]
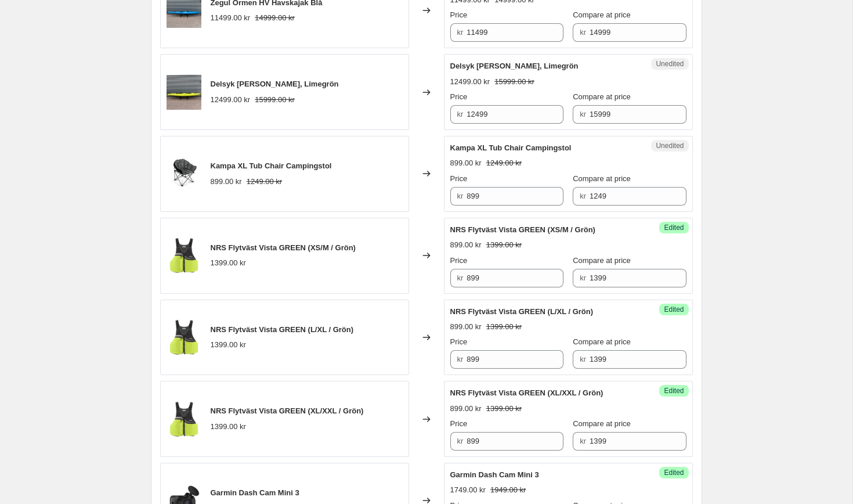
click at [254, 159] on div "Kampa XL Tub Chair Campingstol 899.00 kr 1249.00 kr" at bounding box center [284, 174] width 249 height 76
click at [256, 167] on span "Kampa XL Tub Chair Campingstol" at bounding box center [271, 165] width 121 height 9
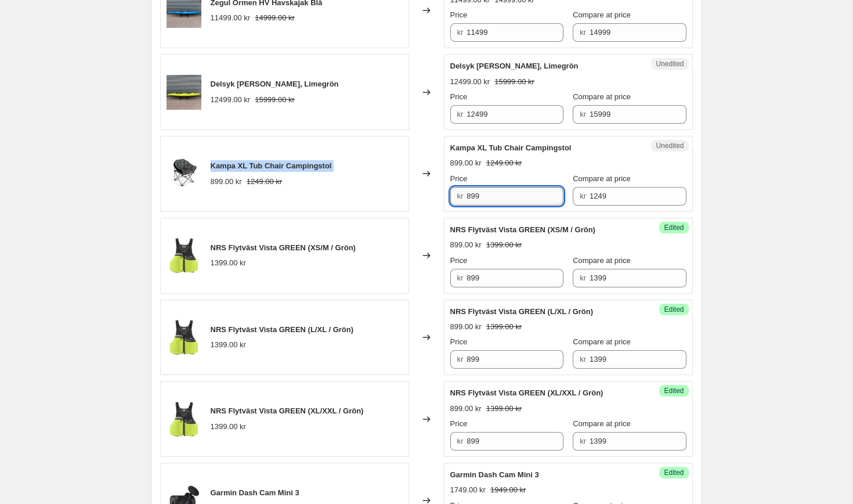
click at [505, 196] on input "899" at bounding box center [514, 196] width 97 height 19
click at [475, 194] on input "899" at bounding box center [514, 196] width 97 height 19
type input "849"
click at [545, 157] on div "899.00 kr 1249.00 kr" at bounding box center [568, 163] width 236 height 12
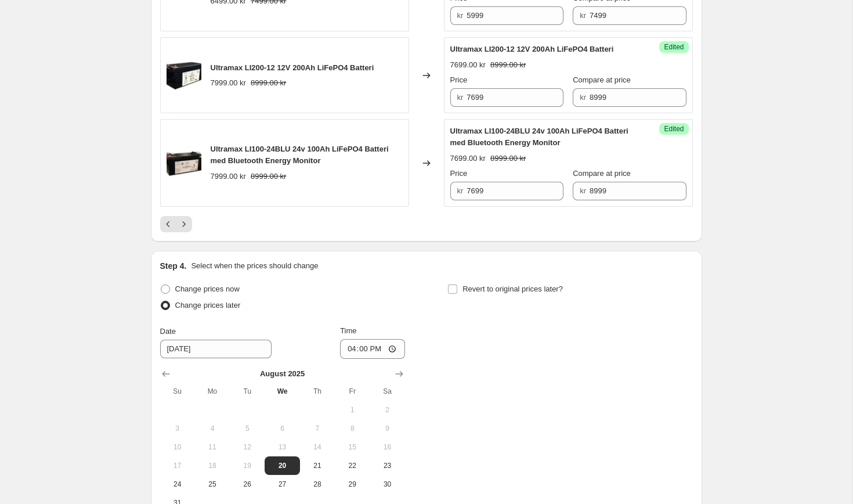
scroll to position [2194, 0]
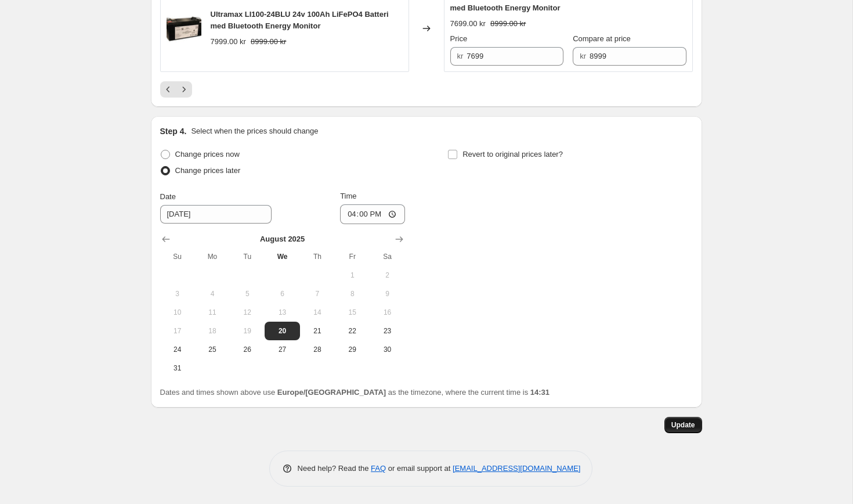
click at [684, 424] on span "Update" at bounding box center [683, 424] width 24 height 9
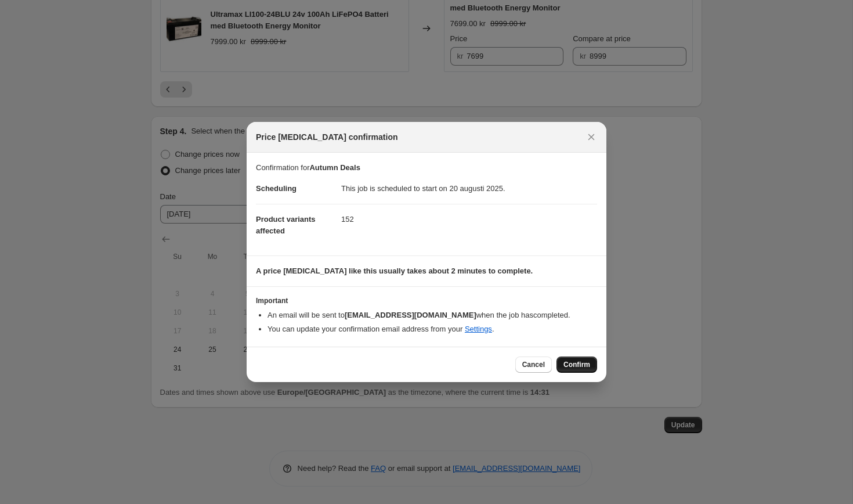
click at [572, 360] on span "Confirm" at bounding box center [576, 364] width 27 height 9
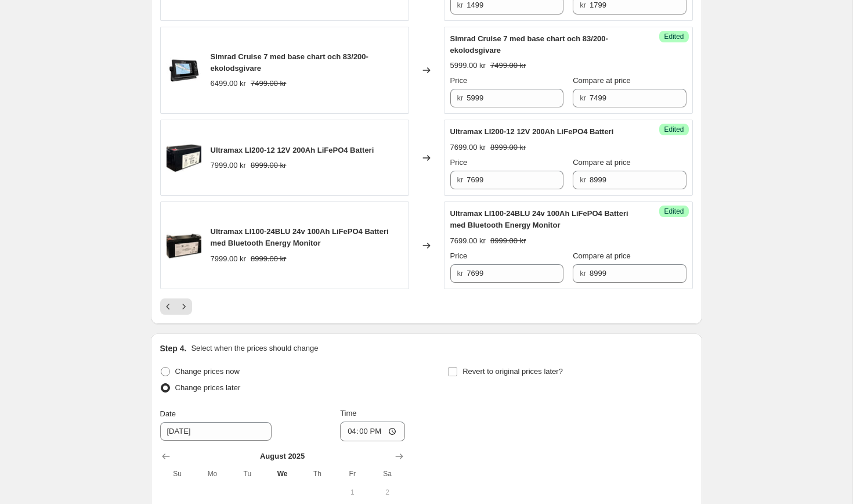
scroll to position [1907, 0]
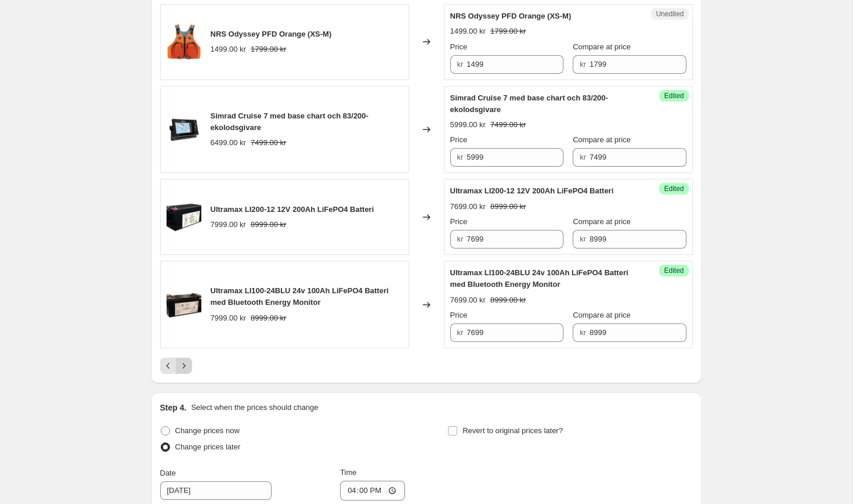
click at [187, 371] on icon "Next" at bounding box center [184, 366] width 12 height 12
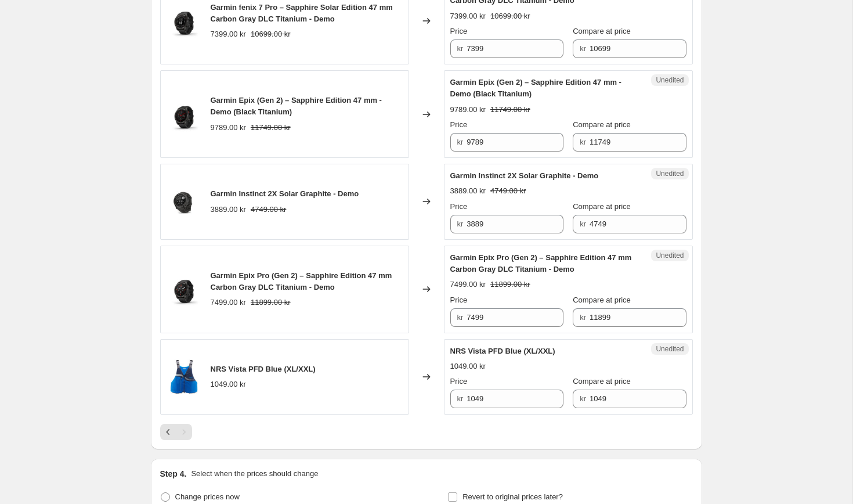
scroll to position [604, 0]
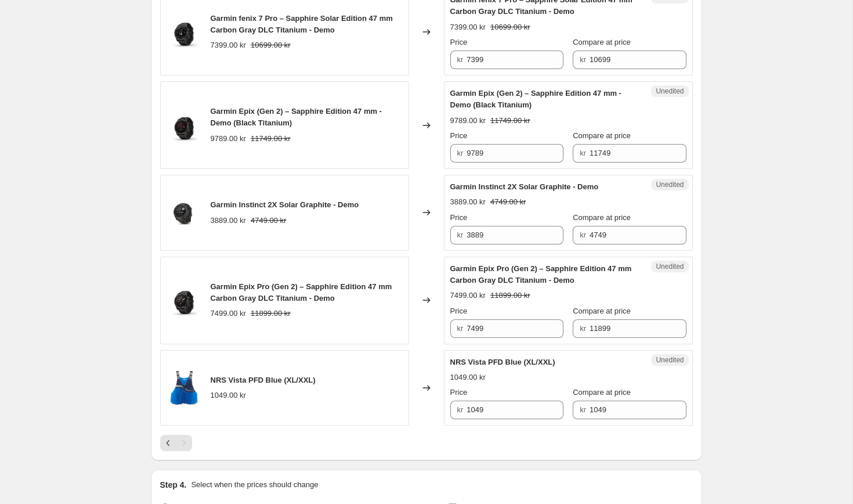
click at [259, 378] on span "NRS Vista PFD Blue (XL/XXL)" at bounding box center [263, 379] width 105 height 9
click at [497, 408] on input "1049" at bounding box center [514, 409] width 97 height 19
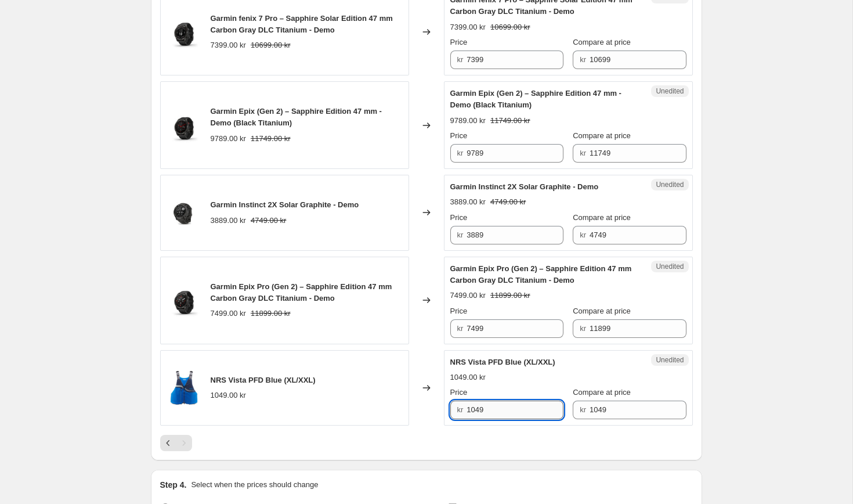
click at [497, 408] on input "1049" at bounding box center [514, 409] width 97 height 19
type input "9"
click at [428, 335] on div "Changed to" at bounding box center [426, 300] width 35 height 88
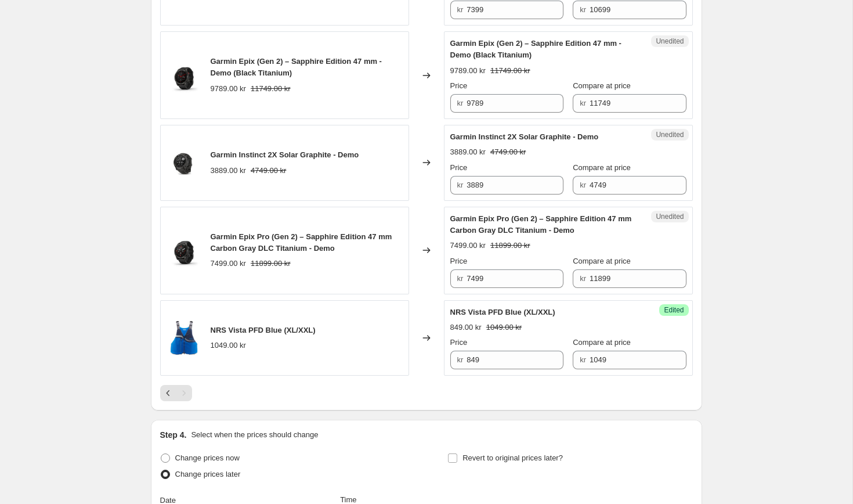
scroll to position [669, 0]
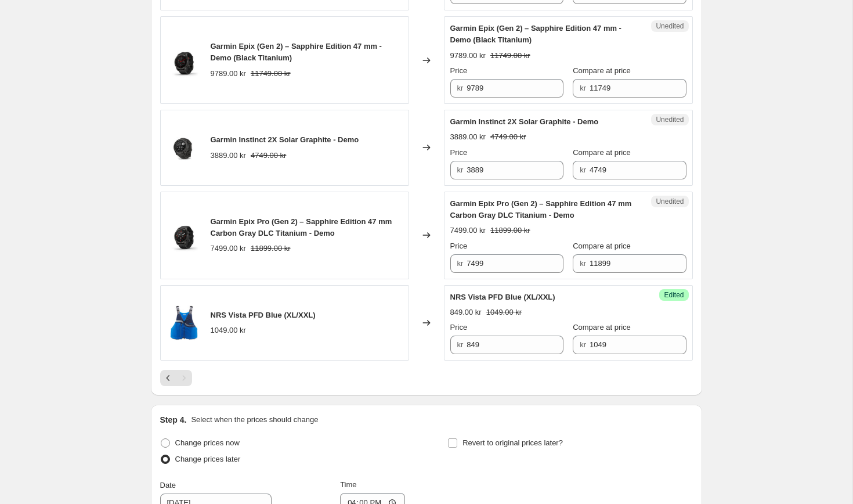
click at [293, 318] on span "NRS Vista PFD Blue (XL/XXL)" at bounding box center [263, 314] width 105 height 9
click at [507, 343] on input "849" at bounding box center [514, 344] width 97 height 19
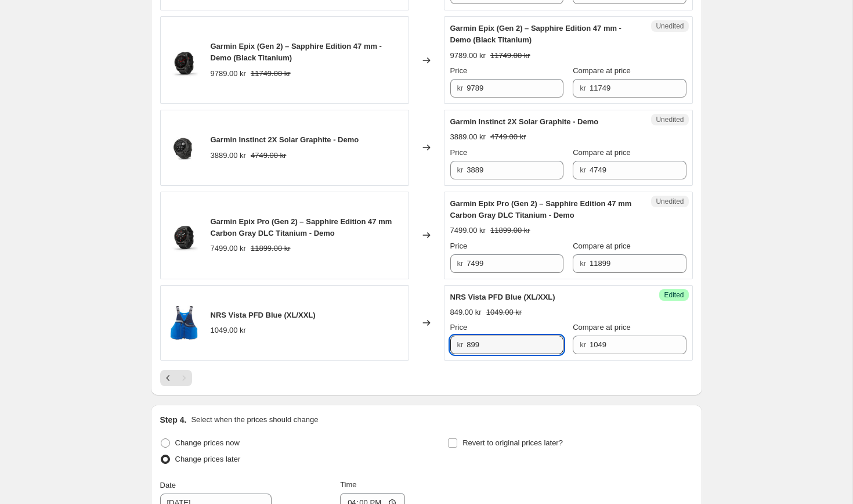
type input "899"
click at [718, 339] on div "Autumn Deals. This page is ready Autumn Deals Info Scheduled Copy to new job De…" at bounding box center [426, 61] width 852 height 1461
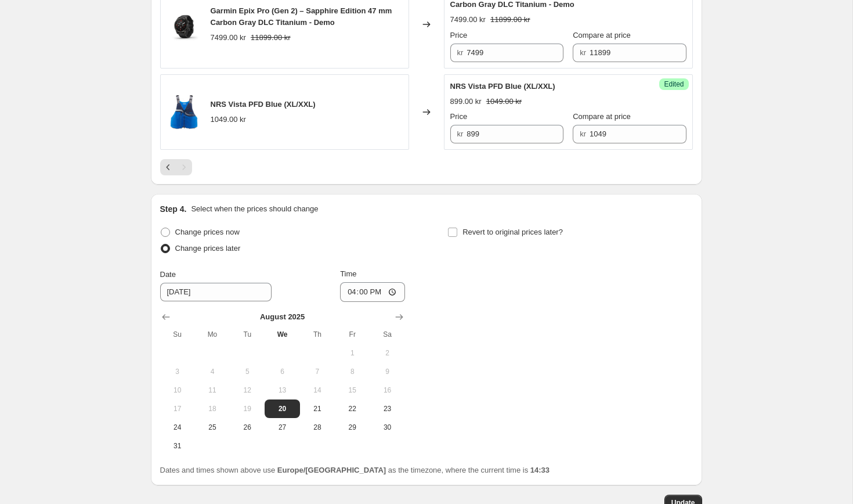
scroll to position [957, 0]
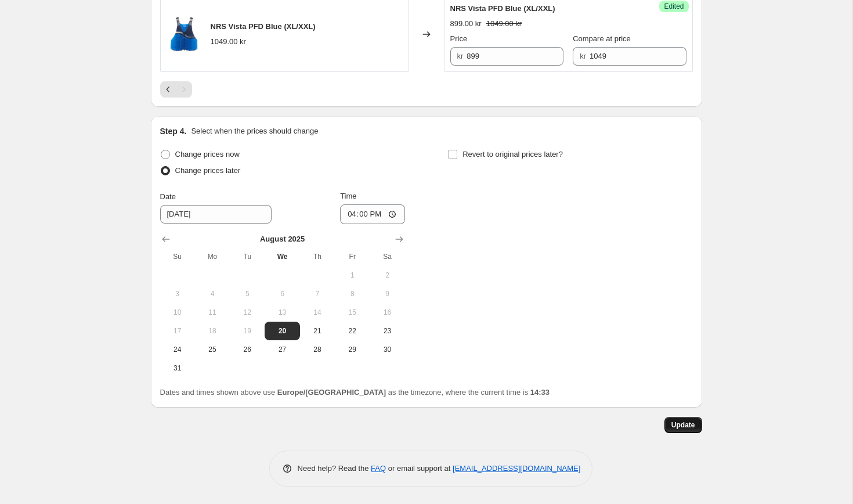
click at [679, 422] on span "Update" at bounding box center [683, 424] width 24 height 9
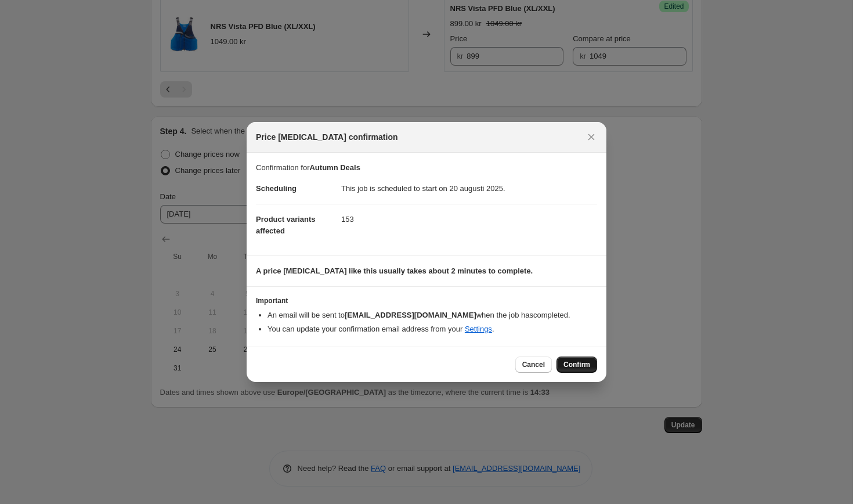
click at [582, 370] on button "Confirm" at bounding box center [576, 364] width 41 height 16
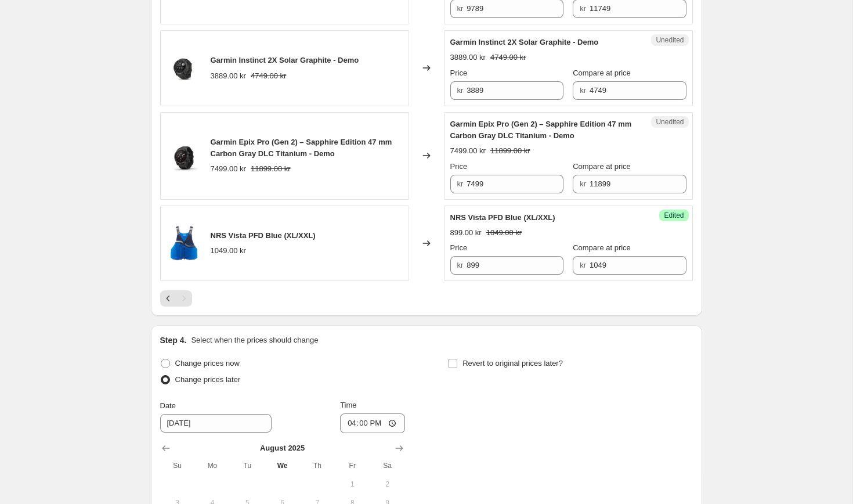
scroll to position [747, 0]
click at [172, 301] on icon "Previous" at bounding box center [168, 300] width 12 height 12
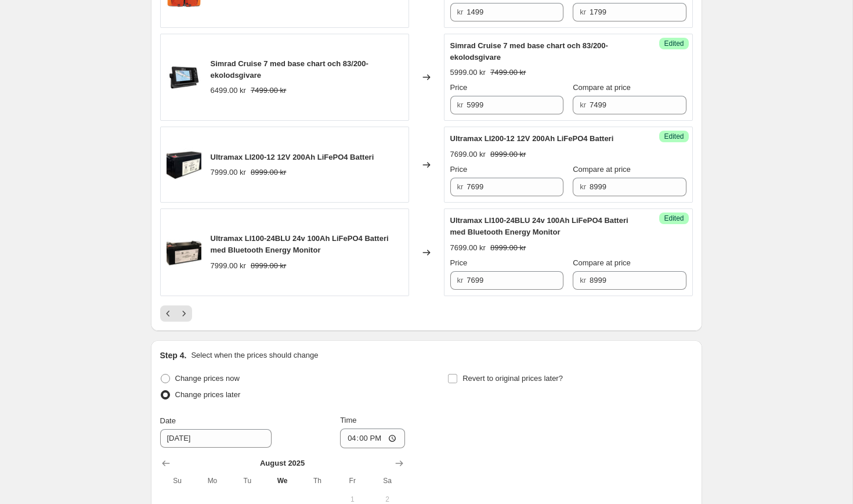
scroll to position [1963, 0]
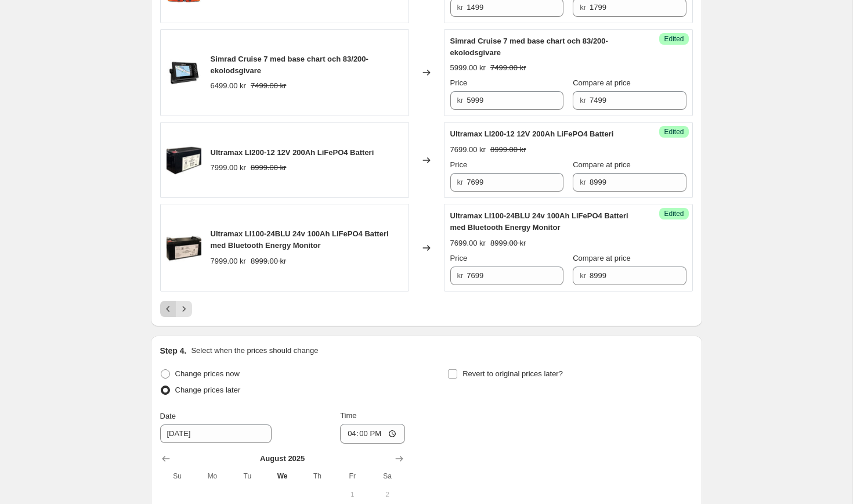
click at [169, 314] on icon "Previous" at bounding box center [168, 309] width 12 height 12
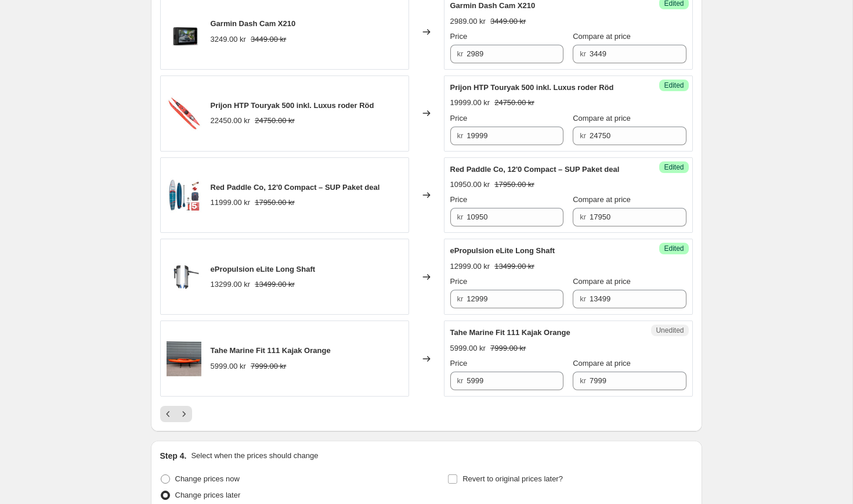
scroll to position [1875, 0]
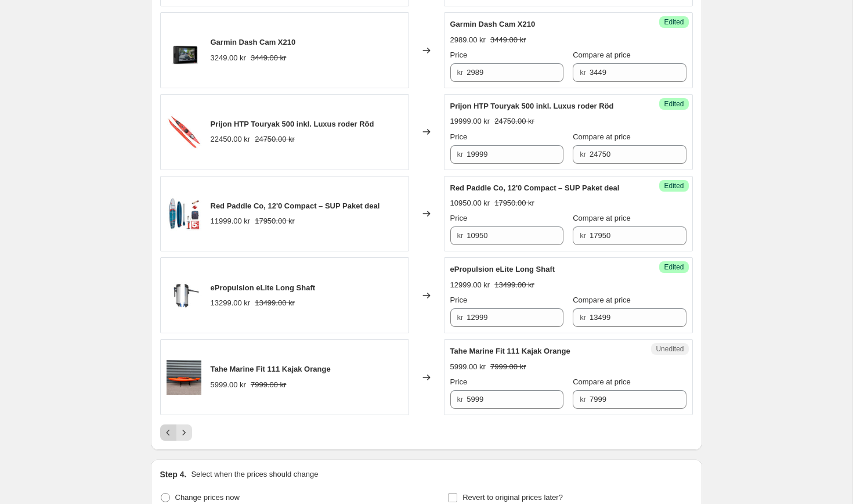
click at [167, 440] on button "Previous" at bounding box center [168, 432] width 16 height 16
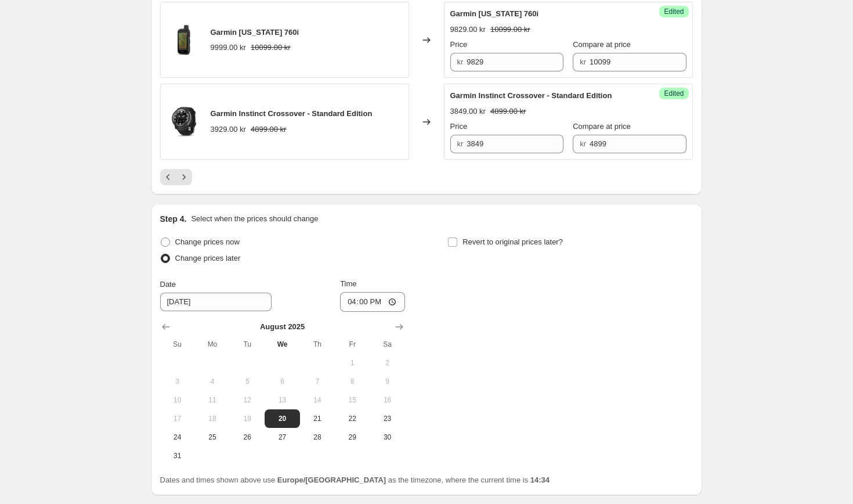
scroll to position [2102, 0]
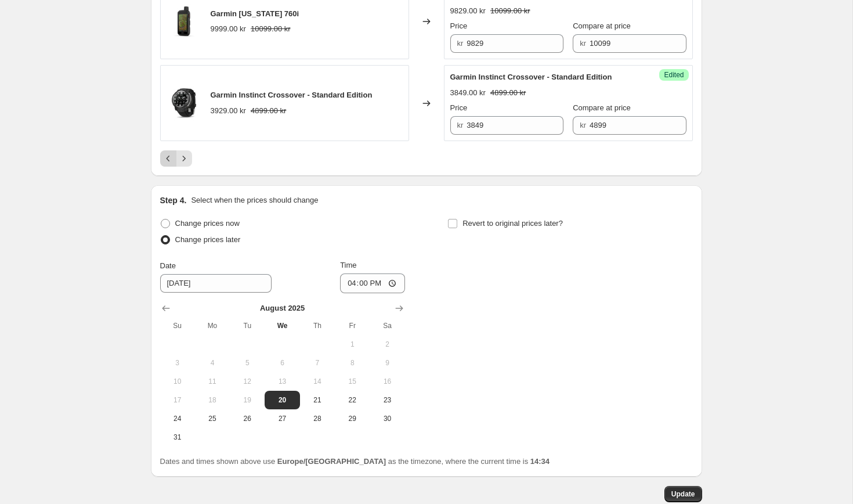
click at [164, 164] on icon "Previous" at bounding box center [168, 159] width 12 height 12
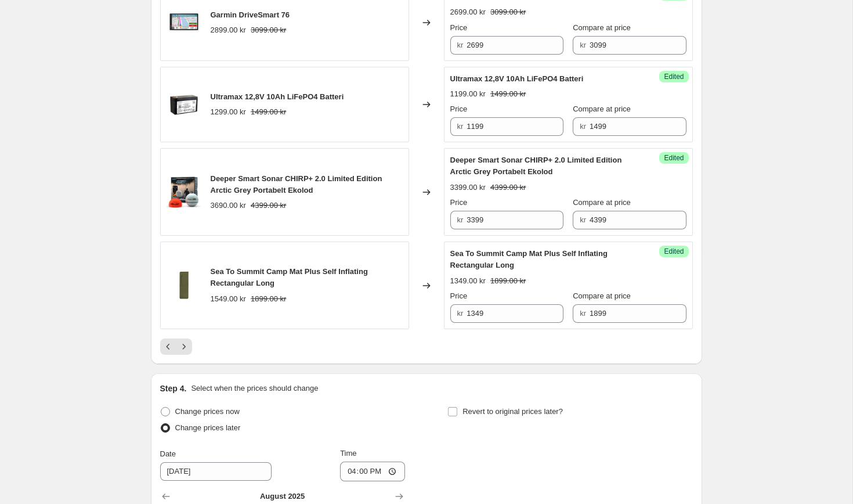
scroll to position [1991, 0]
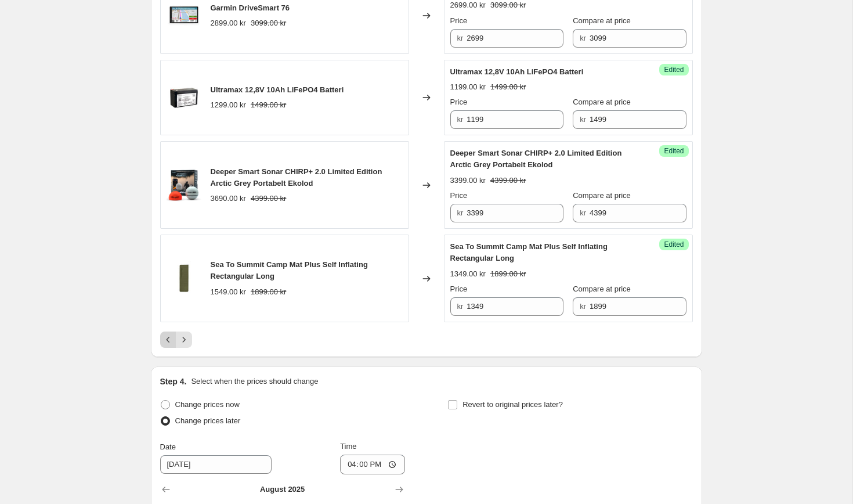
click at [164, 345] on icon "Previous" at bounding box center [168, 340] width 12 height 12
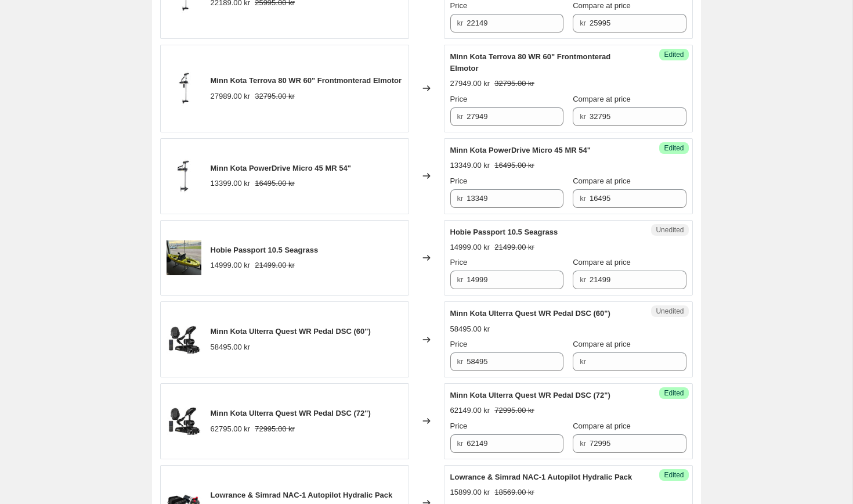
scroll to position [722, 0]
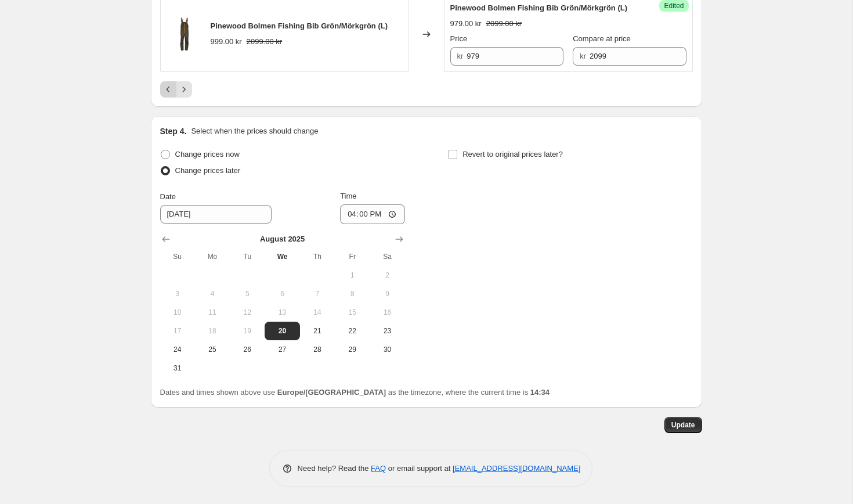
click at [165, 95] on icon "Previous" at bounding box center [168, 90] width 12 height 12
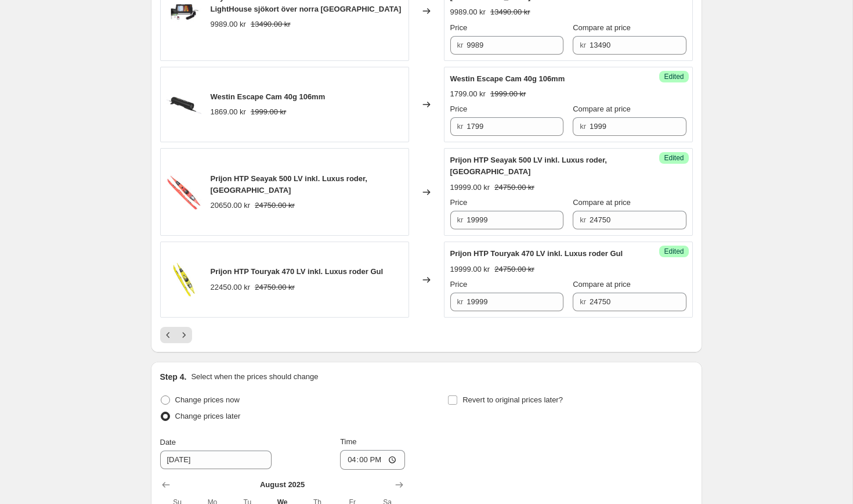
scroll to position [1999, 0]
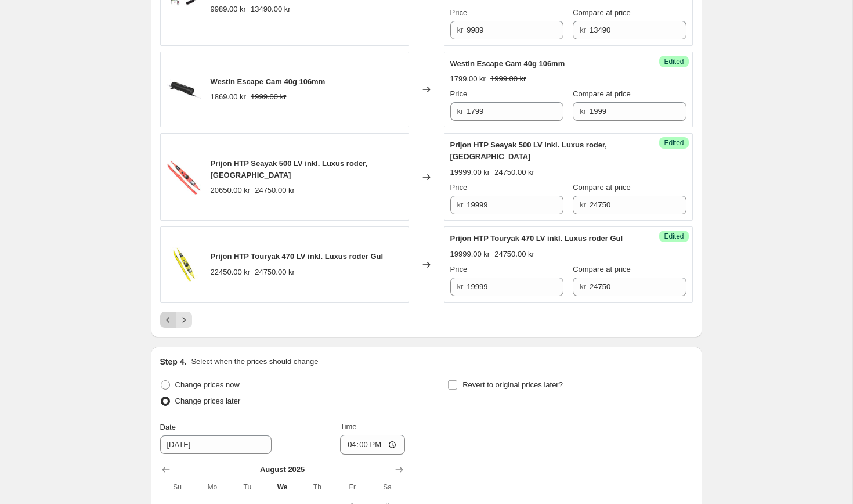
click at [162, 326] on button "Previous" at bounding box center [168, 320] width 16 height 16
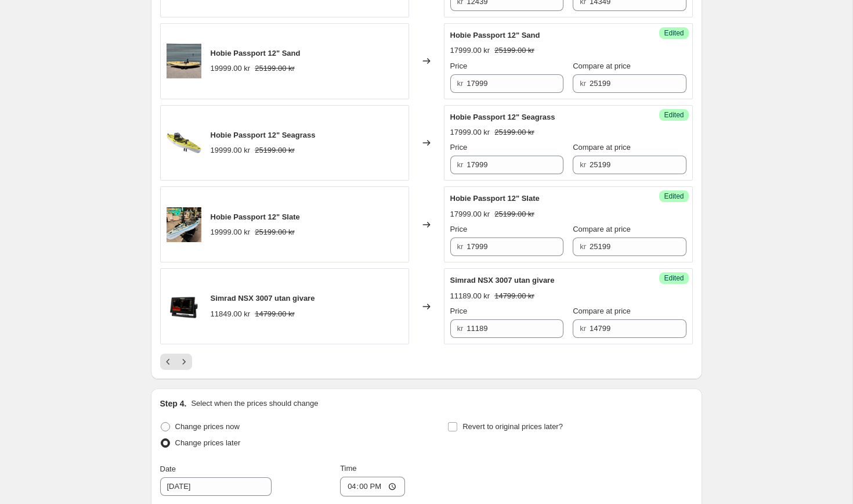
scroll to position [1916, 0]
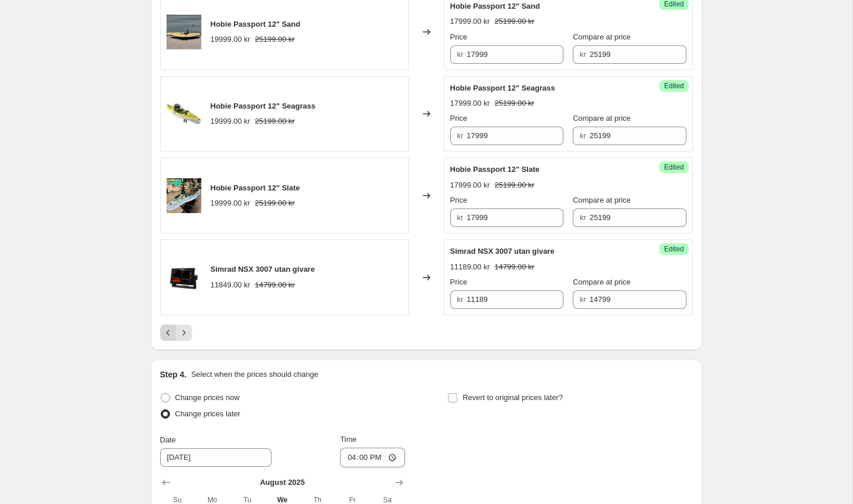
click at [167, 329] on icon "Previous" at bounding box center [168, 333] width 12 height 12
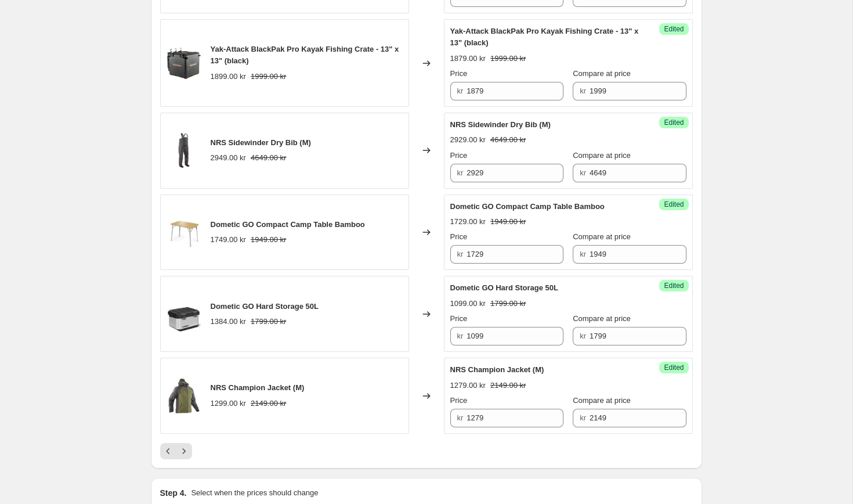
scroll to position [1788, 0]
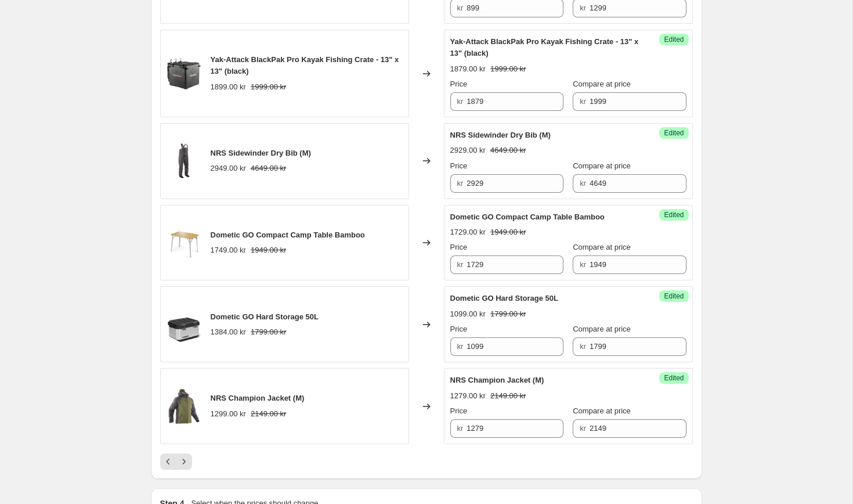
click at [262, 321] on span "Dometic GO Hard Storage 50L" at bounding box center [265, 316] width 108 height 9
click at [524, 356] on input "1099" at bounding box center [514, 346] width 97 height 19
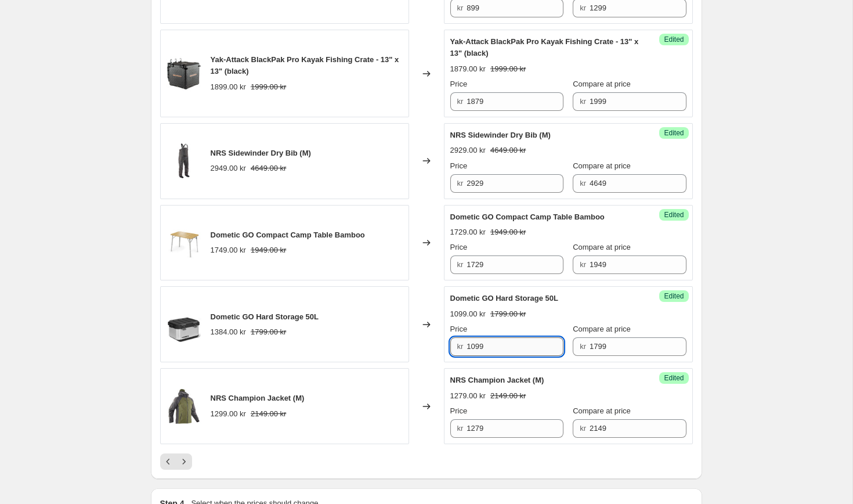
click at [524, 356] on input "1099" at bounding box center [514, 346] width 97 height 19
type input "999"
click at [577, 320] on div "1099.00 kr 1799.00 kr" at bounding box center [568, 314] width 236 height 12
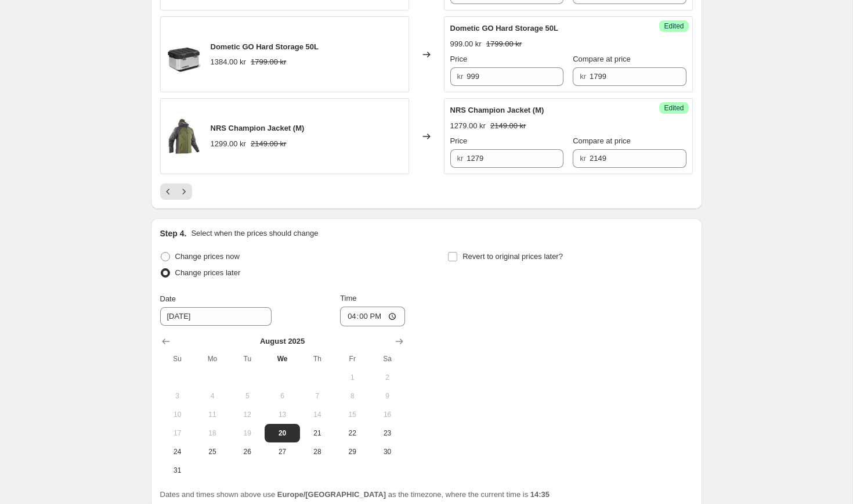
scroll to position [2172, 0]
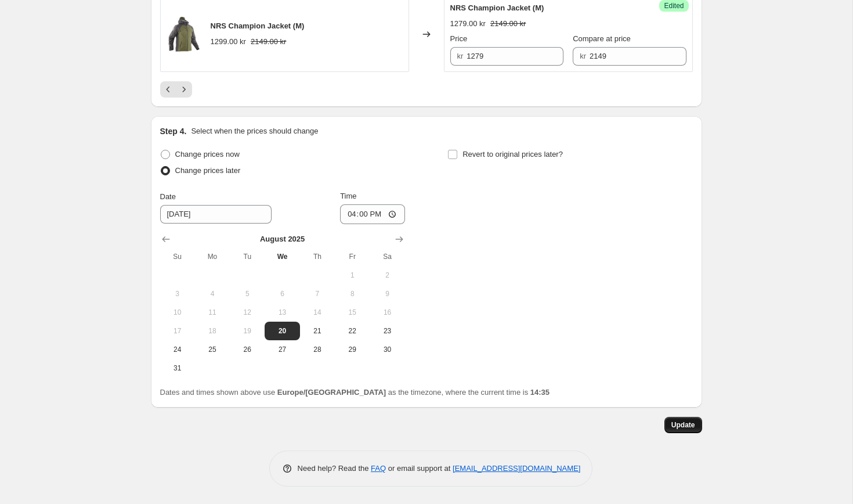
click at [668, 433] on button "Update" at bounding box center [683, 425] width 38 height 16
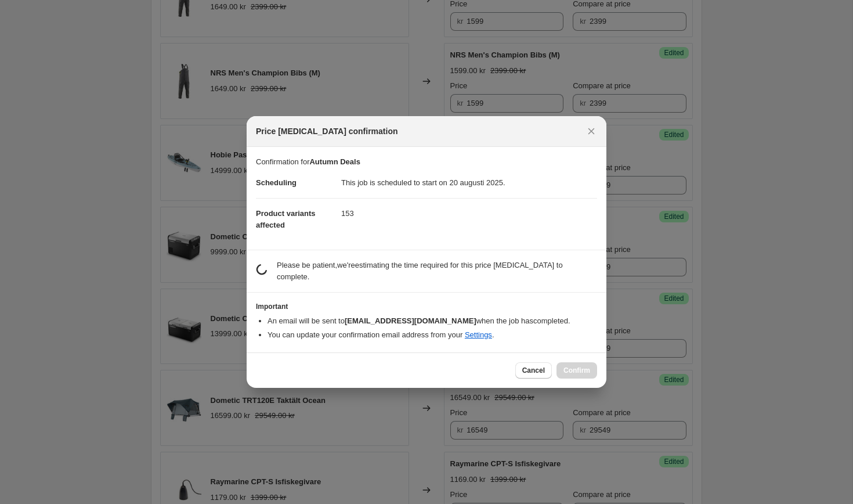
scroll to position [0, 0]
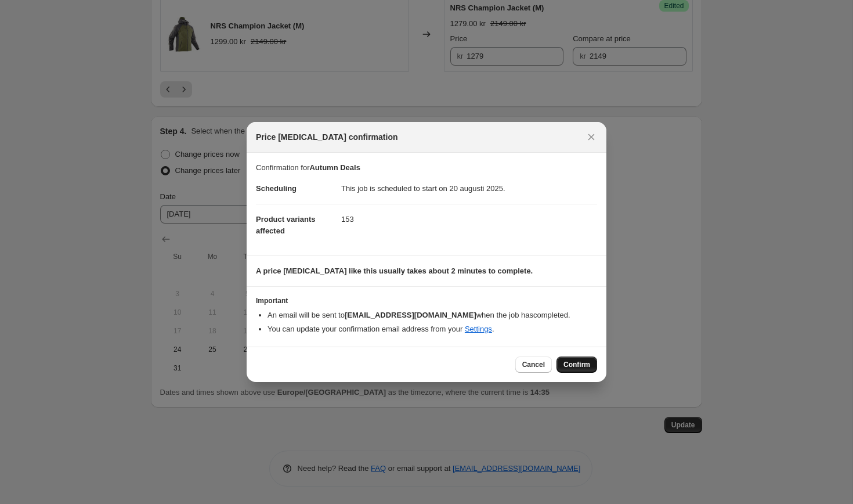
click at [572, 363] on span "Confirm" at bounding box center [576, 364] width 27 height 9
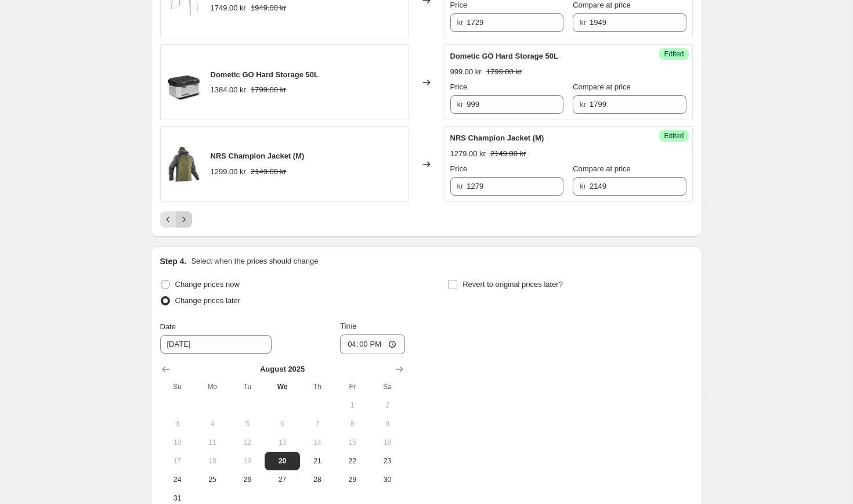
scroll to position [2030, 0]
click at [165, 225] on icon "Previous" at bounding box center [168, 219] width 12 height 12
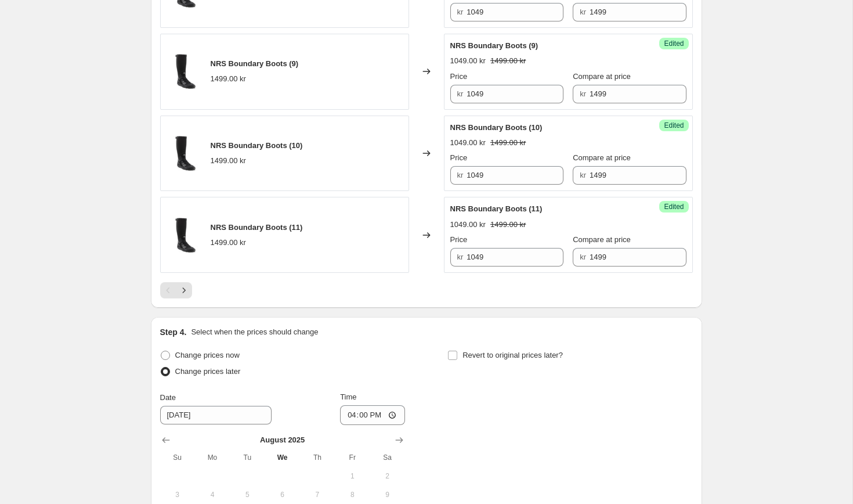
scroll to position [1948, 0]
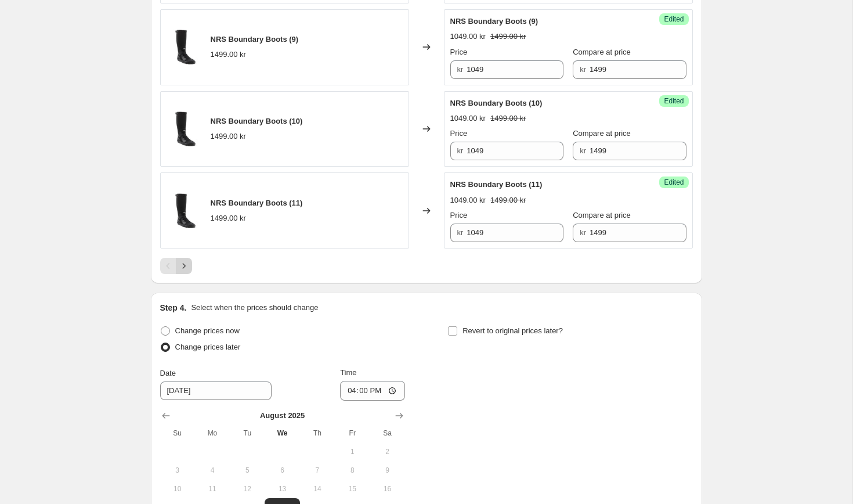
click at [186, 272] on icon "Next" at bounding box center [184, 266] width 12 height 12
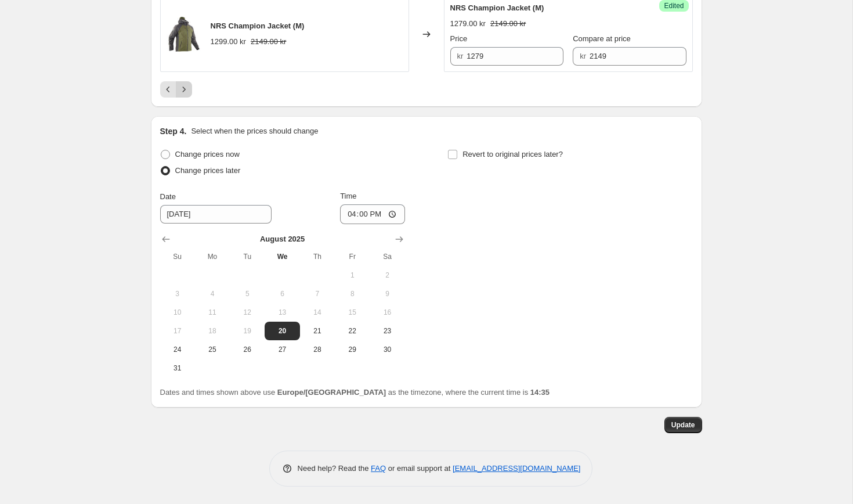
click at [183, 95] on icon "Next" at bounding box center [184, 90] width 12 height 12
click at [180, 85] on icon "Next" at bounding box center [184, 90] width 12 height 12
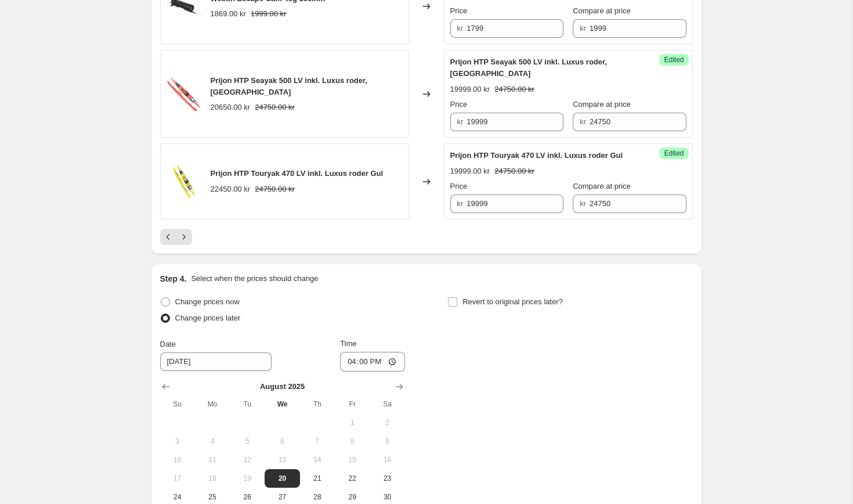
scroll to position [2093, 0]
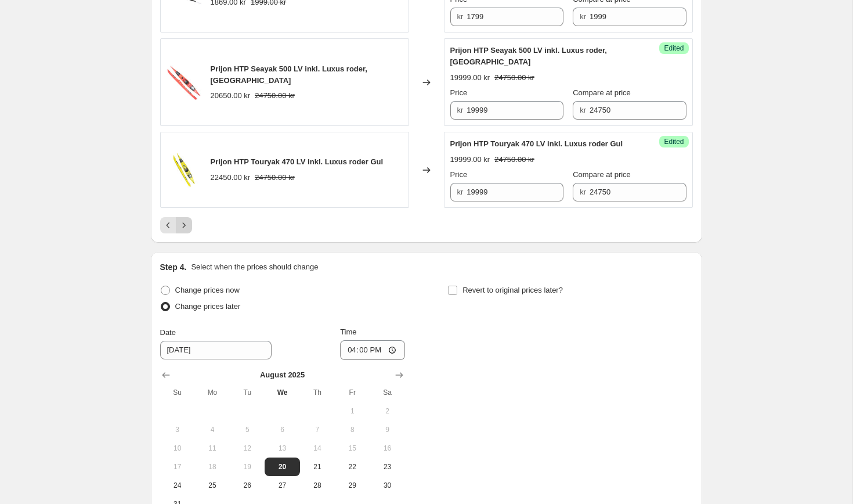
click at [185, 230] on icon "Next" at bounding box center [184, 225] width 12 height 12
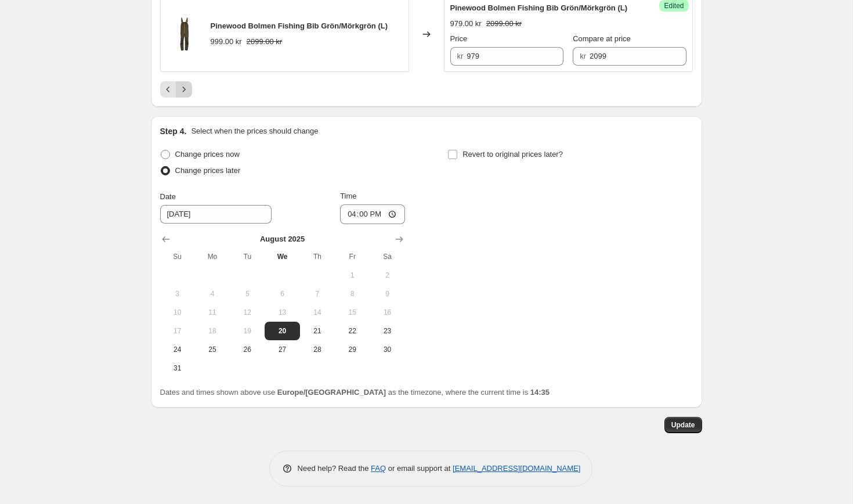
click at [186, 95] on icon "Next" at bounding box center [184, 90] width 12 height 12
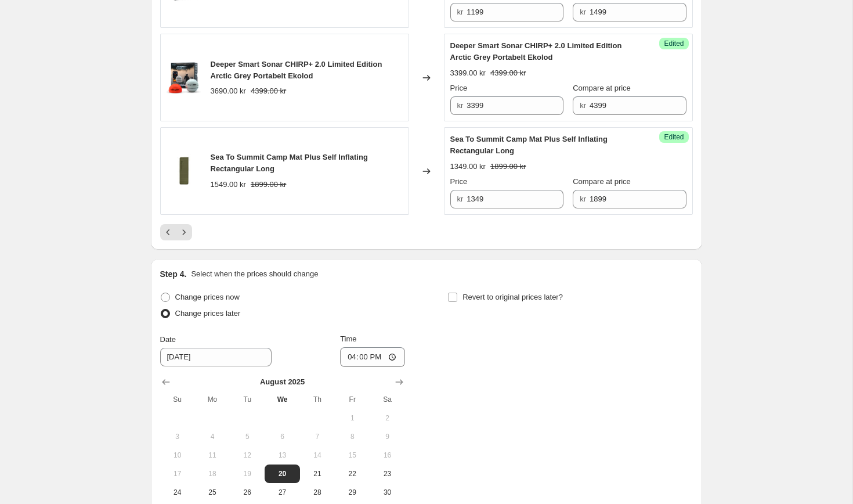
scroll to position [2121, 0]
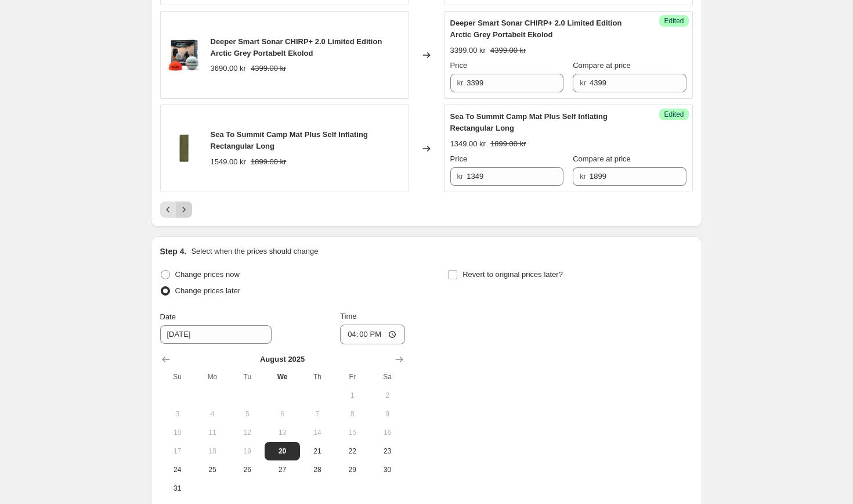
click at [179, 215] on icon "Next" at bounding box center [184, 210] width 12 height 12
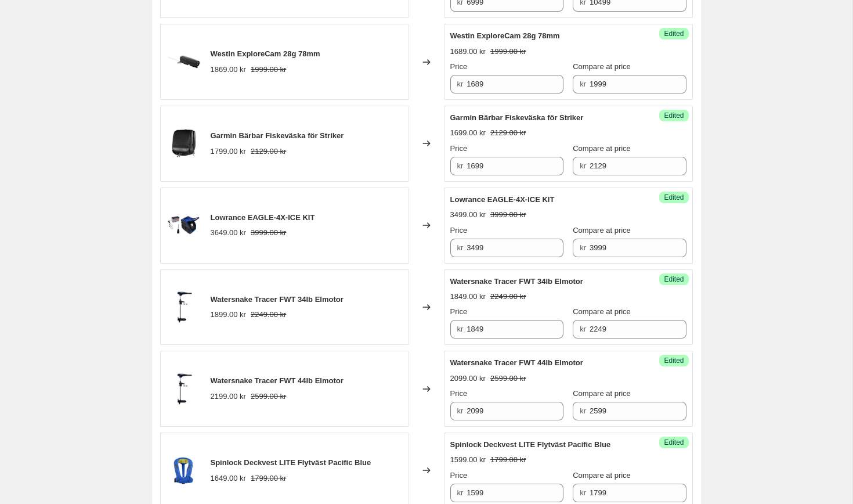
scroll to position [616, 0]
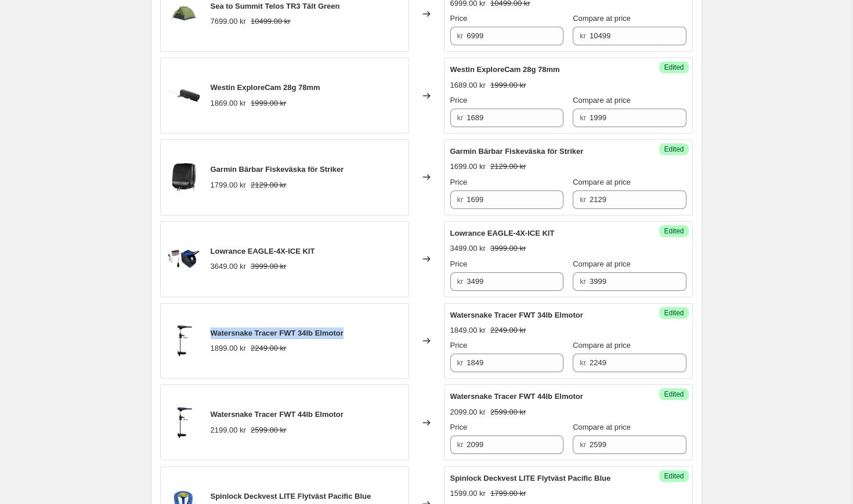
drag, startPoint x: 213, startPoint y: 335, endPoint x: 350, endPoint y: 329, distance: 137.1
click at [350, 329] on div "Watersnake Tracer FWT 34lb Elmotor 1899.00 kr 2249.00 kr" at bounding box center [284, 341] width 249 height 76
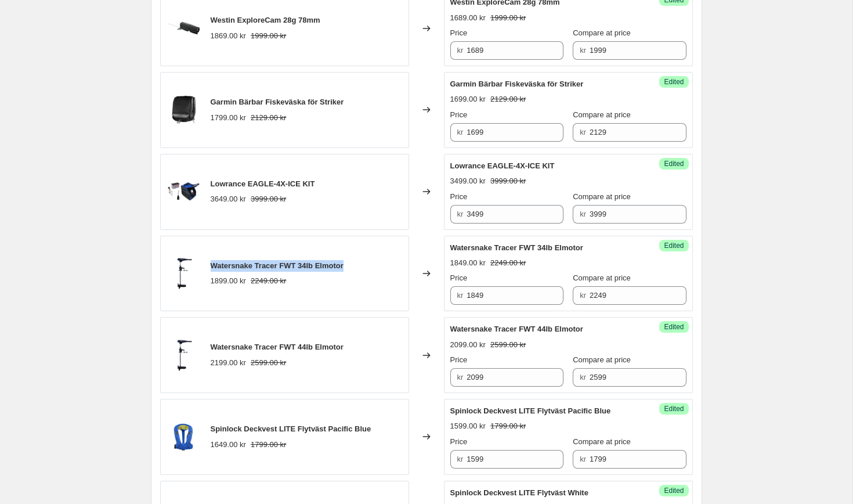
scroll to position [697, 0]
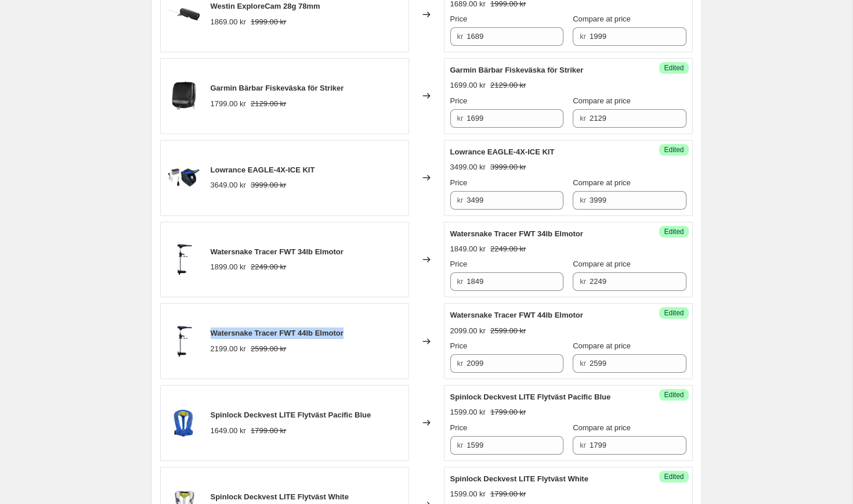
drag, startPoint x: 212, startPoint y: 331, endPoint x: 352, endPoint y: 330, distance: 139.8
click at [352, 330] on div "Watersnake Tracer FWT 44lb Elmotor 2199.00 kr 2599.00 kr" at bounding box center [284, 341] width 249 height 76
click at [254, 252] on span "Watersnake Tracer FWT 34lb Elmotor" at bounding box center [277, 251] width 133 height 9
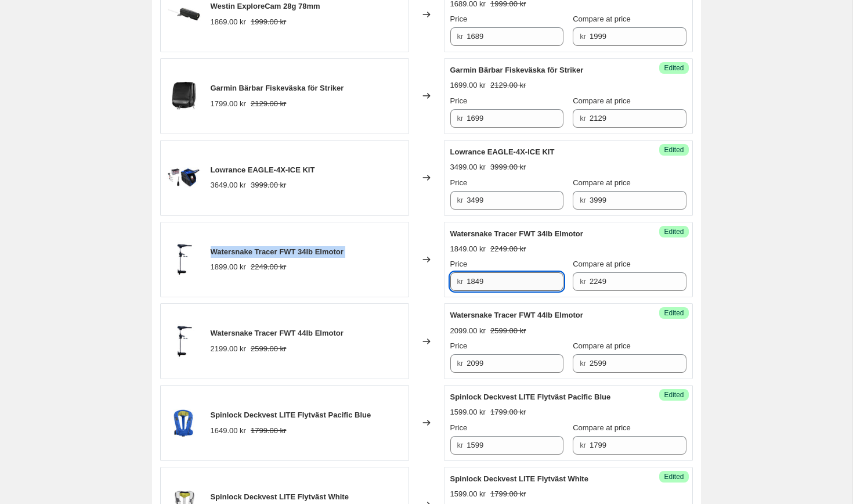
click at [496, 278] on input "1849" at bounding box center [514, 281] width 97 height 19
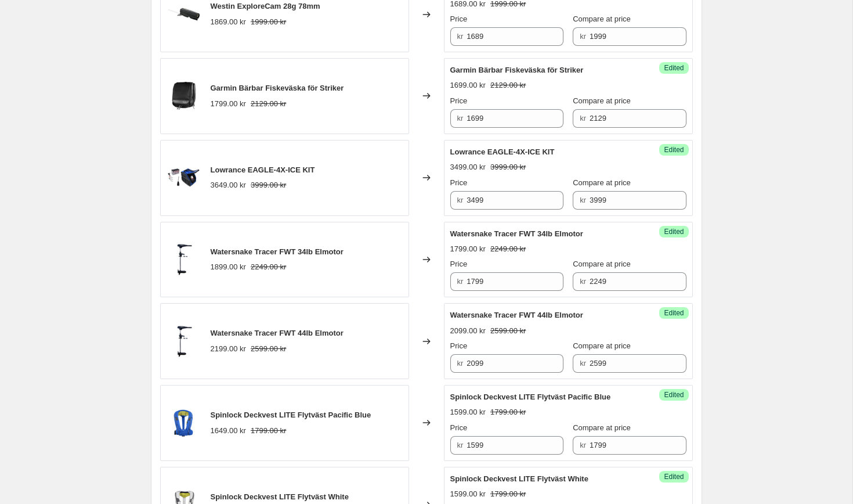
click at [417, 233] on div "Changed to" at bounding box center [426, 260] width 35 height 76
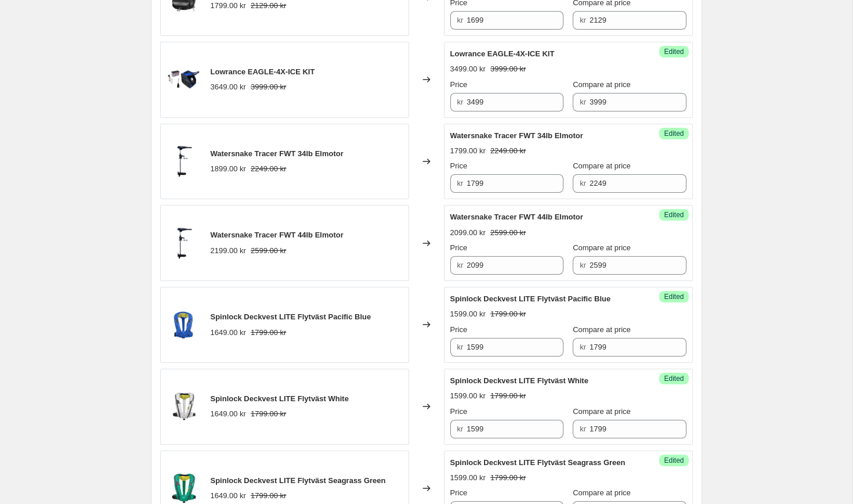
scroll to position [796, 0]
click at [310, 230] on span "Watersnake Tracer FWT 44lb Elmotor" at bounding box center [277, 234] width 133 height 9
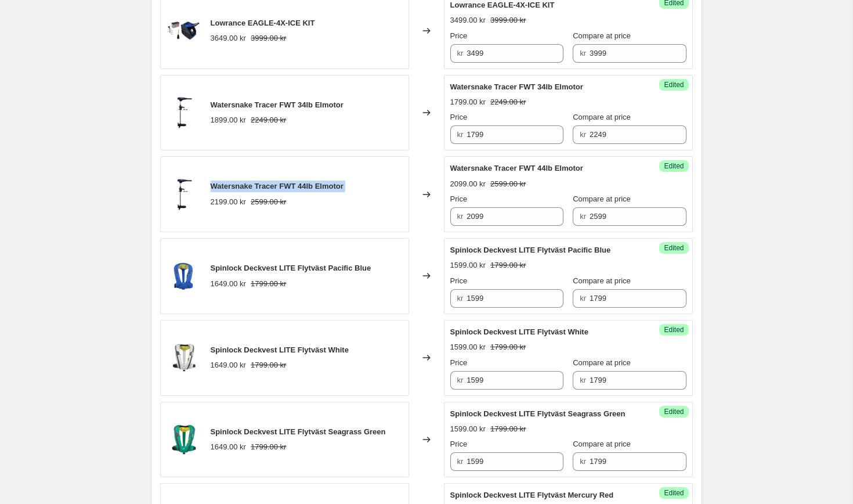
scroll to position [855, 0]
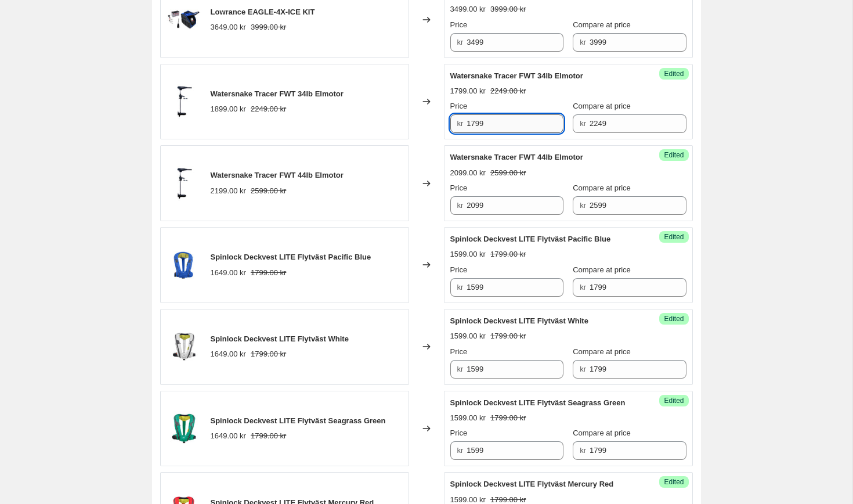
click at [480, 122] on input "1799" at bounding box center [514, 123] width 97 height 19
type input "1749"
click at [422, 127] on div "Changed to" at bounding box center [426, 102] width 35 height 76
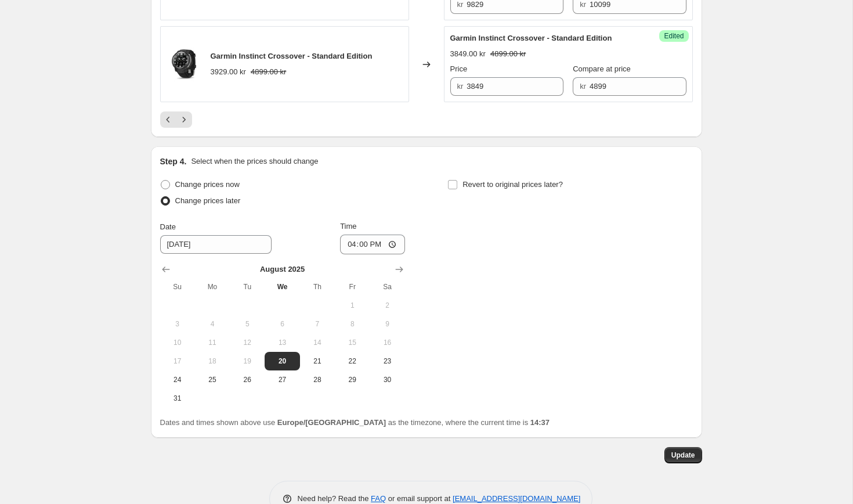
scroll to position [2142, 0]
click at [674, 459] on span "Update" at bounding box center [683, 454] width 24 height 9
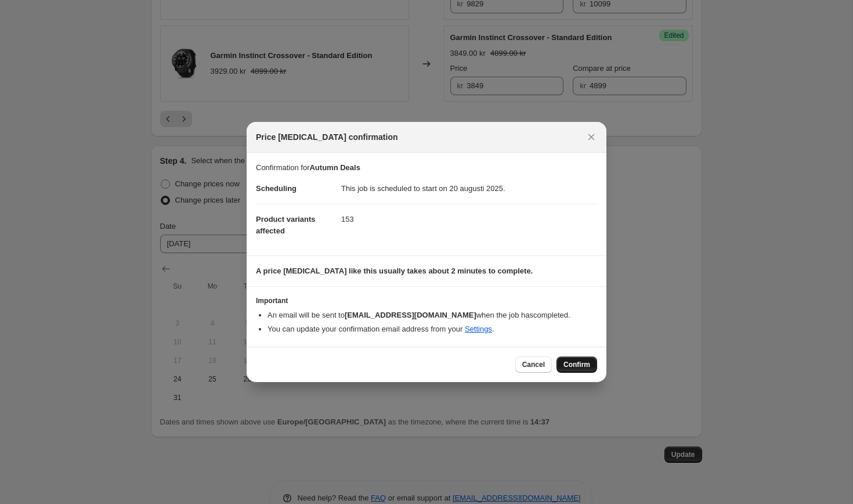
click at [591, 362] on button "Confirm" at bounding box center [576, 364] width 41 height 16
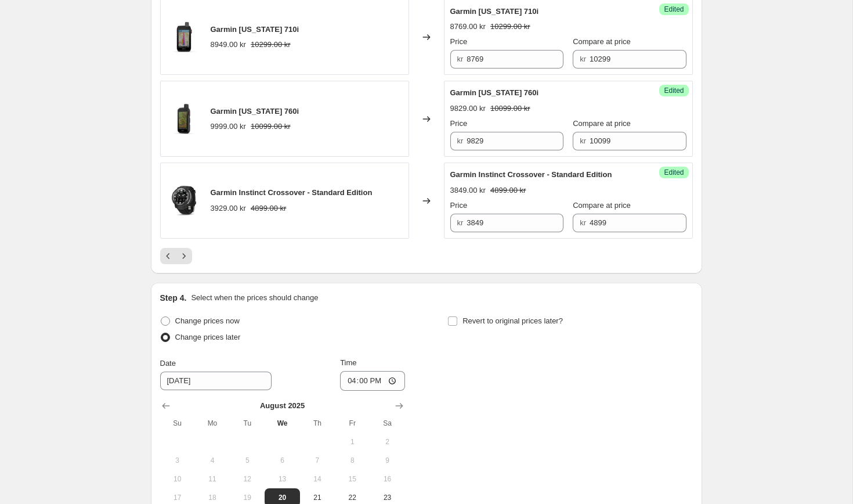
scroll to position [1866, 0]
